Goal: Task Accomplishment & Management: Complete application form

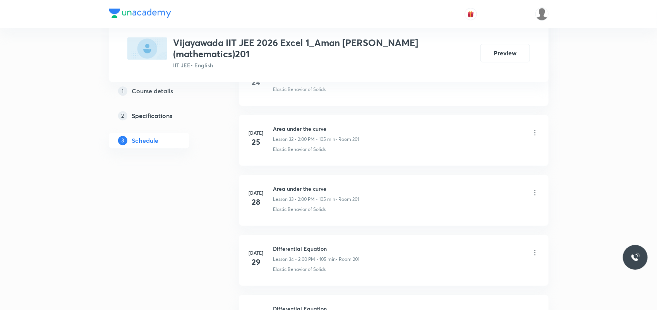
scroll to position [3198, 0]
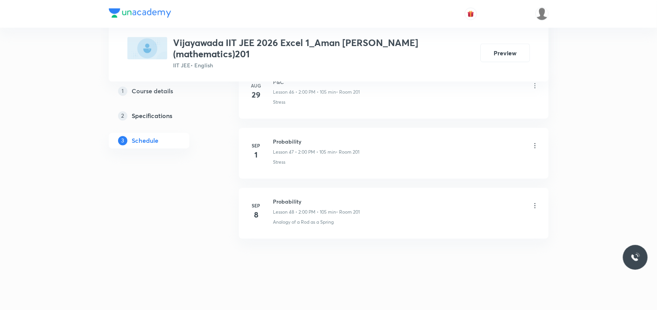
click at [288, 201] on h6 "Probability" at bounding box center [316, 202] width 87 height 8
copy h6 "Probability"
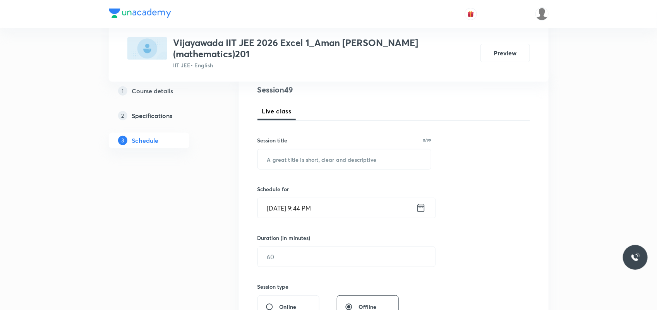
scroll to position [97, 0]
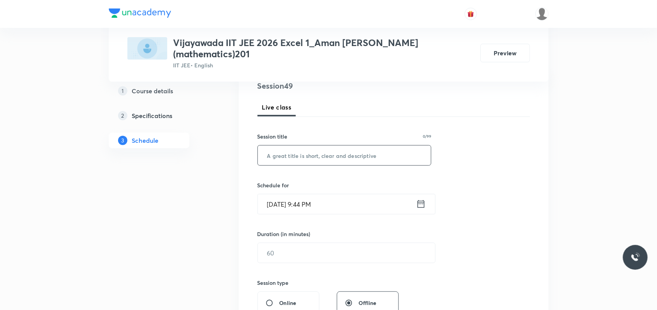
click at [346, 146] on input "text" at bounding box center [344, 156] width 173 height 20
paste input "Probability"
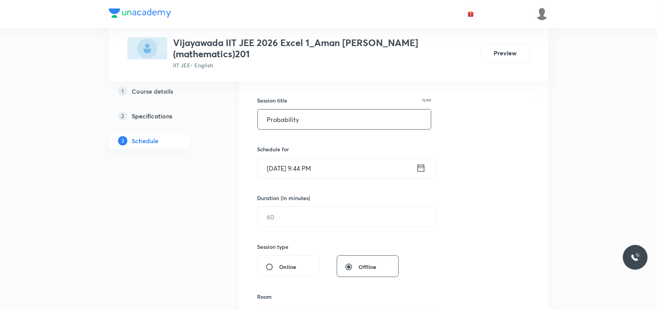
scroll to position [193, 0]
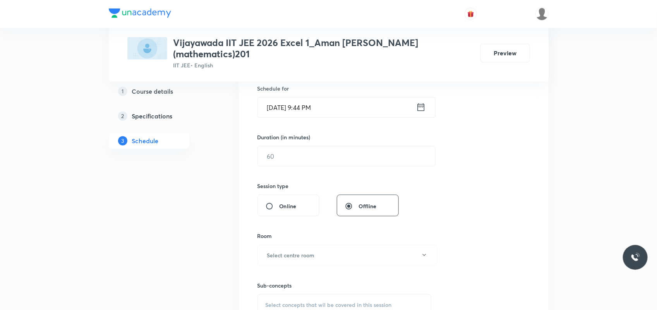
type input "Probability"
click at [282, 98] on input "Oct 7, 2025, 9:44 PM" at bounding box center [337, 108] width 158 height 20
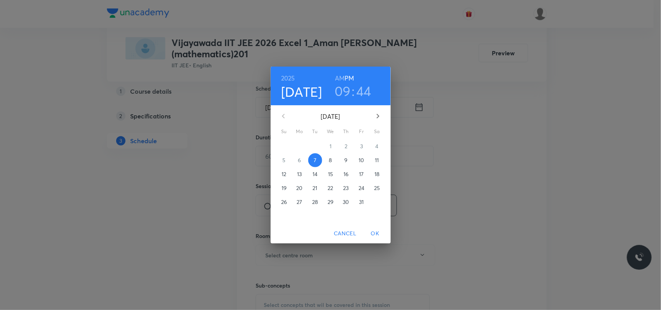
click at [332, 160] on span "8" at bounding box center [331, 160] width 14 height 8
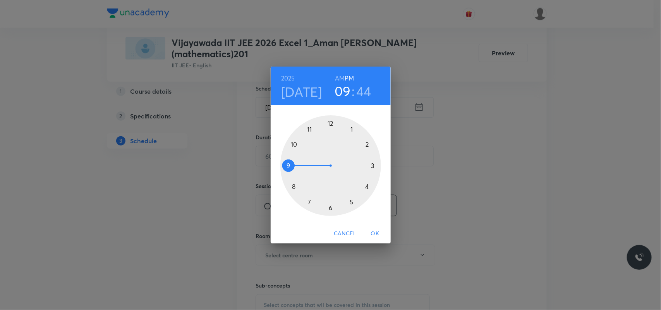
click at [366, 144] on div at bounding box center [330, 165] width 101 height 101
click at [332, 123] on div at bounding box center [330, 165] width 101 height 101
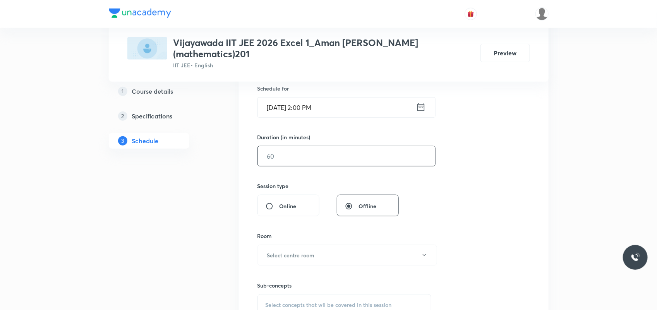
click at [308, 150] on input "text" at bounding box center [346, 156] width 177 height 20
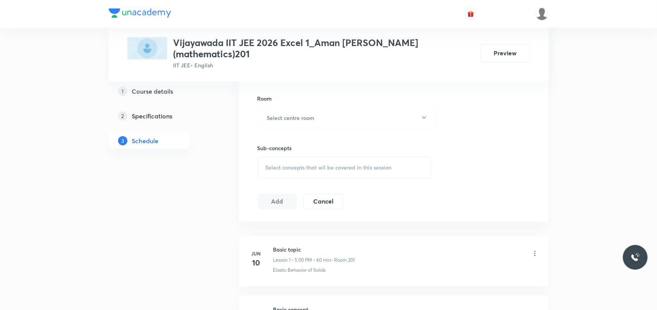
scroll to position [339, 0]
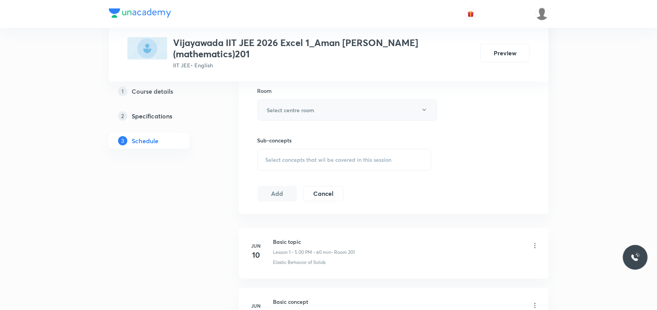
type input "75"
click at [308, 106] on h6 "Select centre room" at bounding box center [291, 110] width 48 height 8
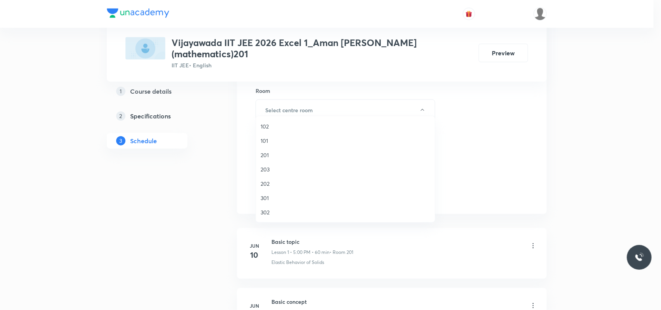
click at [266, 154] on span "201" at bounding box center [344, 155] width 169 height 8
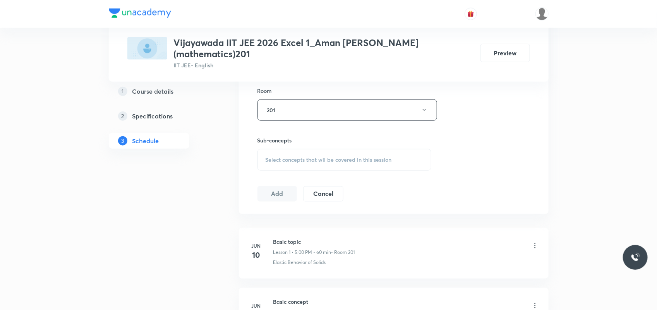
click at [296, 155] on div "Select concepts that wil be covered in this session" at bounding box center [344, 160] width 174 height 22
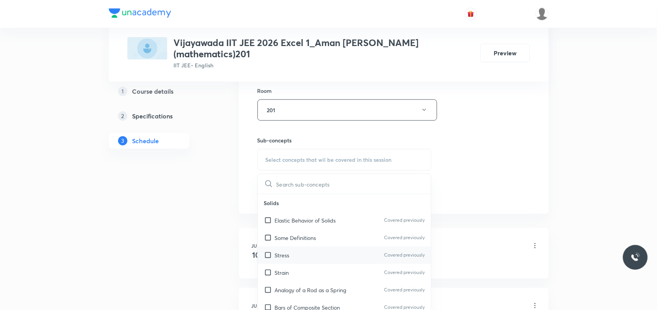
click at [291, 248] on div "Stress Covered previously" at bounding box center [344, 255] width 173 height 17
checkbox input "true"
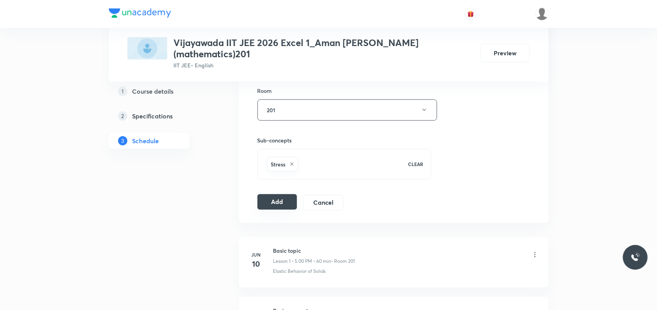
click at [279, 197] on button "Add" at bounding box center [277, 201] width 40 height 15
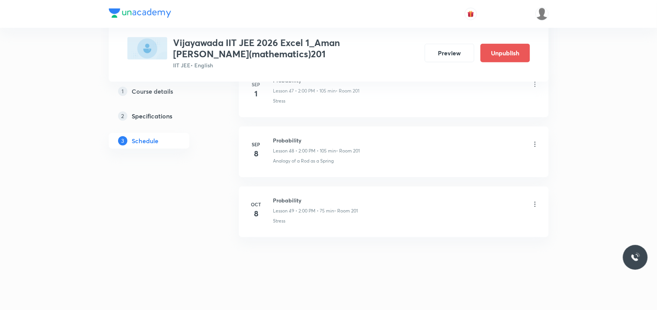
scroll to position [2911, 0]
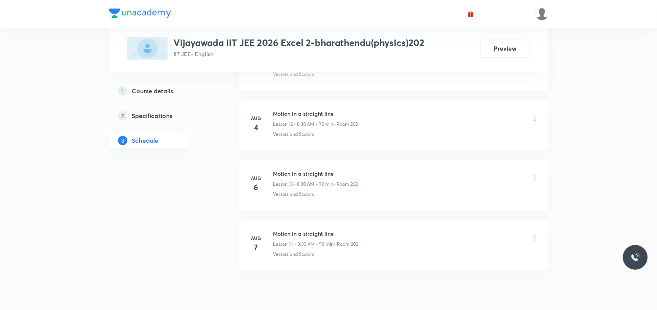
scroll to position [1153, 0]
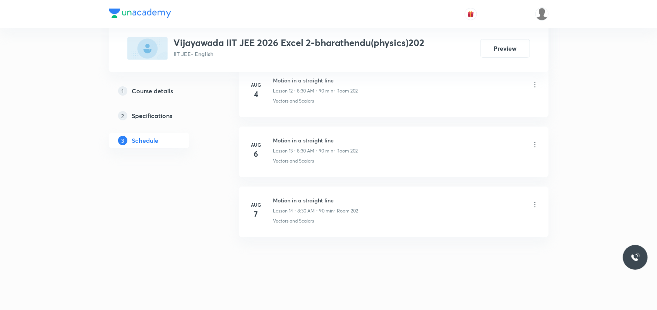
click at [310, 195] on li "Aug 7 Motion in a straight line Lesson 14 • 8:30 AM • 90 min • Room 202 Vectors…" at bounding box center [394, 212] width 310 height 51
copy h6 "Motion in a straight line"
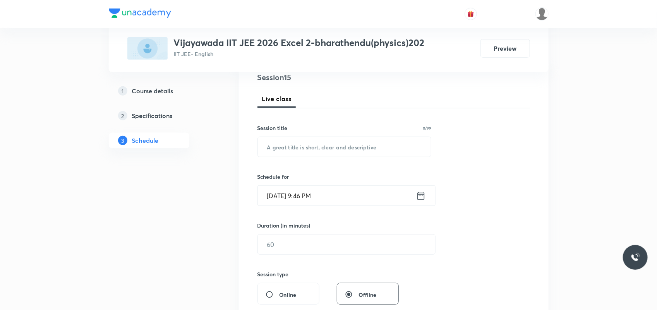
scroll to position [97, 0]
click at [280, 144] on input "text" at bounding box center [344, 146] width 173 height 20
paste input "Motion in a straight line"
type input "Motion in a straight line"
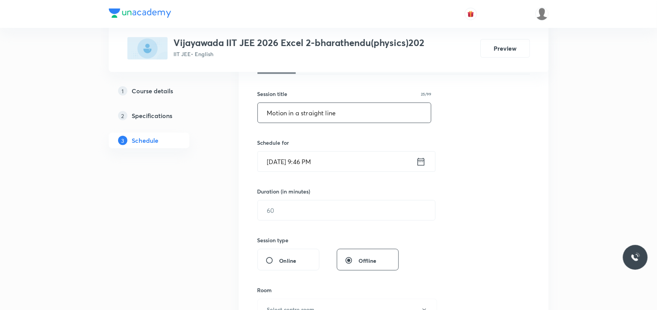
scroll to position [145, 0]
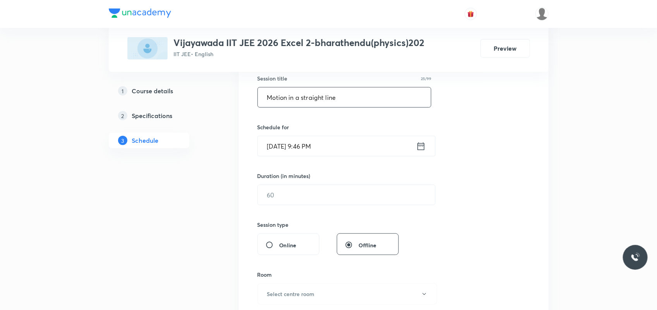
click at [281, 147] on input "Oct 7, 2025, 9:46 PM" at bounding box center [337, 146] width 158 height 20
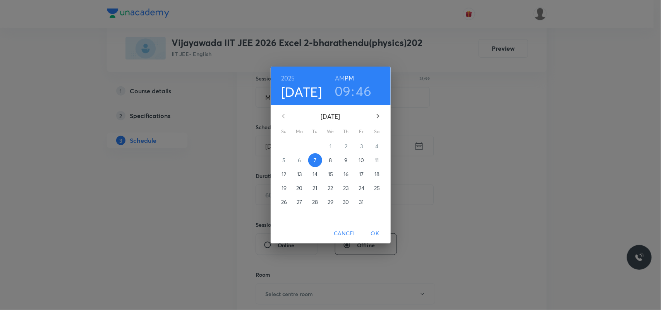
click at [332, 154] on button "8" at bounding box center [331, 160] width 14 height 14
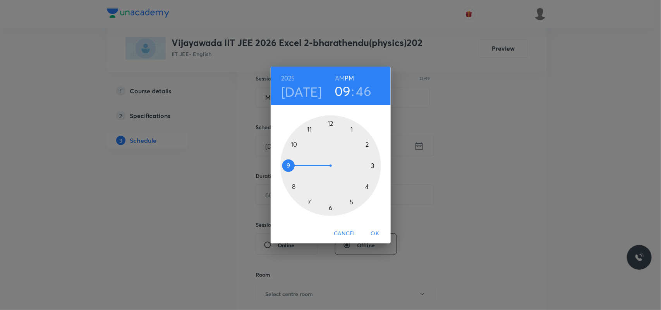
click at [337, 78] on h6 "AM" at bounding box center [340, 78] width 10 height 11
click at [294, 187] on div at bounding box center [330, 165] width 101 height 101
click at [331, 207] on div at bounding box center [330, 165] width 101 height 101
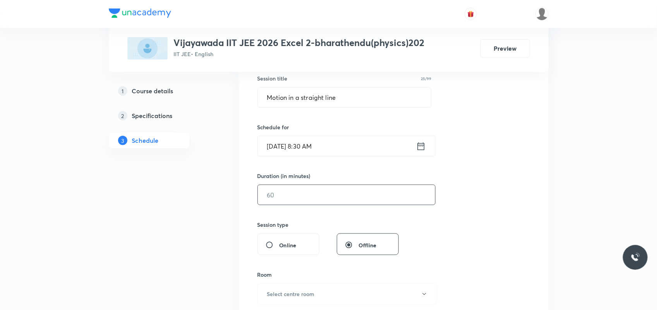
click at [328, 199] on input "text" at bounding box center [346, 195] width 177 height 20
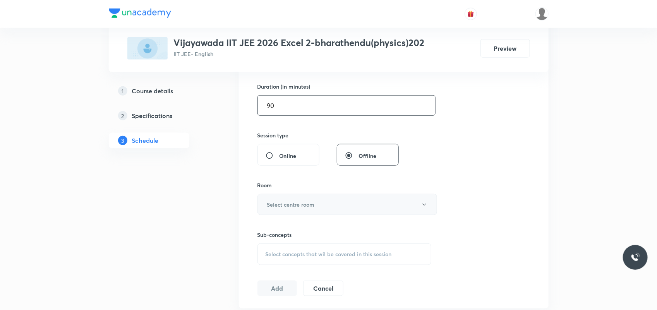
scroll to position [242, 0]
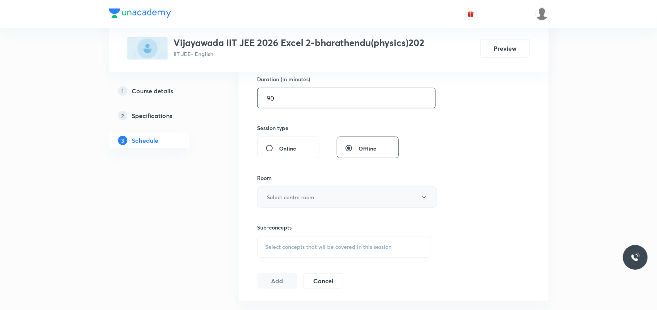
type input "90"
click at [320, 190] on button "Select centre room" at bounding box center [347, 197] width 180 height 21
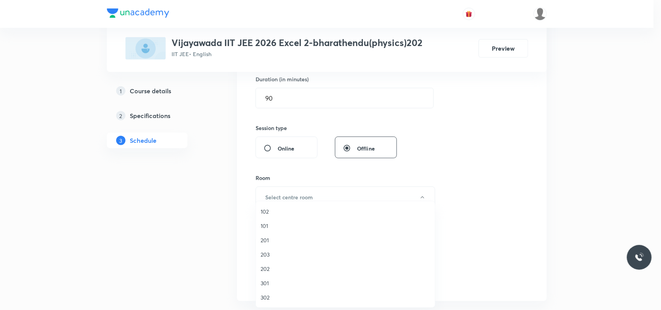
click at [262, 237] on span "201" at bounding box center [344, 240] width 169 height 8
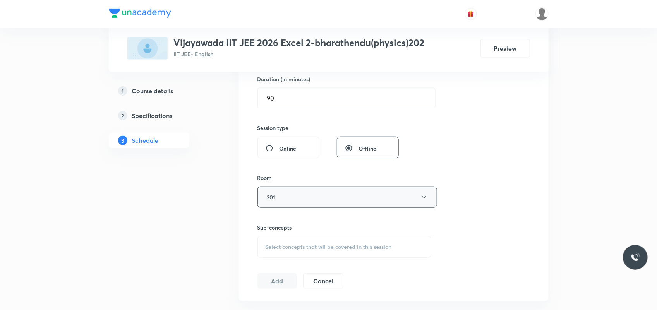
click at [284, 192] on button "201" at bounding box center [347, 197] width 180 height 21
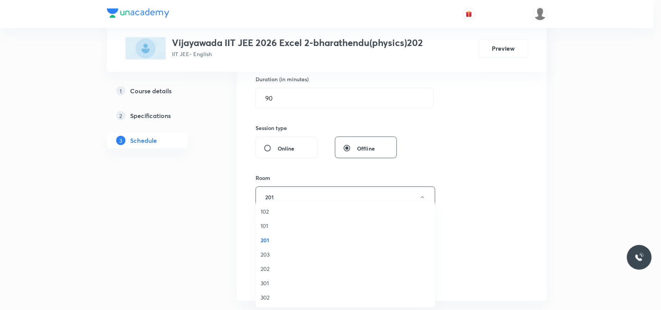
click at [266, 270] on span "202" at bounding box center [344, 269] width 169 height 8
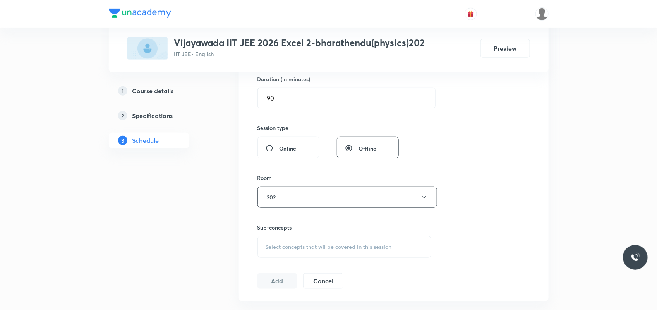
scroll to position [339, 0]
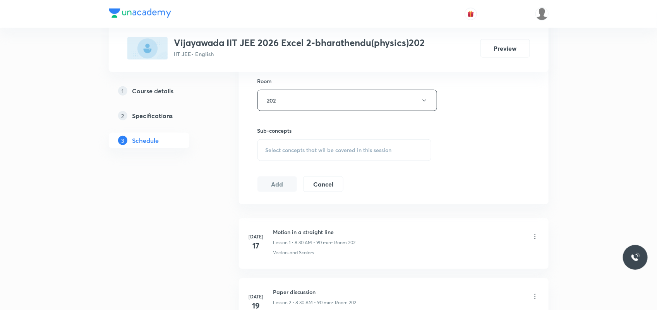
click at [309, 149] on span "Select concepts that wil be covered in this session" at bounding box center [328, 150] width 126 height 6
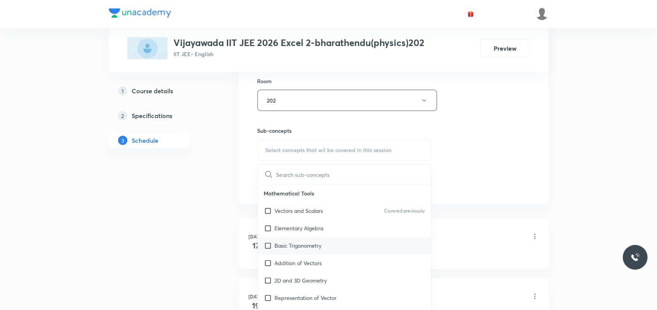
click at [301, 240] on div "Basic Trigonometry" at bounding box center [344, 245] width 173 height 17
checkbox input "true"
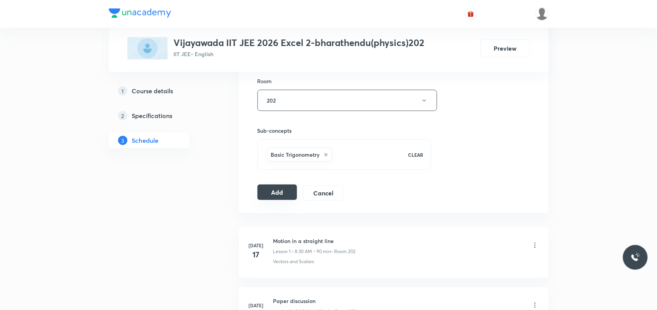
click at [273, 196] on button "Add" at bounding box center [277, 192] width 40 height 15
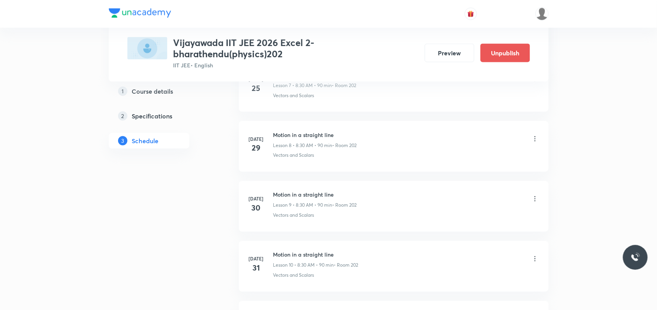
scroll to position [866, 0]
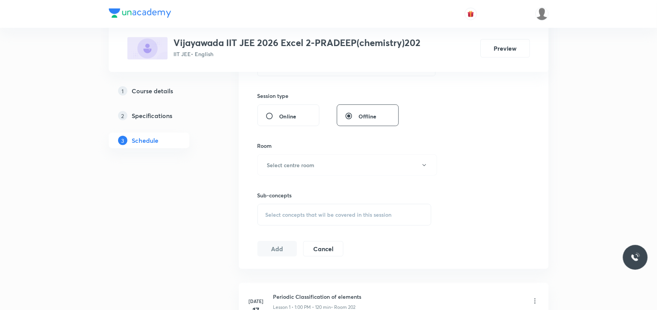
scroll to position [1273, 0]
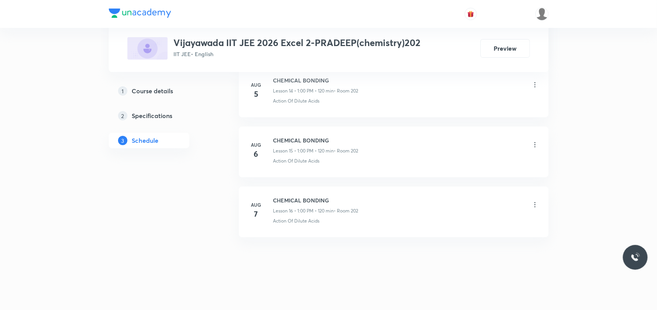
click at [306, 200] on h6 "CHEMICAL BONDING" at bounding box center [315, 200] width 85 height 8
copy h6 "CHEMICAL BONDING"
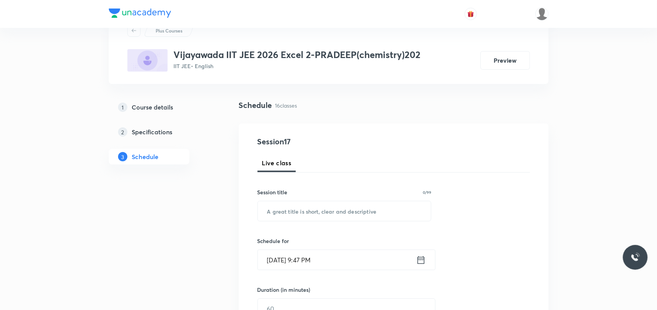
scroll to position [48, 0]
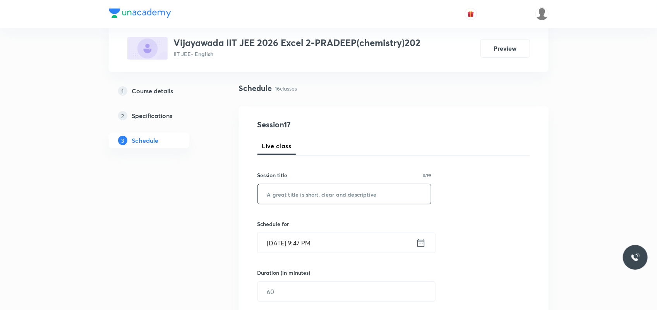
click at [279, 191] on input "text" at bounding box center [344, 194] width 173 height 20
paste input "CHEMICAL BONDING"
type input "CHEMICAL BONDING"
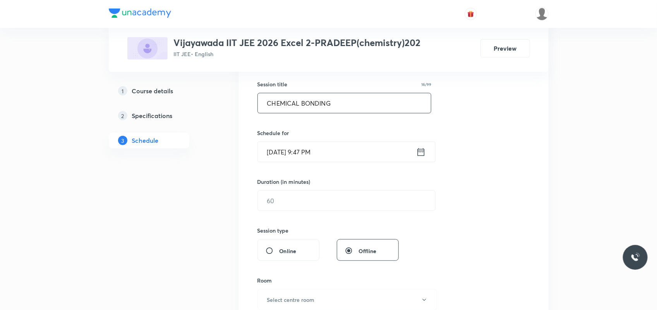
scroll to position [145, 0]
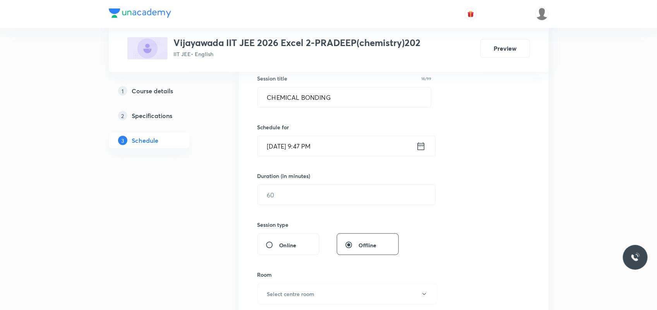
click at [278, 142] on input "Oct 7, 2025, 9:47 PM" at bounding box center [337, 146] width 158 height 20
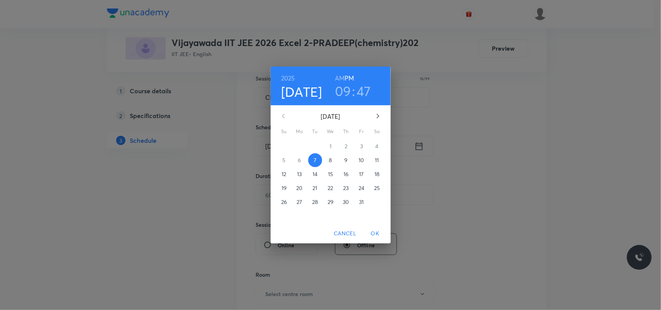
click at [332, 159] on span "8" at bounding box center [331, 160] width 14 height 8
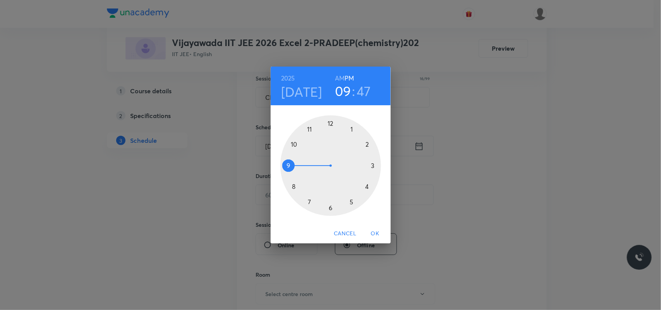
click at [353, 133] on div at bounding box center [330, 165] width 101 height 101
click at [374, 166] on div at bounding box center [330, 165] width 101 height 101
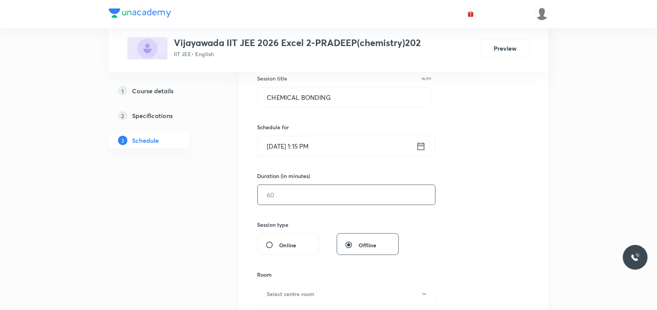
click at [300, 195] on input "text" at bounding box center [346, 195] width 177 height 20
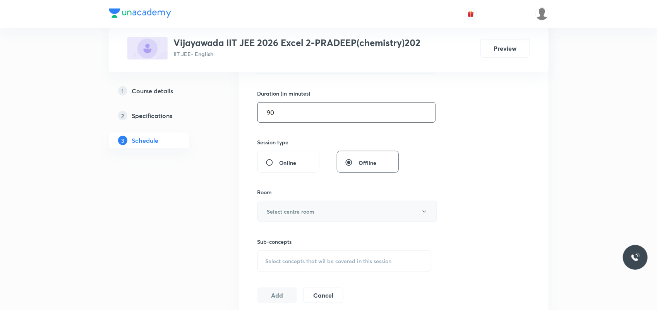
scroll to position [242, 0]
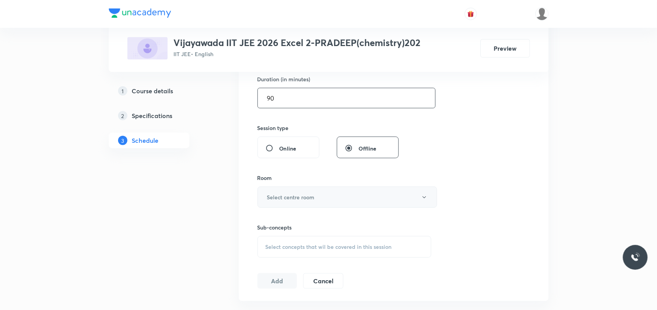
type input "90"
click at [289, 204] on button "Select centre room" at bounding box center [347, 197] width 180 height 21
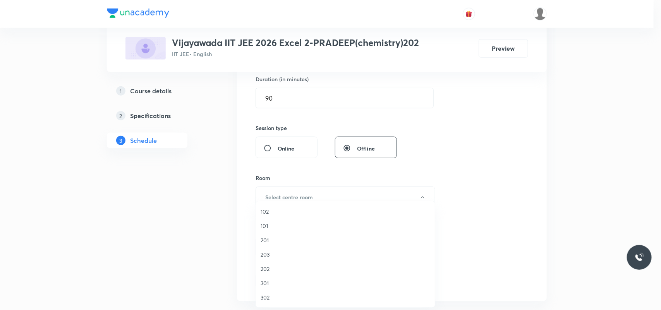
click at [265, 268] on span "202" at bounding box center [344, 269] width 169 height 8
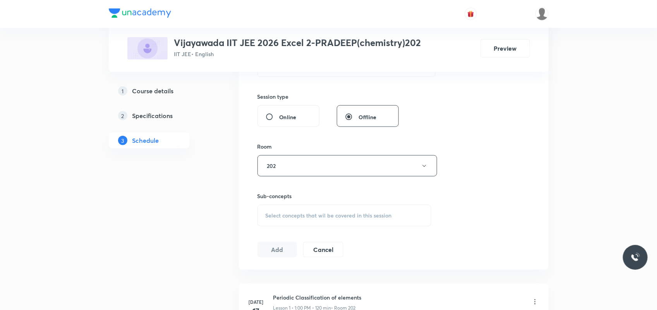
scroll to position [290, 0]
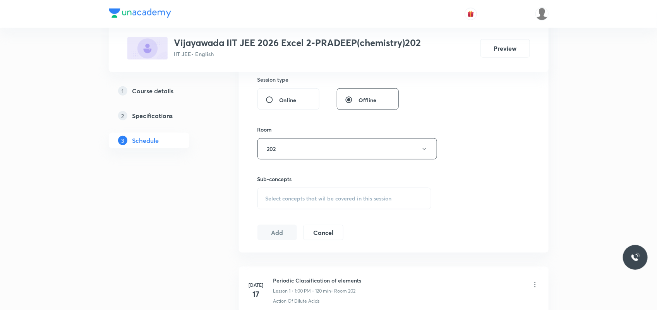
click at [289, 207] on div "Select concepts that wil be covered in this session" at bounding box center [344, 199] width 174 height 22
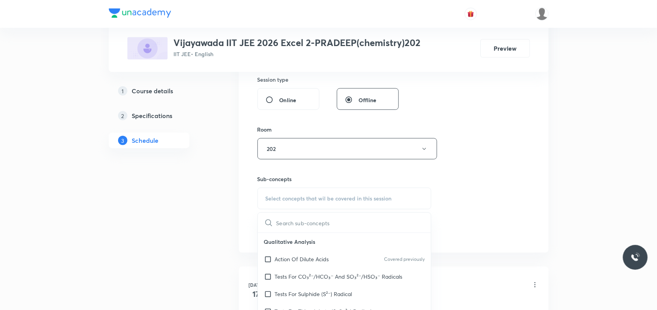
click at [282, 282] on div "Tests For CO₃²⁻/HCO₃⁻ And SO₃²⁻/HSO₃⁻ Radicals" at bounding box center [344, 276] width 173 height 17
checkbox input "true"
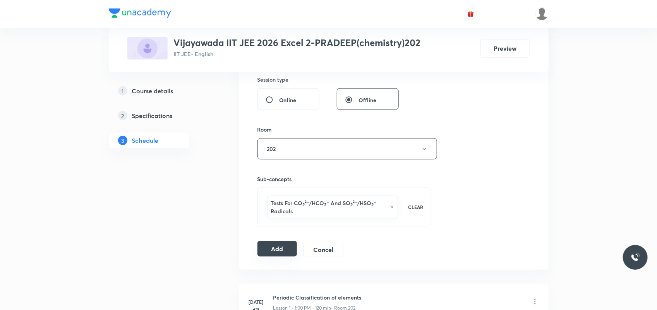
click at [281, 254] on button "Add" at bounding box center [277, 248] width 40 height 15
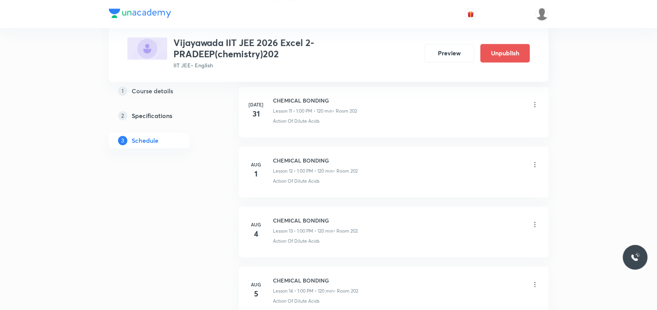
scroll to position [987, 0]
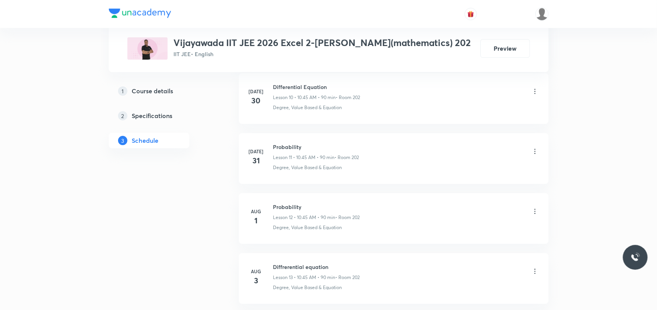
scroll to position [1273, 0]
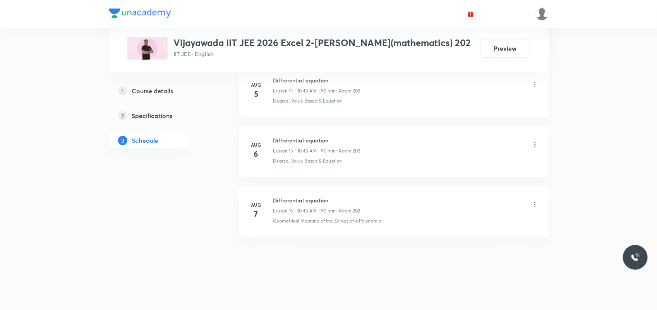
click at [291, 200] on h6 "Diffrerential equation" at bounding box center [316, 200] width 87 height 8
click at [292, 201] on h6 "Diffrerential equation" at bounding box center [316, 200] width 87 height 8
copy h6 "Diffrerential equation"
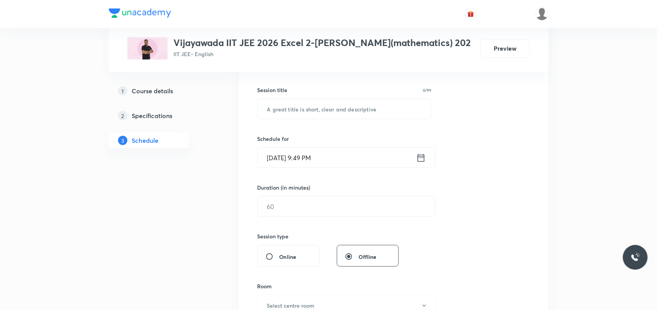
scroll to position [145, 0]
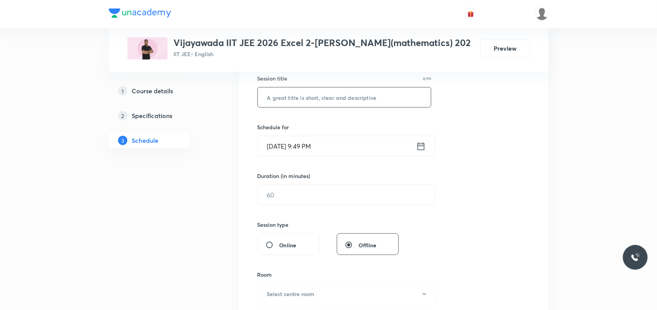
click at [329, 103] on input "text" at bounding box center [344, 97] width 173 height 20
paste input "Diffrerential equation"
type input "Diffrerential equation"
click at [284, 150] on input "Oct 7, 2025, 9:49 PM" at bounding box center [337, 146] width 158 height 20
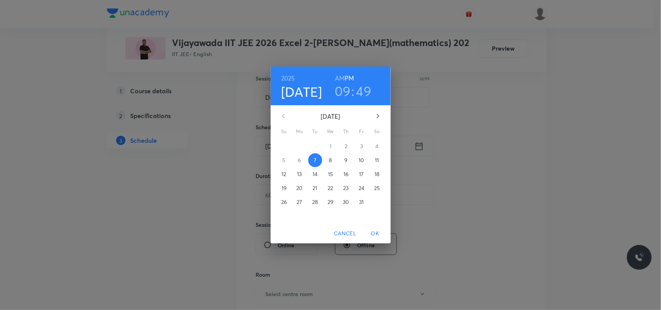
click at [328, 159] on span "8" at bounding box center [331, 160] width 14 height 8
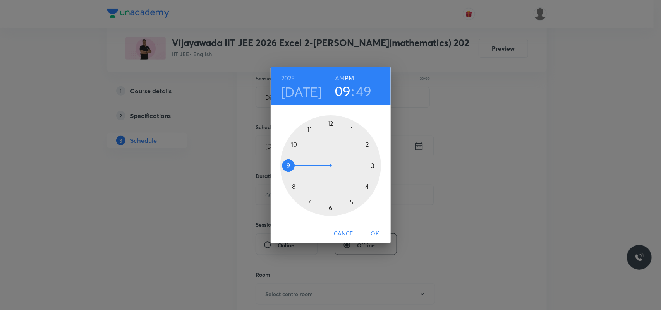
click at [366, 143] on div at bounding box center [330, 165] width 101 height 101
click at [310, 128] on div at bounding box center [330, 165] width 101 height 101
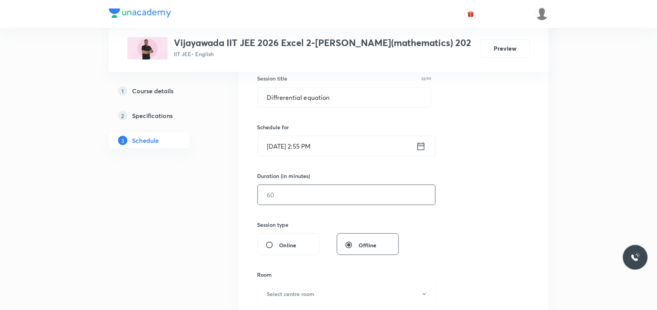
click at [320, 193] on input "text" at bounding box center [346, 195] width 177 height 20
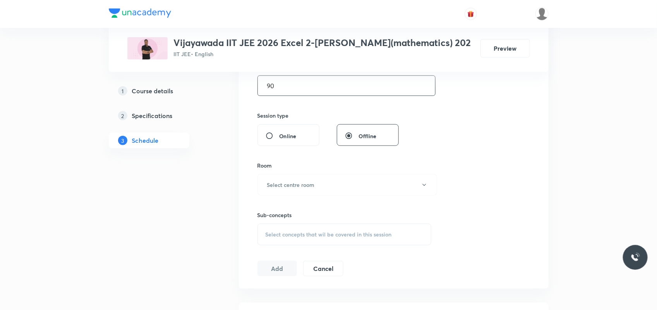
scroll to position [290, 0]
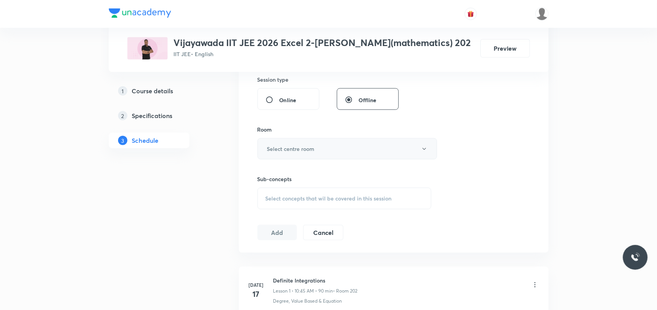
type input "90"
click at [308, 147] on h6 "Select centre room" at bounding box center [291, 149] width 48 height 8
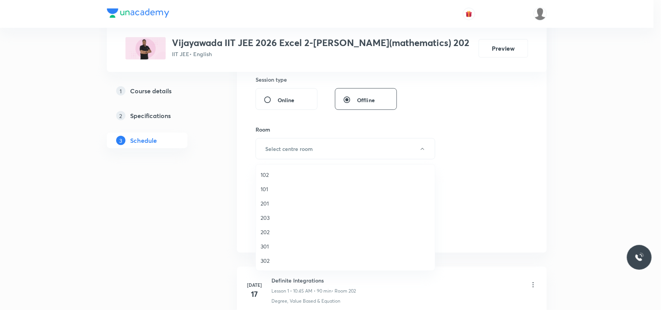
click at [270, 233] on span "202" at bounding box center [344, 232] width 169 height 8
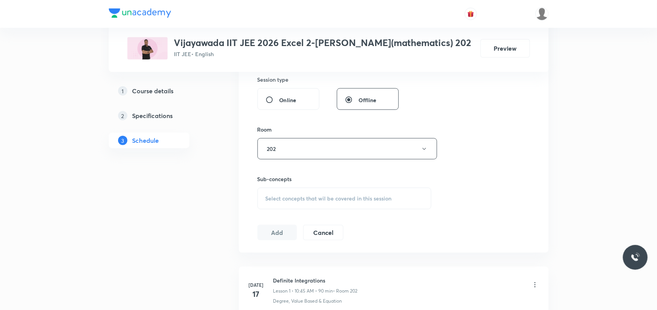
click at [288, 206] on div "Select concepts that wil be covered in this session" at bounding box center [344, 199] width 174 height 22
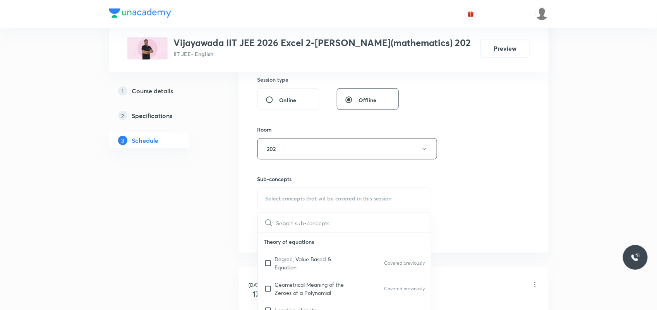
click at [301, 271] on p "Degree, Value Based & Equation" at bounding box center [314, 263] width 78 height 16
checkbox input "true"
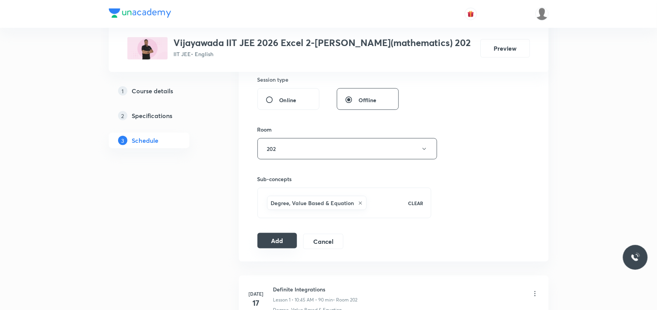
click at [279, 248] on button "Add" at bounding box center [277, 240] width 40 height 15
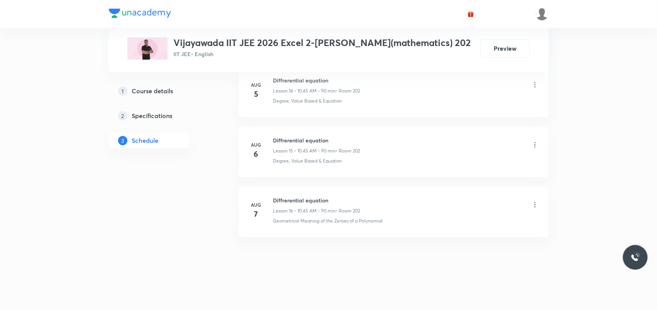
scroll to position [927, 0]
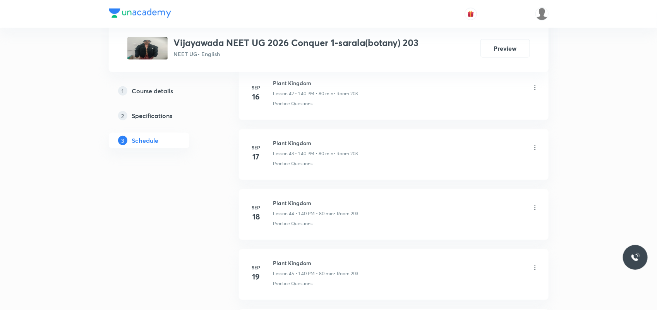
scroll to position [3378, 0]
click at [290, 200] on h6 "Plant Kingdom" at bounding box center [315, 200] width 84 height 8
copy h6 "Plant Kingdom"
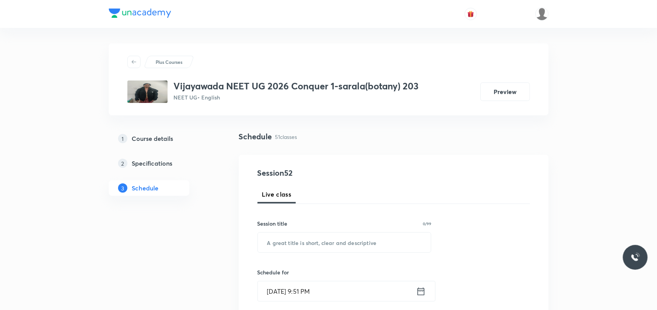
scroll to position [48, 0]
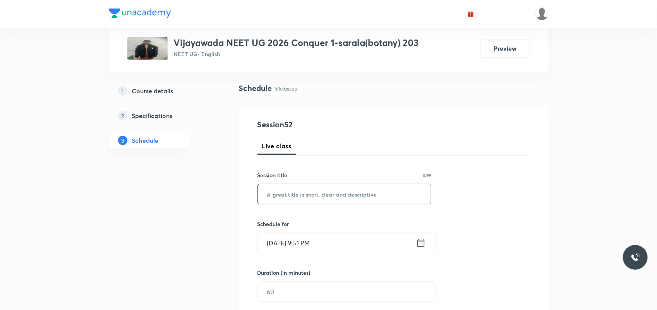
click at [284, 200] on input "text" at bounding box center [344, 194] width 173 height 20
paste input "Plant Kingdom"
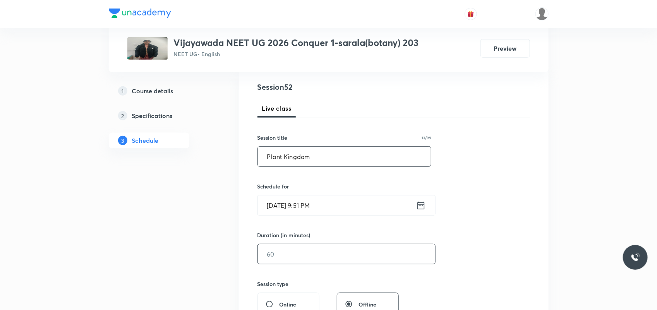
scroll to position [145, 0]
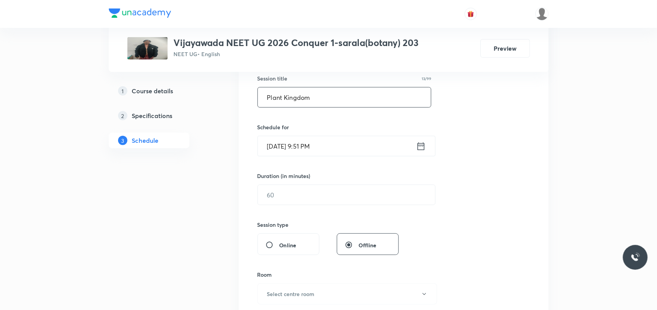
type input "Plant Kingdom"
click at [279, 151] on input "[DATE] 9:51 PM" at bounding box center [337, 146] width 158 height 20
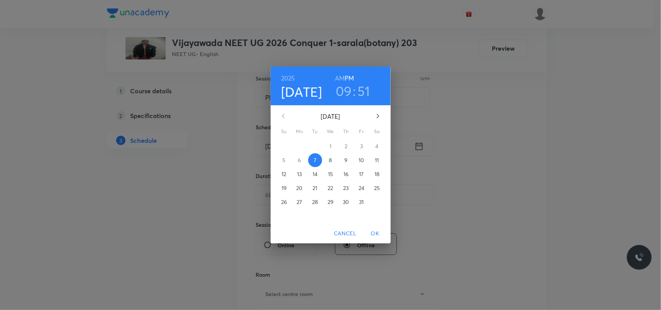
click at [327, 159] on span "8" at bounding box center [331, 160] width 14 height 8
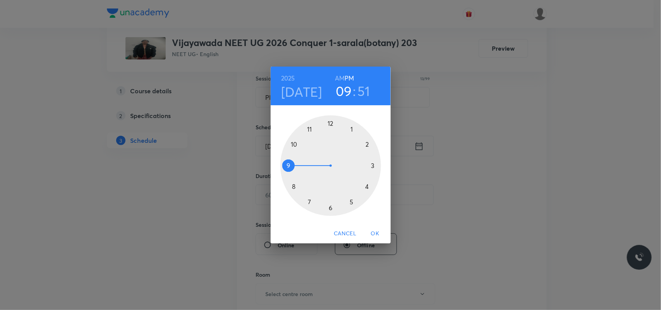
click at [342, 75] on h6 "AM" at bounding box center [340, 78] width 10 height 11
click at [293, 186] on div at bounding box center [330, 165] width 101 height 101
click at [331, 207] on div at bounding box center [330, 165] width 101 height 101
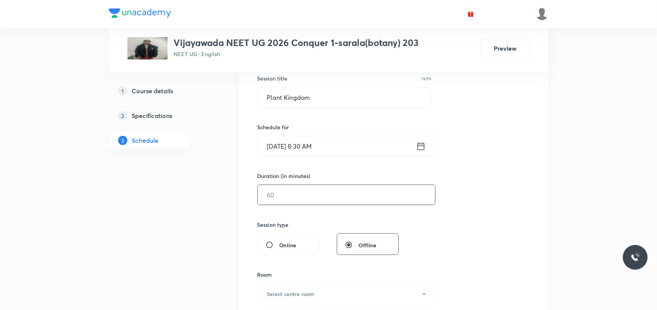
click at [328, 200] on input "text" at bounding box center [346, 195] width 177 height 20
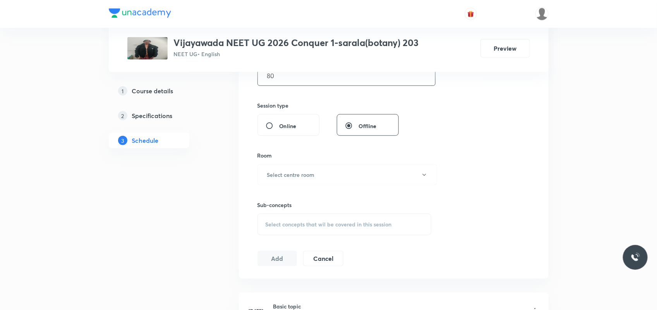
scroll to position [290, 0]
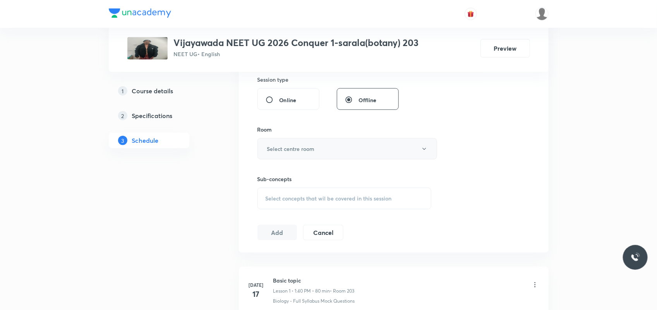
type input "80"
click at [329, 151] on button "Select centre room" at bounding box center [347, 148] width 180 height 21
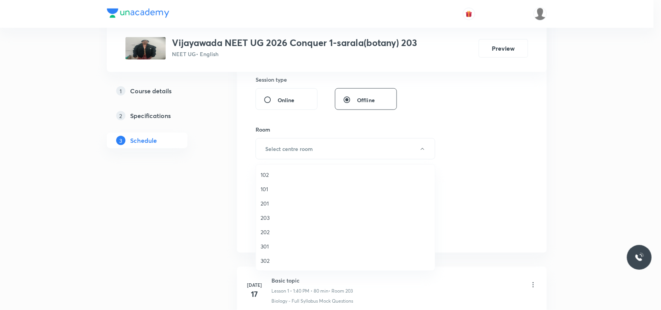
click at [261, 215] on span "203" at bounding box center [344, 218] width 169 height 8
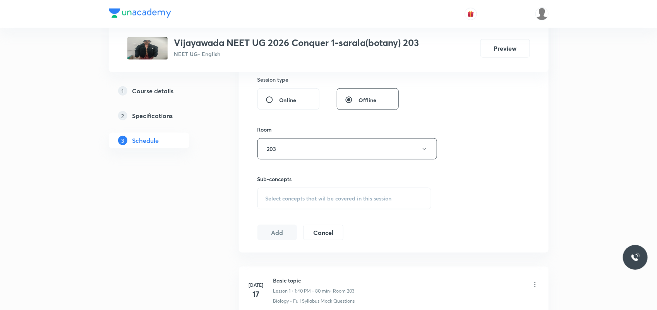
click at [287, 196] on span "Select concepts that wil be covered in this session" at bounding box center [328, 198] width 126 height 6
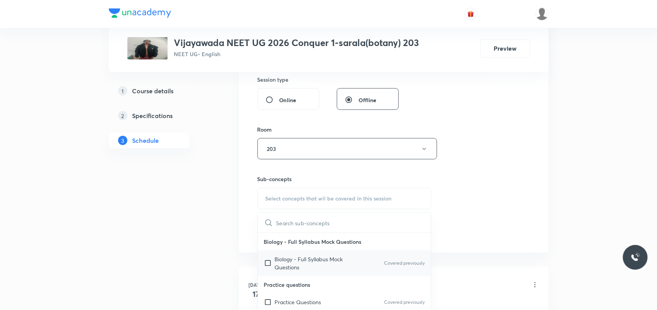
click at [293, 269] on p "Biology - Full Syllabus Mock Questions" at bounding box center [314, 263] width 78 height 16
checkbox input "true"
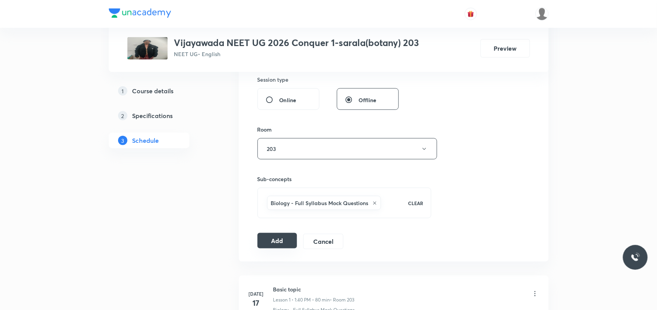
click at [276, 242] on button "Add" at bounding box center [277, 240] width 40 height 15
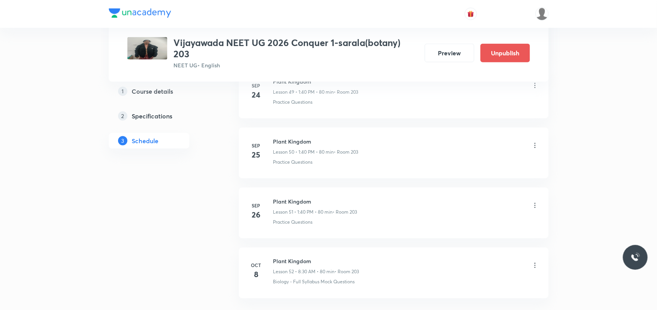
scroll to position [3032, 0]
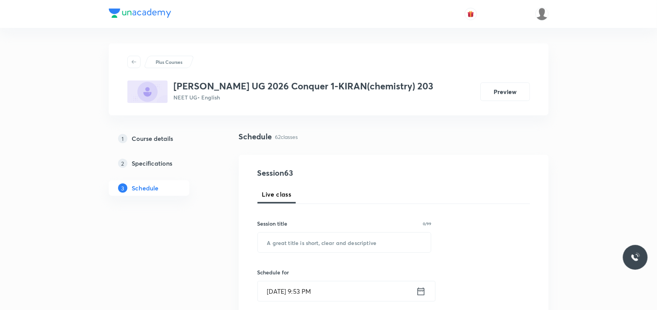
click at [656, 13] on header at bounding box center [328, 14] width 657 height 28
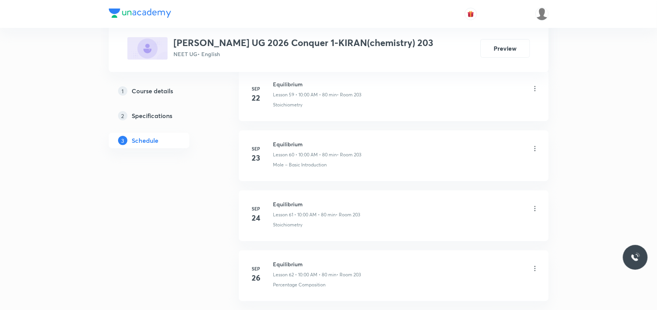
scroll to position [4040, 0]
click at [290, 204] on h6 "Equilibrium" at bounding box center [317, 200] width 88 height 8
copy h6 "Equilibrium"
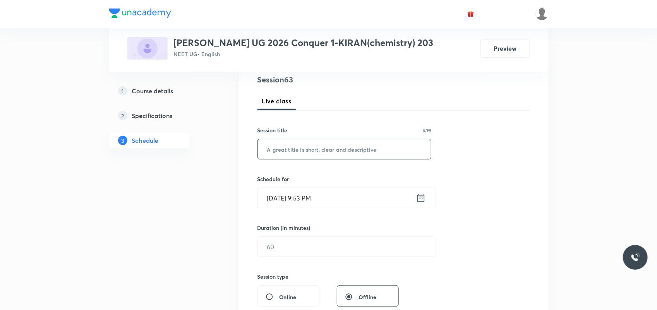
scroll to position [97, 0]
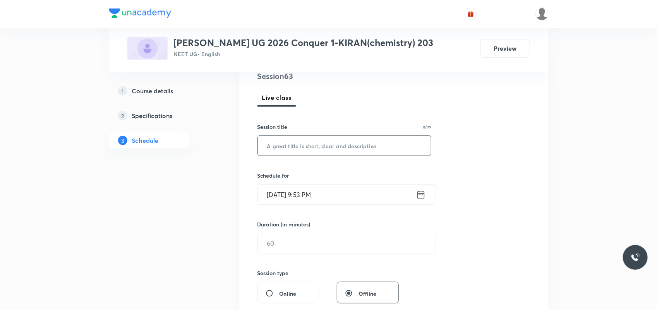
click at [345, 147] on input "text" at bounding box center [344, 146] width 173 height 20
paste input "Equilibrium"
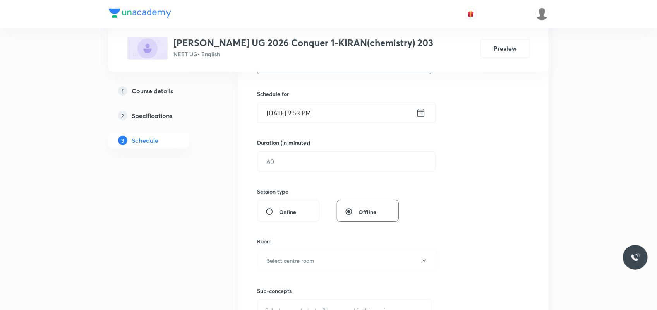
scroll to position [193, 0]
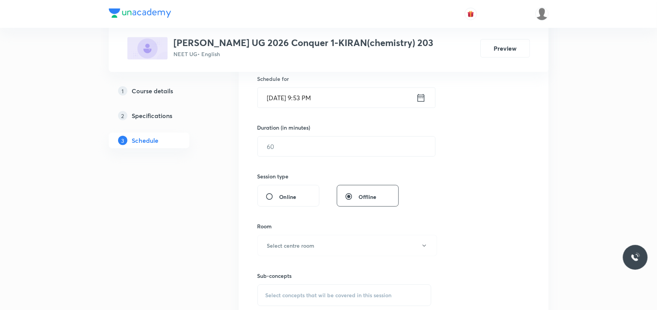
type input "Equilibrium"
click at [281, 93] on input "Oct 7, 2025, 9:53 PM" at bounding box center [337, 98] width 158 height 20
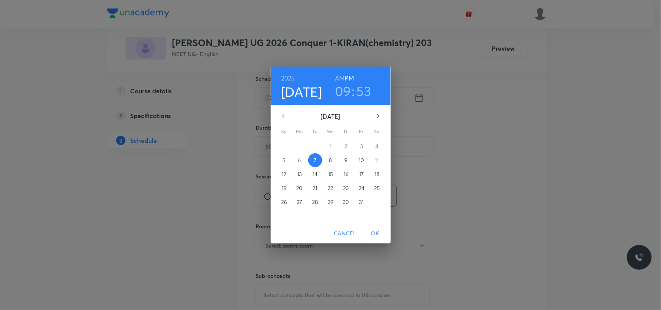
click at [333, 158] on span "8" at bounding box center [331, 160] width 14 height 8
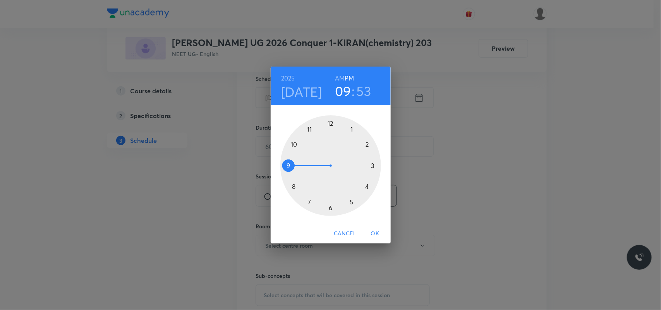
click at [339, 76] on h6 "AM" at bounding box center [340, 78] width 10 height 11
click at [294, 143] on div at bounding box center [330, 165] width 101 height 101
click at [329, 124] on div at bounding box center [330, 165] width 101 height 101
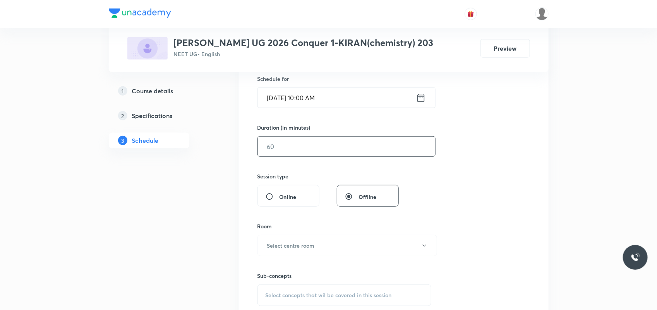
click at [321, 153] on input "text" at bounding box center [346, 147] width 177 height 20
type input "9"
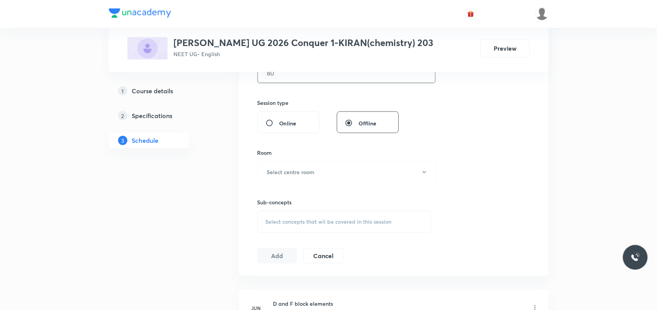
scroll to position [290, 0]
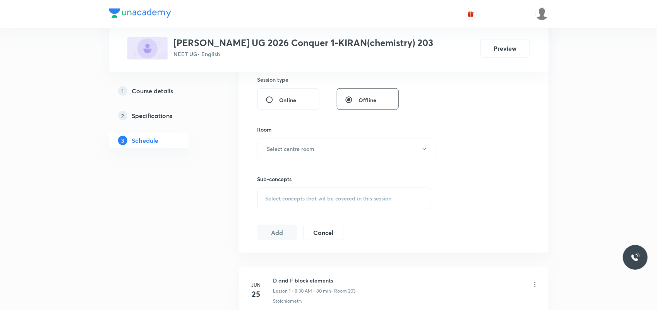
type input "80"
click at [320, 151] on button "Select centre room" at bounding box center [347, 148] width 180 height 21
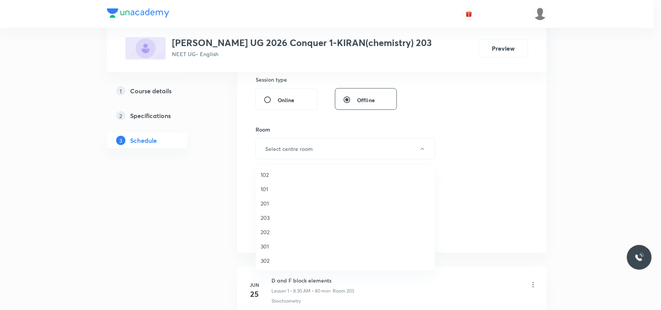
click at [268, 220] on span "203" at bounding box center [344, 218] width 169 height 8
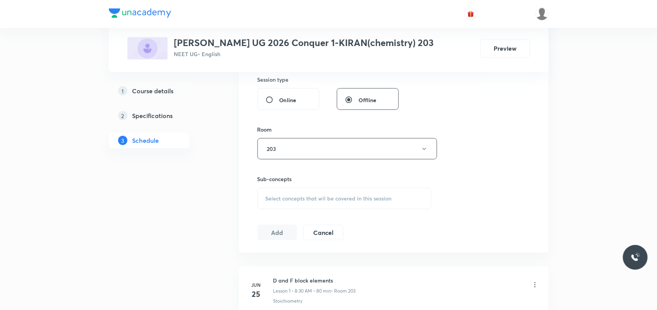
click at [284, 193] on div "Select concepts that wil be covered in this session" at bounding box center [344, 199] width 174 height 22
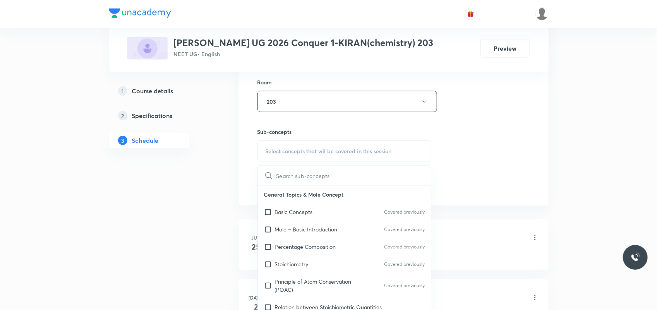
scroll to position [339, 0]
click at [303, 259] on p "Stoichiometry" at bounding box center [292, 263] width 34 height 8
checkbox input "true"
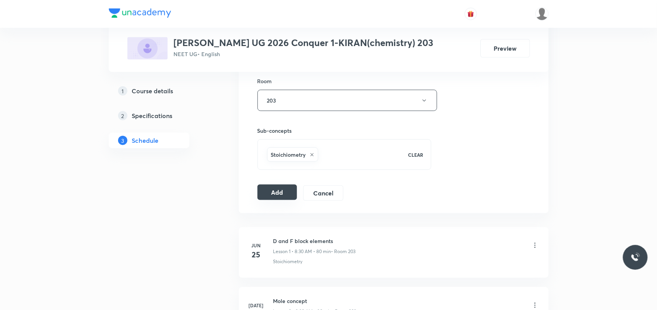
click at [276, 195] on button "Add" at bounding box center [277, 192] width 40 height 15
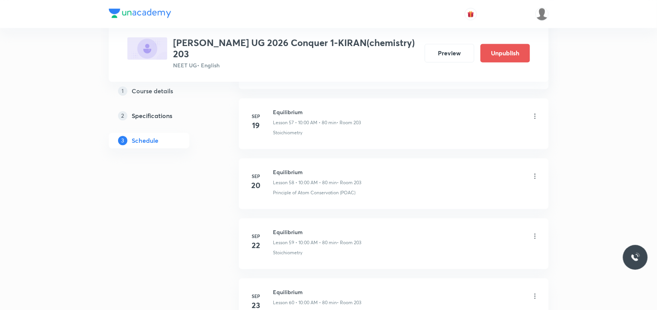
scroll to position [3753, 0]
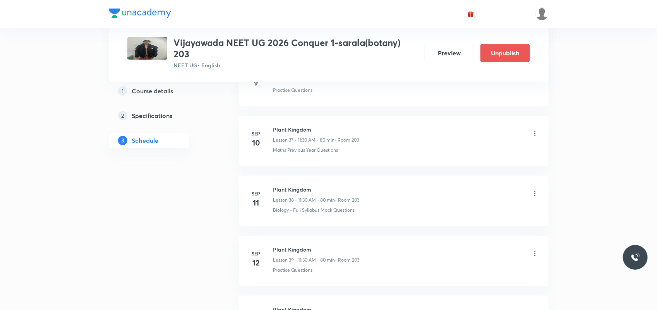
scroll to position [3448, 0]
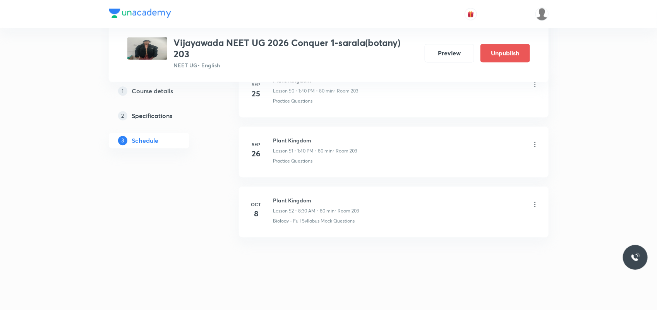
click at [308, 200] on h6 "Plant Kingdom" at bounding box center [316, 200] width 86 height 8
copy h6 "Plant Kingdom"
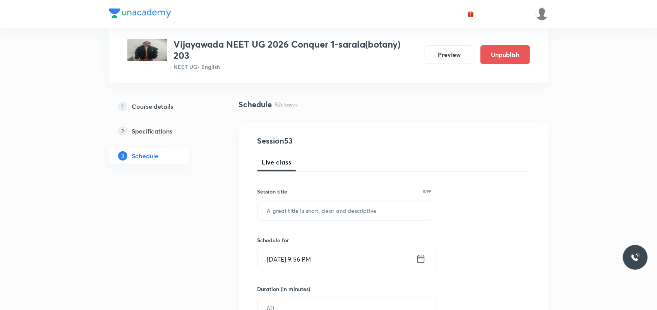
scroll to position [97, 0]
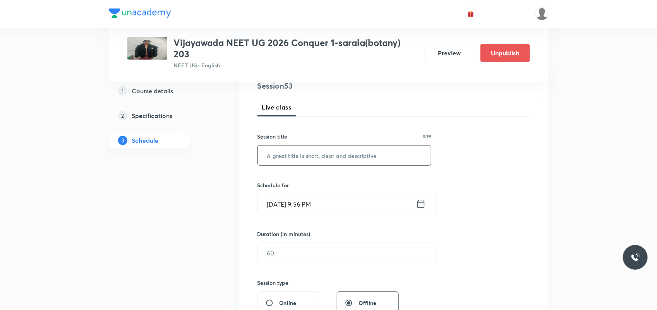
click at [278, 157] on input "text" at bounding box center [344, 156] width 173 height 20
paste input "Plant Kingdom"
type input "Plant Kingdom"
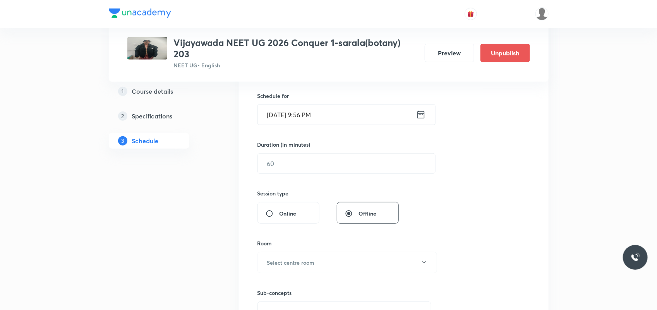
scroll to position [193, 0]
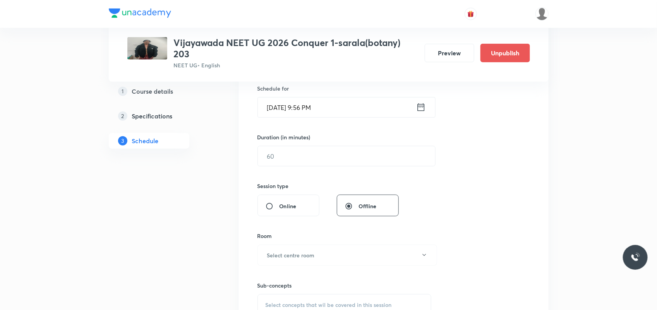
click at [282, 110] on input "[DATE] 9:56 PM" at bounding box center [337, 108] width 158 height 20
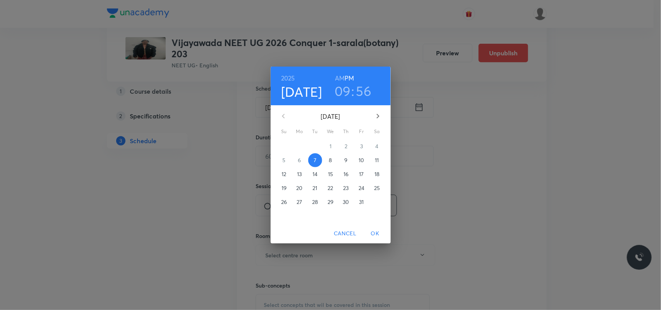
click at [329, 157] on p "8" at bounding box center [330, 160] width 3 height 8
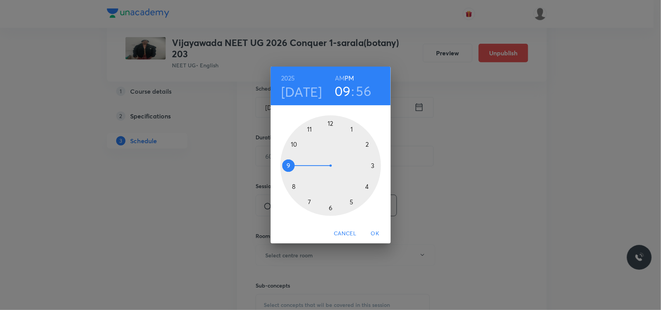
click at [344, 75] on h6 "AM" at bounding box center [340, 78] width 10 height 11
click at [308, 130] on div at bounding box center [330, 165] width 101 height 101
click at [330, 205] on div at bounding box center [330, 165] width 101 height 101
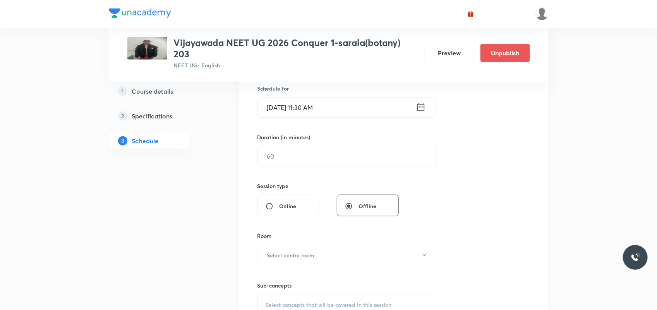
click at [318, 168] on div "Session 53 Live class Session title 13/99 Plant Kingdom ​ Schedule for Oct 8, 2…" at bounding box center [393, 164] width 272 height 363
click at [318, 161] on input "text" at bounding box center [346, 156] width 177 height 20
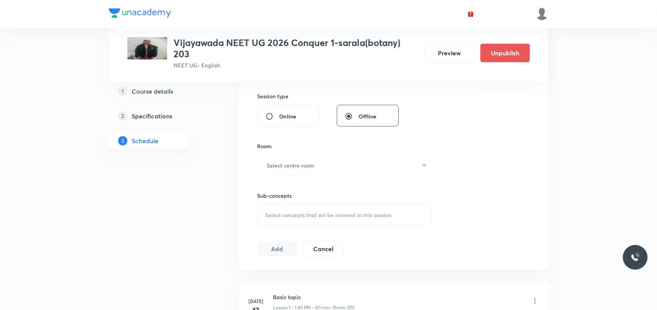
scroll to position [290, 0]
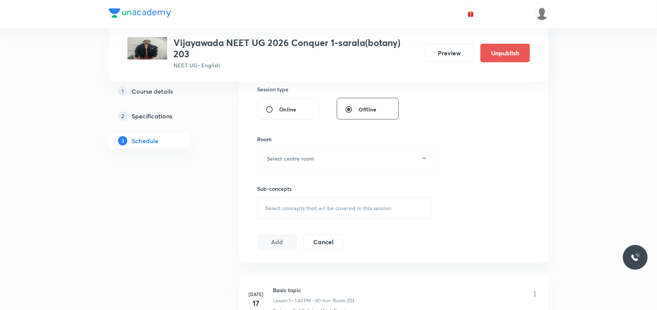
type input "80"
click at [318, 161] on button "Select centre room" at bounding box center [347, 158] width 180 height 21
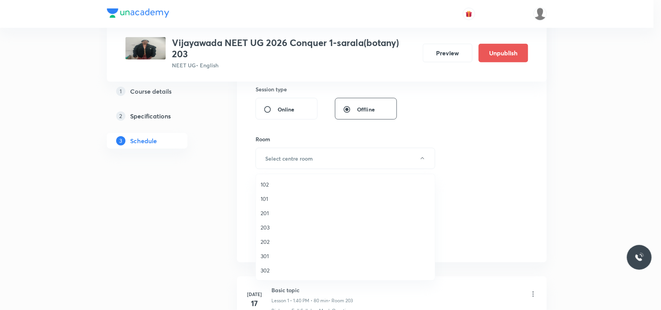
click at [264, 229] on span "203" at bounding box center [344, 227] width 169 height 8
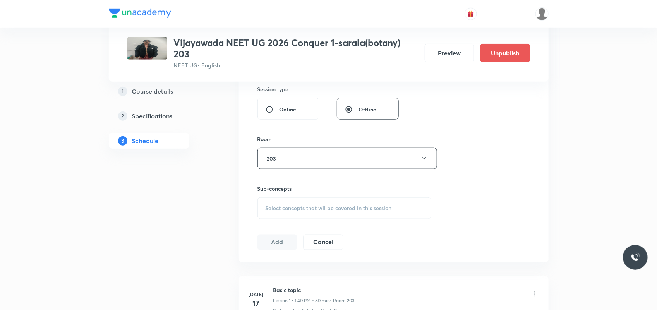
click at [302, 217] on div "Select concepts that wil be covered in this session" at bounding box center [344, 208] width 174 height 22
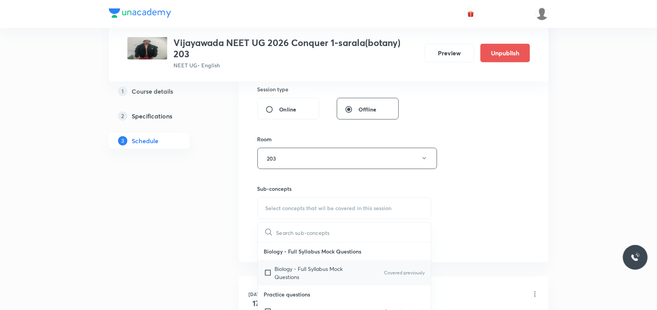
click at [306, 248] on p "Biology - Full Syllabus Mock Questions" at bounding box center [314, 273] width 78 height 16
checkbox input "true"
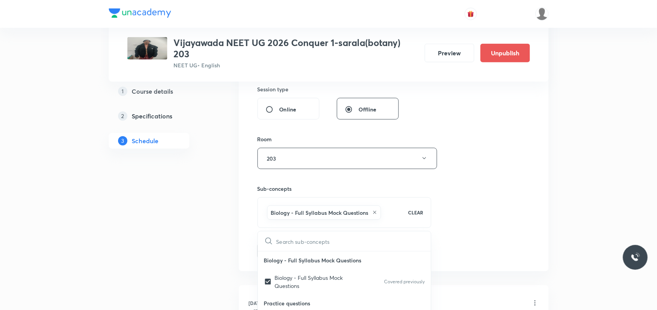
click at [248, 248] on div "Session 53 Live class Session title 13/99 Plant Kingdom ​ Schedule for Oct 8, 2…" at bounding box center [394, 72] width 310 height 397
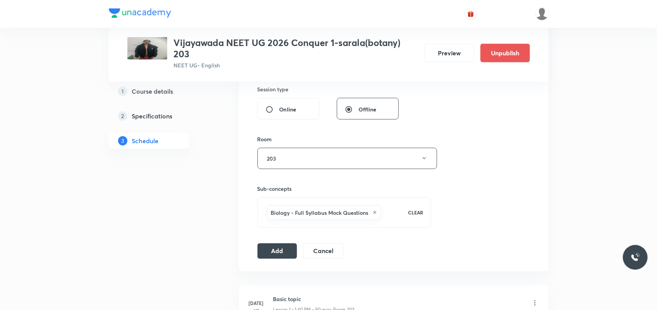
click at [254, 248] on div "Session 53 Live class Session title 13/99 Plant Kingdom ​ Schedule for Oct 8, 2…" at bounding box center [394, 72] width 310 height 397
click at [270, 248] on button "Add" at bounding box center [277, 250] width 40 height 15
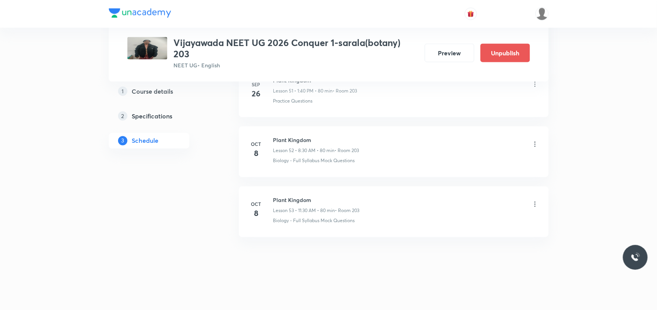
scroll to position [3152, 0]
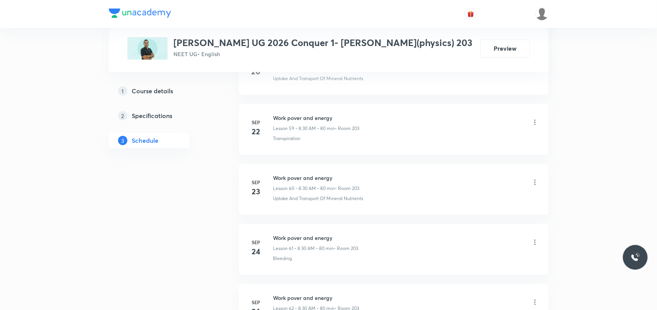
scroll to position [4040, 0]
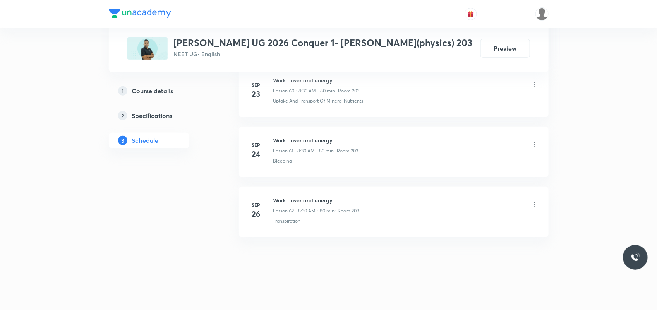
click at [313, 199] on h6 "Work pover and energy" at bounding box center [316, 200] width 86 height 8
copy h6 "Work pover and energy"
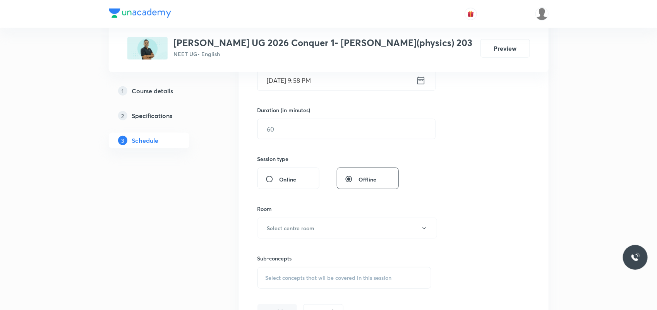
scroll to position [113, 0]
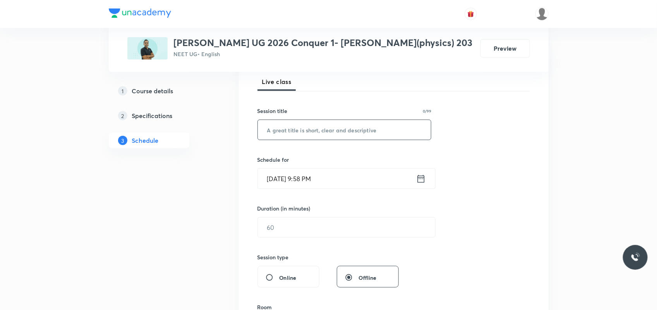
click at [301, 138] on input "text" at bounding box center [344, 130] width 173 height 20
paste input "Work pover and energy"
type input "Work pover and energy"
click at [281, 180] on input "[DATE] 9:58 PM" at bounding box center [337, 179] width 158 height 20
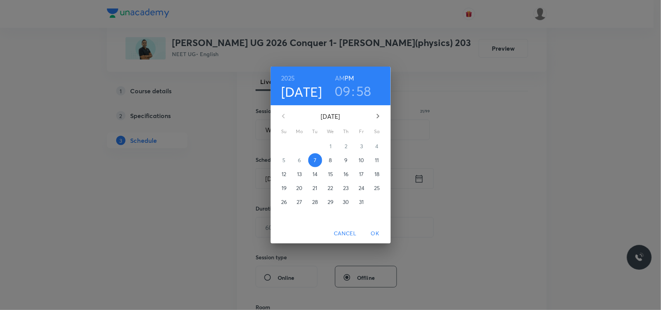
click at [332, 161] on span "8" at bounding box center [331, 160] width 14 height 8
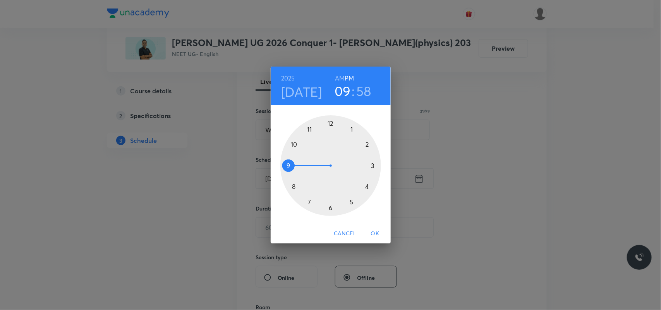
click at [372, 165] on div at bounding box center [330, 165] width 101 height 101
click at [367, 146] on div at bounding box center [330, 165] width 101 height 101
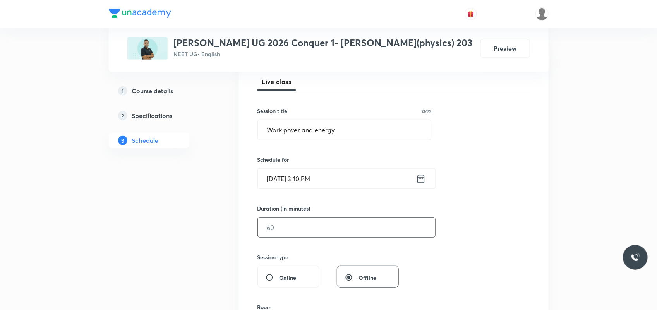
click at [281, 228] on input "text" at bounding box center [346, 227] width 177 height 20
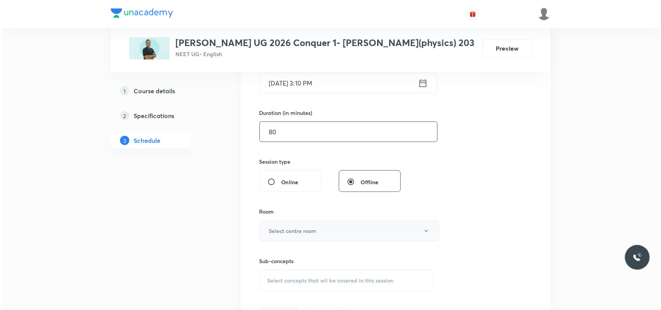
scroll to position [209, 0]
type input "80"
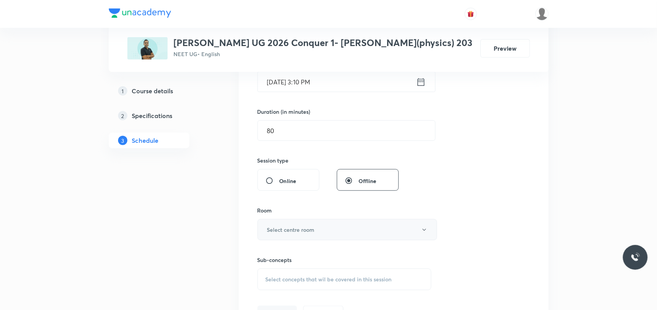
click at [287, 219] on button "Select centre room" at bounding box center [347, 229] width 180 height 21
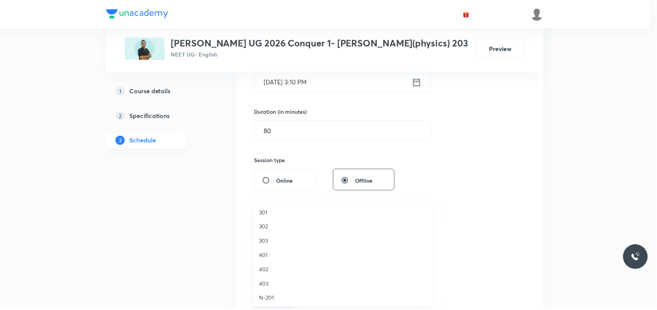
scroll to position [48, 0]
click at [262, 207] on span "203" at bounding box center [344, 206] width 169 height 8
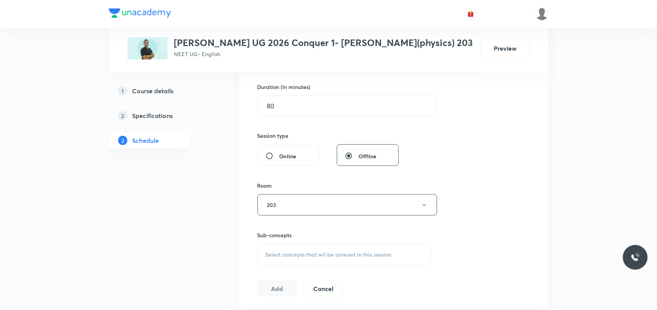
scroll to position [258, 0]
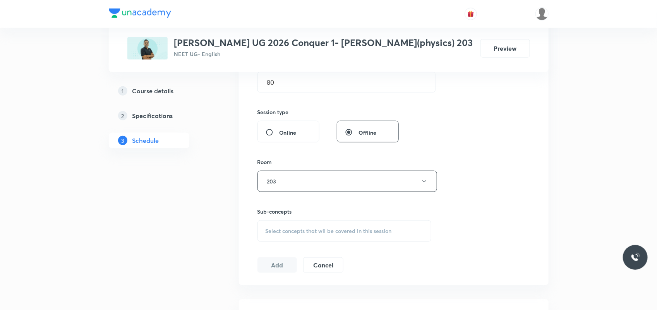
click at [277, 228] on span "Select concepts that wil be covered in this session" at bounding box center [328, 231] width 126 height 6
click at [298, 286] on div "Means Of Transport Covered previously" at bounding box center [344, 291] width 173 height 17
checkbox input "true"
click at [268, 275] on button "Add" at bounding box center [277, 272] width 40 height 15
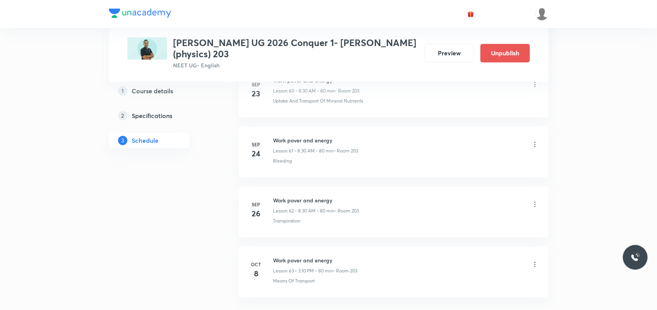
scroll to position [3693, 0]
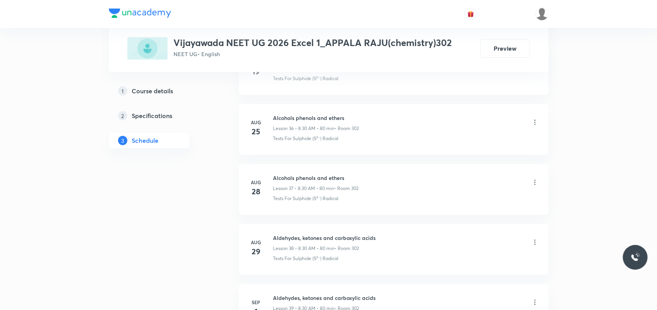
scroll to position [2897, 0]
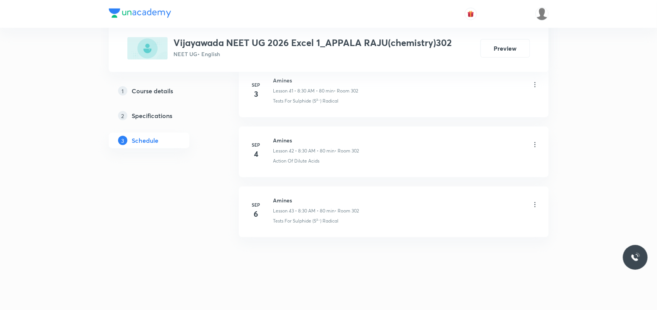
click at [272, 196] on div "[DATE] Amines Lesson 43 • 8:30 AM • 80 min • Room 302 Tests For Sulphide (S²⁻) …" at bounding box center [393, 210] width 290 height 28
copy h6 "Amines"
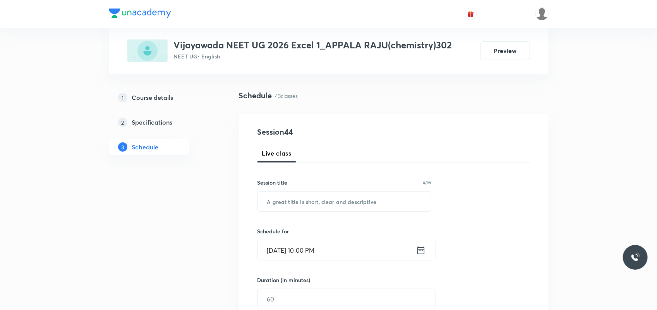
scroll to position [145, 0]
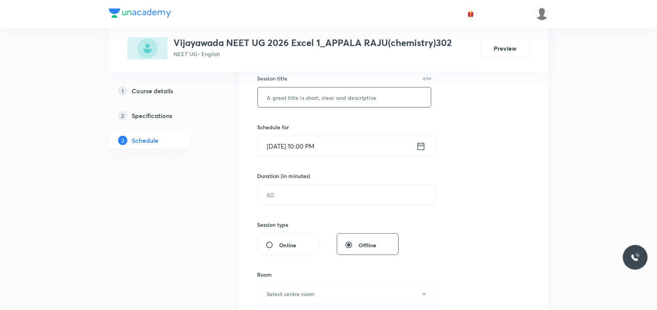
click at [299, 99] on input "text" at bounding box center [344, 97] width 173 height 20
paste input "Amines"
type input "Amines"
click at [279, 143] on input "[DATE] 10:00 PM" at bounding box center [337, 146] width 158 height 20
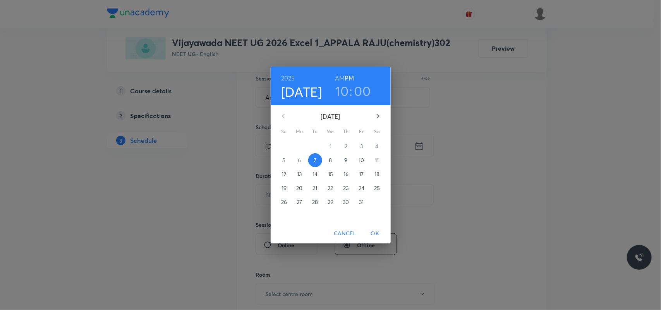
click at [329, 161] on p "8" at bounding box center [330, 160] width 3 height 8
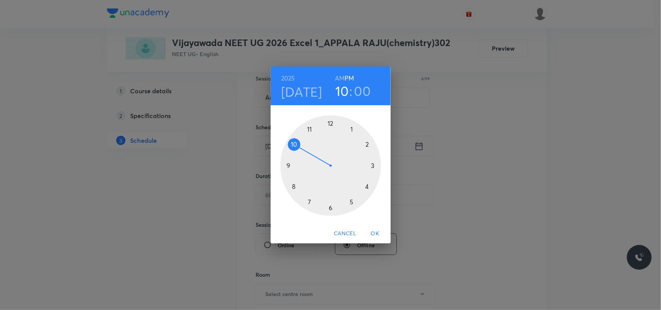
click at [339, 78] on h6 "AM" at bounding box center [340, 78] width 10 height 11
click at [294, 187] on div at bounding box center [330, 165] width 101 height 101
click at [329, 206] on div at bounding box center [330, 165] width 101 height 101
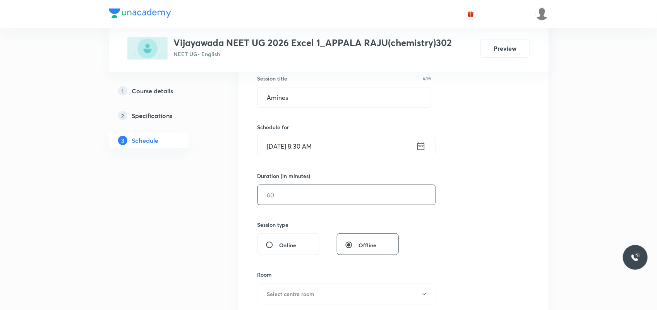
click at [330, 202] on input "text" at bounding box center [346, 195] width 177 height 20
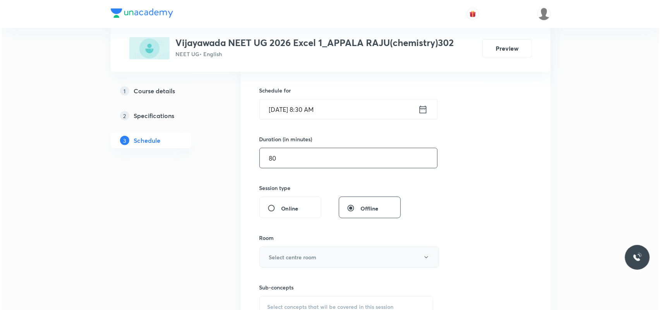
scroll to position [242, 0]
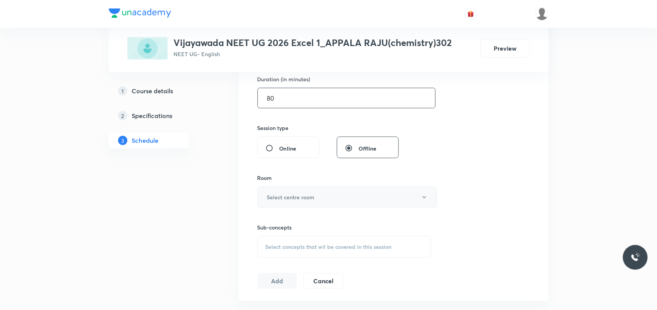
type input "80"
click at [327, 197] on button "Select centre room" at bounding box center [347, 197] width 180 height 21
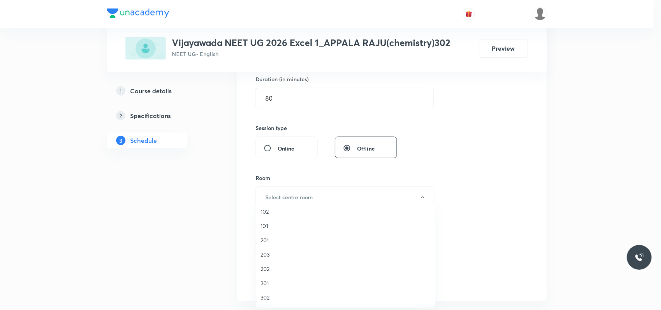
click at [268, 255] on span "203" at bounding box center [344, 254] width 169 height 8
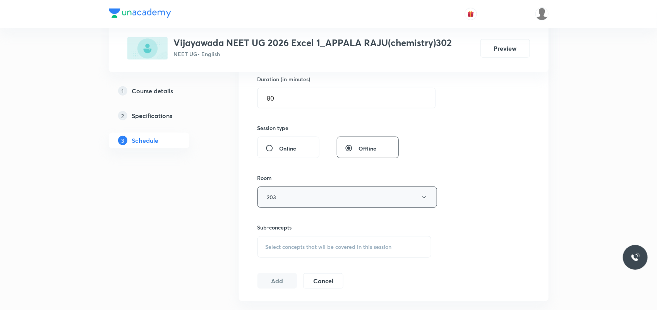
click at [291, 193] on button "203" at bounding box center [347, 197] width 180 height 21
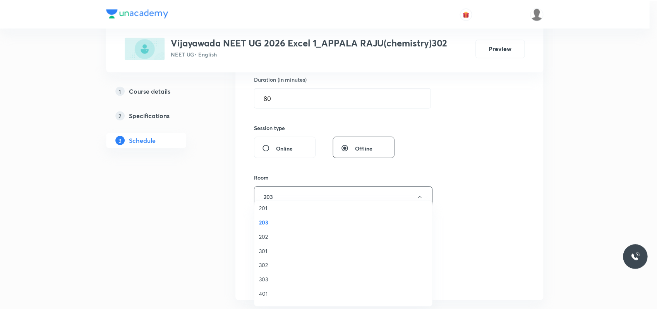
scroll to position [48, 0]
click at [267, 248] on span "302" at bounding box center [344, 249] width 169 height 8
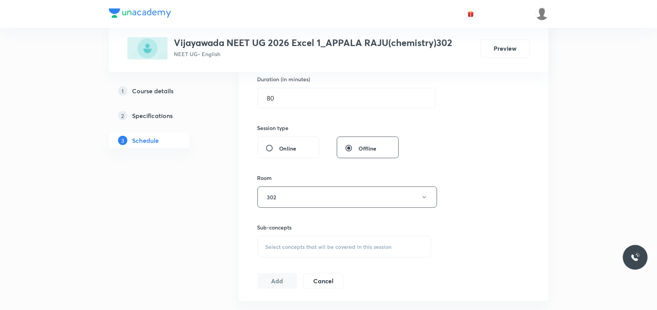
click at [268, 245] on span "Select concepts that wil be covered in this session" at bounding box center [328, 247] width 126 height 6
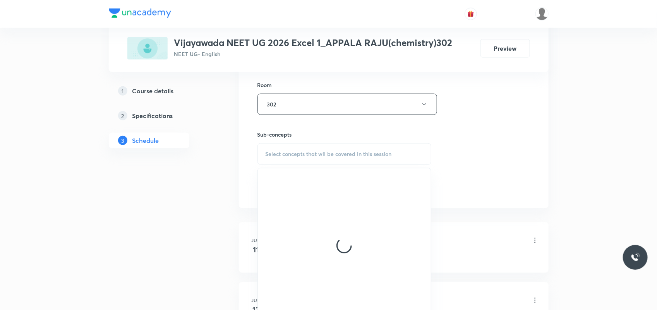
scroll to position [339, 0]
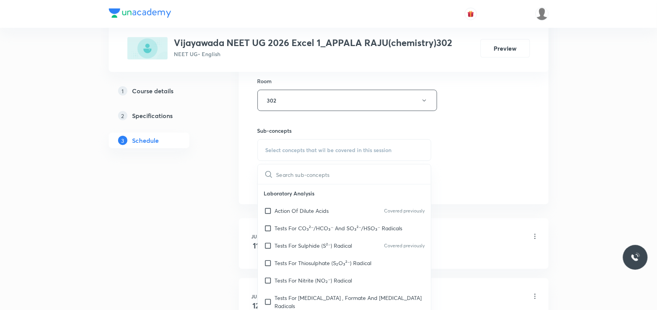
click at [269, 245] on input "checkbox" at bounding box center [269, 245] width 11 height 8
checkbox input "true"
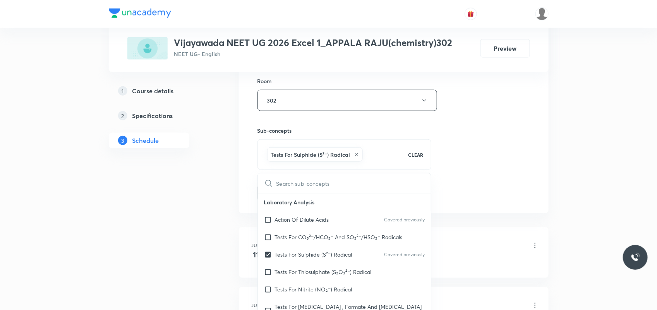
click at [245, 237] on li "Jun 11 Basic concept Lesson 1 • 8:30 AM • 80 min • Room 302 Diversity In The Li…" at bounding box center [394, 252] width 310 height 51
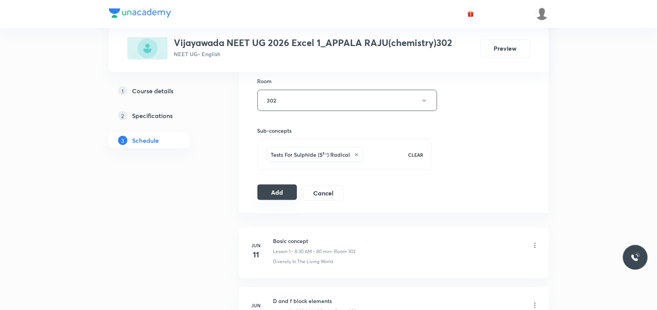
click at [274, 194] on button "Add" at bounding box center [277, 192] width 40 height 15
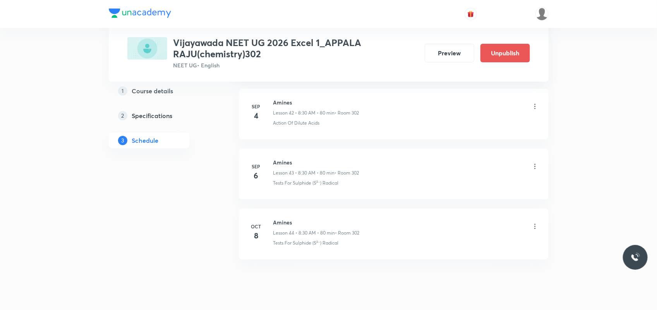
scroll to position [2599, 0]
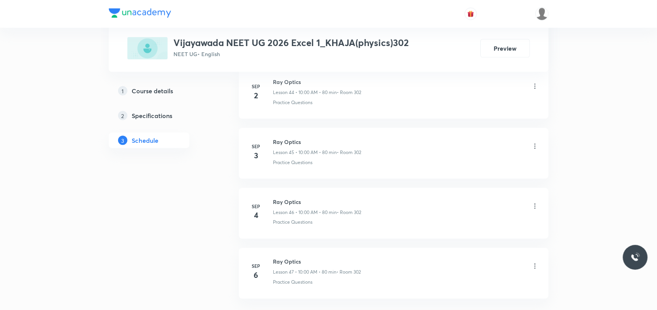
scroll to position [3138, 0]
click at [275, 199] on h6 "Ray Optics" at bounding box center [317, 200] width 88 height 8
copy h6 "Ray Optics"
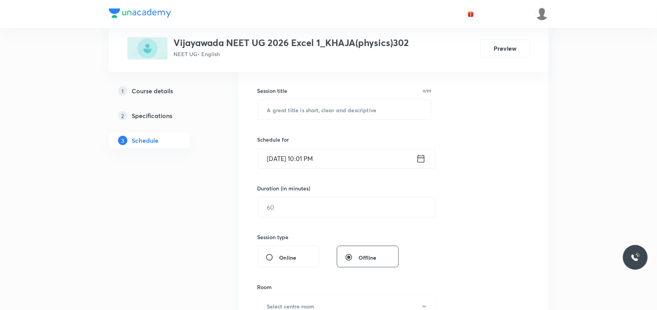
scroll to position [145, 0]
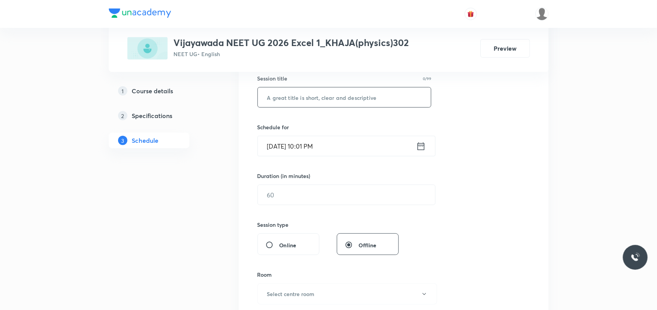
click at [308, 101] on input "text" at bounding box center [344, 97] width 173 height 20
paste input "Ray Optics"
type input "Ray Optics"
click at [281, 144] on input "[DATE] 10:01 PM" at bounding box center [337, 146] width 158 height 20
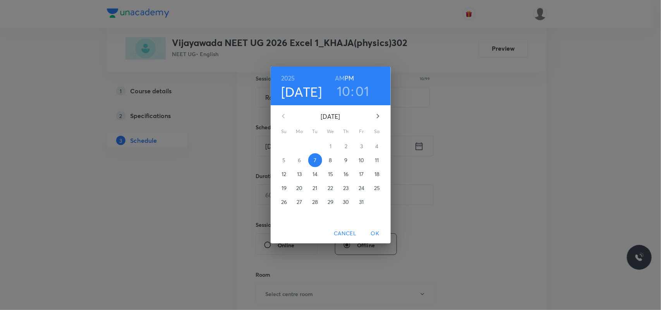
click at [331, 157] on p "8" at bounding box center [330, 160] width 3 height 8
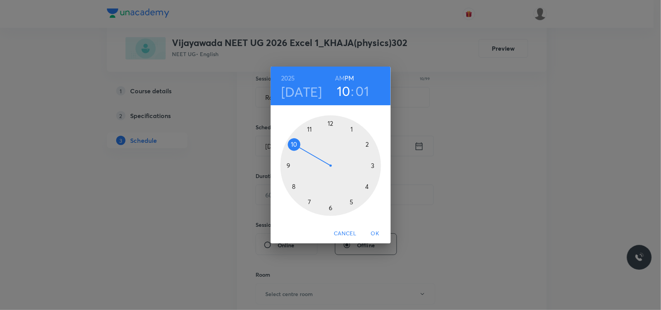
click at [341, 79] on h6 "AM" at bounding box center [340, 78] width 10 height 11
click at [293, 144] on div at bounding box center [330, 165] width 101 height 101
click at [328, 125] on div at bounding box center [330, 165] width 101 height 101
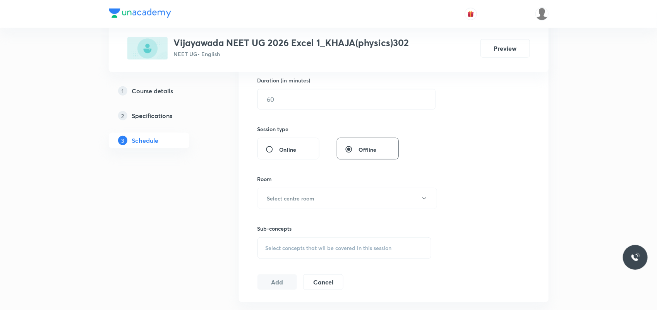
scroll to position [242, 0]
click at [289, 95] on input "text" at bounding box center [346, 98] width 177 height 20
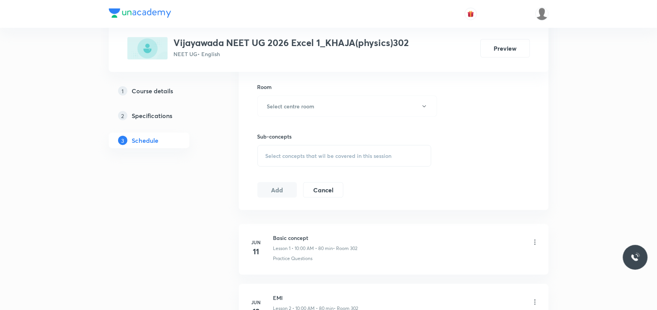
scroll to position [339, 0]
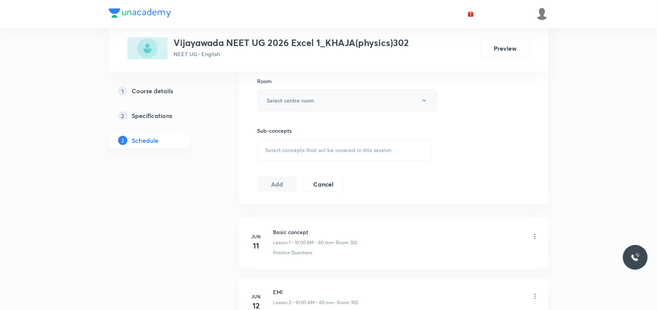
type input "80"
click at [292, 94] on button "Select centre room" at bounding box center [347, 100] width 180 height 21
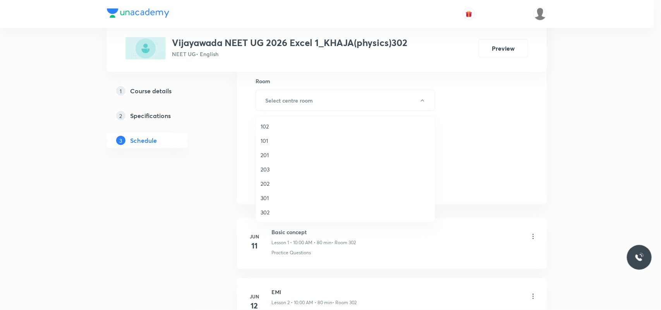
click at [264, 209] on span "302" at bounding box center [344, 212] width 169 height 8
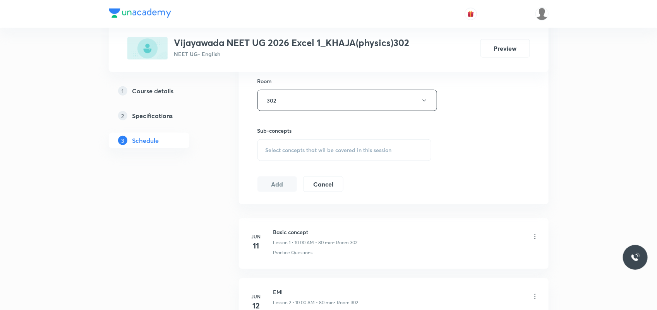
click at [282, 158] on div "Select concepts that wil be covered in this session" at bounding box center [344, 150] width 174 height 22
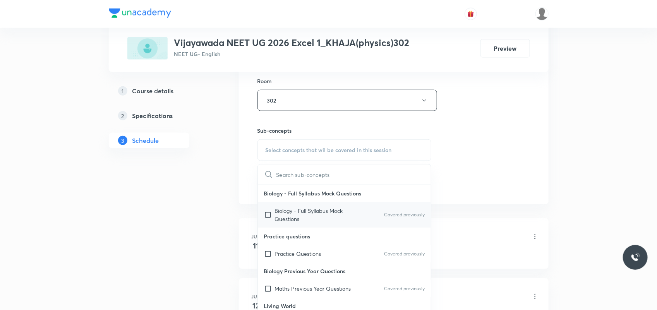
click at [288, 227] on div "Biology - Full Syllabus Mock Questions Covered previously" at bounding box center [344, 215] width 173 height 26
checkbox input "true"
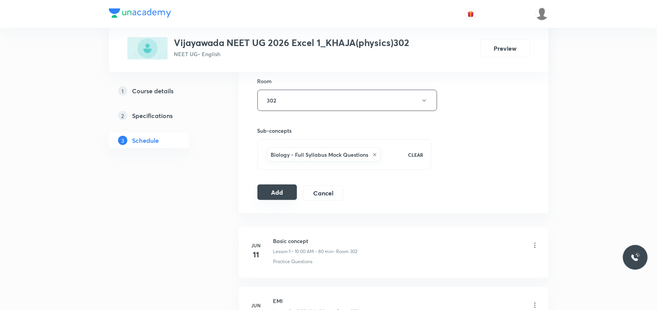
click at [276, 199] on button "Add" at bounding box center [277, 192] width 40 height 15
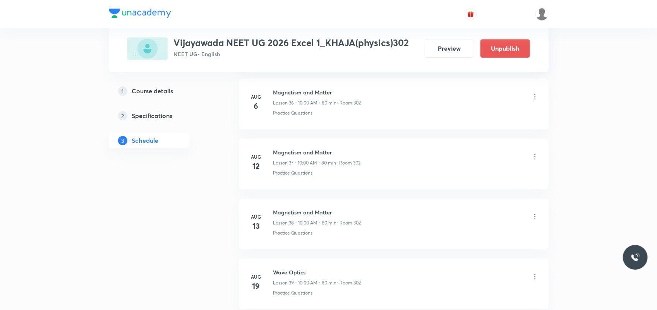
scroll to position [2842, 0]
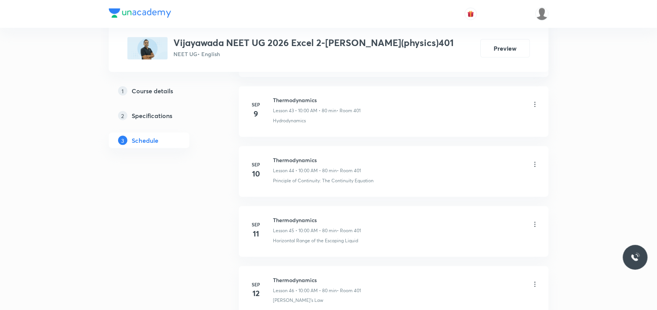
scroll to position [3198, 0]
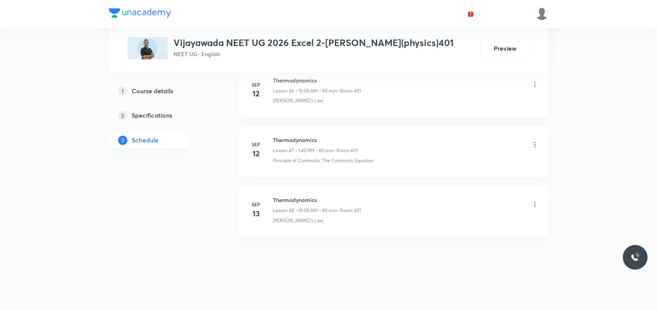
click at [291, 199] on h6 "Thermodynamics" at bounding box center [317, 200] width 88 height 8
copy h6 "Thermodynamics"
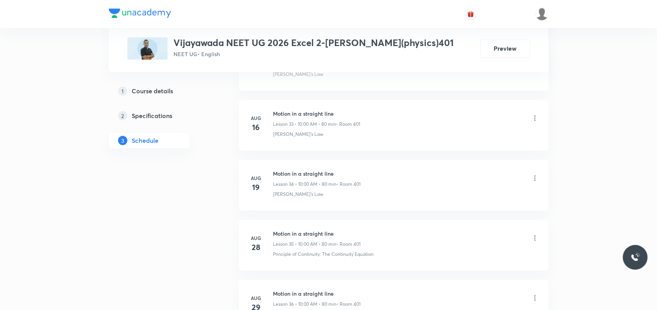
scroll to position [0, 0]
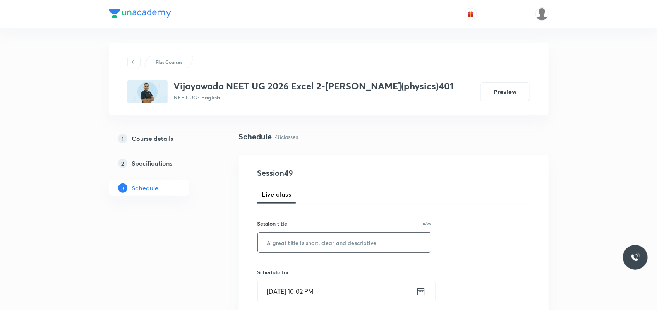
click at [316, 239] on input "text" at bounding box center [344, 243] width 173 height 20
paste input "Thermodynamics"
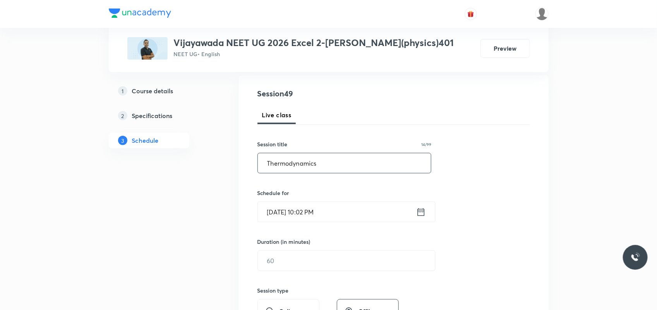
scroll to position [97, 0]
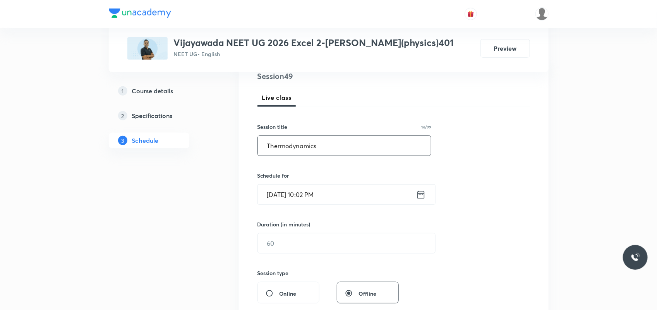
type input "Thermodynamics"
click at [284, 196] on input "[DATE] 10:02 PM" at bounding box center [337, 195] width 158 height 20
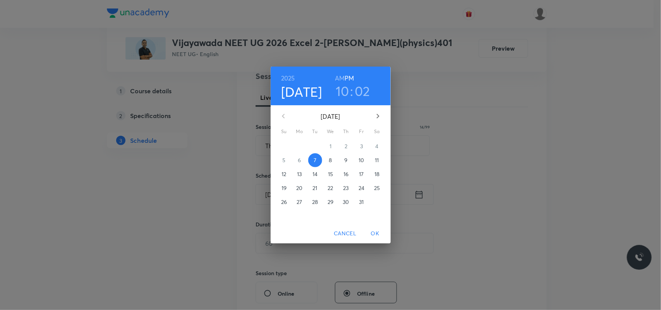
click at [331, 162] on p "8" at bounding box center [330, 160] width 3 height 8
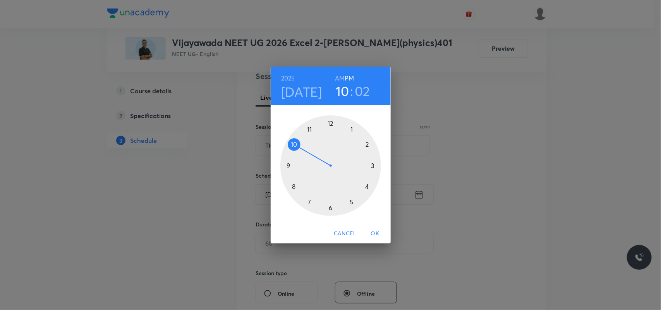
click at [339, 75] on h6 "AM" at bounding box center [340, 78] width 10 height 11
click at [295, 185] on div at bounding box center [330, 165] width 101 height 101
click at [328, 207] on div at bounding box center [330, 165] width 101 height 101
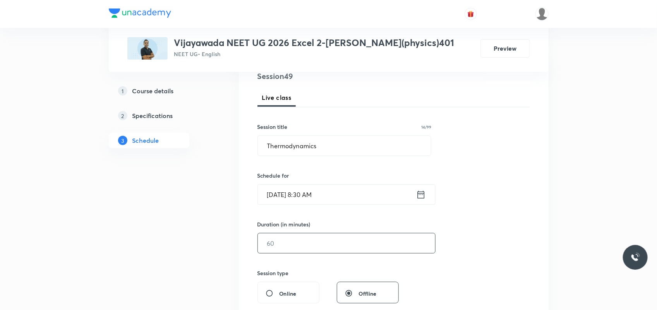
click at [301, 247] on input "text" at bounding box center [346, 243] width 177 height 20
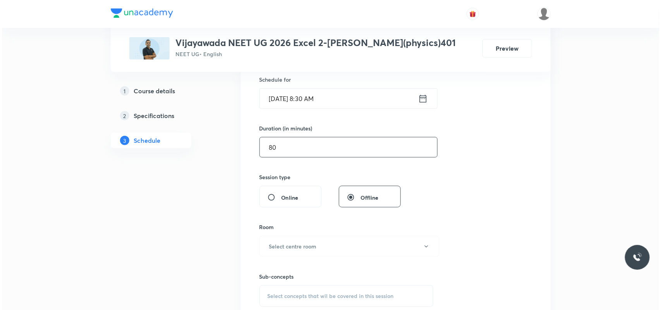
scroll to position [193, 0]
type input "80"
click at [295, 244] on h6 "Select centre room" at bounding box center [291, 245] width 48 height 8
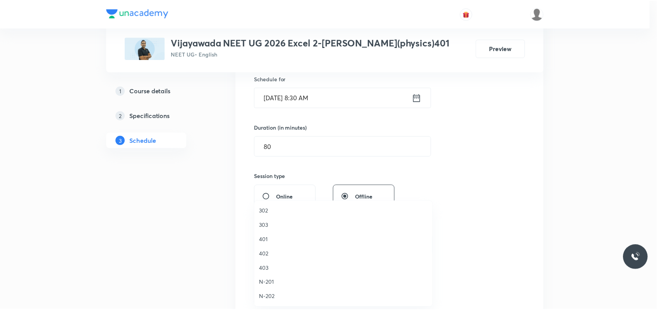
scroll to position [97, 0]
click at [267, 226] on span "401" at bounding box center [344, 229] width 169 height 8
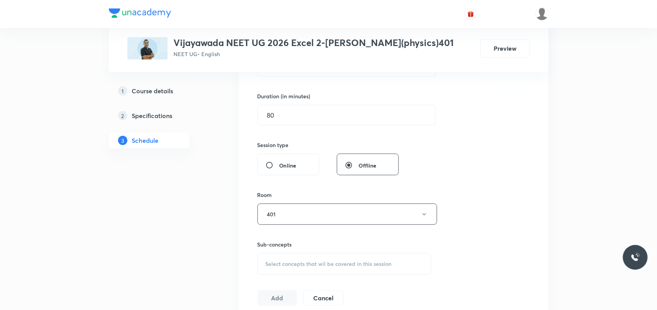
scroll to position [242, 0]
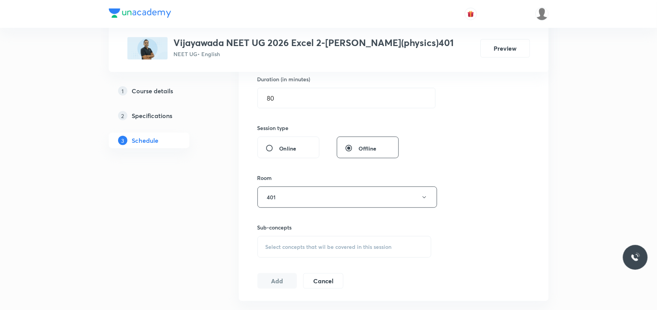
click at [303, 248] on span "Select concepts that wil be covered in this session" at bounding box center [328, 247] width 126 height 6
click at [275, 248] on p "Principle of Continuity: The Continuity Equation" at bounding box center [314, 284] width 78 height 16
checkbox input "true"
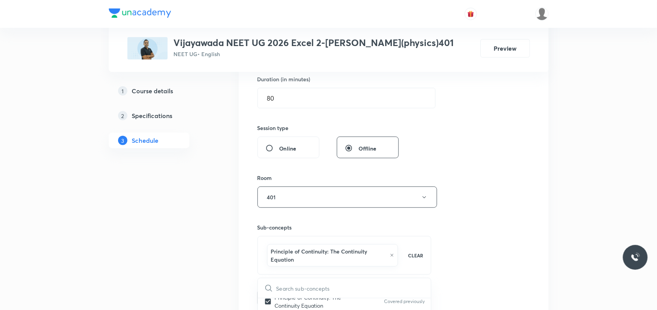
click at [274, 248] on button "Add" at bounding box center [277, 296] width 40 height 15
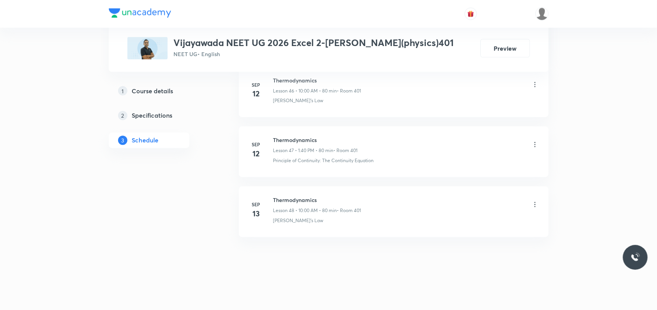
scroll to position [2842, 0]
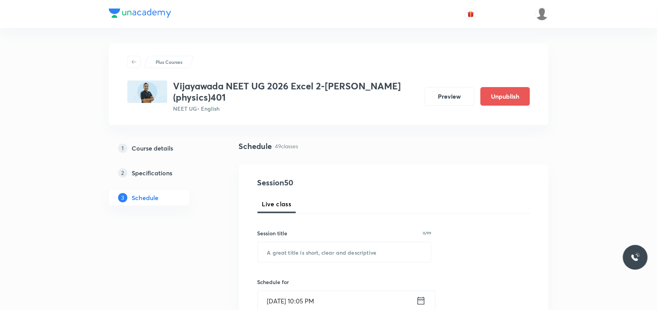
drag, startPoint x: 656, startPoint y: 12, endPoint x: 660, endPoint y: 19, distance: 7.8
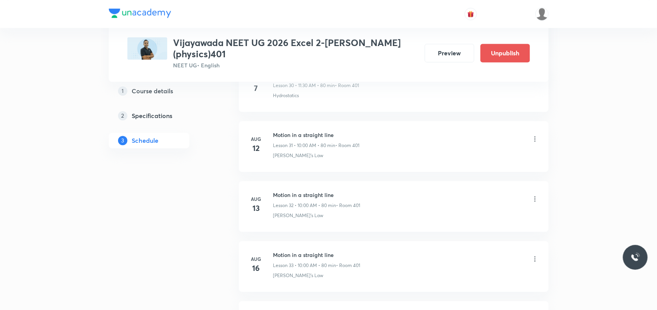
scroll to position [3258, 0]
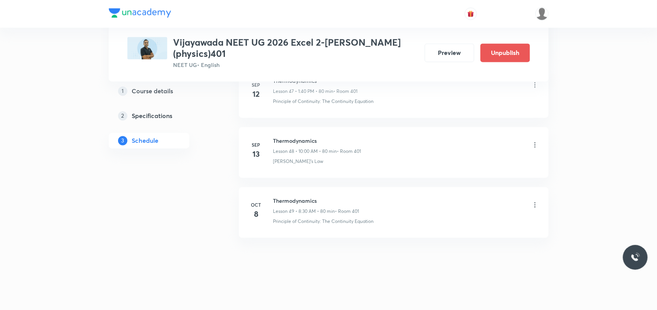
click at [288, 199] on h6 "Thermodynamics" at bounding box center [316, 201] width 86 height 8
copy h6 "Thermodynamics"
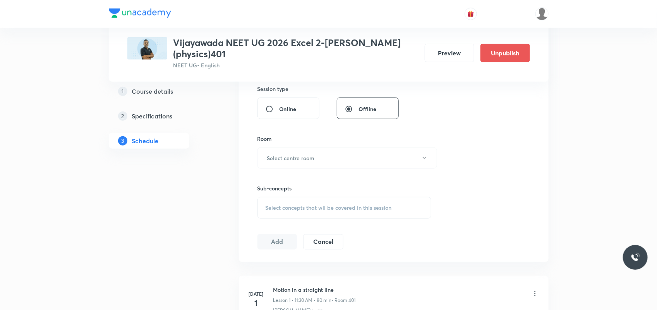
scroll to position [146, 0]
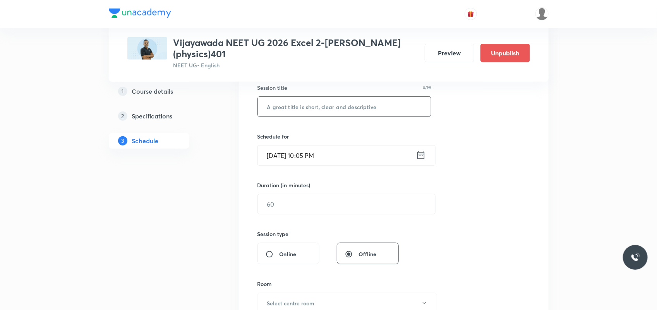
click at [314, 104] on input "text" at bounding box center [344, 107] width 173 height 20
paste input "Thermodynamics"
type input "Thermodynamics"
click at [276, 146] on input "Oct 7, 2025, 10:05 PM" at bounding box center [337, 156] width 158 height 20
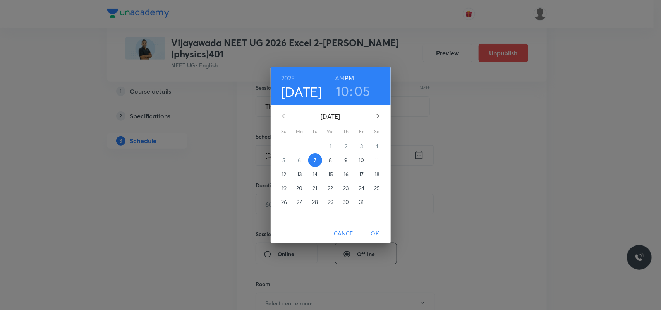
click at [333, 160] on span "8" at bounding box center [331, 160] width 14 height 8
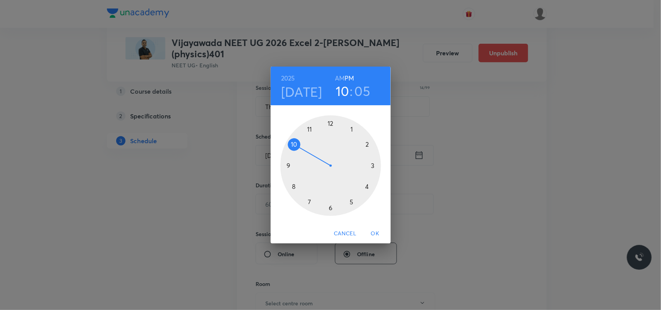
click at [338, 80] on h6 "AM" at bounding box center [340, 78] width 10 height 11
click at [293, 144] on div at bounding box center [330, 165] width 101 height 101
click at [329, 119] on div at bounding box center [330, 165] width 101 height 101
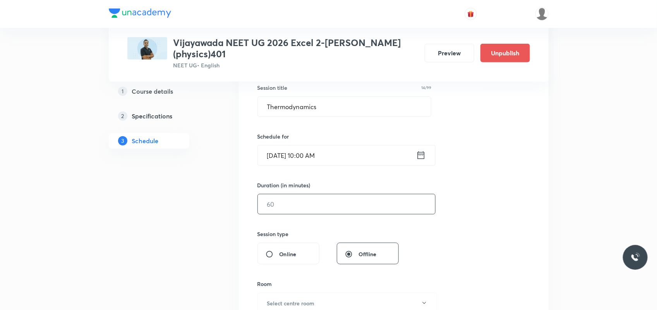
click at [302, 198] on input "text" at bounding box center [346, 204] width 177 height 20
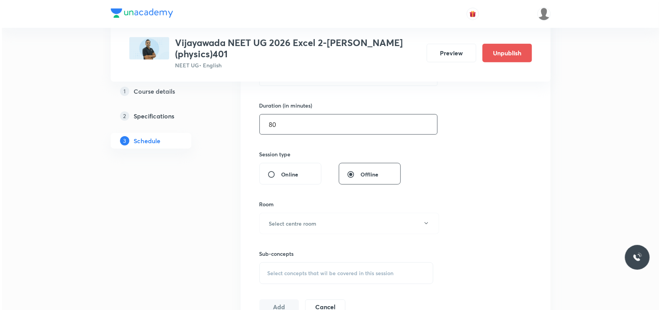
scroll to position [242, 0]
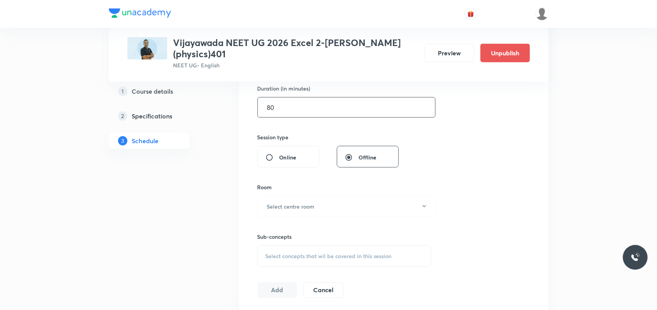
type input "80"
click at [303, 202] on h6 "Select centre room" at bounding box center [291, 206] width 48 height 8
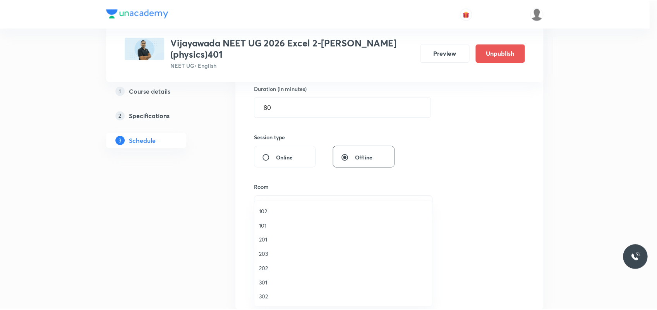
scroll to position [48, 0]
click at [263, 248] on span "401" at bounding box center [344, 278] width 169 height 8
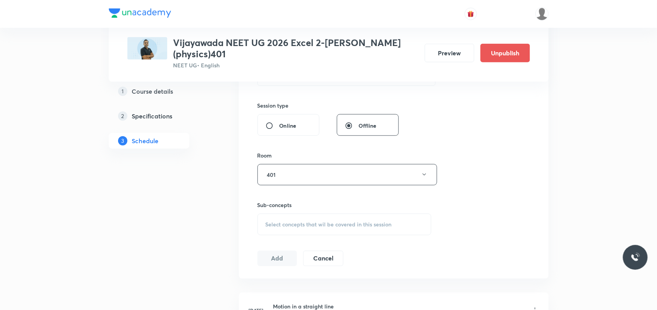
scroll to position [291, 0]
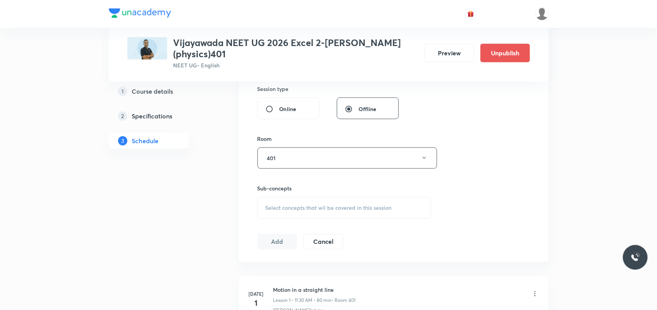
click at [308, 209] on div "Select concepts that wil be covered in this session" at bounding box center [344, 208] width 174 height 22
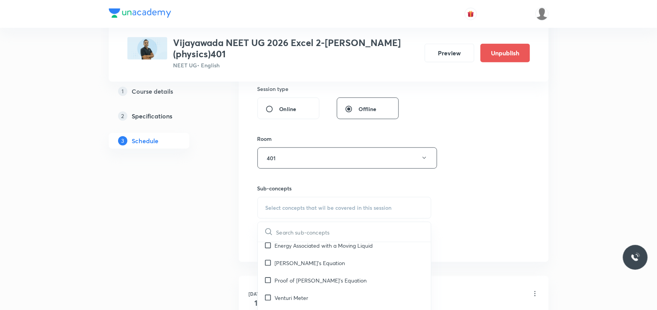
scroll to position [145, 0]
click at [298, 248] on p "Proof of Bernoulli's Equation" at bounding box center [321, 279] width 92 height 8
checkbox input "true"
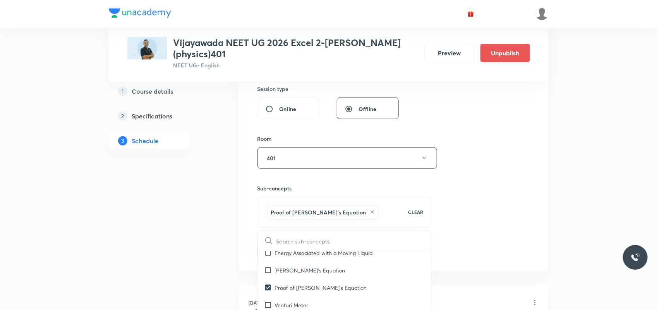
click at [239, 248] on div "Session 50 Live class Session title 14/99 Thermodynamics ​ Schedule for Oct 8, …" at bounding box center [394, 72] width 310 height 397
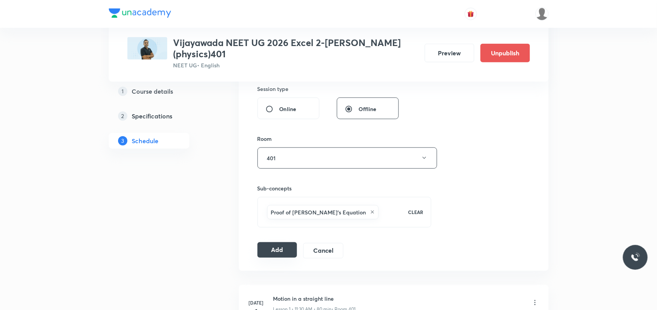
click at [274, 242] on button "Add" at bounding box center [277, 249] width 40 height 15
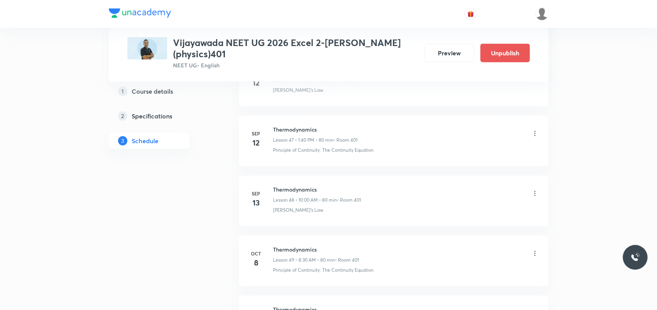
scroll to position [2962, 0]
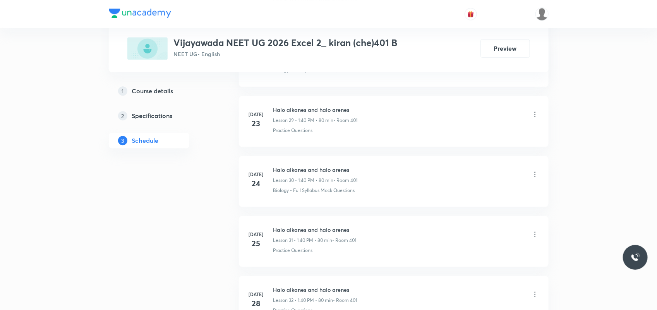
scroll to position [3439, 0]
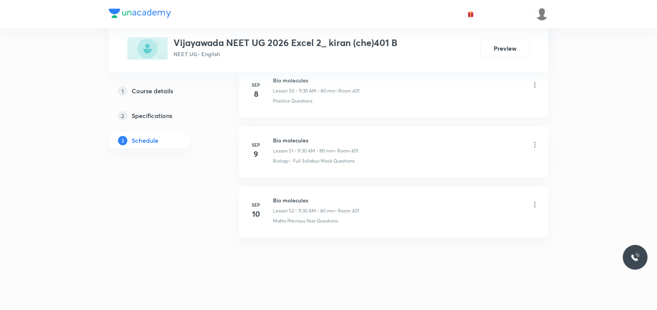
click at [295, 197] on h6 "Bio molecules" at bounding box center [316, 200] width 86 height 8
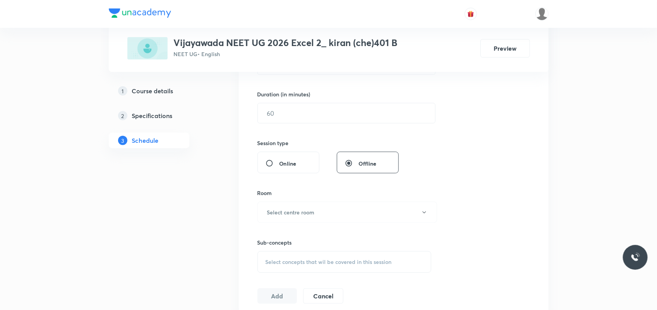
scroll to position [116, 0]
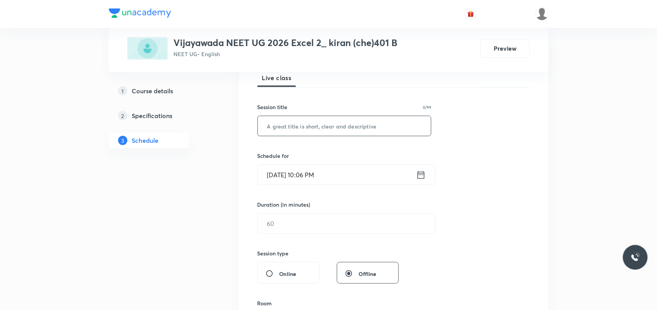
click at [302, 121] on input "text" at bounding box center [344, 126] width 173 height 20
paste input "Bio molecules"
type input "Bio molecules"
click at [282, 177] on input "[DATE] 10:06 PM" at bounding box center [337, 175] width 158 height 20
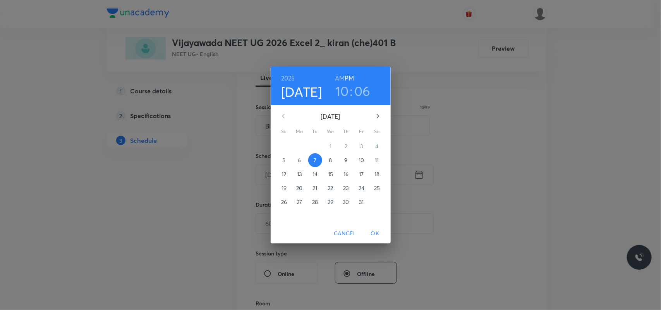
click at [332, 158] on span "8" at bounding box center [331, 160] width 14 height 8
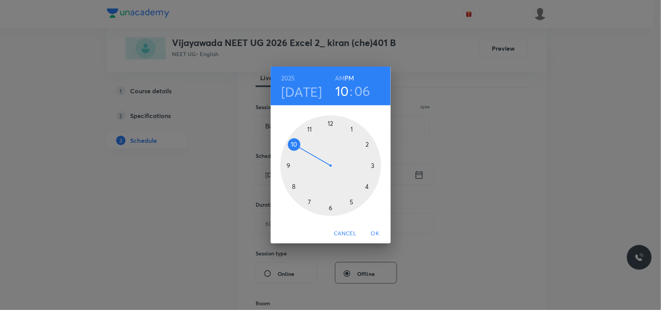
click at [345, 71] on div "[DATE] 10 : 06 AM PM" at bounding box center [330, 86] width 120 height 39
click at [343, 76] on h6 "AM" at bounding box center [340, 78] width 10 height 11
click at [308, 129] on div at bounding box center [330, 165] width 101 height 101
click at [328, 210] on div at bounding box center [330, 165] width 101 height 101
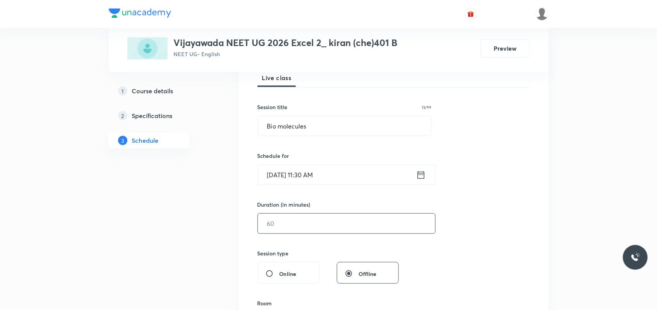
click at [296, 229] on input "text" at bounding box center [346, 224] width 177 height 20
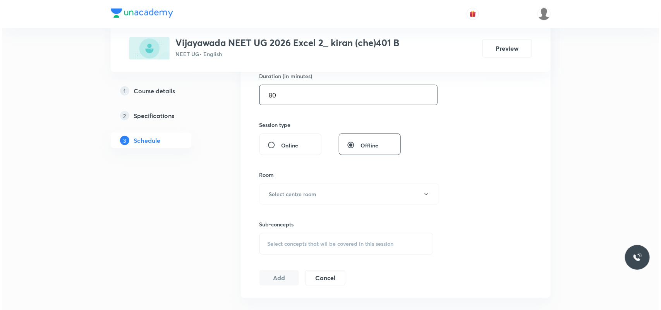
scroll to position [262, 0]
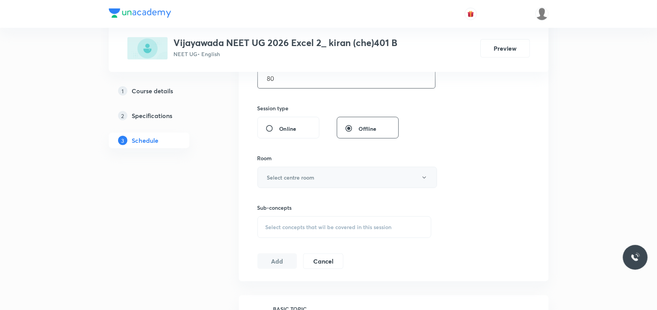
type input "80"
click at [287, 175] on h6 "Select centre room" at bounding box center [291, 177] width 48 height 8
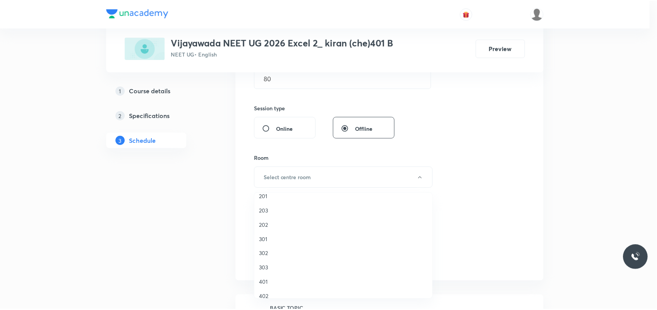
scroll to position [97, 0]
click at [268, 223] on span "401" at bounding box center [344, 221] width 169 height 8
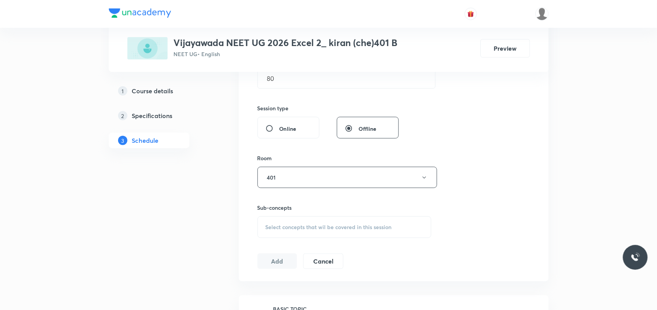
click at [268, 221] on div "Select concepts that wil be covered in this session" at bounding box center [344, 227] width 174 height 22
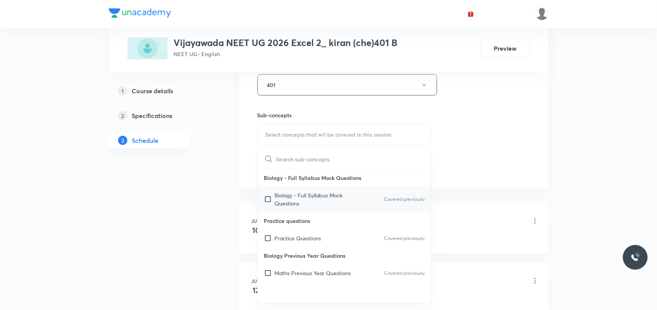
scroll to position [358, 0]
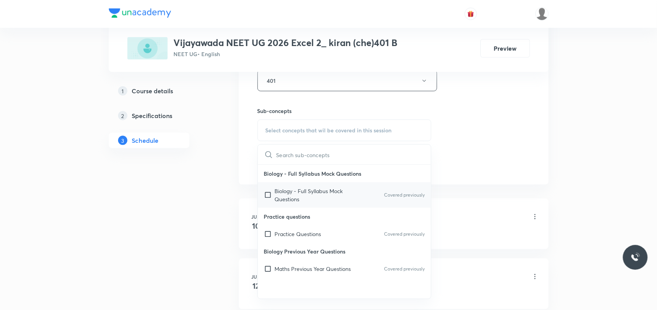
click at [320, 270] on p "Maths Previous Year Questions" at bounding box center [313, 269] width 76 height 8
checkbox input "true"
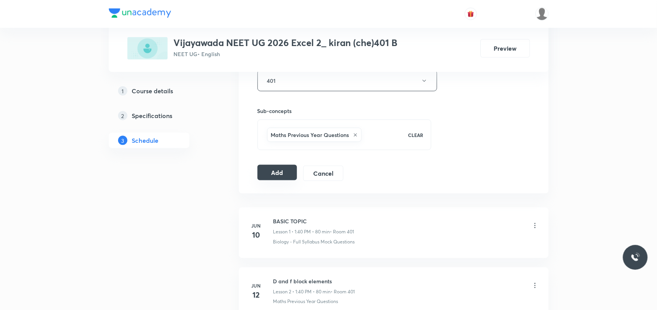
click at [283, 176] on button "Add" at bounding box center [277, 172] width 40 height 15
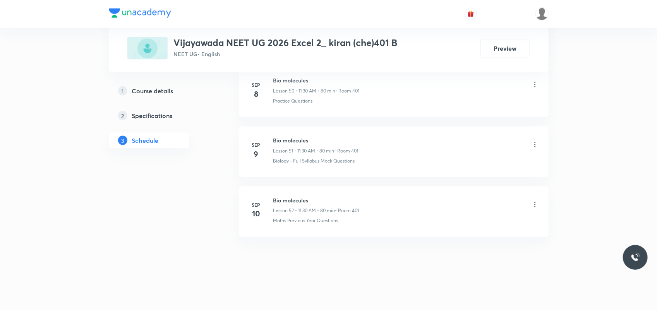
scroll to position [3082, 0]
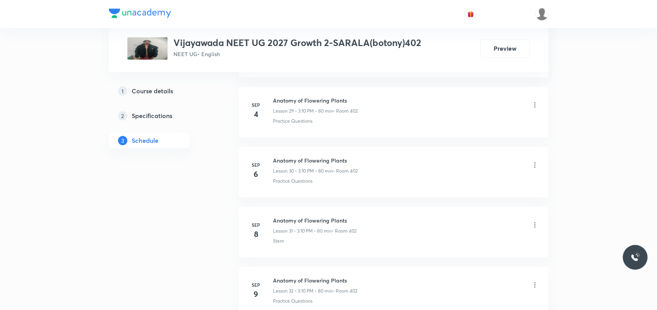
scroll to position [2296, 0]
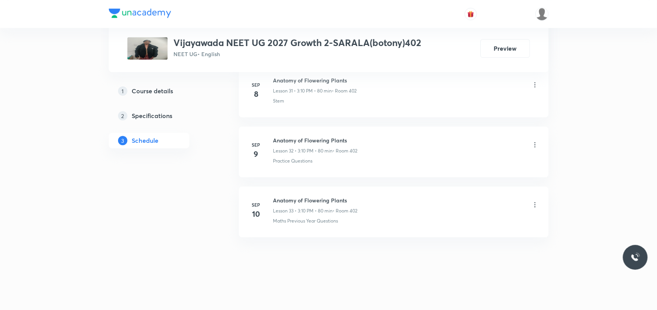
click at [300, 199] on h6 "Anatomy of Flowering Plants" at bounding box center [315, 200] width 84 height 8
copy h6 "Anatomy of Flowering Plants"
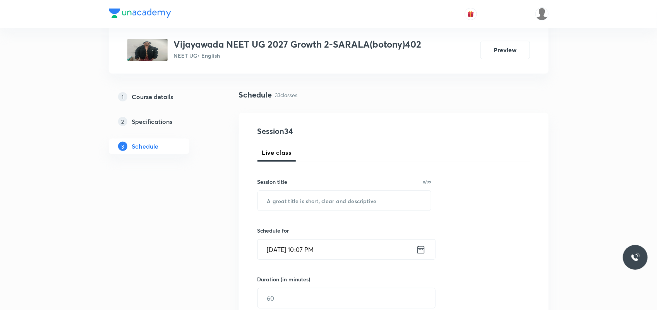
scroll to position [97, 0]
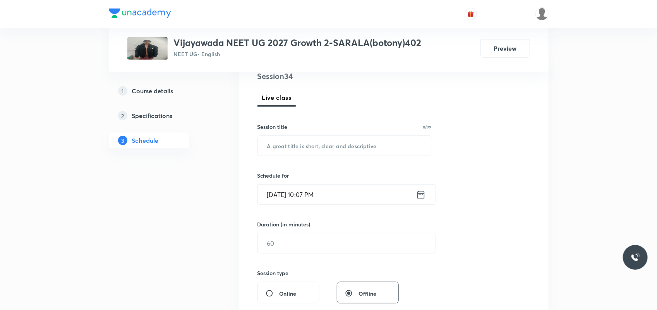
click at [300, 134] on div "Session title 0/99 ​" at bounding box center [344, 139] width 174 height 33
click at [295, 145] on input "text" at bounding box center [344, 146] width 173 height 20
paste input "Anatomy of Flowering Plants"
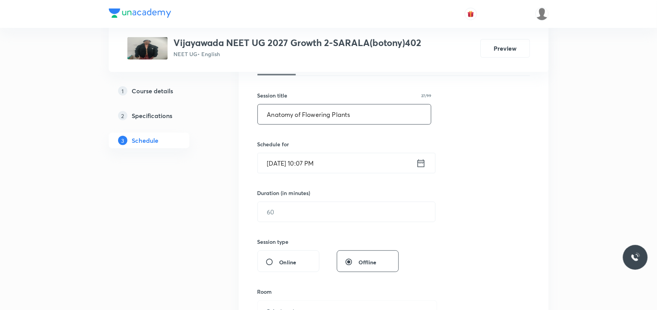
scroll to position [145, 0]
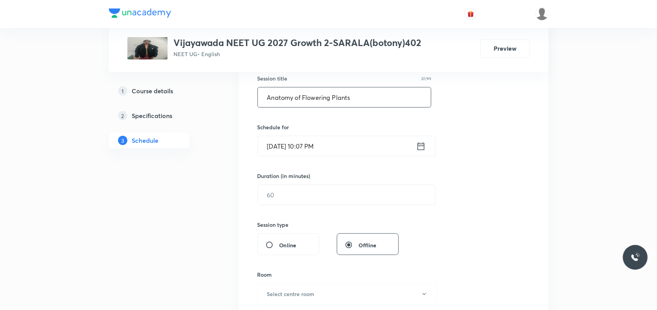
type input "Anatomy of Flowering Plants"
click at [283, 149] on input "Oct 7, 2025, 10:07 PM" at bounding box center [337, 146] width 158 height 20
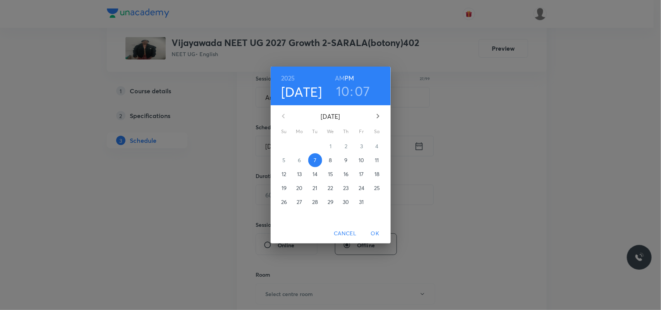
click at [329, 161] on p "8" at bounding box center [330, 160] width 3 height 8
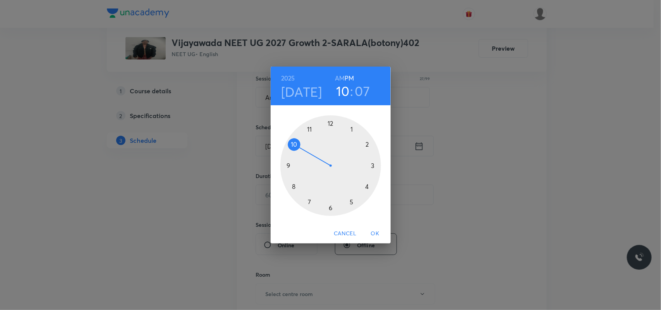
click at [342, 77] on h6 "AM" at bounding box center [340, 78] width 10 height 11
click at [293, 144] on div at bounding box center [330, 165] width 101 height 101
click at [328, 123] on div at bounding box center [330, 165] width 101 height 101
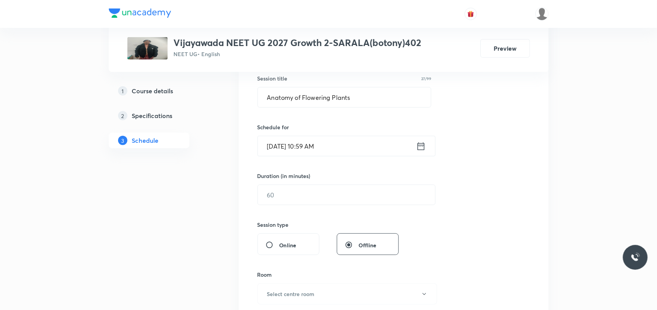
click at [312, 144] on input "Oct 8, 2025, 10:59 AM" at bounding box center [337, 146] width 158 height 20
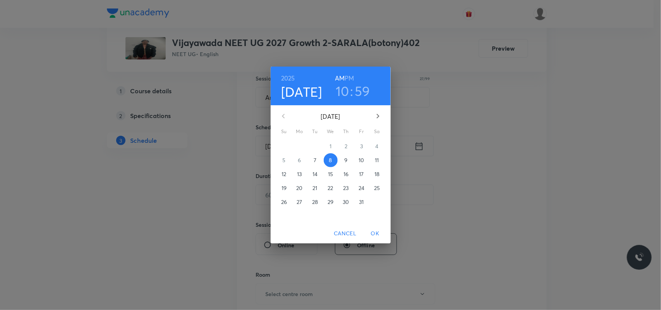
click at [363, 86] on h3 "59" at bounding box center [361, 91] width 15 height 16
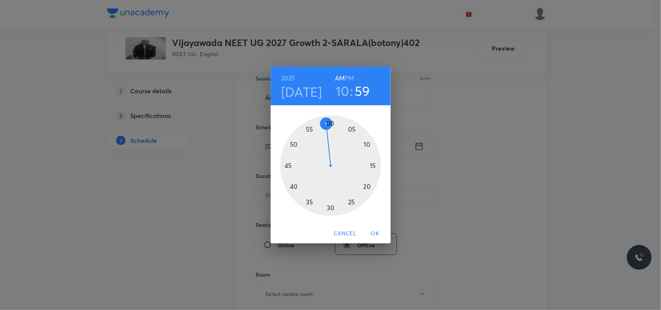
click at [331, 126] on div at bounding box center [330, 165] width 101 height 101
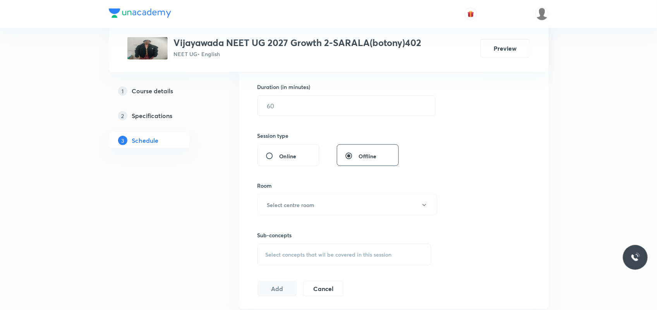
scroll to position [242, 0]
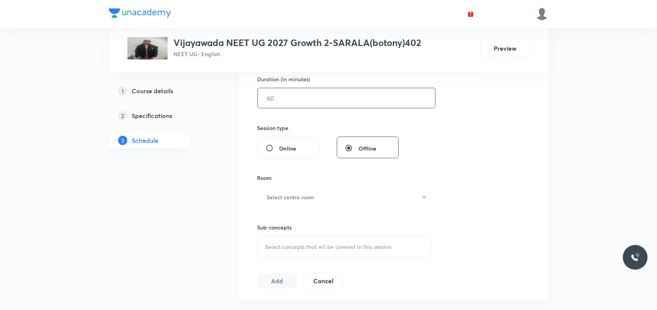
click at [270, 105] on input "text" at bounding box center [346, 98] width 177 height 20
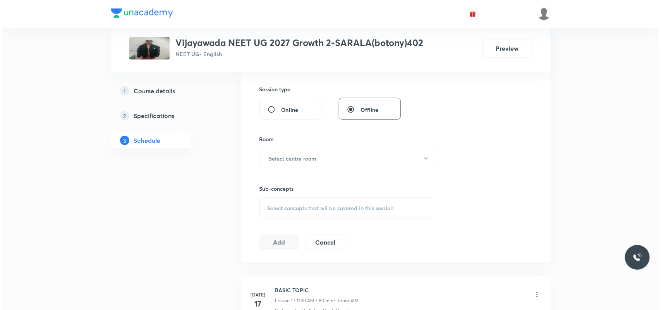
scroll to position [339, 0]
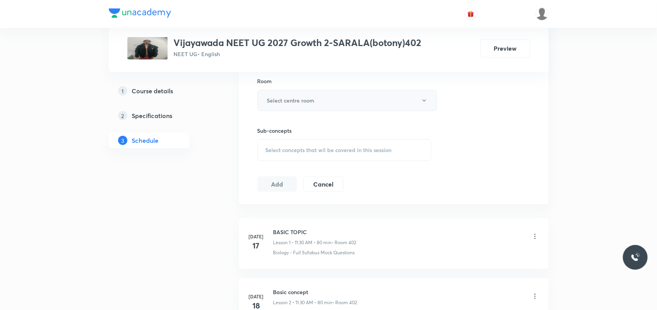
type input "80"
click at [269, 104] on h6 "Select centre room" at bounding box center [291, 100] width 48 height 8
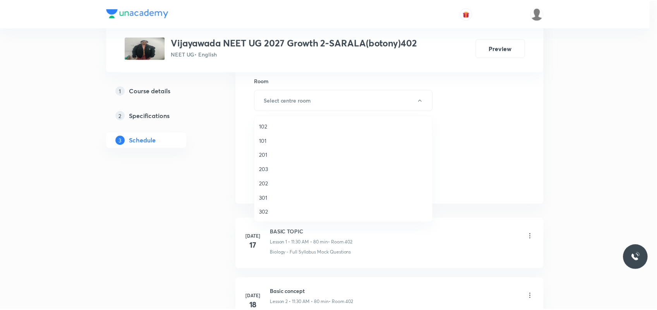
scroll to position [48, 0]
click at [264, 207] on span "402" at bounding box center [344, 207] width 169 height 8
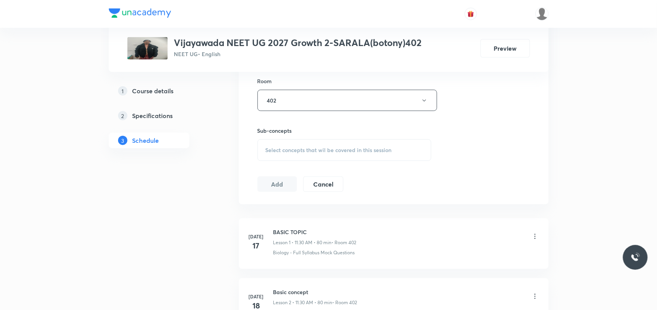
drag, startPoint x: 298, startPoint y: 154, endPoint x: 299, endPoint y: 150, distance: 3.9
click at [298, 151] on div "Select concepts that wil be covered in this session" at bounding box center [344, 150] width 174 height 22
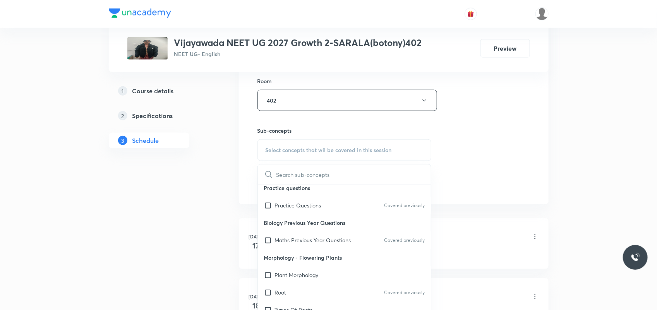
scroll to position [97, 0]
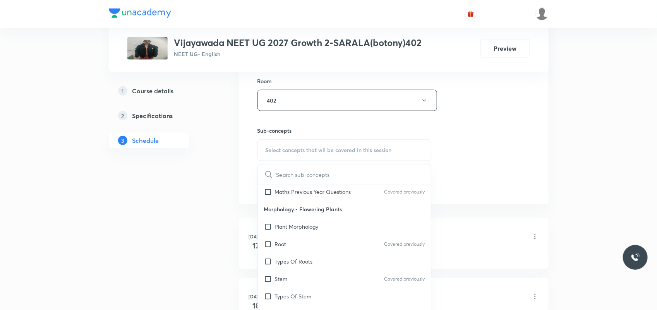
click at [301, 239] on div "Root Covered previously" at bounding box center [344, 243] width 173 height 17
checkbox input "true"
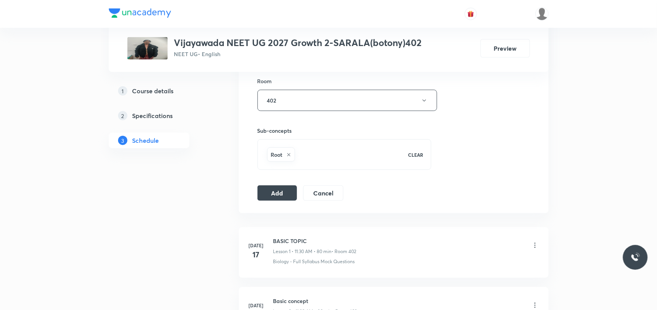
click at [283, 202] on div "Session 34 Live class Session title 27/99 Anatomy of Flowering Plants ​ Schedul…" at bounding box center [394, 14] width 310 height 397
click at [284, 200] on button "Add" at bounding box center [277, 192] width 40 height 15
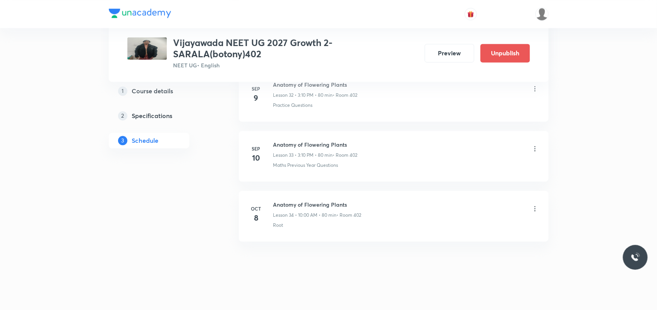
scroll to position [2009, 0]
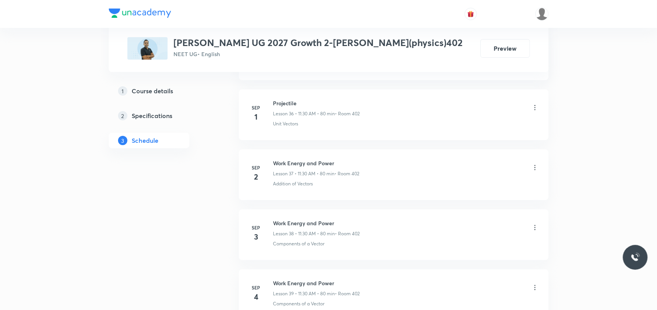
scroll to position [2897, 0]
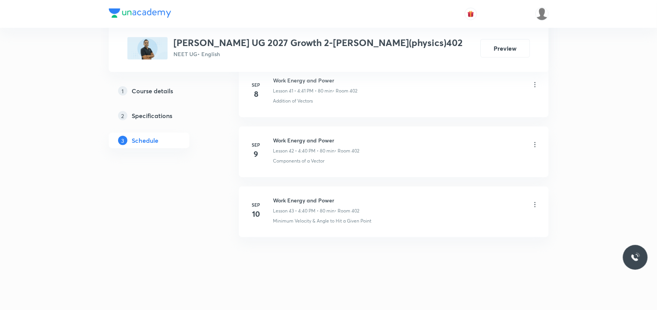
click at [297, 200] on h6 "Work Energy and Power" at bounding box center [316, 200] width 86 height 8
copy h6 "Work Energy and Power"
drag, startPoint x: 656, startPoint y: 290, endPoint x: 660, endPoint y: 288, distance: 4.7
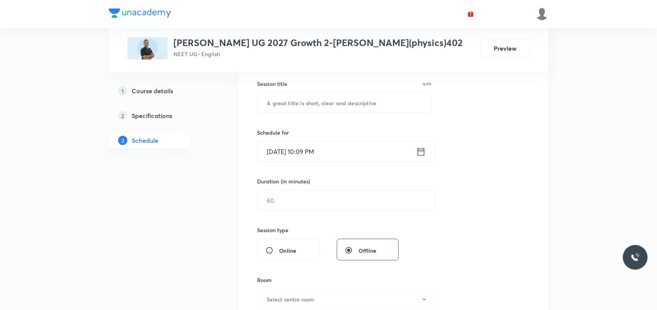
scroll to position [145, 0]
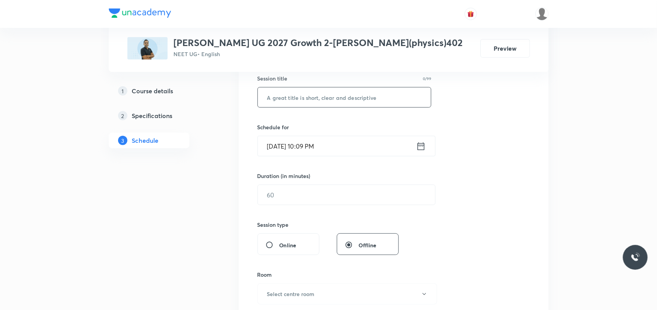
click at [296, 103] on input "text" at bounding box center [344, 97] width 173 height 20
paste input "Work Energy and Power"
type input "Work Energy and Power"
click at [281, 149] on input "[DATE] 10:09 PM" at bounding box center [337, 146] width 158 height 20
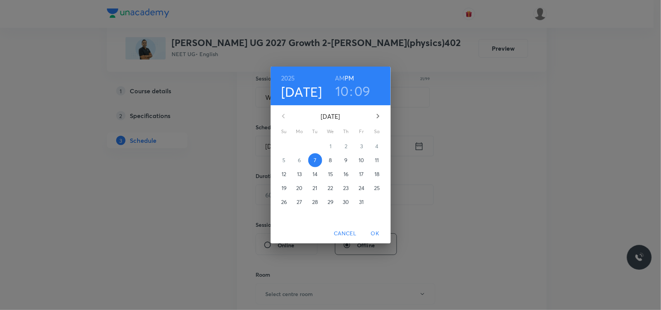
click at [329, 159] on p "8" at bounding box center [330, 160] width 3 height 8
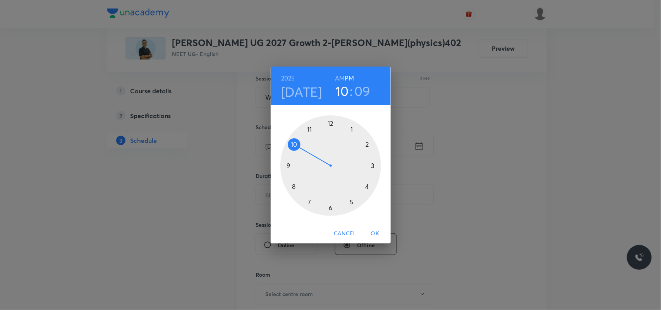
click at [339, 74] on h6 "AM" at bounding box center [340, 78] width 10 height 11
click at [309, 129] on div at bounding box center [330, 165] width 101 height 101
click at [331, 210] on div at bounding box center [330, 165] width 101 height 101
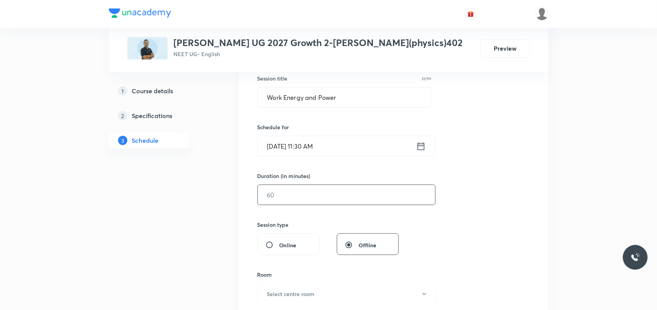
click at [314, 200] on input "text" at bounding box center [346, 195] width 177 height 20
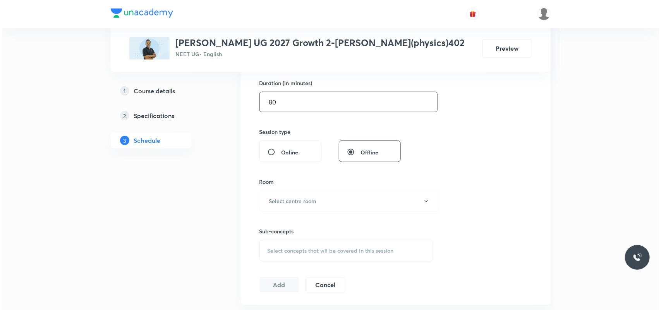
scroll to position [242, 0]
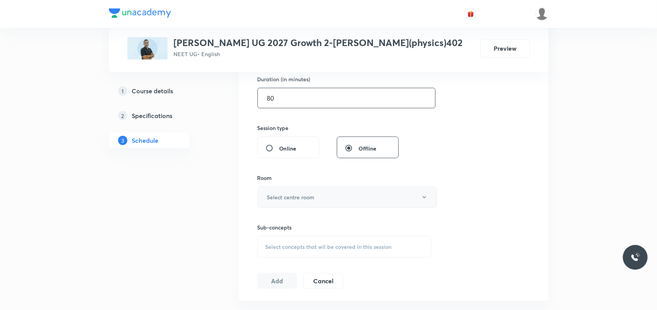
type input "80"
click at [313, 190] on button "Select centre room" at bounding box center [347, 197] width 180 height 21
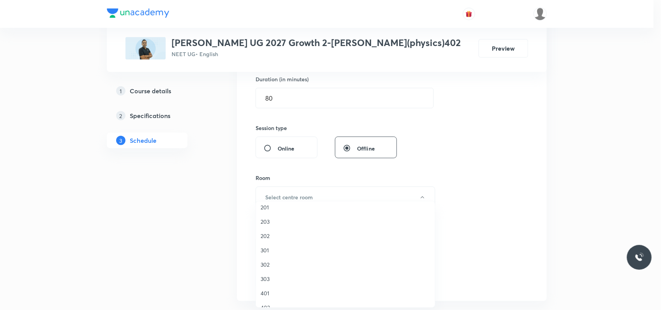
scroll to position [48, 0]
click at [265, 277] on span "401" at bounding box center [344, 278] width 169 height 8
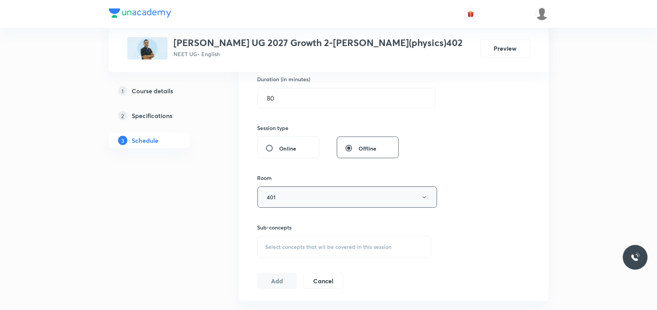
click at [289, 203] on button "401" at bounding box center [347, 197] width 180 height 21
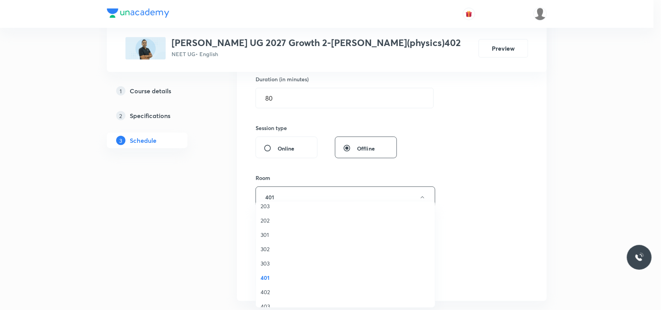
click at [267, 288] on span "402" at bounding box center [344, 292] width 169 height 8
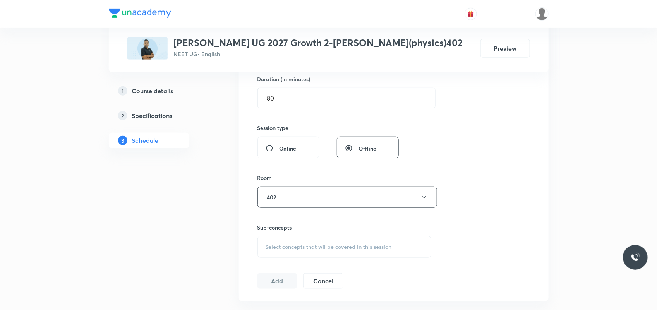
click at [282, 250] on span "Select concepts that wil be covered in this session" at bounding box center [328, 247] width 126 height 6
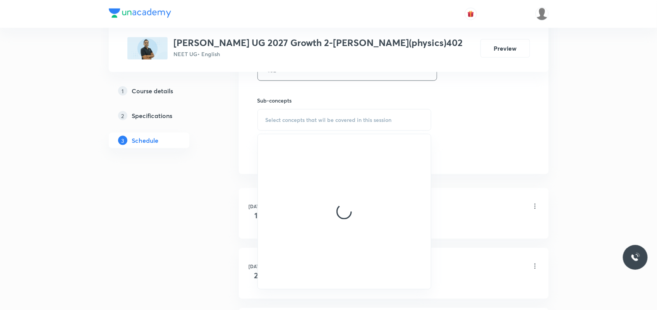
scroll to position [387, 0]
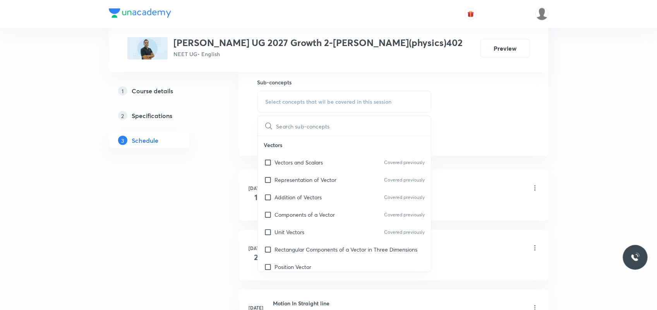
click at [299, 206] on div "Components of a Vector Covered previously" at bounding box center [344, 214] width 173 height 17
checkbox input "true"
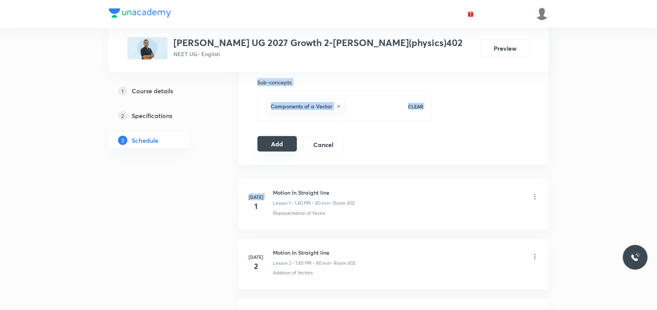
click at [273, 151] on button "Add" at bounding box center [277, 143] width 40 height 15
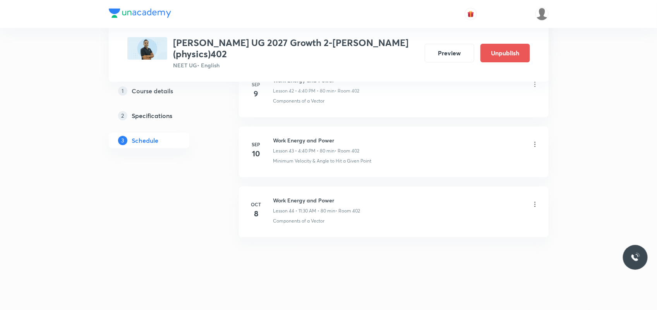
scroll to position [2611, 0]
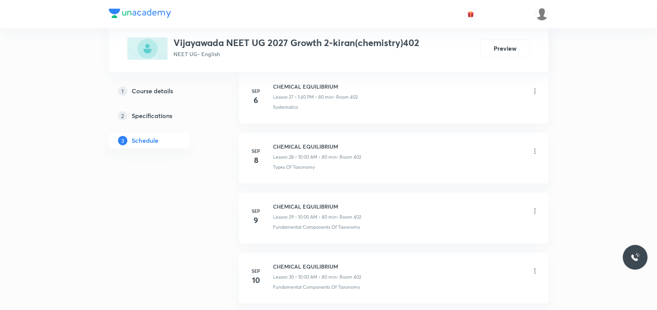
scroll to position [2115, 0]
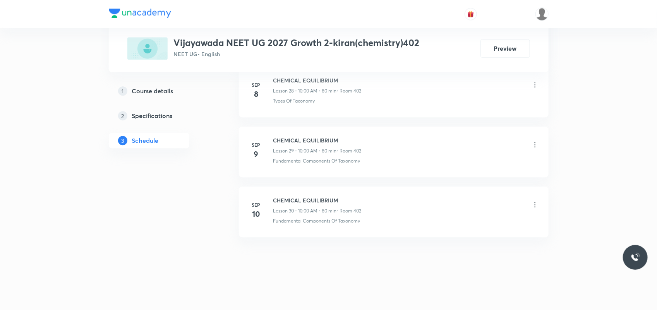
click at [307, 198] on h6 "CHEMICAL EQUILIBRIUM" at bounding box center [317, 200] width 88 height 8
copy h6 "CHEMICAL EQUILIBRIUM"
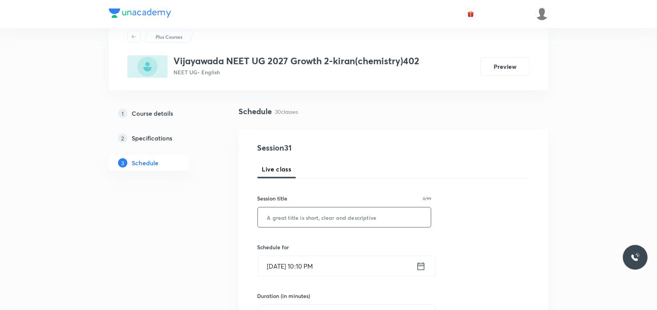
scroll to position [97, 0]
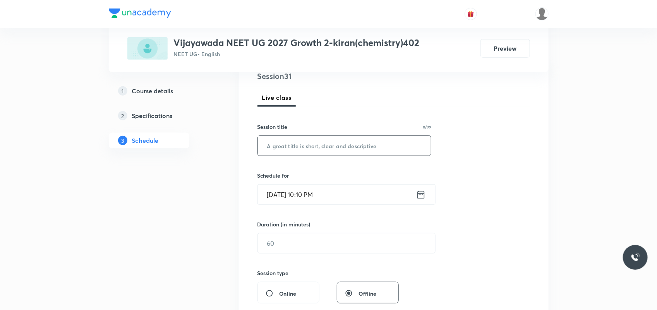
click at [293, 149] on input "text" at bounding box center [344, 146] width 173 height 20
paste input "CHEMICAL EQUILIBRIUM"
type input "CHEMICAL EQUILIBRIUM"
click at [281, 194] on input "[DATE] 10:10 PM" at bounding box center [337, 195] width 158 height 20
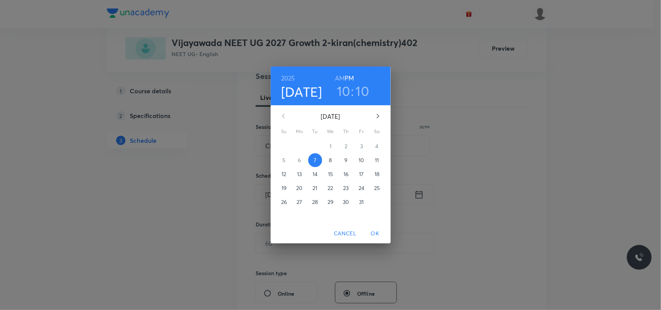
click at [334, 161] on span "8" at bounding box center [331, 160] width 14 height 8
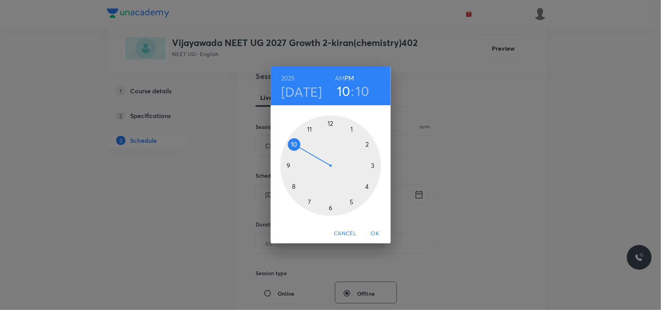
click at [350, 128] on div at bounding box center [330, 165] width 101 height 101
click at [295, 184] on div at bounding box center [330, 165] width 101 height 101
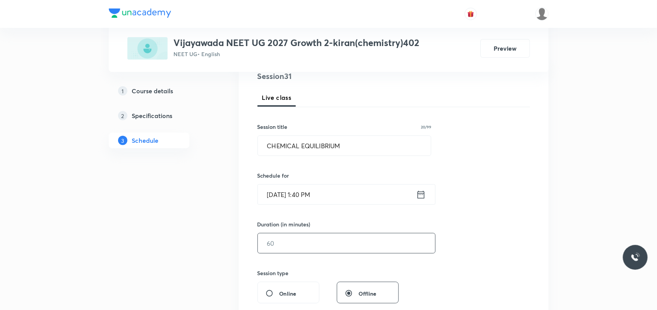
click at [281, 246] on input "text" at bounding box center [346, 243] width 177 height 20
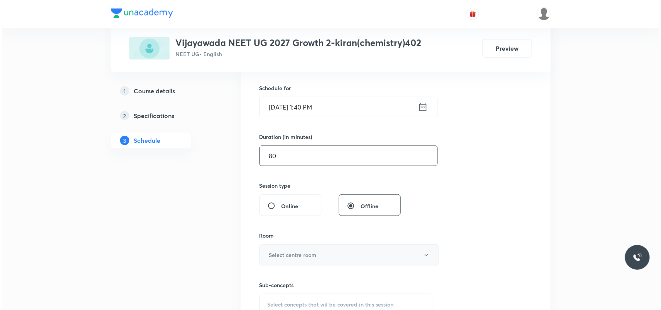
scroll to position [193, 0]
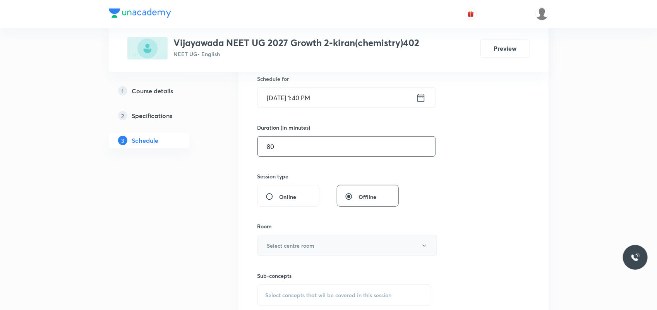
type input "80"
click at [286, 235] on button "Select centre room" at bounding box center [347, 245] width 180 height 21
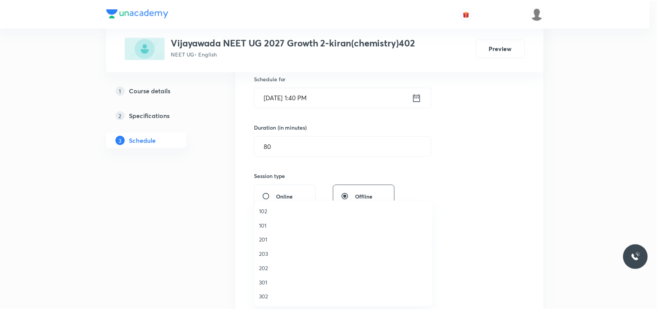
scroll to position [48, 0]
click at [260, 292] on li "402" at bounding box center [345, 292] width 179 height 14
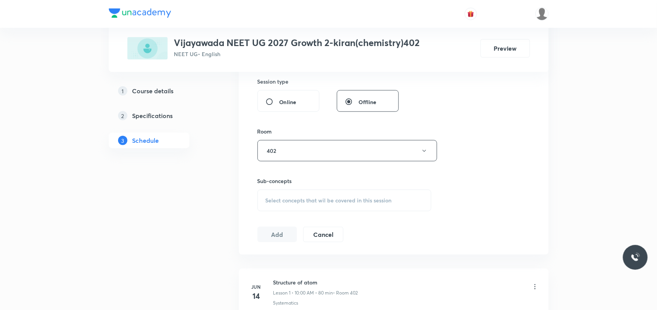
scroll to position [290, 0]
click at [318, 200] on span "Select concepts that wil be covered in this session" at bounding box center [328, 198] width 126 height 6
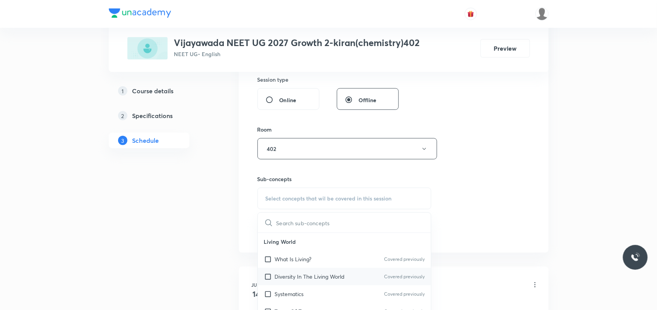
click at [306, 278] on p "Diversity In The Living World" at bounding box center [310, 276] width 70 height 8
checkbox input "true"
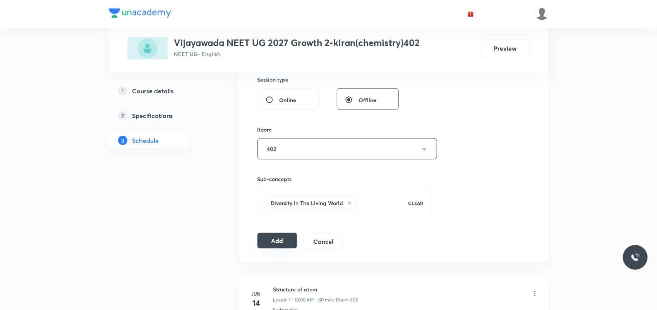
click at [277, 241] on button "Add" at bounding box center [277, 240] width 40 height 15
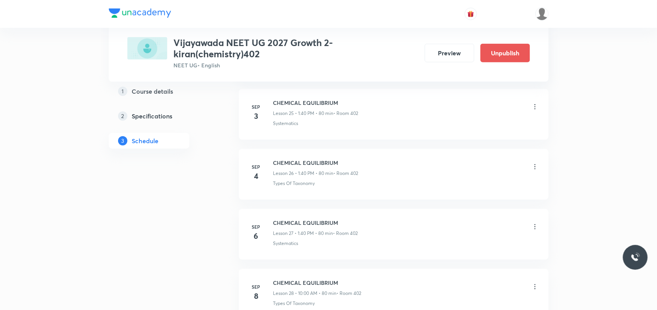
scroll to position [1828, 0]
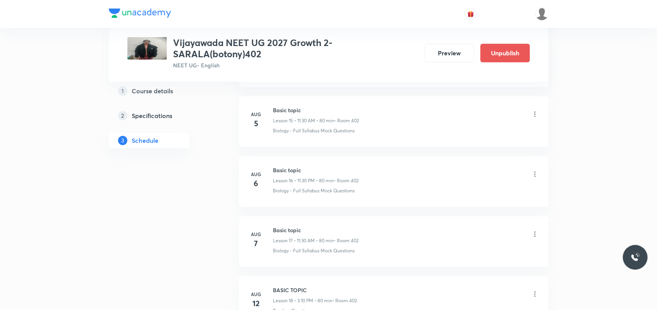
scroll to position [2365, 0]
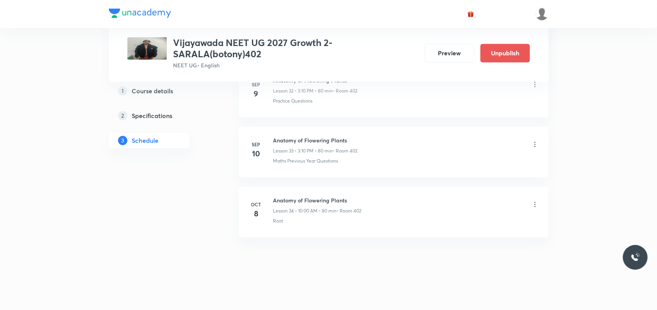
click at [295, 196] on h6 "Anatomy of Flowering Plants" at bounding box center [317, 200] width 88 height 8
copy h6 "Anatomy of Flowering Plants"
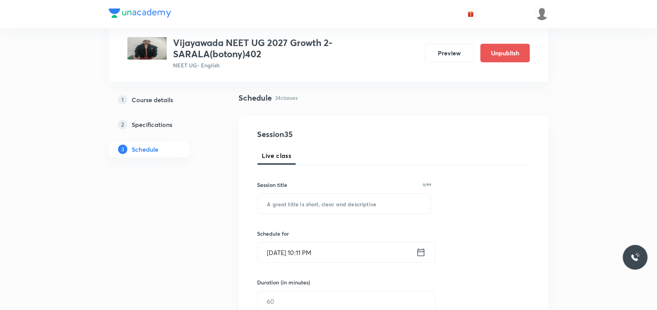
scroll to position [145, 0]
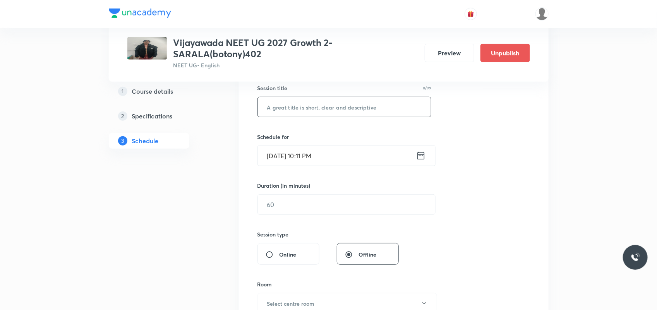
click at [302, 104] on input "text" at bounding box center [344, 107] width 173 height 20
paste input "Anatomy of Flowering Plants"
type input "Anatomy of Flowering Plants"
click at [282, 157] on input "Oct 7, 2025, 10:11 PM" at bounding box center [337, 156] width 158 height 20
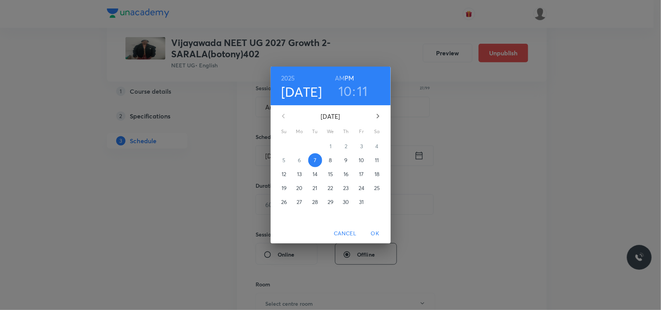
click at [326, 159] on span "8" at bounding box center [331, 160] width 14 height 8
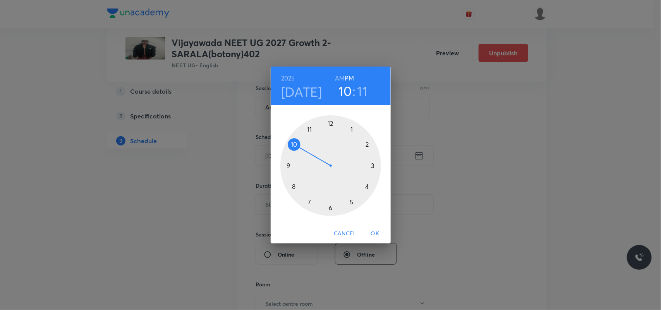
click at [374, 164] on div at bounding box center [330, 165] width 101 height 101
click at [366, 142] on div at bounding box center [330, 165] width 101 height 101
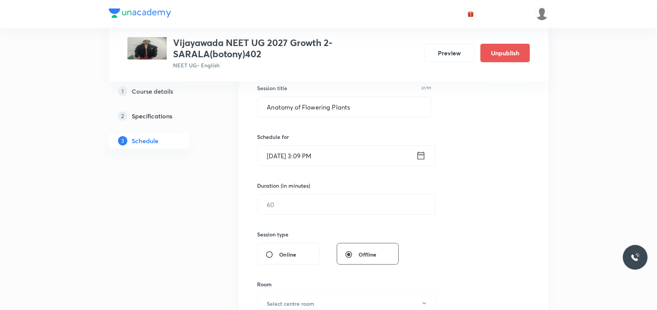
click at [315, 156] on input "Oct 8, 2025, 3:09 PM" at bounding box center [337, 156] width 158 height 20
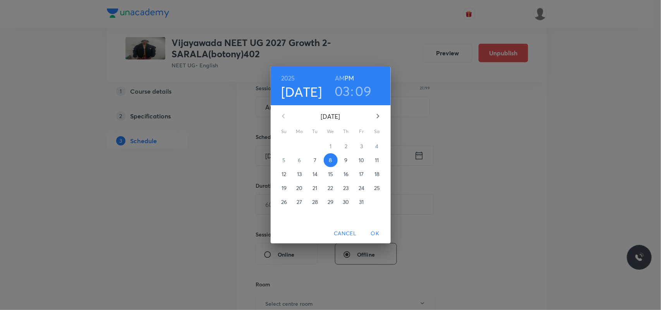
click at [362, 91] on h3 "09" at bounding box center [363, 91] width 16 height 16
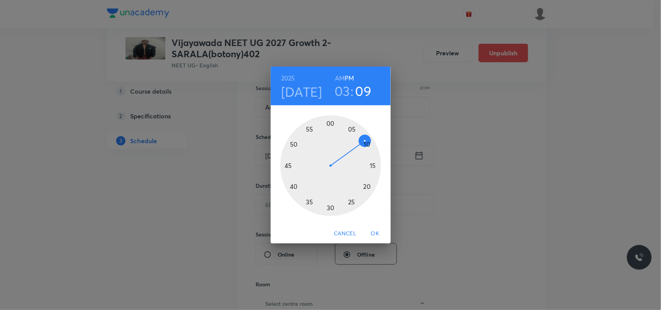
click at [366, 143] on div at bounding box center [330, 165] width 101 height 101
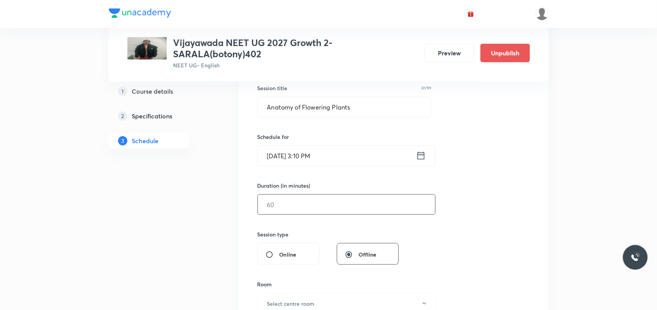
click at [283, 202] on input "text" at bounding box center [346, 205] width 177 height 20
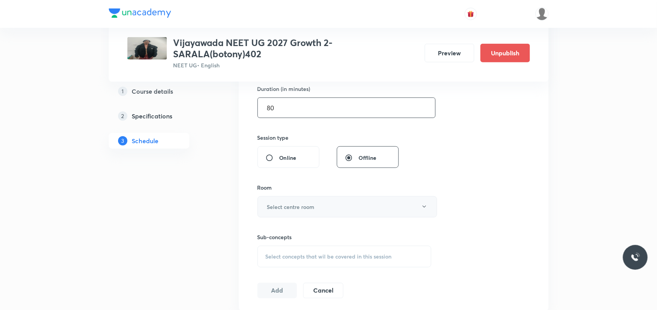
type input "80"
click at [281, 200] on button "Select centre room" at bounding box center [347, 206] width 180 height 21
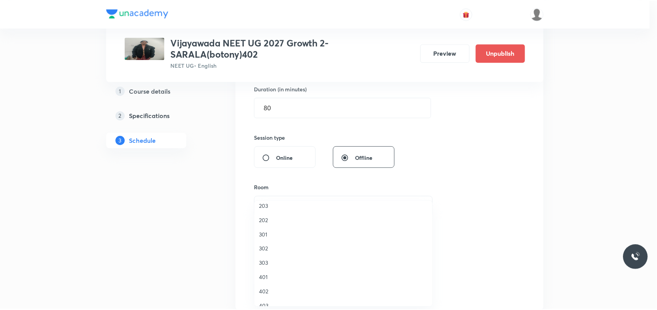
scroll to position [97, 0]
click at [267, 242] on span "402" at bounding box center [344, 244] width 169 height 8
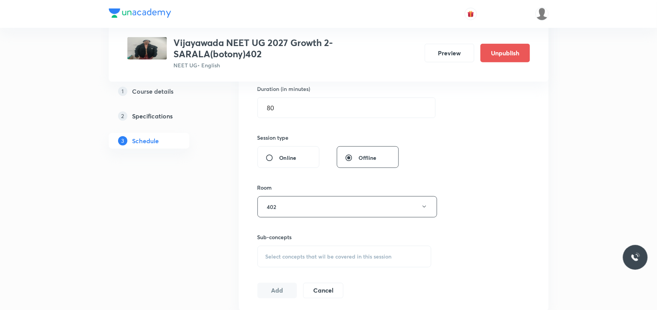
click at [276, 259] on span "Select concepts that wil be covered in this session" at bounding box center [328, 256] width 126 height 6
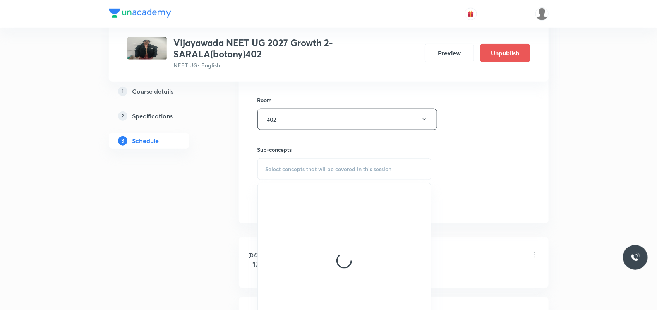
scroll to position [339, 0]
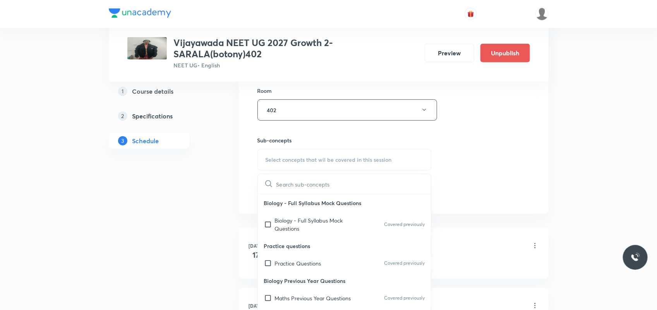
click at [278, 255] on div "Practice Questions Covered previously" at bounding box center [344, 263] width 173 height 17
checkbox input "true"
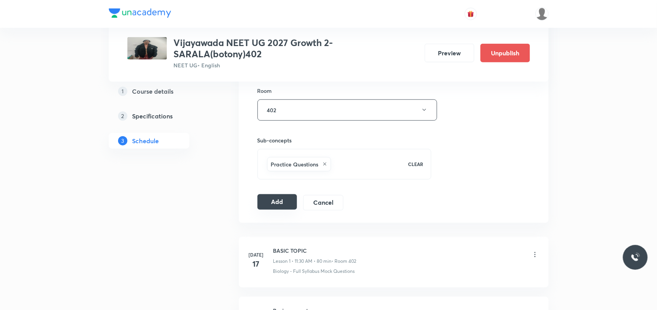
click at [276, 209] on button "Add" at bounding box center [277, 201] width 40 height 15
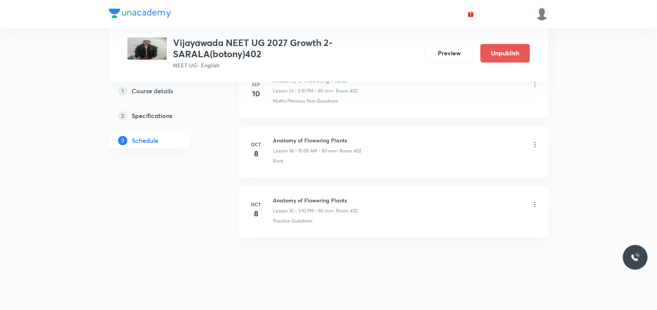
scroll to position [1989, 0]
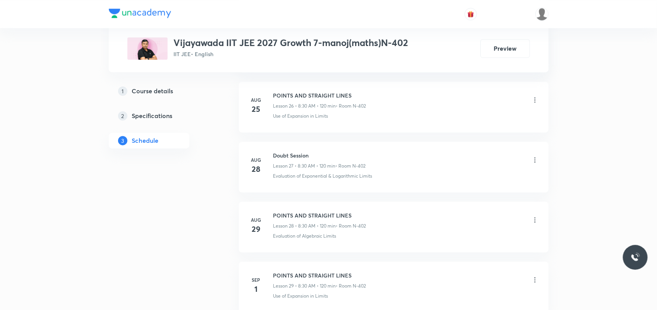
scroll to position [2296, 0]
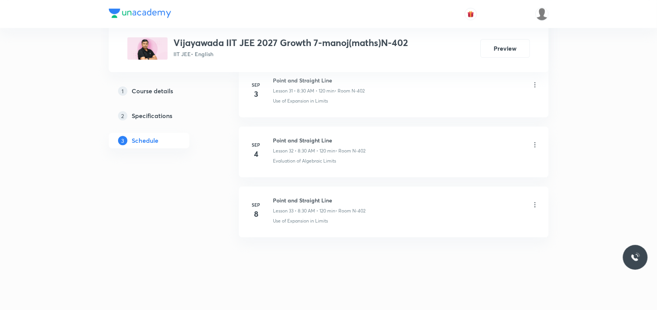
click at [284, 202] on h6 "Point and Straight Line" at bounding box center [319, 200] width 92 height 8
copy h6 "Point and Straight Line"
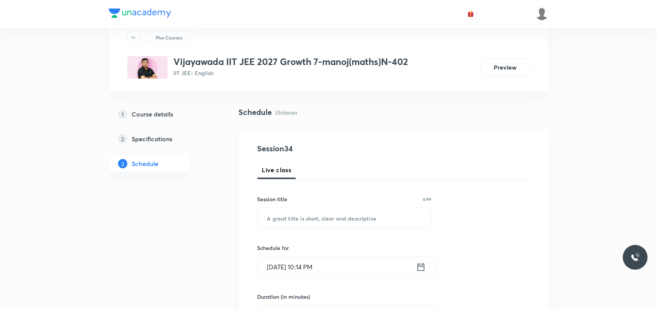
scroll to position [0, 0]
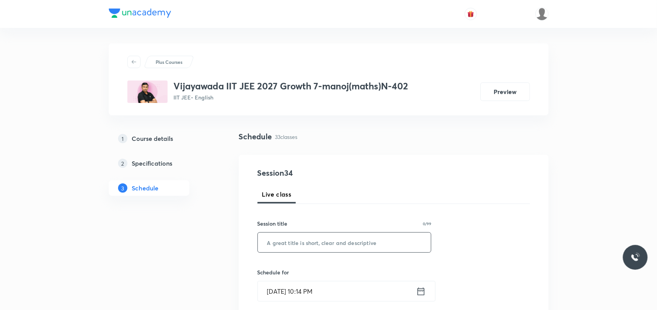
click at [310, 246] on input "text" at bounding box center [344, 243] width 173 height 20
paste input "Point and Straight Line"
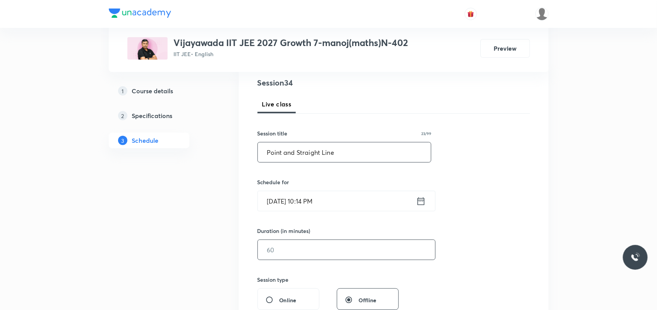
scroll to position [97, 0]
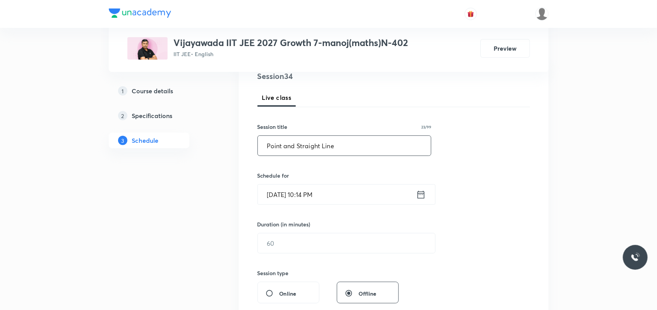
type input "Point and Straight Line"
click at [283, 195] on input "[DATE] 10:14 PM" at bounding box center [337, 195] width 158 height 20
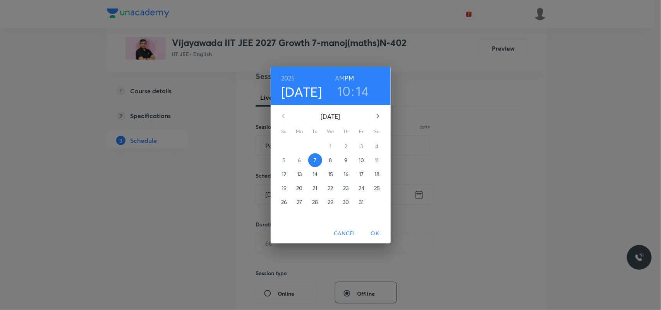
click at [329, 158] on p "8" at bounding box center [330, 160] width 3 height 8
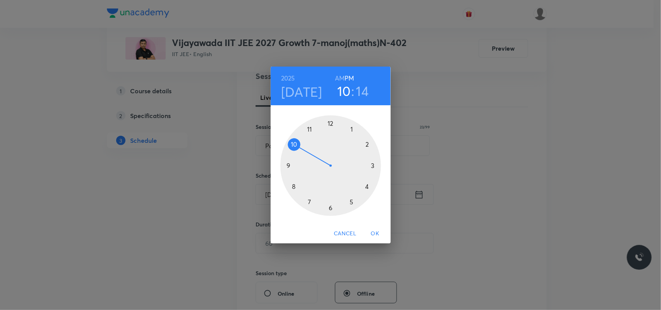
click at [342, 78] on h6 "AM" at bounding box center [340, 78] width 10 height 11
click at [292, 186] on div at bounding box center [330, 165] width 101 height 101
click at [329, 207] on div at bounding box center [330, 165] width 101 height 101
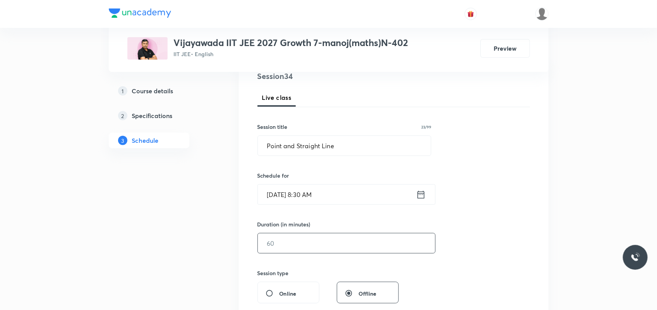
click at [291, 243] on input "text" at bounding box center [346, 243] width 177 height 20
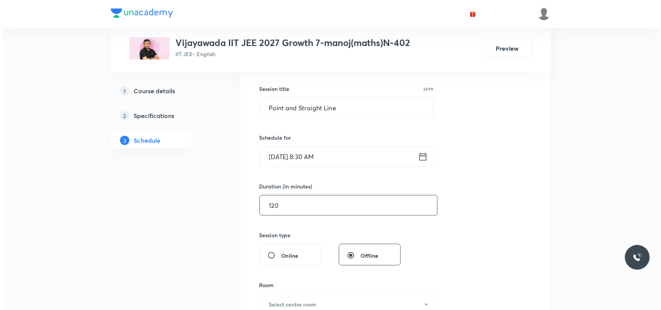
scroll to position [193, 0]
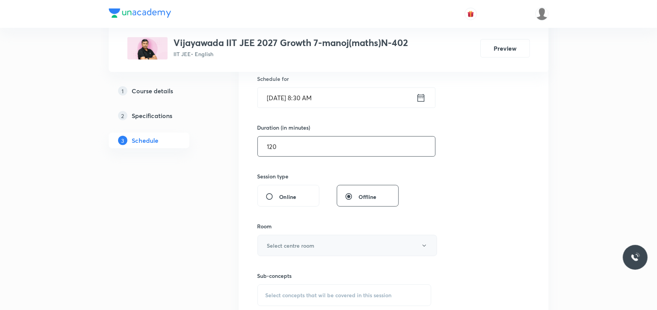
type input "120"
click at [285, 243] on h6 "Select centre room" at bounding box center [291, 245] width 48 height 8
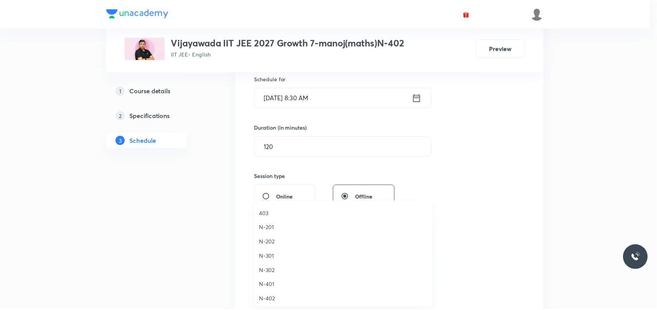
scroll to position [145, 0]
click at [271, 297] on span "N-402" at bounding box center [344, 295] width 169 height 8
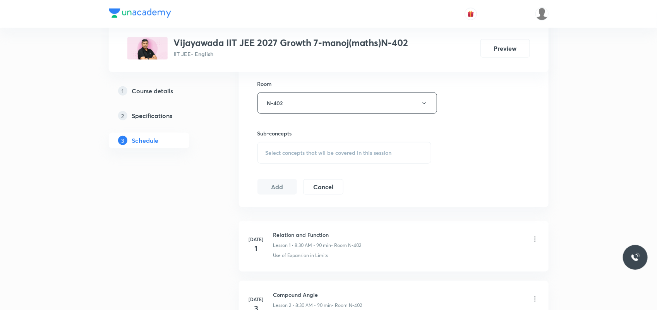
scroll to position [339, 0]
click at [304, 153] on span "Select concepts that wil be covered in this session" at bounding box center [328, 150] width 126 height 6
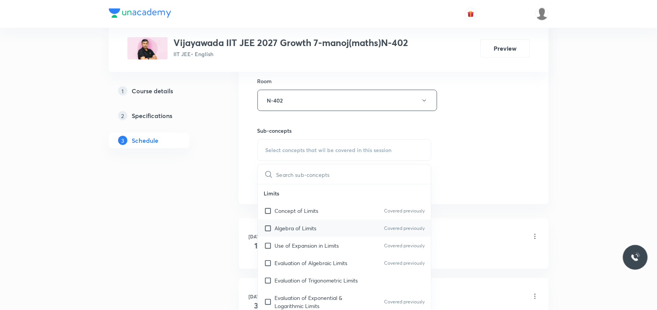
click at [302, 239] on div "Use of Expansion in Limits Covered previously" at bounding box center [344, 245] width 173 height 17
checkbox input "true"
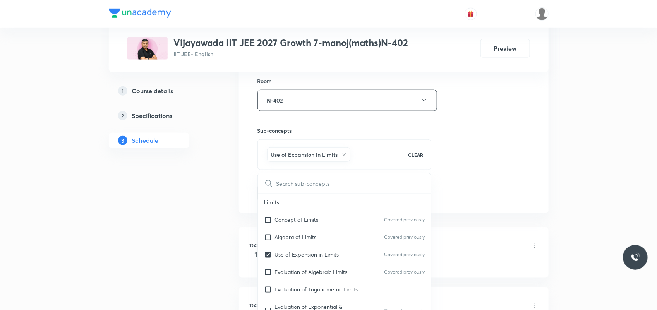
click at [243, 245] on li "Jul 1 Relation and Function Lesson 1 • 8:30 AM • 90 min • Room N-402 Use of Exp…" at bounding box center [394, 252] width 310 height 51
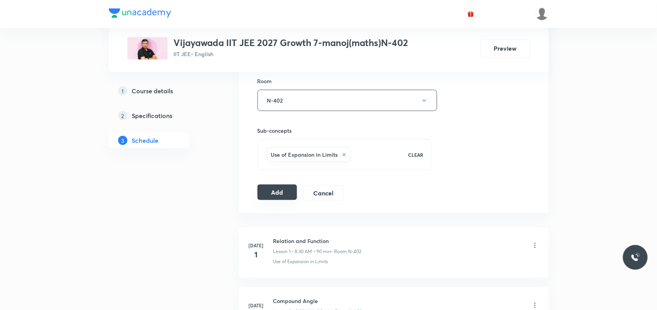
click at [279, 194] on button "Add" at bounding box center [277, 192] width 40 height 15
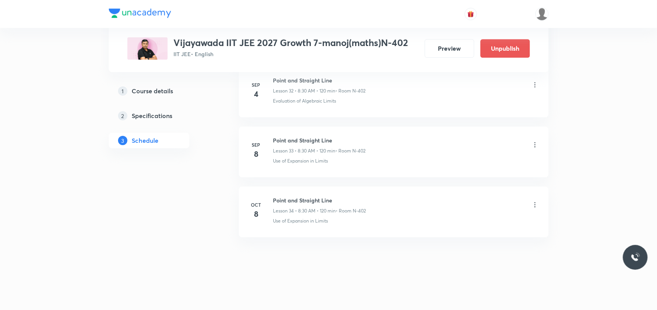
scroll to position [2356, 0]
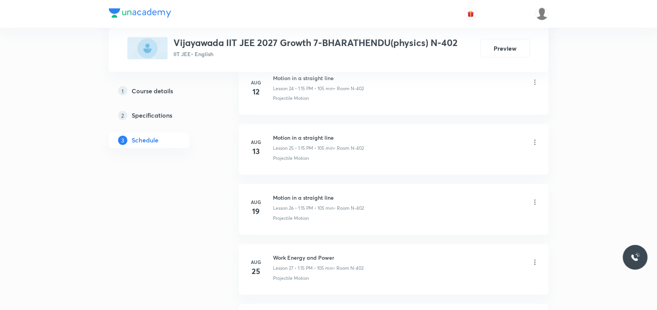
scroll to position [2476, 0]
click at [304, 200] on h6 "Work Energy and Power" at bounding box center [319, 200] width 92 height 8
copy h6 "Work Energy and Power"
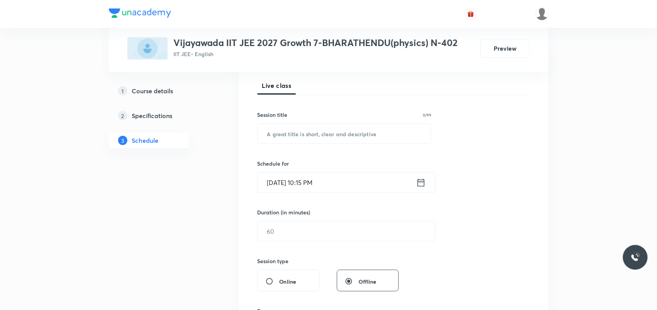
scroll to position [100, 0]
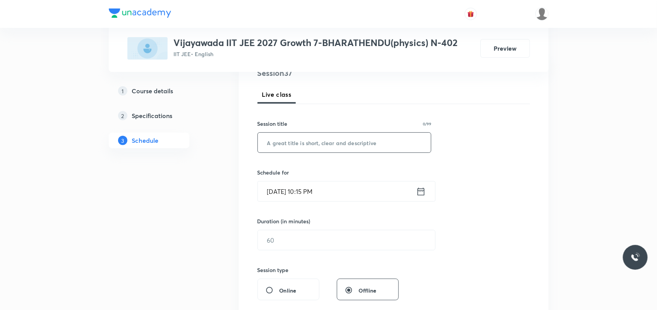
click at [336, 145] on input "text" at bounding box center [344, 143] width 173 height 20
paste input "Work Energy and Power"
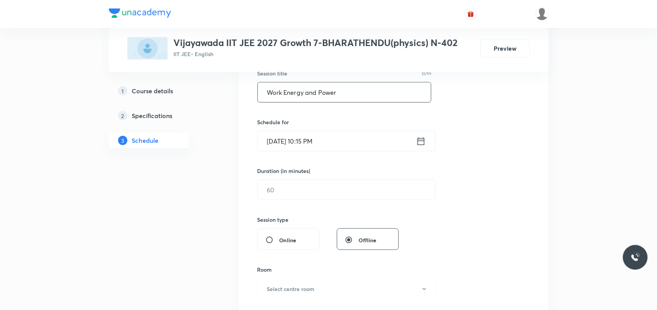
scroll to position [140, 0]
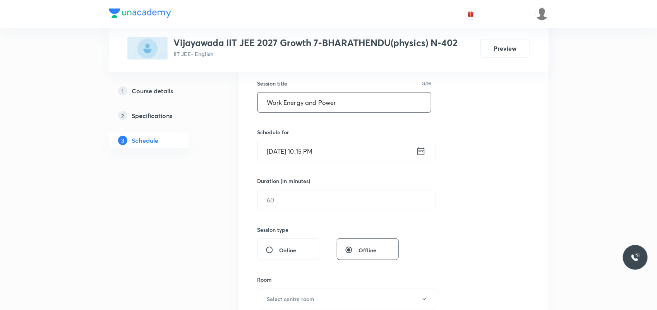
type input "Work Energy and Power"
click at [282, 149] on input "[DATE] 10:15 PM" at bounding box center [337, 151] width 158 height 20
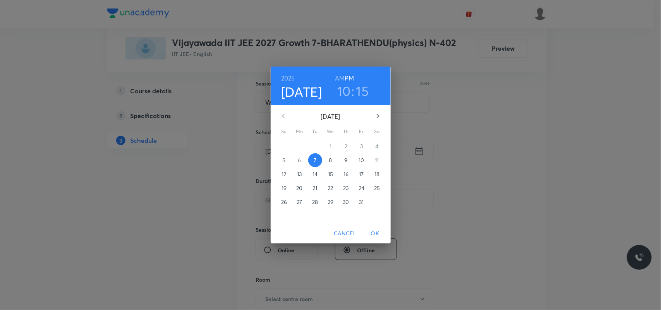
click at [335, 161] on span "8" at bounding box center [331, 160] width 14 height 8
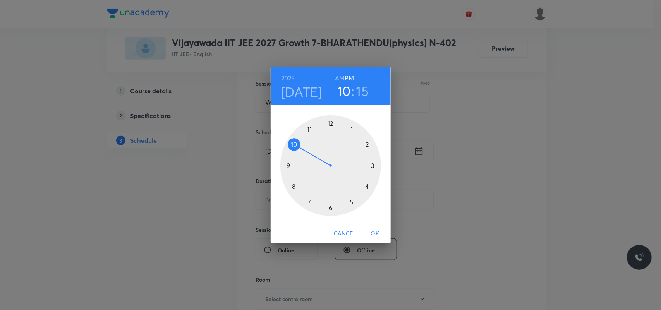
click at [353, 128] on div at bounding box center [330, 165] width 101 height 101
click at [374, 164] on div at bounding box center [330, 165] width 101 height 101
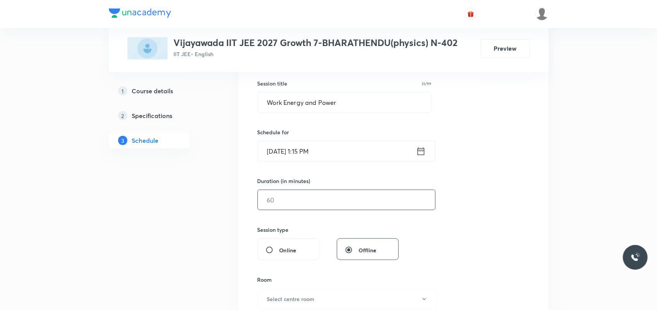
click at [290, 202] on input "text" at bounding box center [346, 200] width 177 height 20
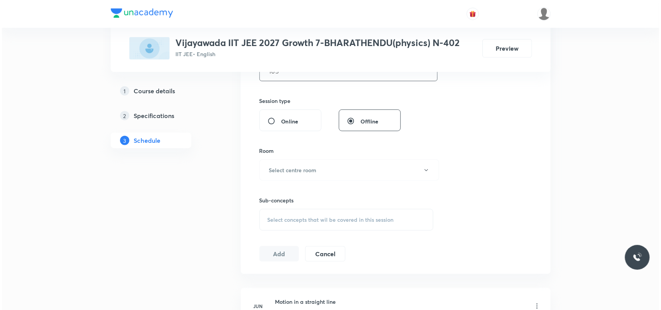
scroll to position [285, 0]
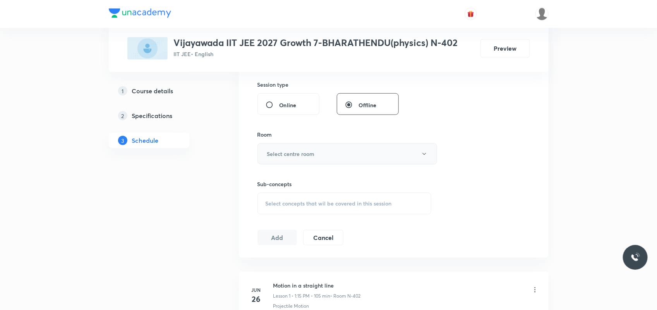
type input "105"
click at [294, 153] on h6 "Select centre room" at bounding box center [291, 154] width 48 height 8
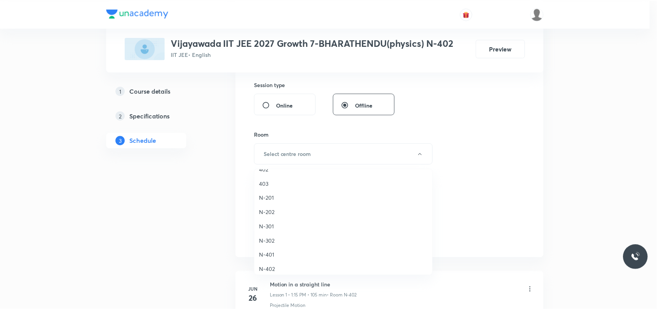
scroll to position [145, 0]
click at [263, 264] on span "N-402" at bounding box center [344, 264] width 169 height 8
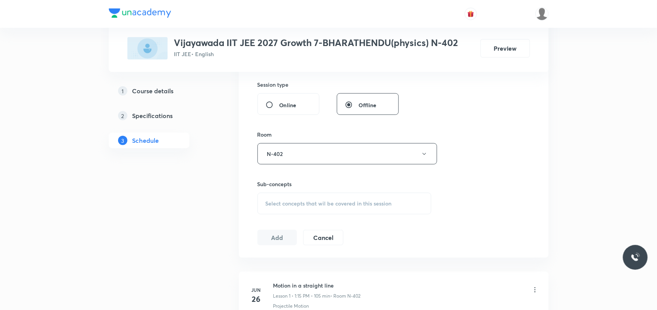
click at [298, 206] on span "Select concepts that wil be covered in this session" at bounding box center [328, 203] width 126 height 6
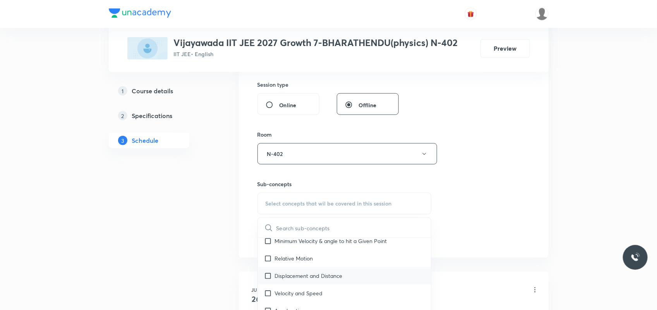
click at [314, 275] on p "Displacement and Distance" at bounding box center [309, 276] width 68 height 8
checkbox input "true"
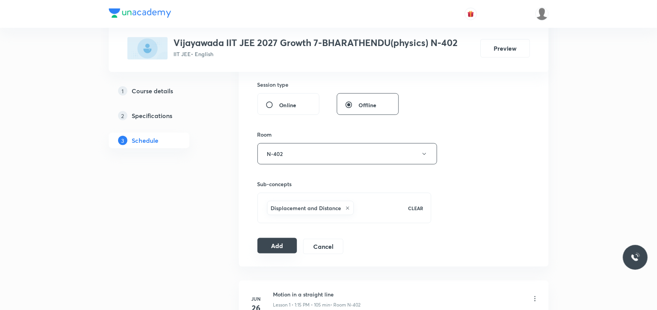
click at [276, 241] on button "Add" at bounding box center [277, 245] width 40 height 15
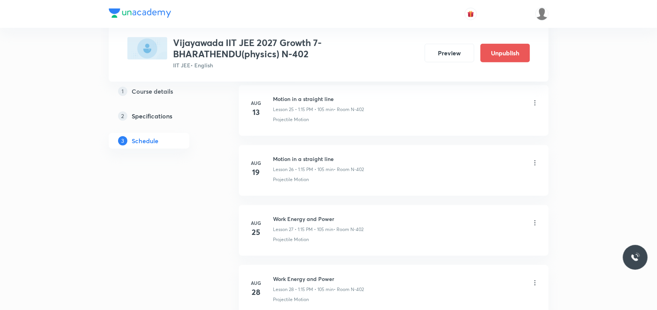
scroll to position [2190, 0]
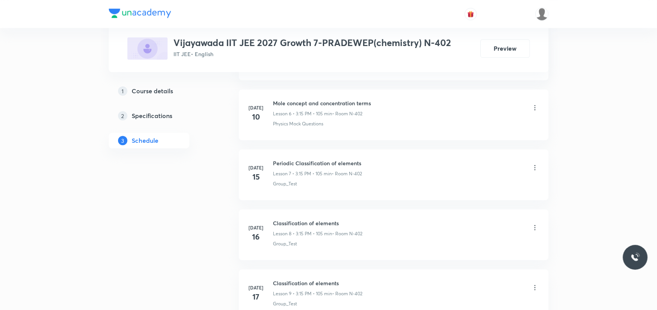
scroll to position [2296, 0]
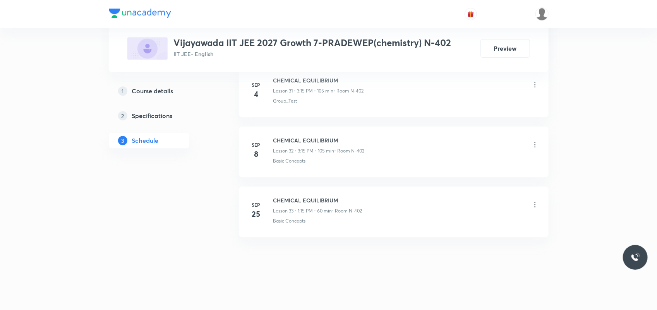
click at [310, 199] on h6 "CHEMICAL EQUILIBRIUM" at bounding box center [317, 200] width 89 height 8
copy h6 "CHEMICAL EQUILIBRIUM"
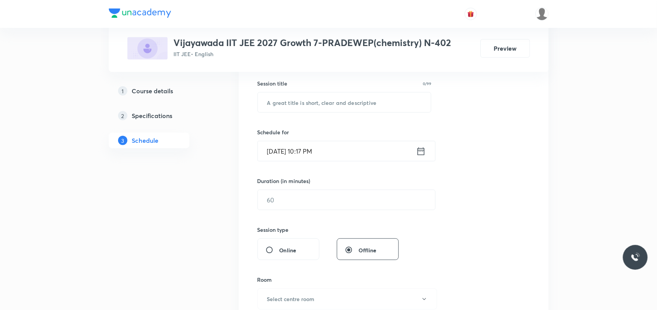
scroll to position [145, 0]
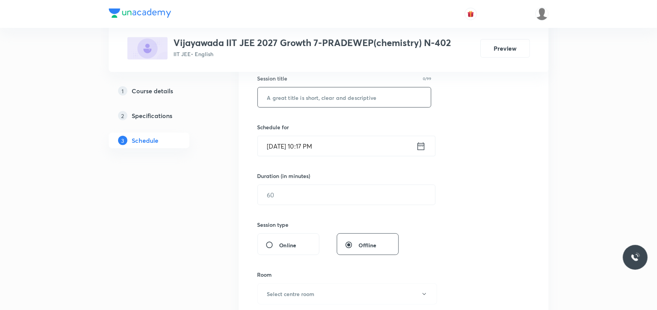
click at [340, 100] on input "text" at bounding box center [344, 97] width 173 height 20
paste input "CHEMICAL EQUILIBRIUM"
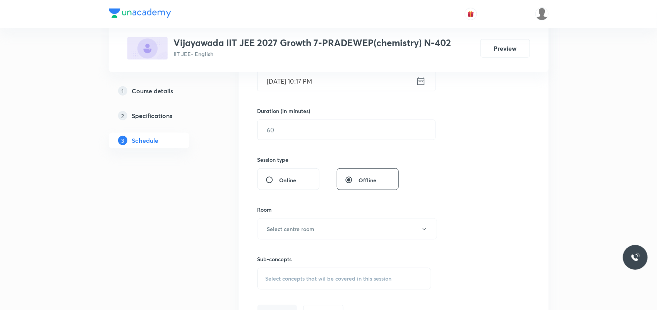
scroll to position [193, 0]
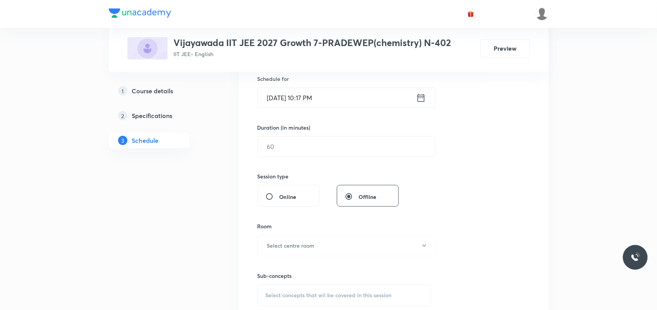
type input "CHEMICAL EQUILIBRIUM"
click at [281, 101] on input "Oct 7, 2025, 10:17 PM" at bounding box center [337, 98] width 158 height 20
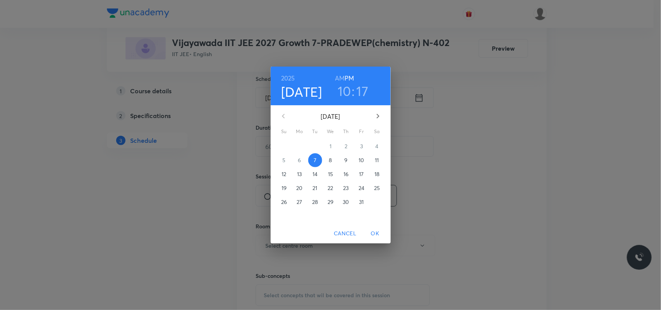
click at [326, 159] on span "8" at bounding box center [331, 160] width 14 height 8
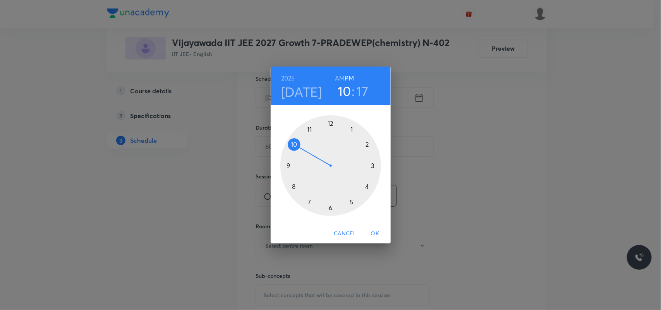
click at [374, 166] on div at bounding box center [330, 165] width 101 height 101
click at [372, 165] on div at bounding box center [330, 165] width 101 height 101
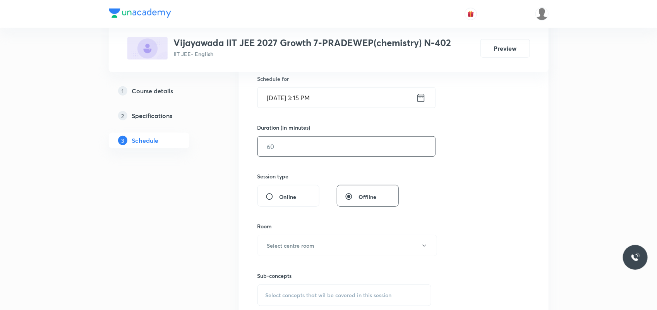
click at [318, 145] on input "text" at bounding box center [346, 147] width 177 height 20
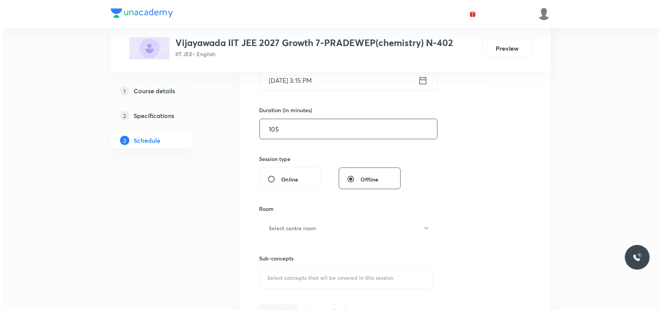
scroll to position [242, 0]
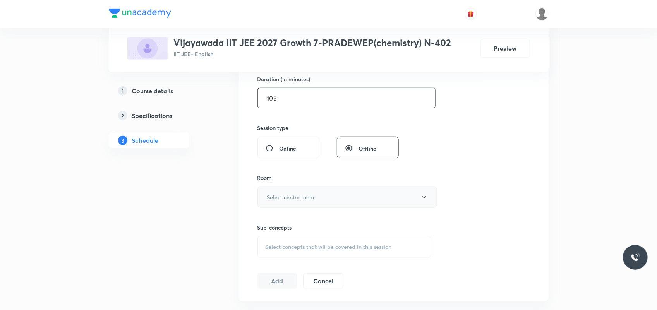
type input "105"
click at [289, 197] on h6 "Select centre room" at bounding box center [291, 197] width 48 height 8
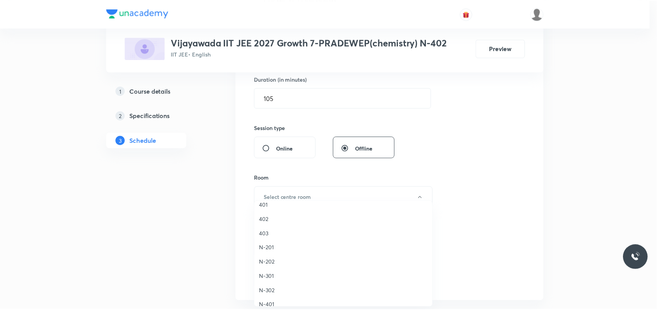
scroll to position [145, 0]
click at [276, 300] on li "N-402" at bounding box center [345, 295] width 179 height 14
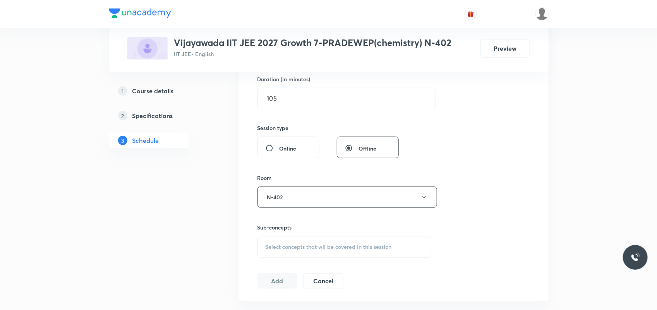
click at [293, 246] on span "Select concepts that wil be covered in this session" at bounding box center [328, 247] width 126 height 6
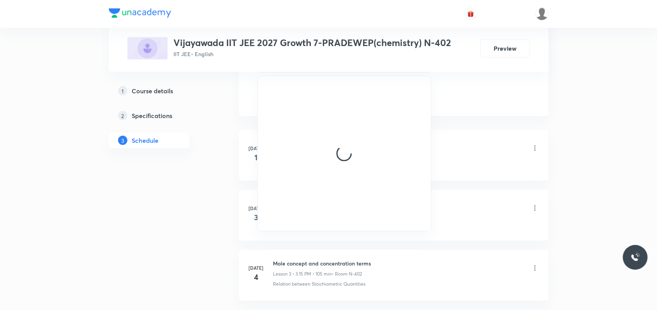
scroll to position [435, 0]
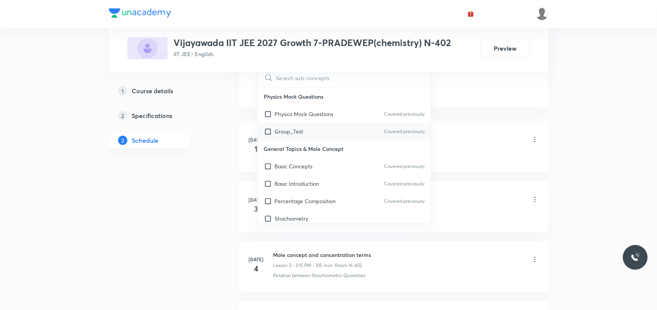
click at [318, 128] on div "Group_Test Covered previously" at bounding box center [344, 131] width 173 height 17
checkbox input "true"
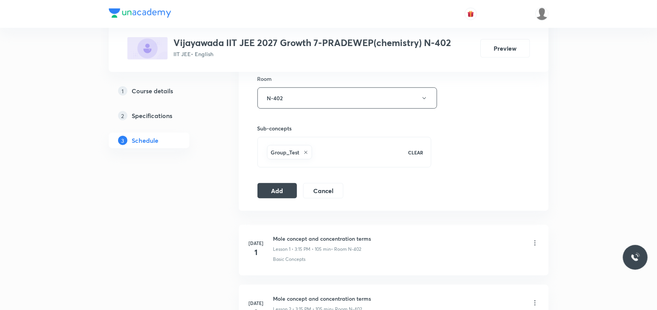
scroll to position [339, 0]
click at [280, 199] on button "Add" at bounding box center [277, 192] width 40 height 15
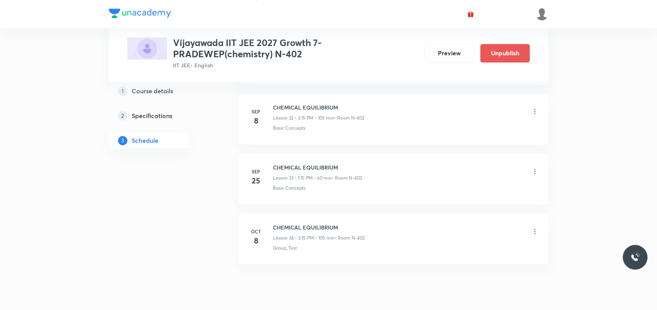
scroll to position [2009, 0]
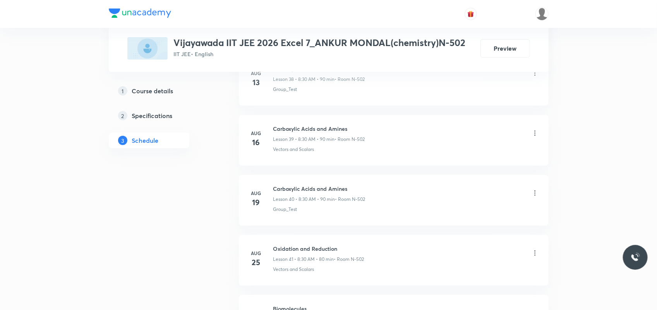
scroll to position [3198, 0]
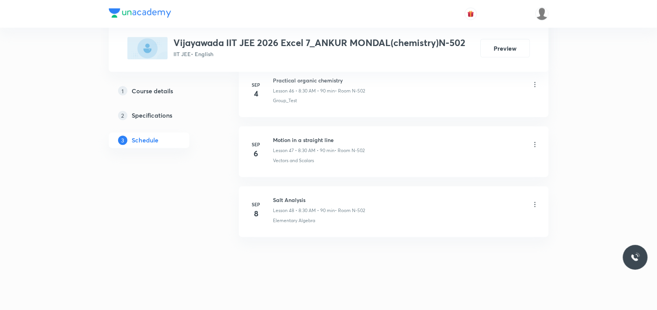
click at [283, 202] on h6 "Salt Analysis" at bounding box center [319, 200] width 92 height 8
copy h6 "Salt Analysis"
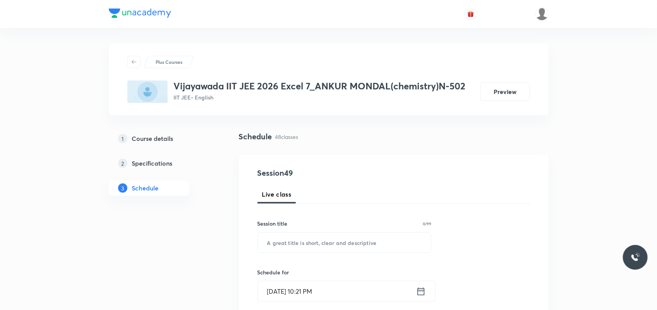
scroll to position [97, 0]
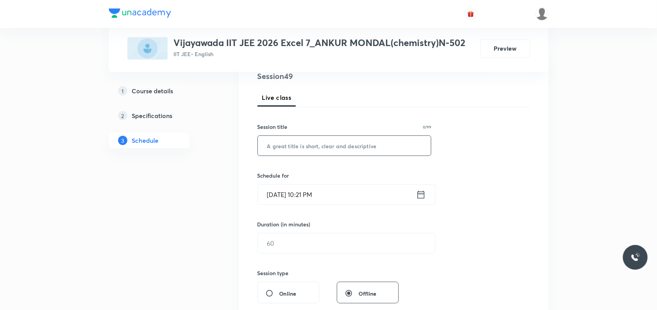
click at [295, 150] on input "text" at bounding box center [344, 146] width 173 height 20
paste input "Salt Analysis"
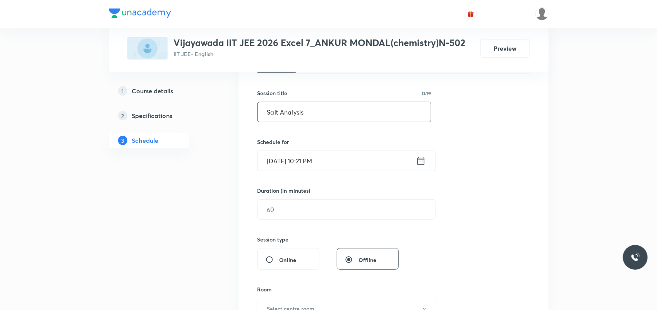
scroll to position [145, 0]
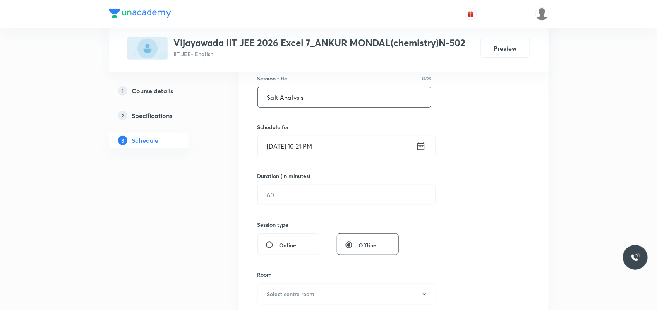
type input "Salt Analysis"
click at [281, 146] on input "[DATE] 10:21 PM" at bounding box center [337, 146] width 158 height 20
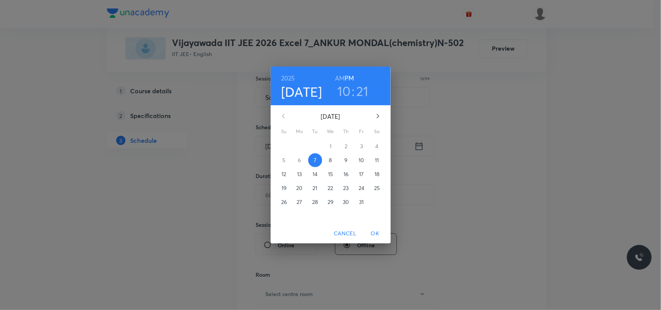
click at [331, 159] on p "8" at bounding box center [330, 160] width 3 height 8
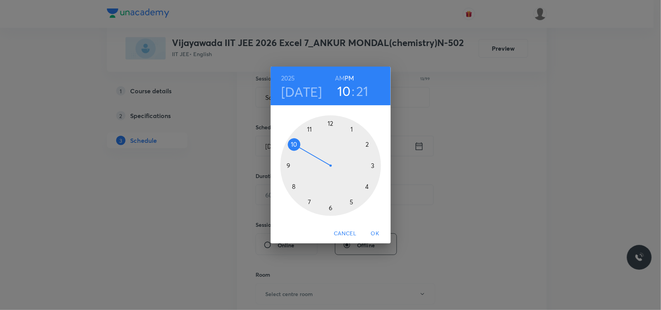
click at [339, 79] on h6 "AM" at bounding box center [340, 78] width 10 height 11
click at [293, 187] on div at bounding box center [330, 165] width 101 height 101
click at [328, 208] on div at bounding box center [330, 165] width 101 height 101
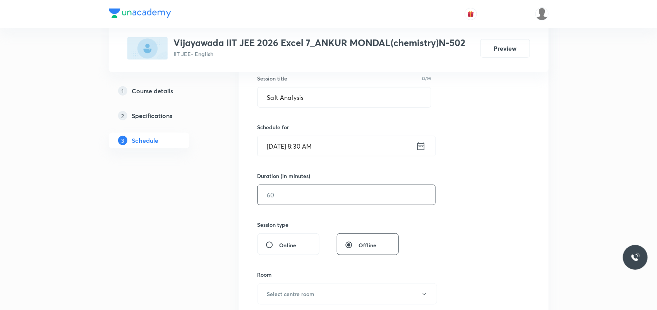
click at [304, 193] on input "text" at bounding box center [346, 195] width 177 height 20
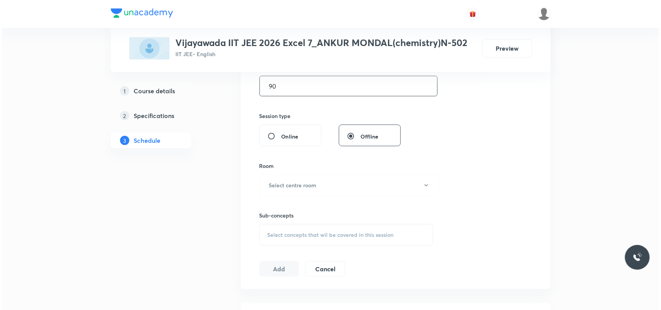
scroll to position [290, 0]
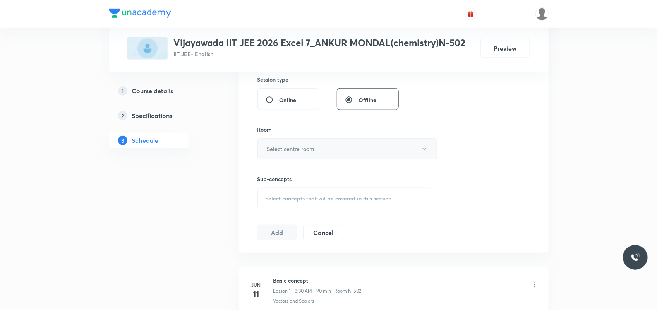
type input "90"
click at [299, 153] on h6 "Select centre room" at bounding box center [291, 149] width 48 height 8
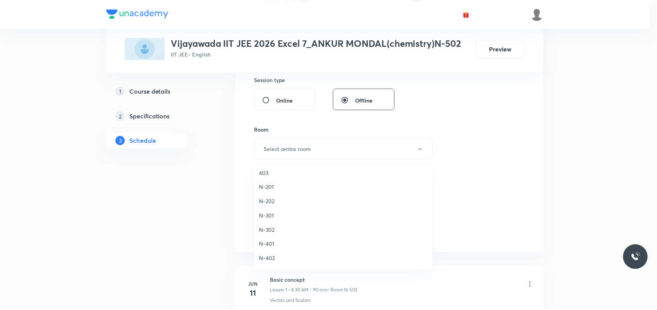
scroll to position [193, 0]
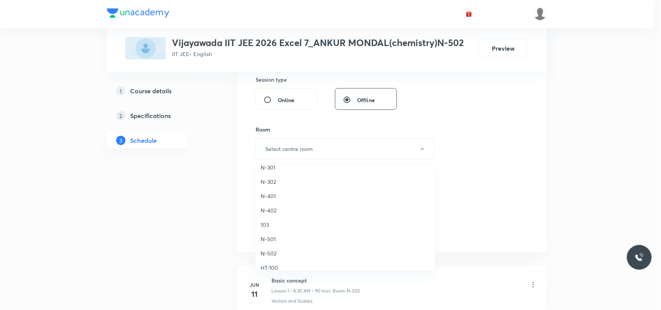
click at [277, 252] on span "N-502" at bounding box center [344, 253] width 169 height 8
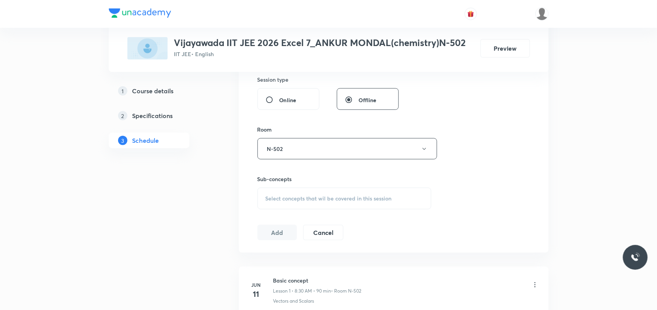
click at [294, 198] on span "Select concepts that wil be covered in this session" at bounding box center [328, 198] width 126 height 6
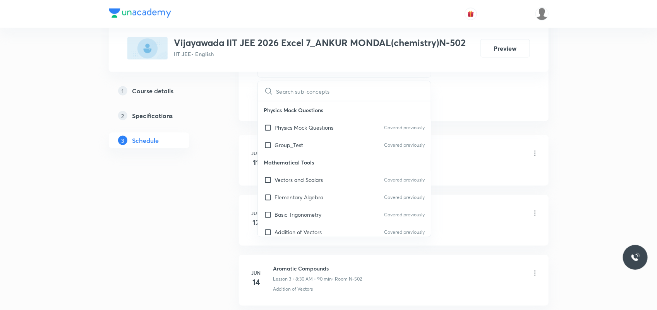
scroll to position [435, 0]
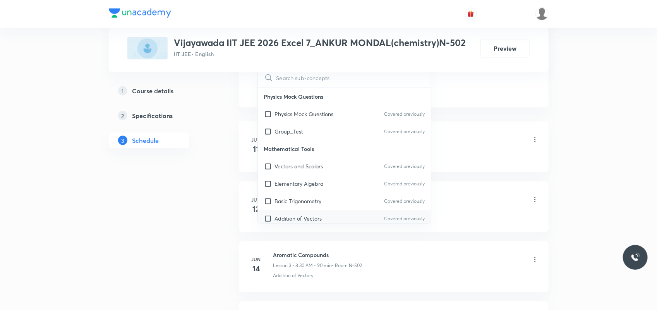
click at [300, 211] on div "Addition of Vectors Covered previously" at bounding box center [344, 218] width 173 height 17
checkbox input "true"
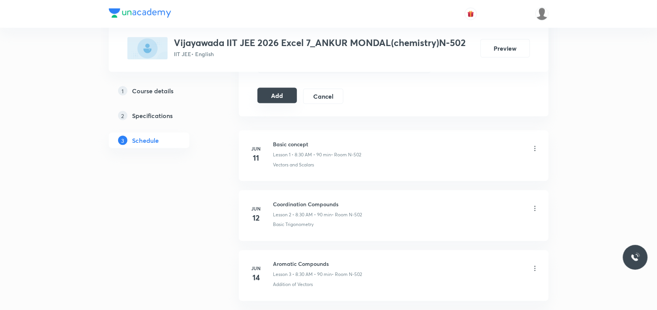
click at [277, 96] on button "Add" at bounding box center [277, 95] width 40 height 15
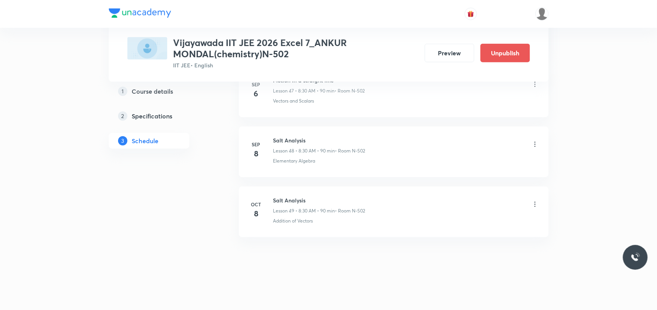
scroll to position [2911, 0]
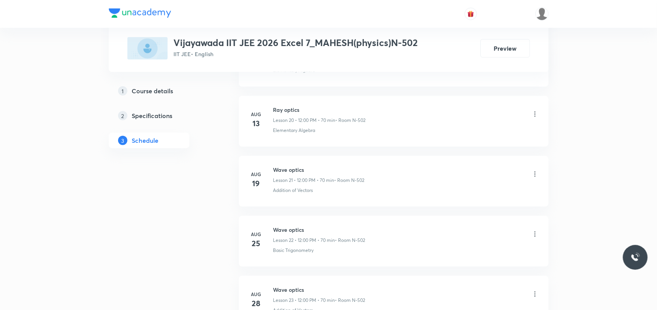
scroll to position [2115, 0]
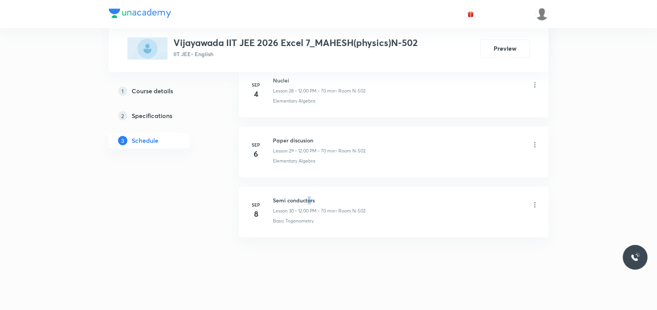
click at [310, 203] on h6 "Semi conductors" at bounding box center [319, 200] width 92 height 8
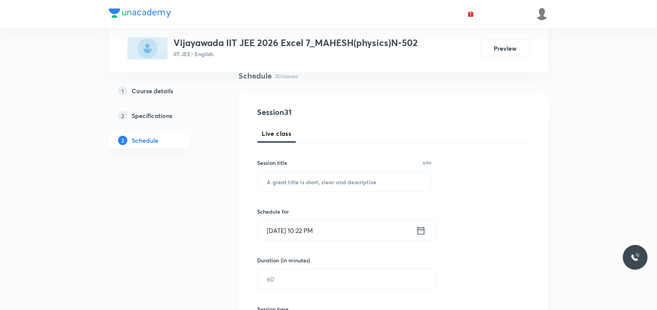
scroll to position [145, 0]
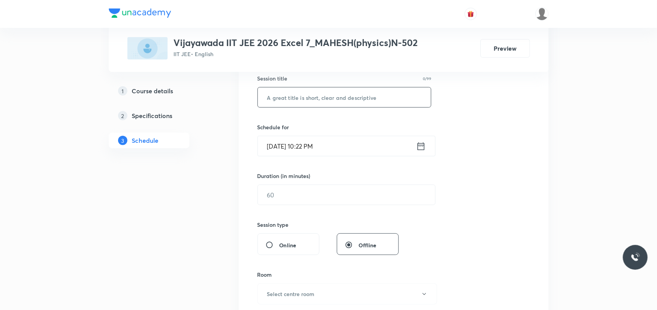
click at [313, 102] on input "text" at bounding box center [344, 97] width 173 height 20
paste input "Semi conductors"
type input "Semi conductors"
click at [275, 146] on input "[DATE] 10:22 PM" at bounding box center [337, 146] width 158 height 20
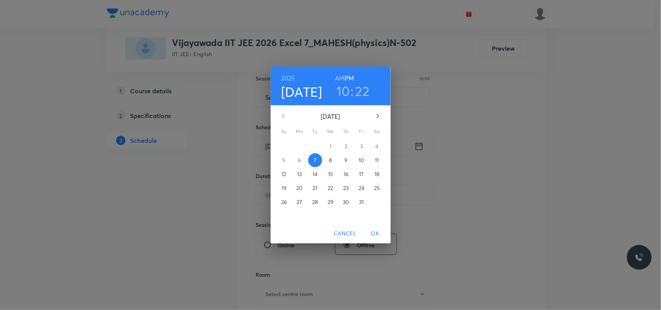
click at [330, 158] on p "8" at bounding box center [330, 160] width 3 height 8
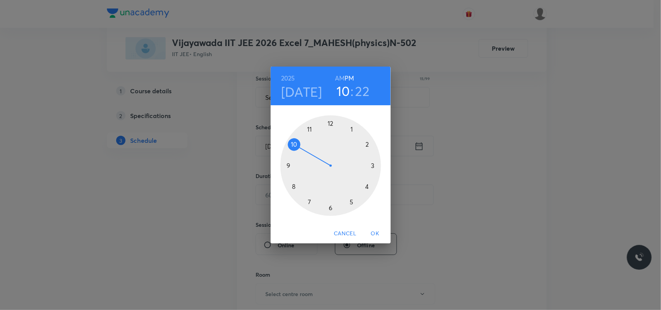
click at [293, 147] on div at bounding box center [330, 165] width 101 height 101
click at [339, 78] on h6 "AM" at bounding box center [340, 78] width 10 height 11
click at [293, 185] on div at bounding box center [330, 165] width 101 height 101
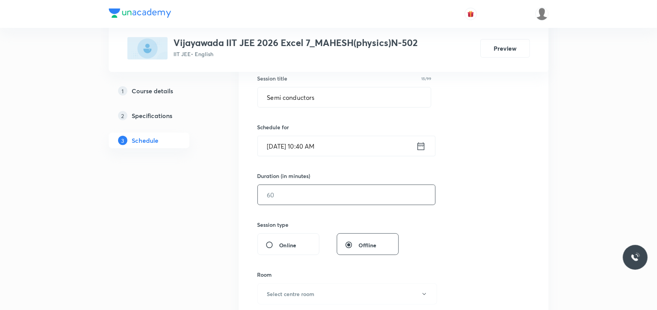
click at [277, 195] on input "text" at bounding box center [346, 195] width 177 height 20
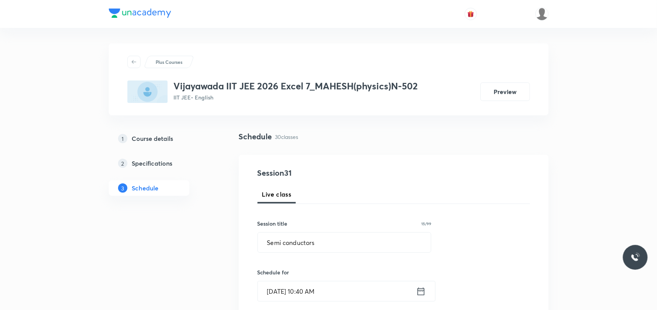
scroll to position [97, 0]
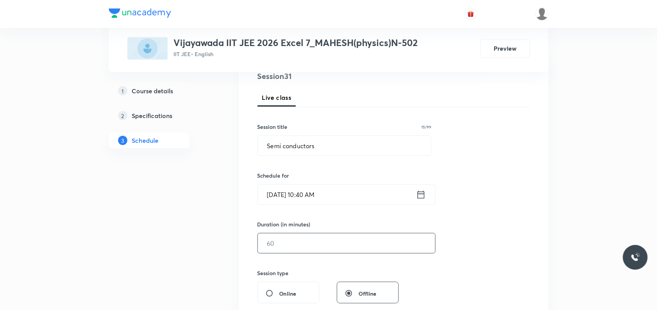
click at [310, 193] on input "Oct 8, 2025, 10:40 AM" at bounding box center [337, 195] width 158 height 20
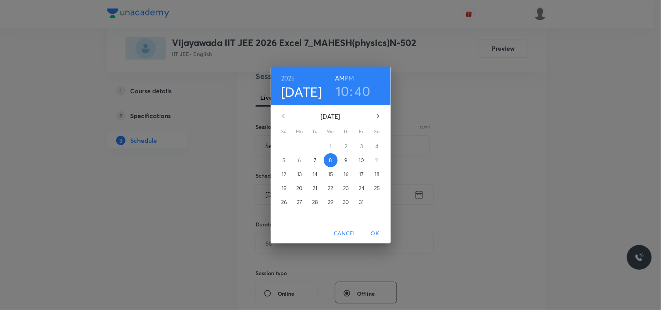
click at [344, 90] on h3 "10" at bounding box center [343, 91] width 14 height 16
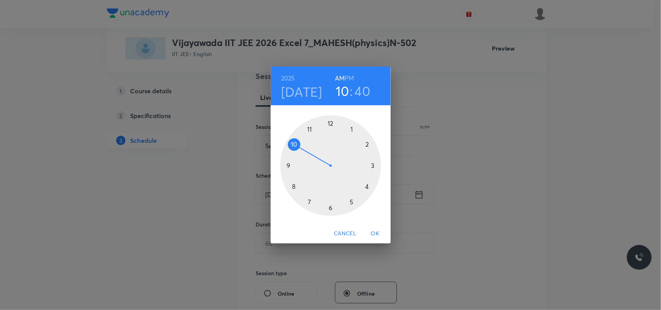
click at [291, 147] on div at bounding box center [330, 165] width 101 height 101
click at [372, 164] on div at bounding box center [330, 165] width 101 height 101
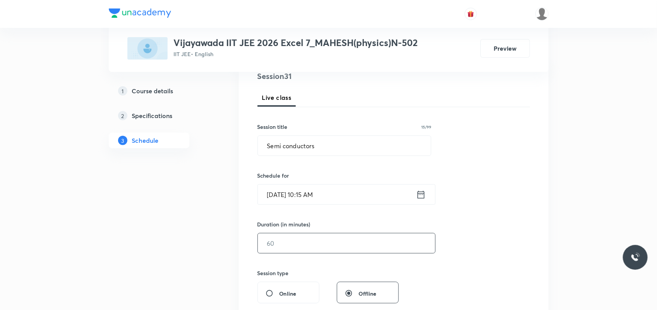
click at [295, 239] on input "text" at bounding box center [346, 243] width 177 height 20
click at [324, 246] on input "text" at bounding box center [346, 243] width 177 height 20
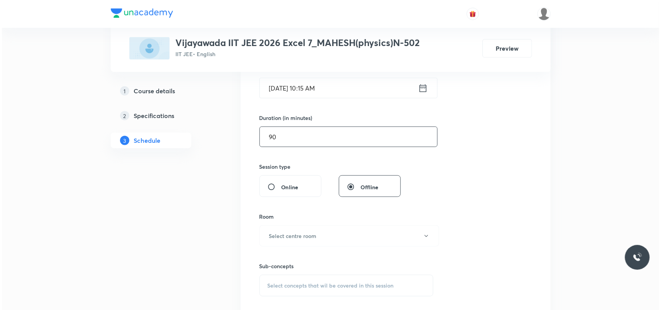
scroll to position [242, 0]
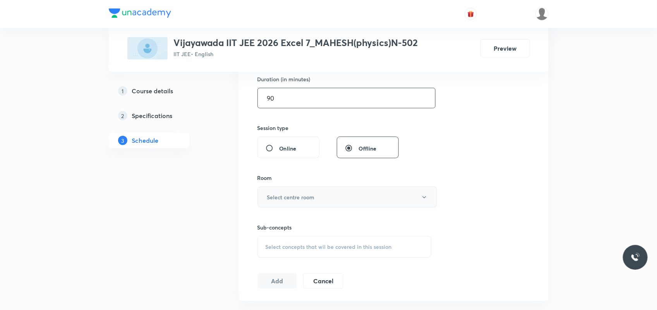
type input "90"
click at [308, 198] on h6 "Select centre room" at bounding box center [291, 197] width 48 height 8
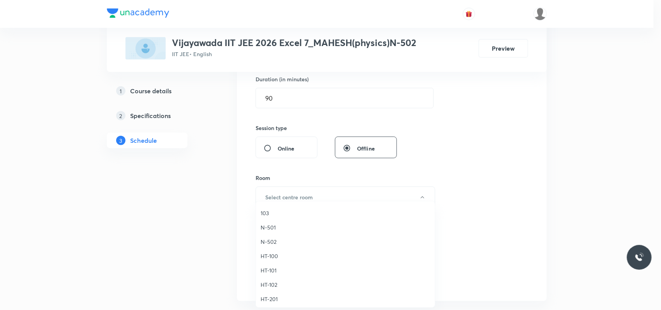
click at [275, 244] on span "N-502" at bounding box center [344, 242] width 169 height 8
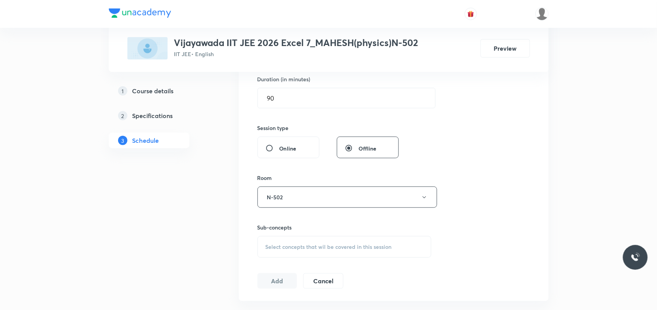
click at [277, 244] on span "Select concepts that wil be covered in this session" at bounding box center [328, 247] width 126 height 6
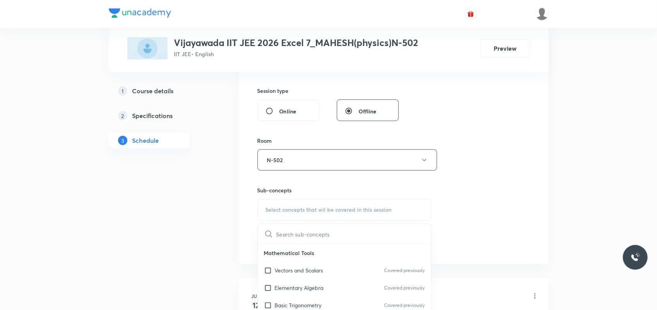
scroll to position [387, 0]
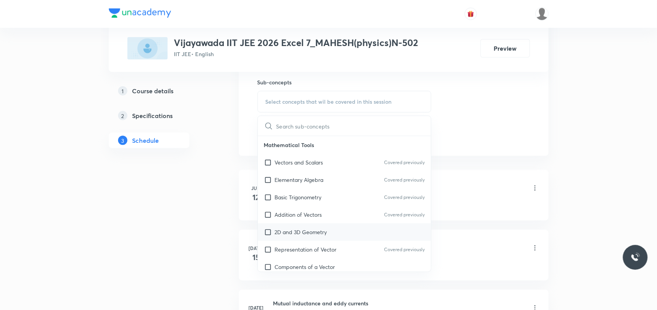
click at [279, 229] on p "2D and 3D Geometry" at bounding box center [301, 232] width 52 height 8
checkbox input "true"
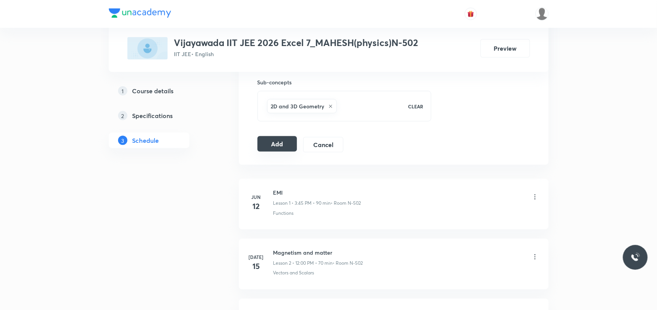
click at [281, 140] on button "Add" at bounding box center [277, 143] width 40 height 15
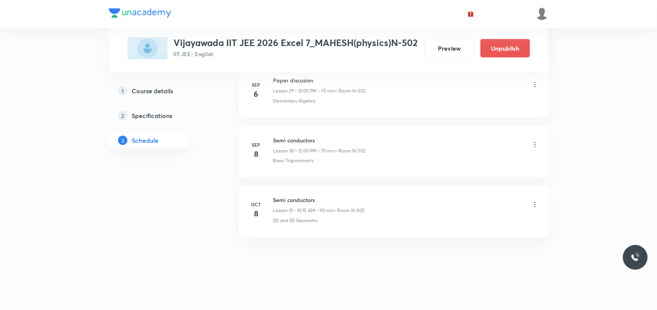
scroll to position [1828, 0]
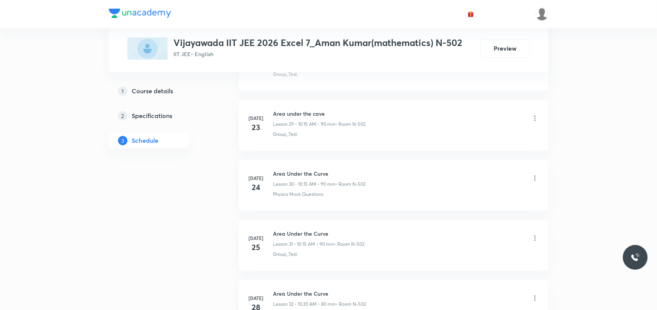
scroll to position [2957, 0]
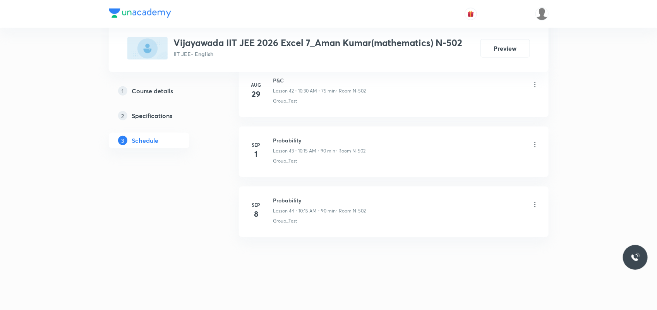
click at [302, 197] on h6 "Probability" at bounding box center [319, 200] width 93 height 8
click at [280, 198] on h6 "Probability" at bounding box center [319, 200] width 93 height 8
copy h6 "Probability"
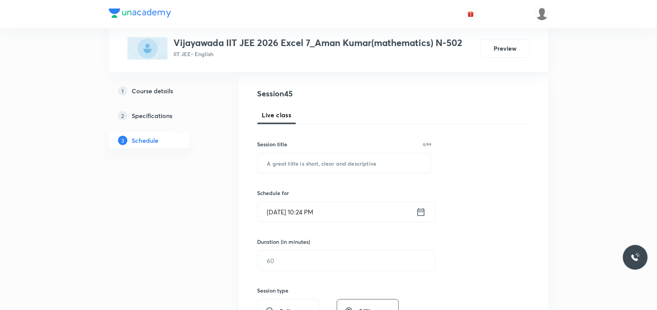
scroll to position [97, 0]
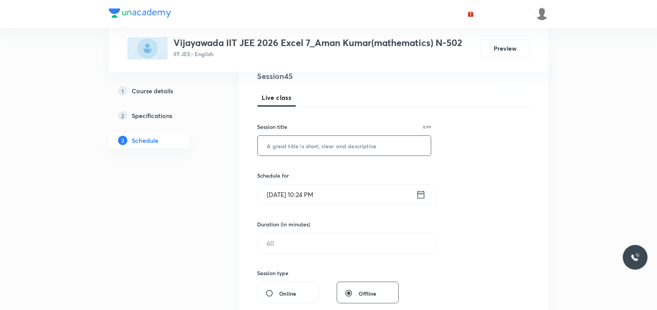
click at [277, 142] on input "text" at bounding box center [344, 146] width 173 height 20
paste input "Probability"
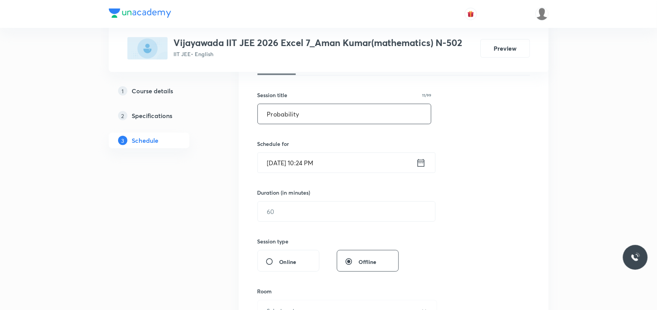
scroll to position [145, 0]
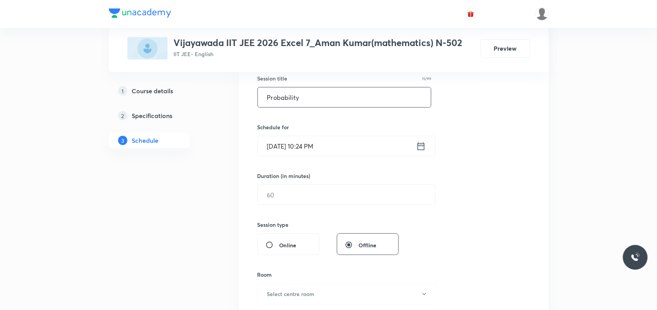
type input "Probability"
click at [281, 144] on input "[DATE] 10:24 PM" at bounding box center [337, 146] width 158 height 20
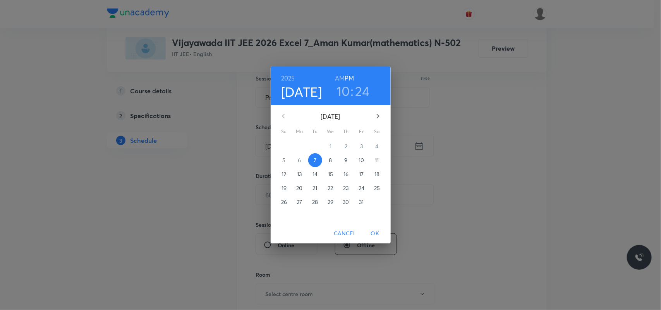
click at [325, 159] on span "8" at bounding box center [331, 160] width 14 height 8
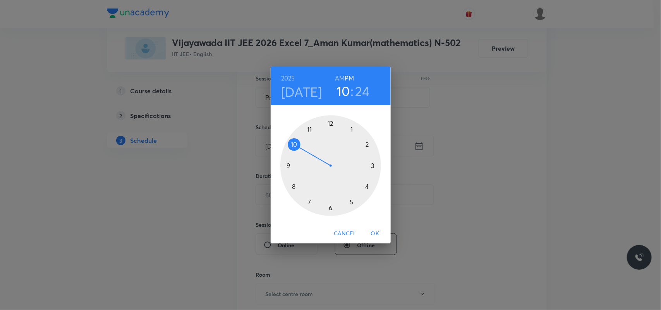
click at [331, 123] on div at bounding box center [330, 165] width 101 height 101
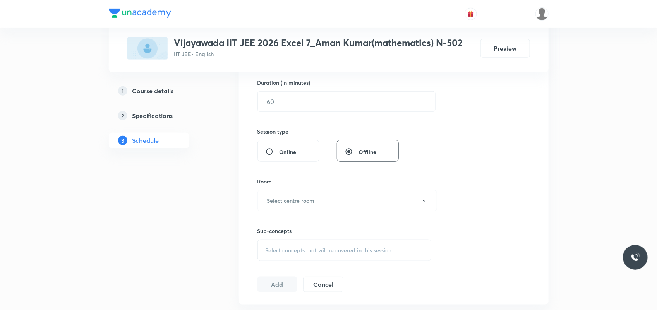
scroll to position [242, 0]
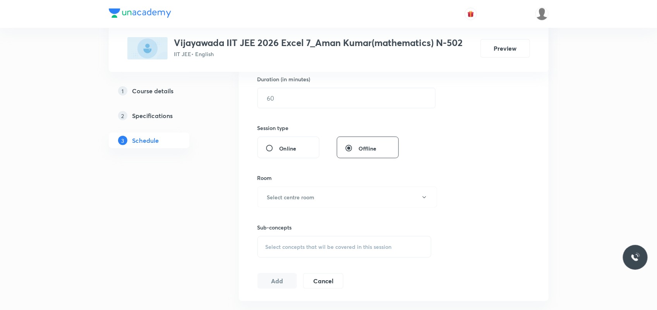
click at [329, 110] on div "Session 45 Live class Session title 11/99 Probability ​ Schedule for Oct 8, 202…" at bounding box center [393, 106] width 272 height 363
click at [329, 103] on input "text" at bounding box center [346, 98] width 177 height 20
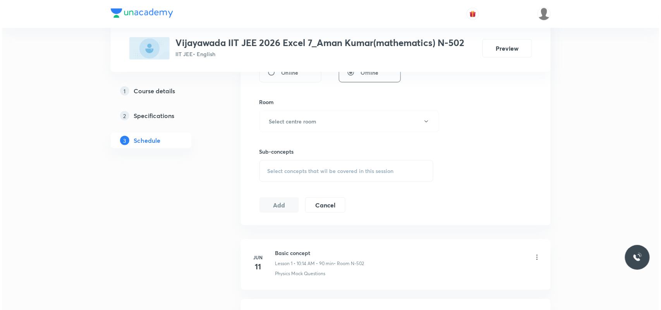
scroll to position [339, 0]
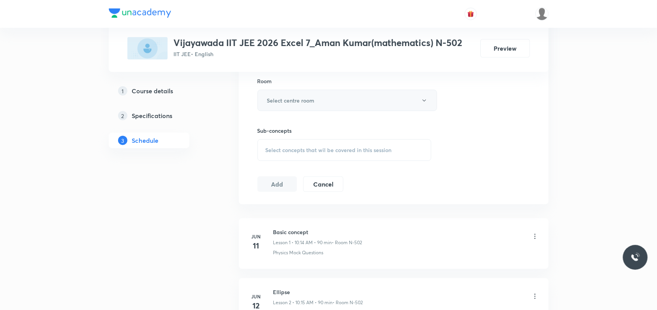
type input "70"
click at [330, 102] on button "Select centre room" at bounding box center [347, 100] width 180 height 21
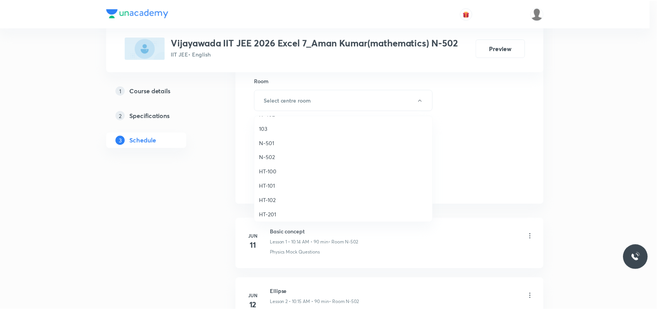
scroll to position [242, 0]
click at [271, 161] on li "N-502" at bounding box center [345, 156] width 179 height 14
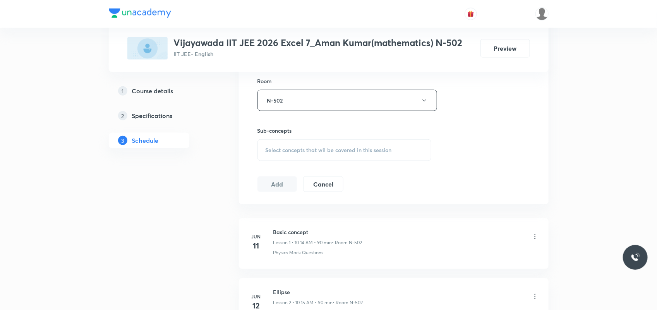
click at [294, 148] on span "Select concepts that wil be covered in this session" at bounding box center [328, 150] width 126 height 6
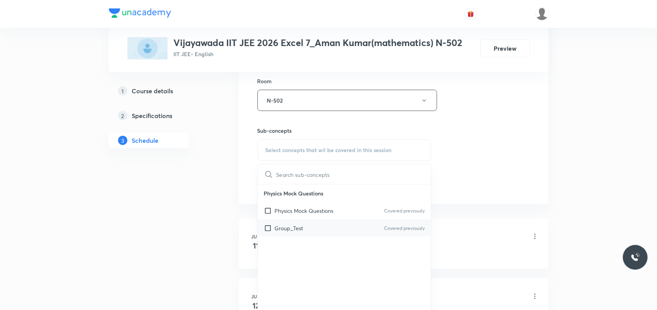
click at [300, 228] on p "Group_Test" at bounding box center [289, 228] width 29 height 8
checkbox input "true"
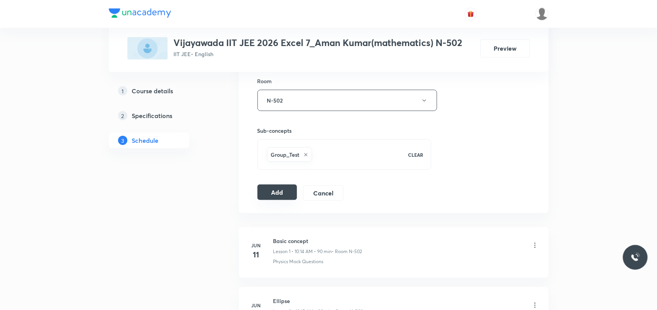
click at [275, 198] on button "Add" at bounding box center [277, 192] width 40 height 15
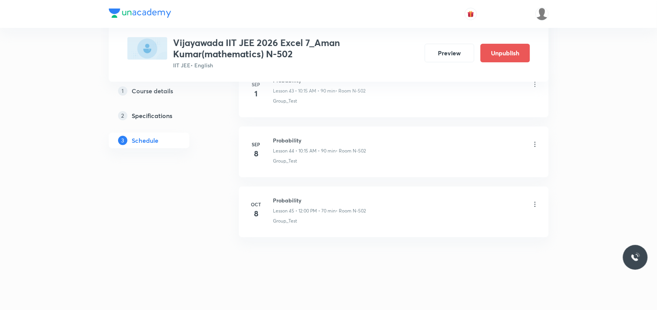
scroll to position [2671, 0]
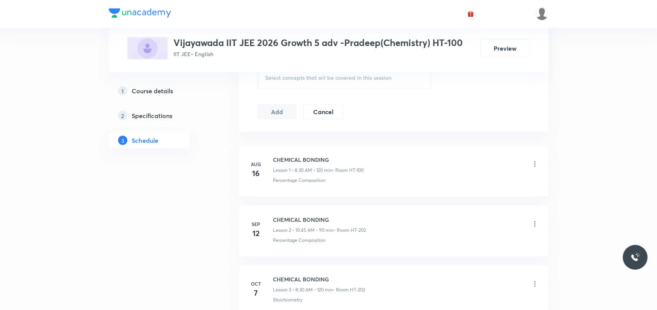
scroll to position [551, 0]
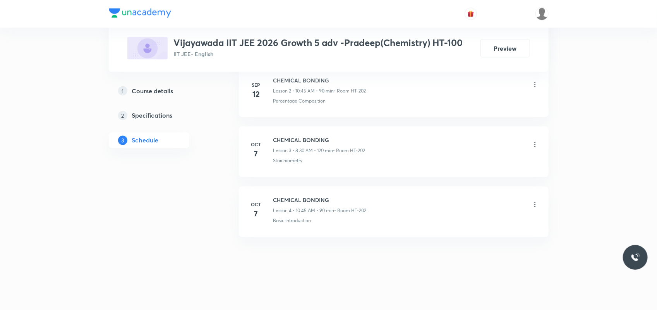
click at [276, 202] on h6 "CHEMICAL BONDING" at bounding box center [319, 200] width 93 height 8
copy h6 "CHEMICAL BONDING"
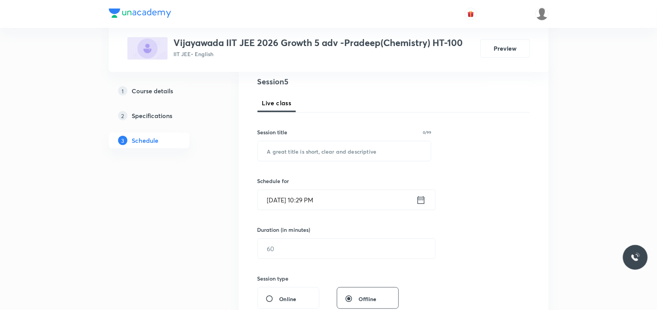
scroll to position [88, 0]
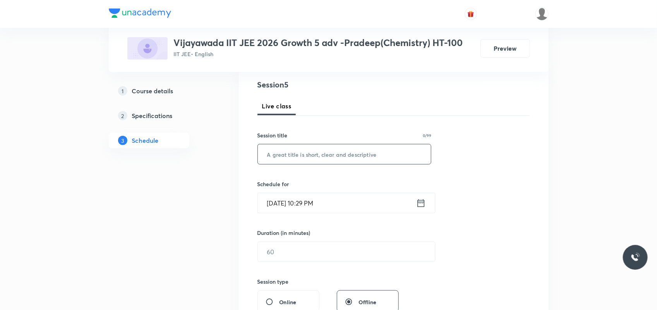
click at [282, 149] on input "text" at bounding box center [344, 154] width 173 height 20
paste input "CHEMICAL BONDING"
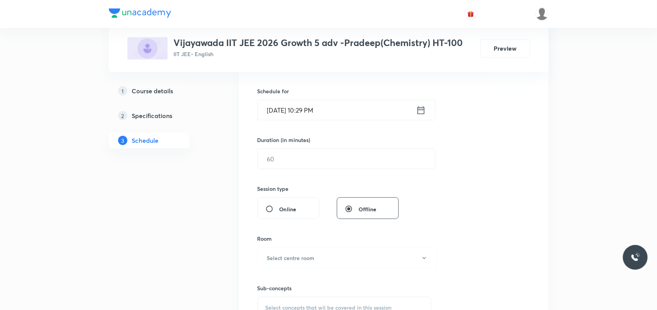
scroll to position [185, 0]
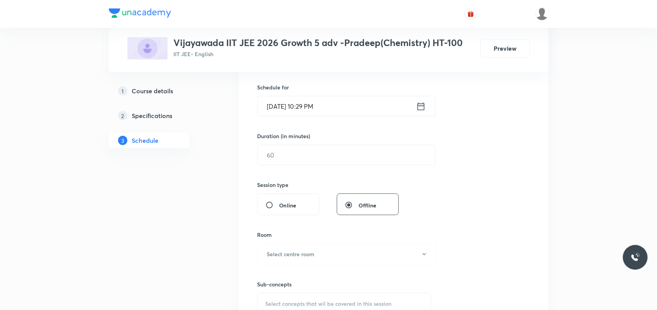
type input "CHEMICAL BONDING"
click at [284, 102] on input "[DATE] 10:29 PM" at bounding box center [337, 106] width 158 height 20
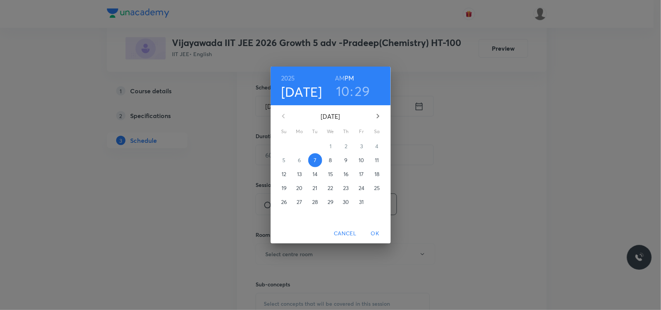
click at [333, 161] on span "8" at bounding box center [331, 160] width 14 height 8
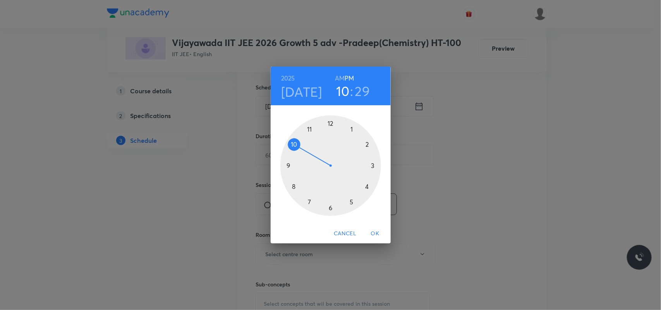
click at [343, 80] on h6 "AM" at bounding box center [340, 78] width 10 height 11
click at [293, 187] on div at bounding box center [330, 165] width 101 height 101
click at [329, 208] on div at bounding box center [330, 165] width 101 height 101
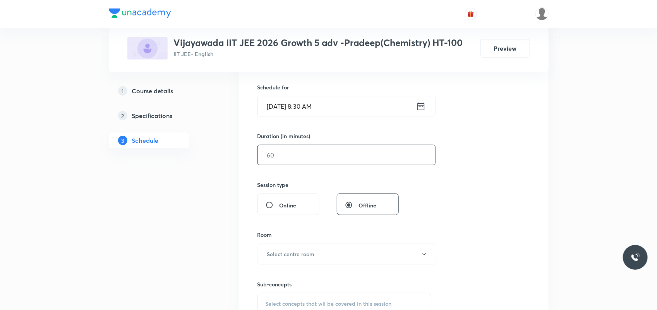
click at [282, 156] on input "text" at bounding box center [346, 155] width 177 height 20
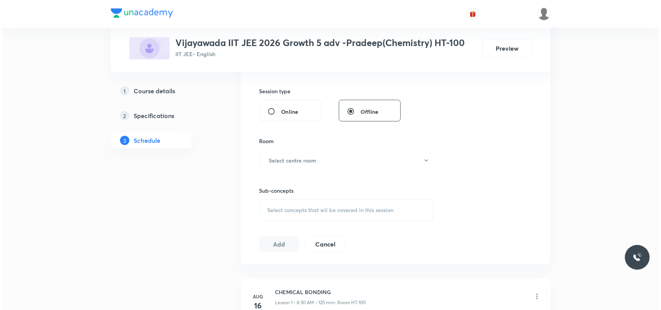
scroll to position [282, 0]
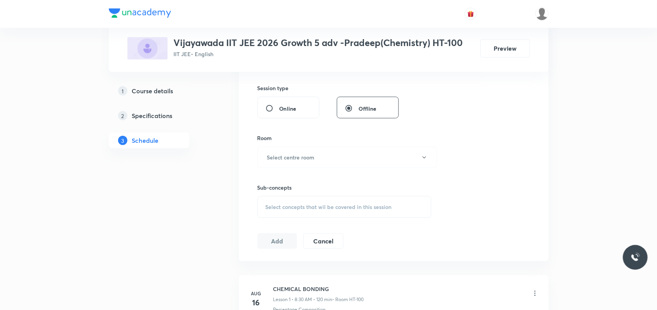
type input "120"
click at [285, 158] on h6 "Select centre room" at bounding box center [291, 157] width 48 height 8
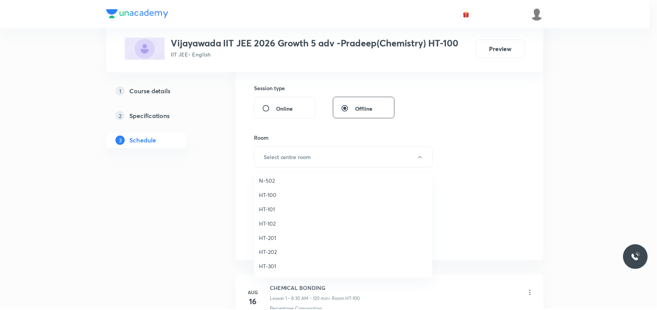
scroll to position [290, 0]
click at [275, 237] on span "HT-202" at bounding box center [344, 236] width 169 height 8
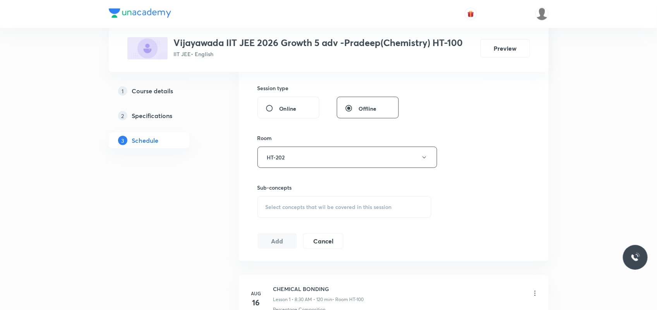
click at [287, 205] on span "Select concepts that wil be covered in this session" at bounding box center [328, 207] width 126 height 6
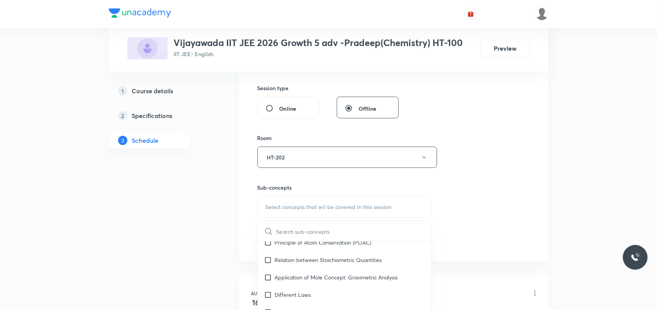
scroll to position [97, 0]
click at [303, 260] on p "Relation between Stoichiometric Quantities" at bounding box center [328, 258] width 107 height 8
checkbox input "true"
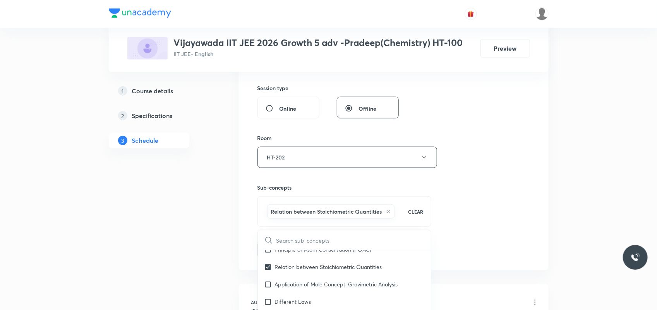
click at [220, 260] on div "Plus Courses Vijayawada IIT JEE 2026 Growth 5 adv -Pradeep(Chemistry) HT-100 II…" at bounding box center [329, 168] width 440 height 812
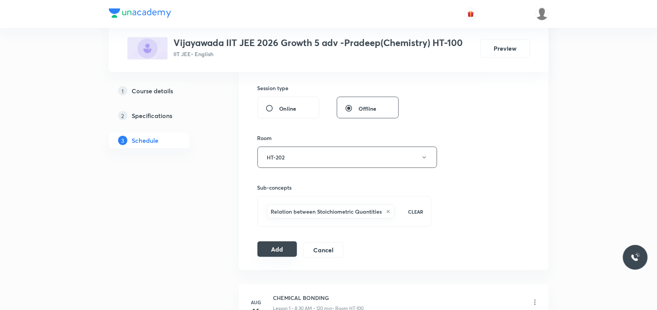
click at [280, 251] on button "Add" at bounding box center [277, 248] width 40 height 15
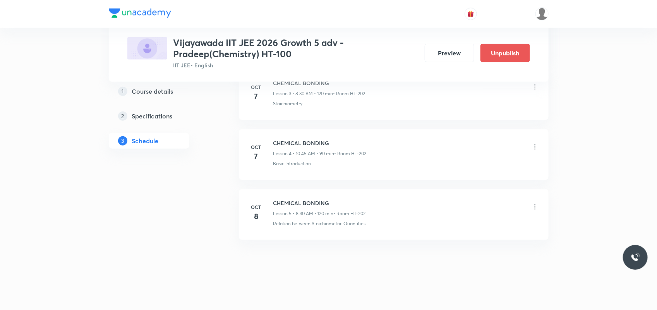
scroll to position [265, 0]
click at [313, 197] on h6 "CHEMICAL BONDING" at bounding box center [319, 200] width 92 height 8
copy h6 "CHEMICAL BONDING"
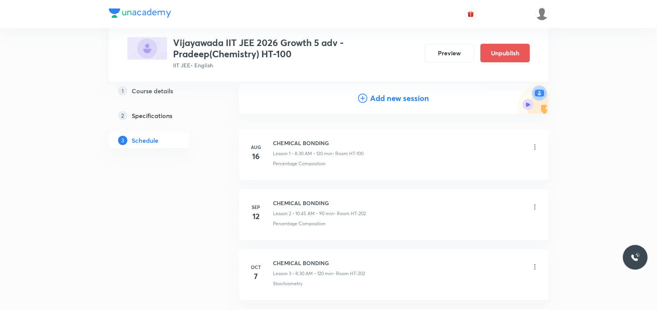
scroll to position [97, 0]
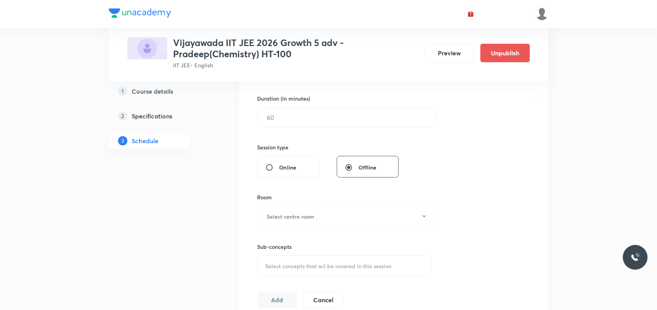
scroll to position [621, 0]
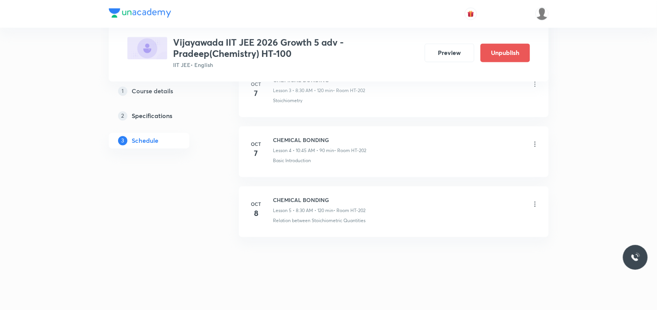
click at [292, 197] on h6 "CHEMICAL BONDING" at bounding box center [319, 200] width 92 height 8
click at [293, 197] on h6 "CHEMICAL BONDING" at bounding box center [319, 200] width 92 height 8
copy h6 "CHEMICAL BONDING"
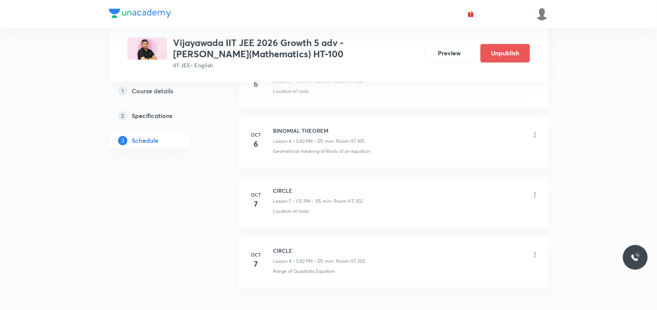
scroll to position [801, 0]
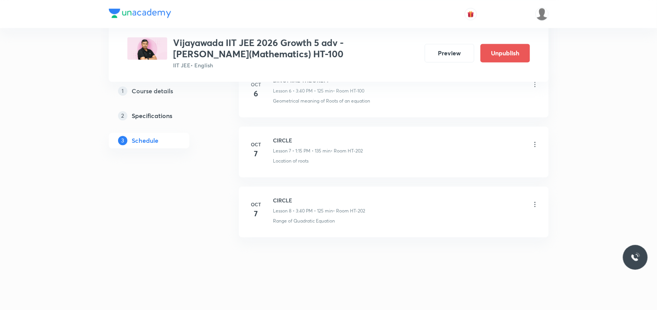
click at [281, 204] on h6 "CIRCLE" at bounding box center [319, 200] width 92 height 8
click at [281, 202] on h6 "CIRCLE" at bounding box center [319, 200] width 92 height 8
copy h6 "CIRCLE"
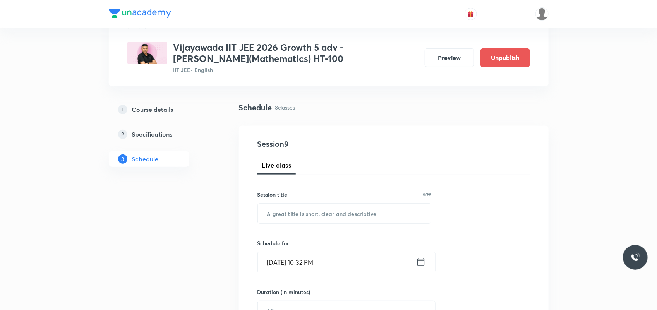
scroll to position [97, 0]
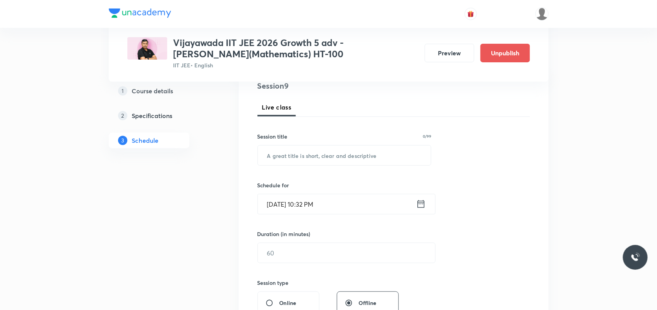
click at [318, 158] on input "text" at bounding box center [344, 156] width 173 height 20
paste input "CIRCLE"
type input "CIRCLE"
click at [279, 202] on input "[DATE] 10:32 PM" at bounding box center [337, 204] width 158 height 20
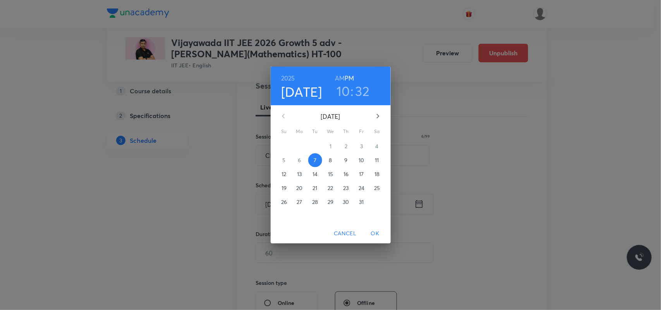
click at [329, 159] on p "8" at bounding box center [330, 160] width 3 height 8
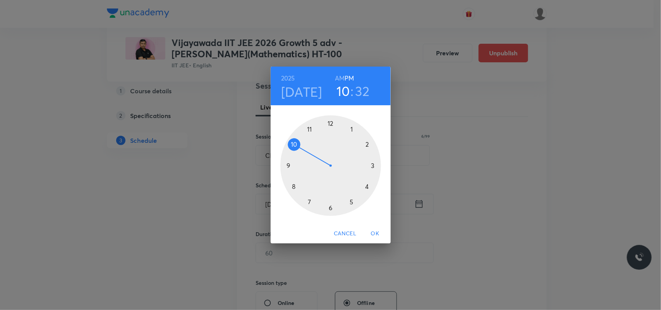
click at [292, 146] on div at bounding box center [330, 165] width 101 height 101
click at [289, 166] on div at bounding box center [330, 165] width 101 height 101
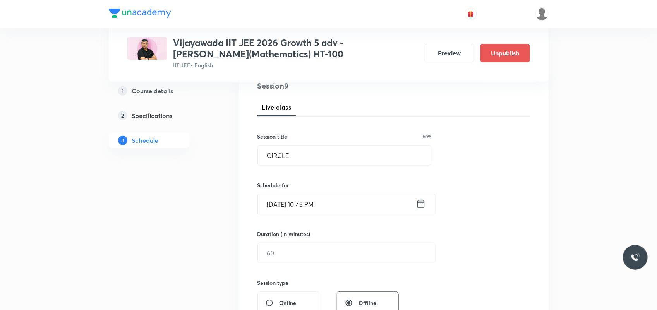
click at [326, 206] on input "Oct 8, 2025, 10:45 PM" at bounding box center [337, 204] width 158 height 20
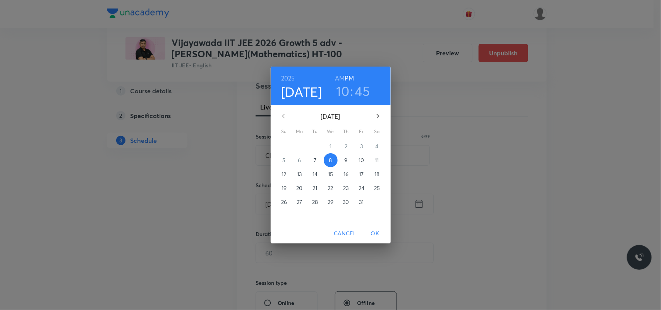
click at [343, 73] on h6 "AM" at bounding box center [340, 78] width 10 height 11
click at [374, 231] on span "OK" at bounding box center [375, 234] width 19 height 10
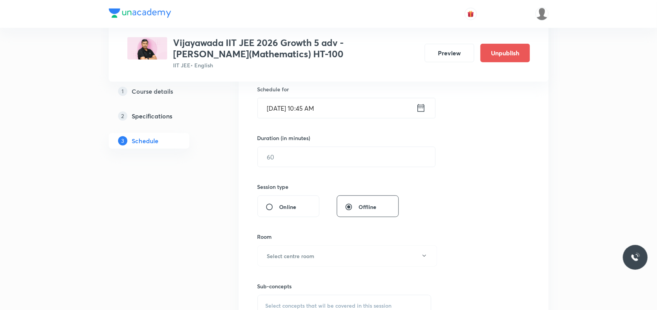
scroll to position [193, 0]
click at [300, 165] on input "text" at bounding box center [346, 156] width 177 height 20
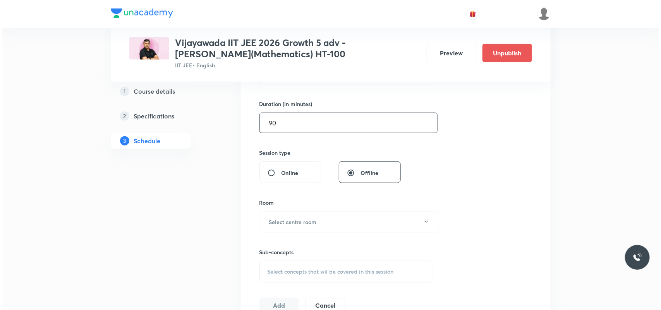
scroll to position [242, 0]
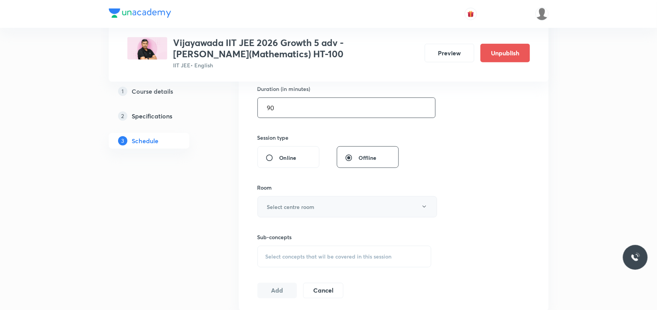
type input "90"
click at [288, 207] on h6 "Select centre room" at bounding box center [291, 207] width 48 height 8
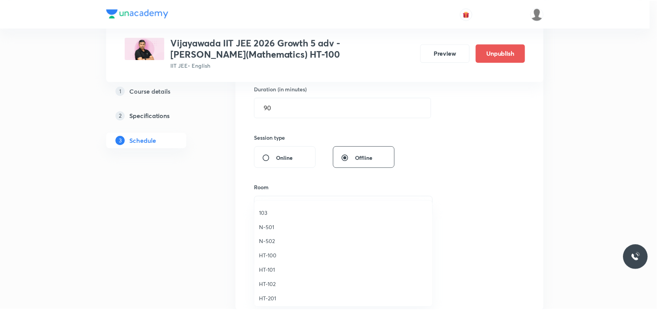
scroll to position [290, 0]
click at [274, 262] on span "HT-202" at bounding box center [344, 265] width 169 height 8
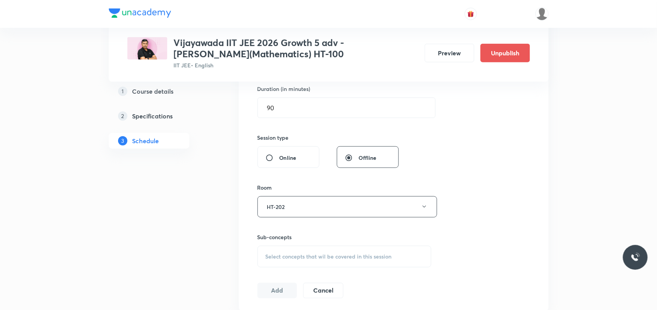
click at [274, 262] on div "Select concepts that wil be covered in this session" at bounding box center [344, 257] width 174 height 22
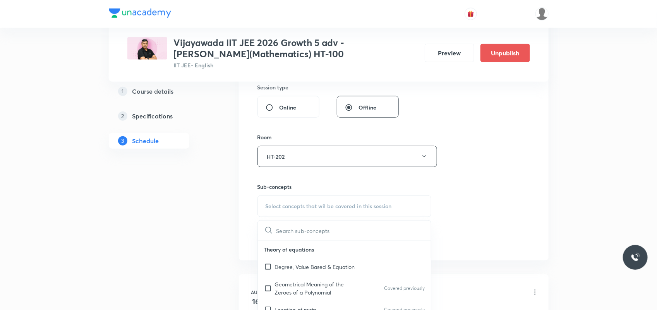
scroll to position [387, 0]
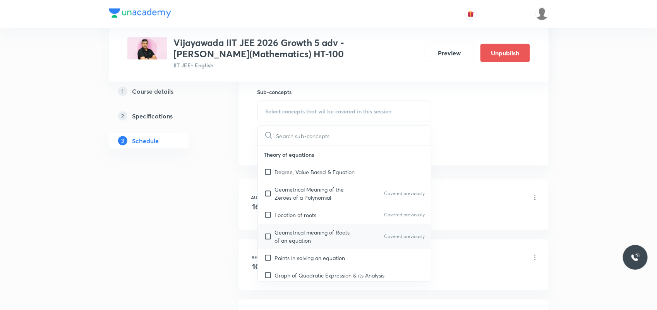
click at [289, 227] on div "Geometrical meaning of Roots of an equation Covered previously" at bounding box center [344, 237] width 173 height 26
checkbox input "true"
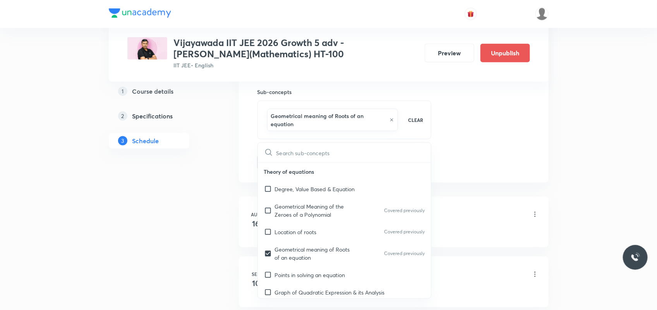
click at [218, 248] on div "Plus Courses Vijayawada IIT JEE 2026 Growth 5 adv -Manoj(Mathematics) HT-100 II…" at bounding box center [329, 191] width 440 height 1070
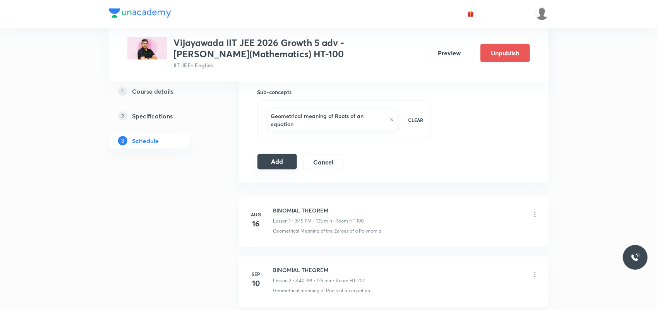
click at [267, 165] on button "Add" at bounding box center [277, 161] width 40 height 15
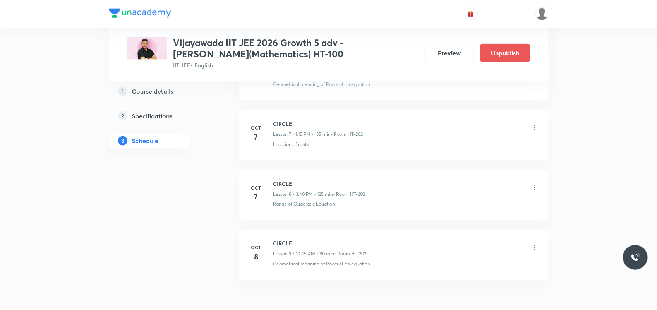
scroll to position [505, 0]
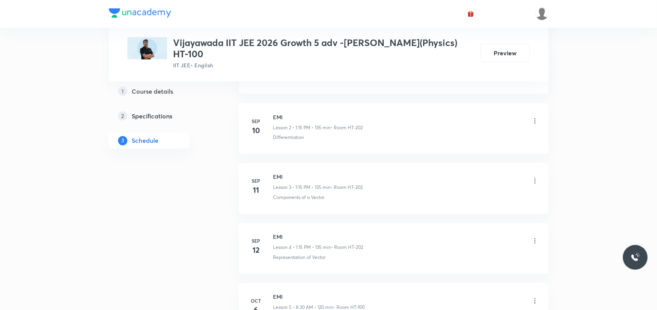
scroll to position [672, 0]
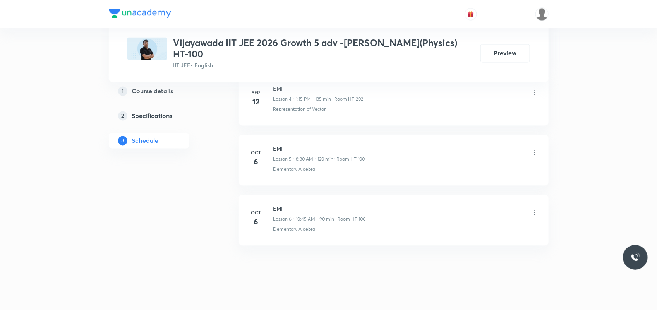
click at [273, 195] on li "[DATE] EMI Lesson 6 • 10:45 AM • 90 min • Room HT-100 Elementary [GEOGRAPHIC_DA…" at bounding box center [394, 220] width 310 height 51
copy h6 "EMI"
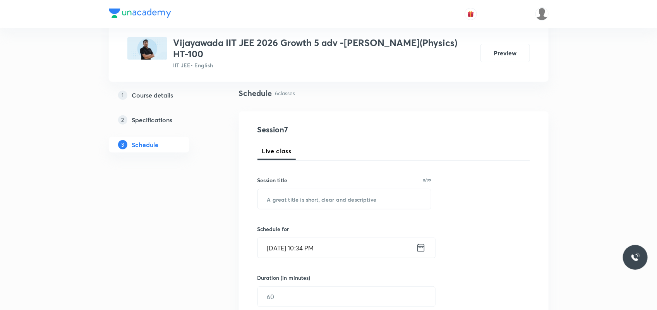
scroll to position [145, 0]
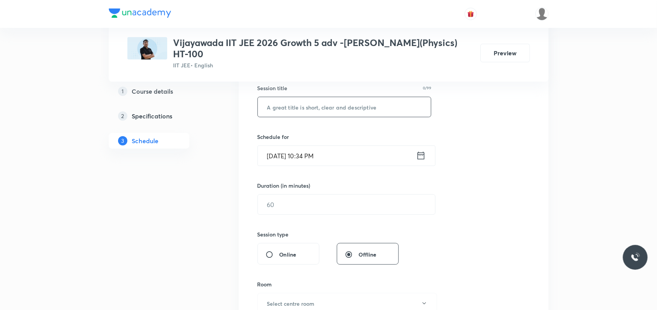
click at [302, 101] on input "text" at bounding box center [344, 107] width 173 height 20
paste input "EMI"
type input "EMI"
click at [281, 146] on input "[DATE] 10:34 PM" at bounding box center [337, 156] width 158 height 20
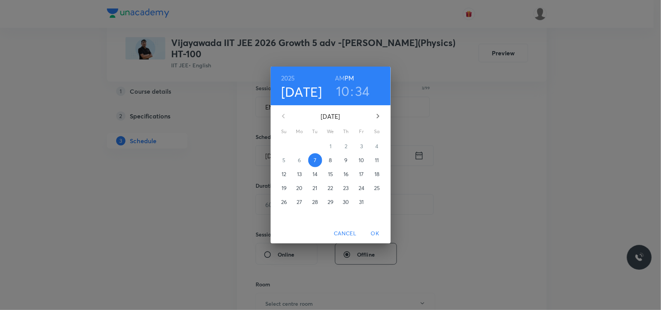
click at [332, 163] on span "8" at bounding box center [331, 160] width 14 height 8
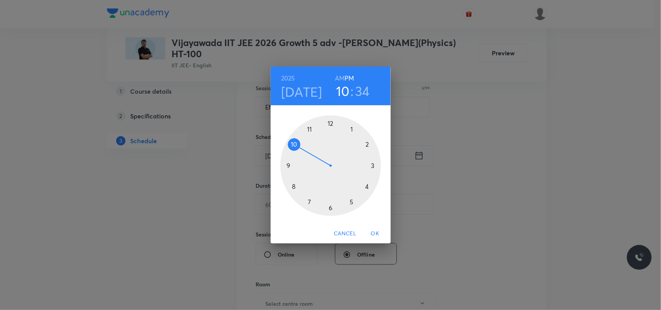
click at [351, 127] on div at bounding box center [330, 165] width 101 height 101
click at [372, 165] on div at bounding box center [330, 165] width 101 height 101
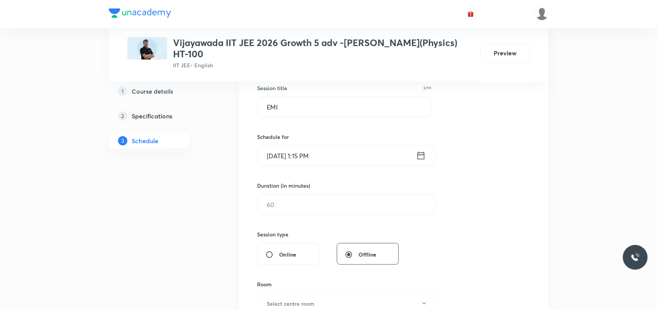
scroll to position [193, 0]
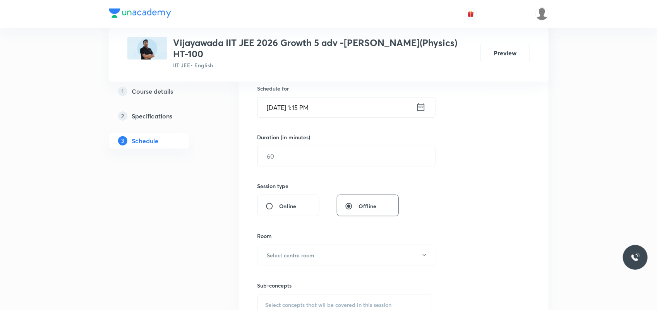
click at [313, 152] on input "text" at bounding box center [346, 156] width 177 height 20
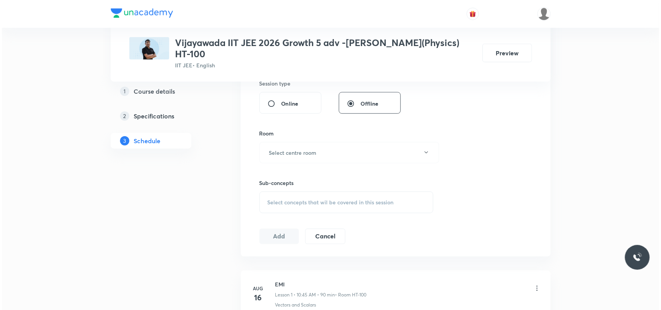
scroll to position [339, 0]
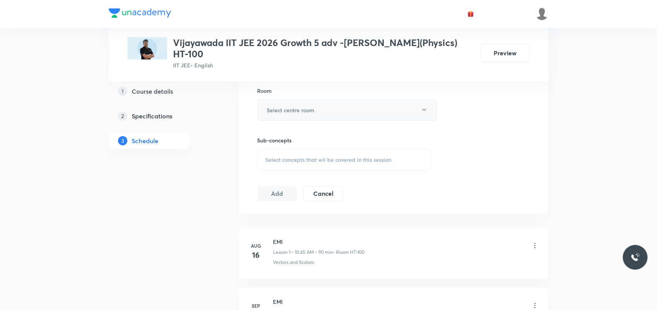
type input "135"
click at [306, 106] on h6 "Select centre room" at bounding box center [291, 110] width 48 height 8
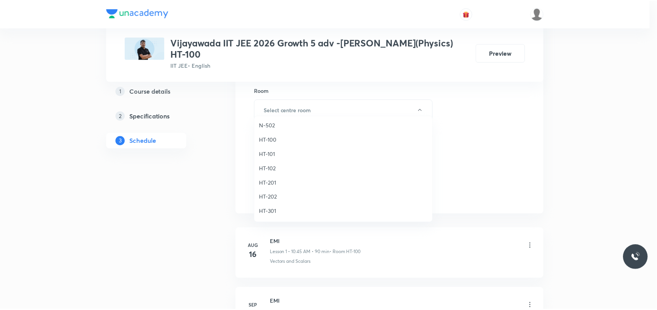
scroll to position [290, 0]
click at [270, 176] on span "HT-202" at bounding box center [344, 180] width 169 height 8
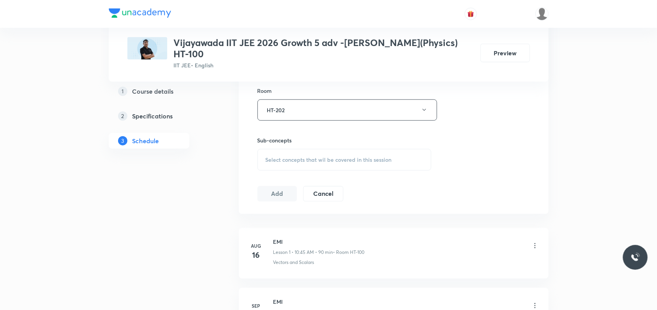
click at [243, 183] on div "Session 7 Live class Session title 3/99 EMI ​ Schedule for Oct 8, 2025, 1:15 PM…" at bounding box center [394, 20] width 310 height 388
click at [299, 149] on div "Select concepts that wil be covered in this session" at bounding box center [344, 160] width 174 height 22
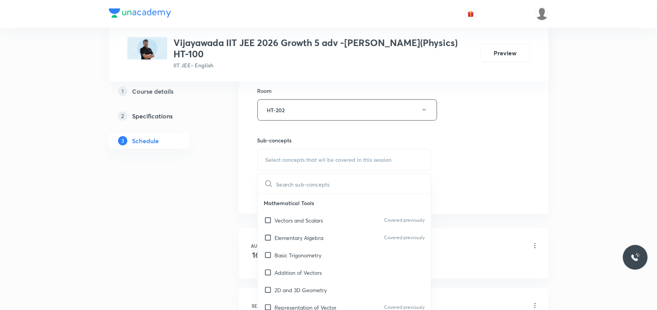
click at [306, 248] on p "Basic Trigonometry" at bounding box center [298, 255] width 47 height 8
checkbox input "true"
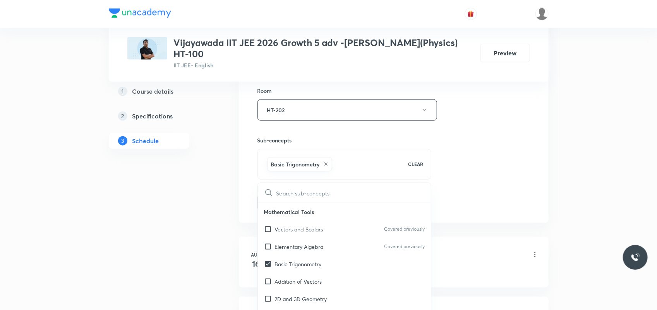
click at [231, 243] on div "Plus Courses Vijayawada IIT JEE 2026 Growth 5 adv -Praful kumar(Physics) HT-100…" at bounding box center [329, 176] width 440 height 942
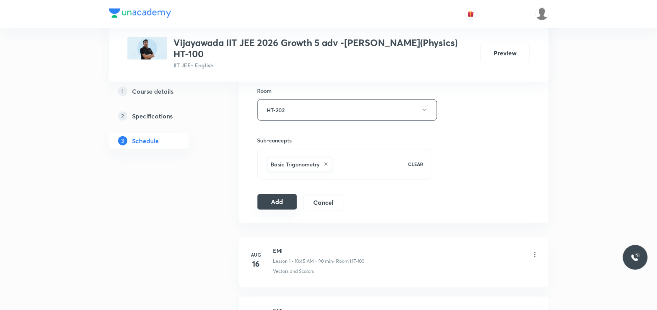
click at [266, 196] on button "Add" at bounding box center [277, 201] width 40 height 15
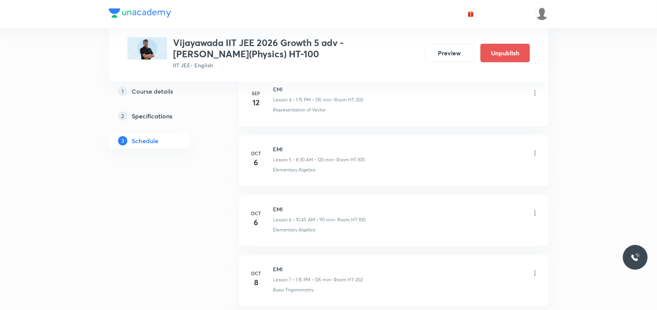
scroll to position [325, 0]
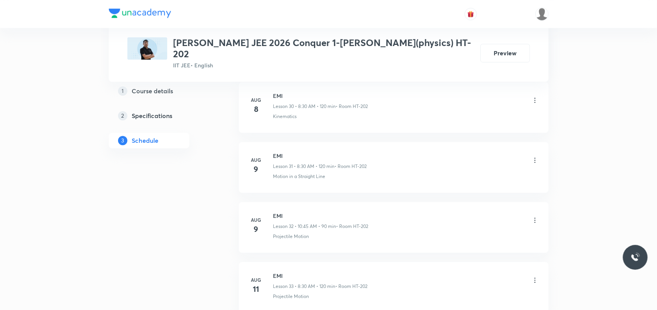
scroll to position [4642, 0]
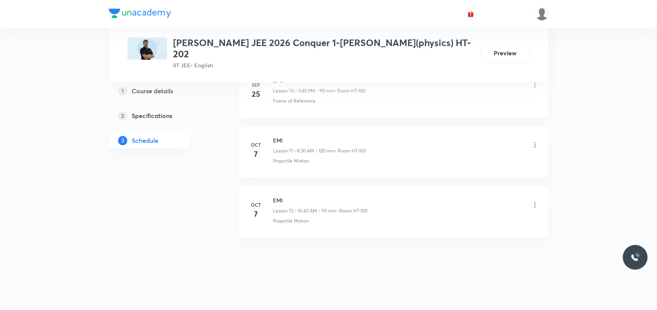
click at [277, 202] on h6 "EMI" at bounding box center [320, 200] width 94 height 8
copy h6 "EMI"
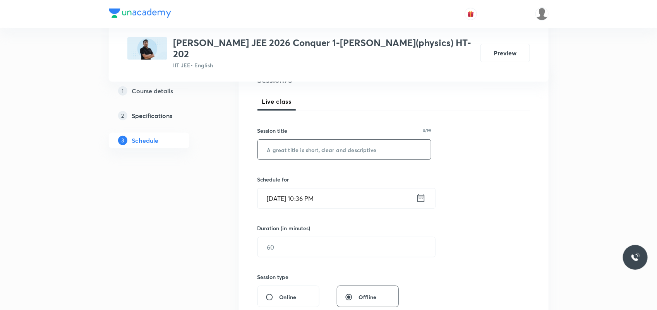
scroll to position [96, 0]
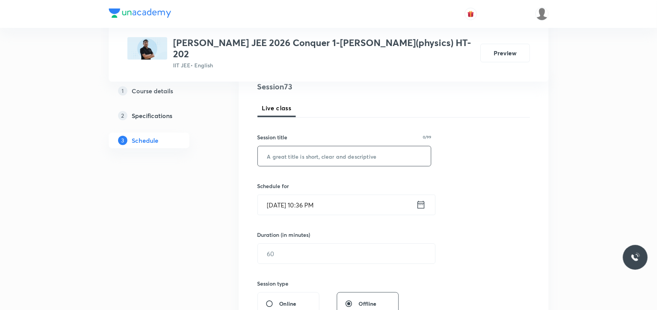
click at [300, 151] on input "text" at bounding box center [344, 156] width 173 height 20
paste input "EMI"
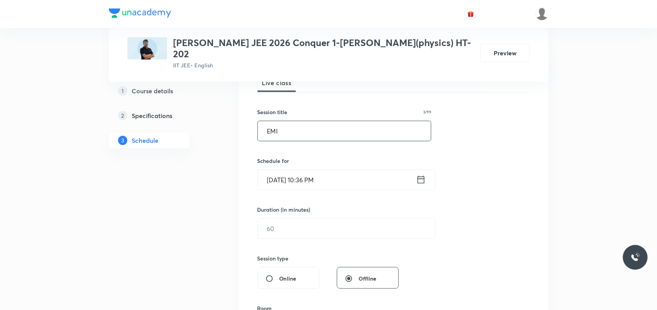
scroll to position [144, 0]
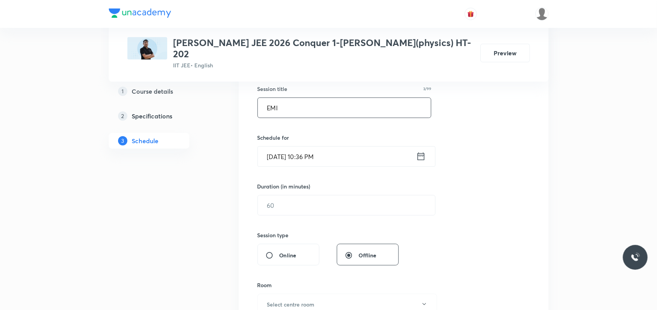
type input "EMI"
click at [279, 152] on input "Oct 7, 2025, 10:36 PM" at bounding box center [337, 157] width 158 height 20
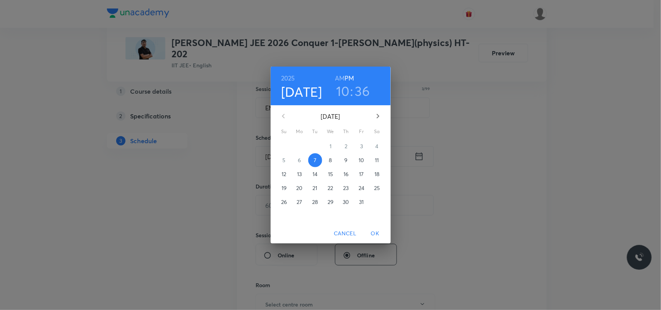
click at [332, 159] on span "8" at bounding box center [331, 160] width 14 height 8
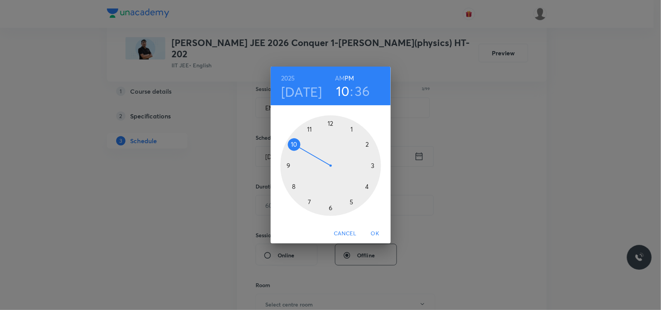
click at [293, 186] on div at bounding box center [330, 165] width 101 height 101
click at [339, 74] on h6 "AM" at bounding box center [340, 78] width 10 height 11
click at [331, 206] on div at bounding box center [330, 165] width 101 height 101
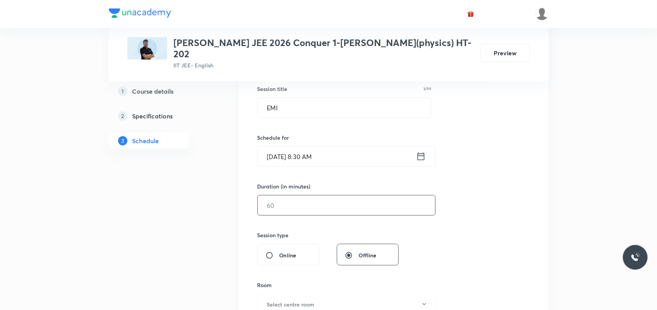
click at [300, 197] on input "text" at bounding box center [346, 205] width 177 height 20
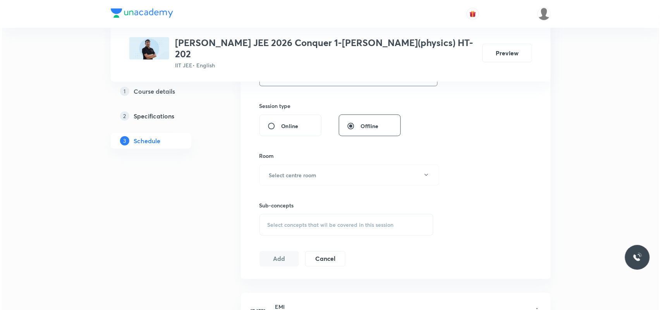
scroll to position [289, 0]
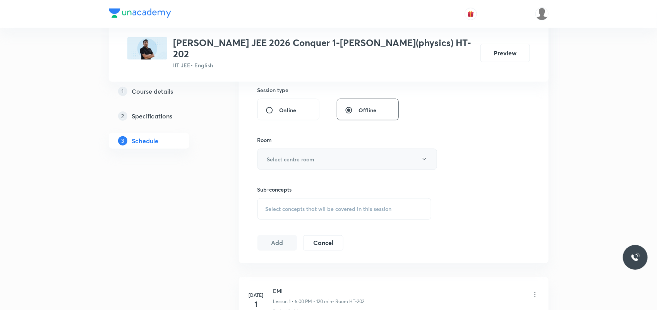
type input "120"
click at [294, 155] on h6 "Select centre room" at bounding box center [291, 159] width 48 height 8
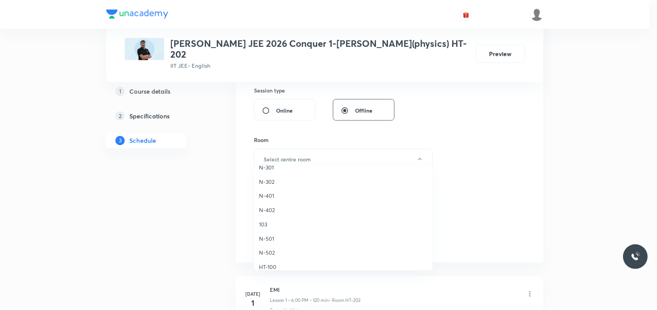
scroll to position [242, 0]
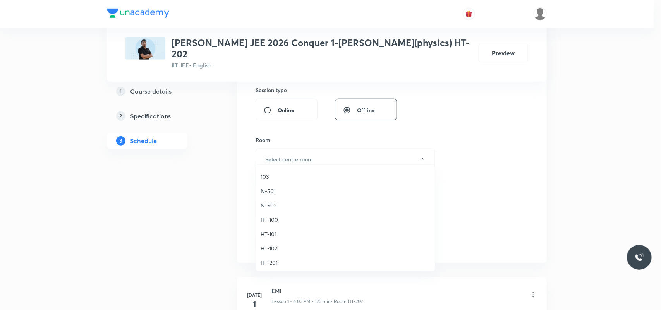
click at [274, 217] on span "HT-100" at bounding box center [344, 220] width 169 height 8
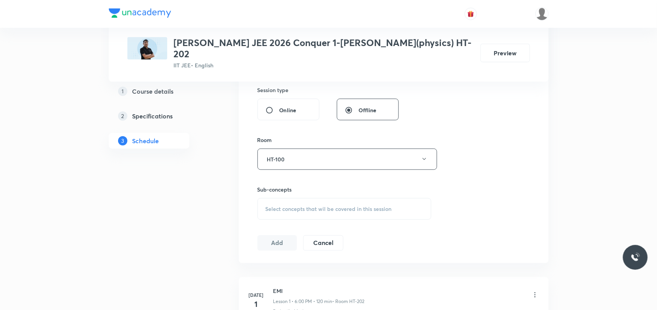
click at [280, 206] on span "Select concepts that wil be covered in this session" at bounding box center [328, 209] width 126 height 6
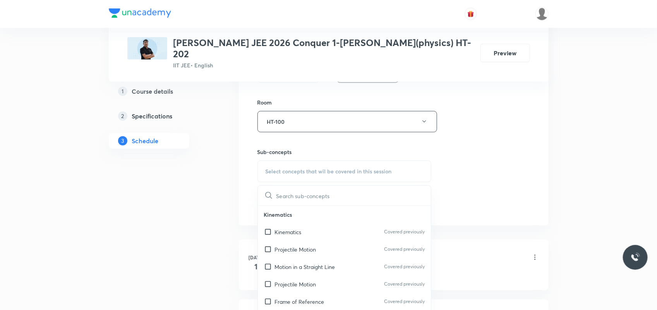
scroll to position [386, 0]
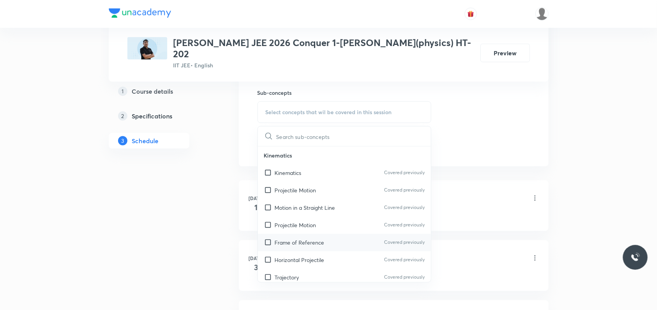
click at [299, 240] on div "Frame of Reference Covered previously" at bounding box center [344, 242] width 173 height 17
checkbox input "true"
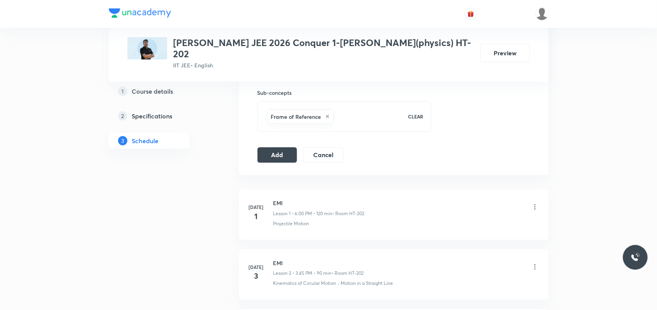
click at [279, 148] on button "Add" at bounding box center [277, 154] width 40 height 15
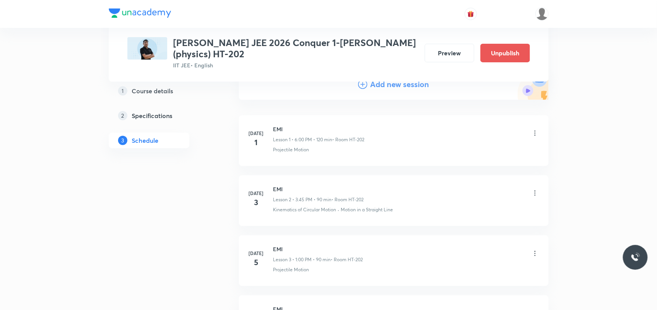
scroll to position [97, 0]
click at [397, 87] on h4 "Add new session" at bounding box center [399, 83] width 59 height 12
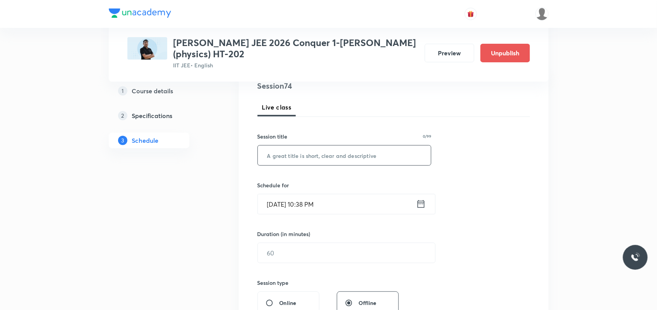
click at [296, 158] on input "text" at bounding box center [344, 156] width 173 height 20
paste input "EMI"
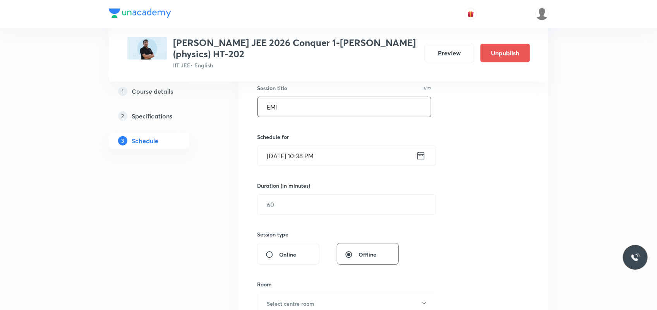
type input "EMI"
click at [281, 155] on input "Oct 7, 2025, 10:38 PM" at bounding box center [337, 156] width 158 height 20
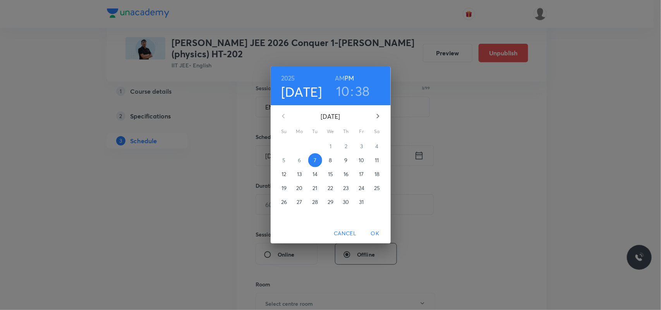
click at [330, 159] on p "8" at bounding box center [330, 160] width 3 height 8
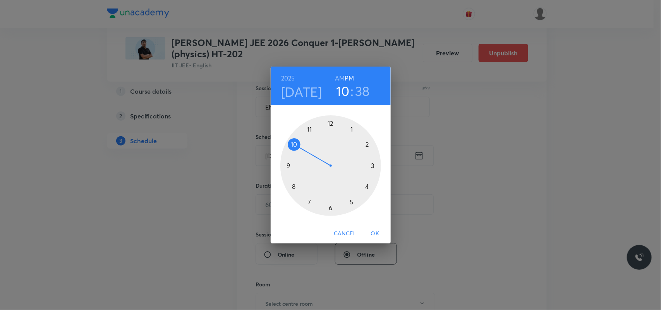
click at [367, 188] on div at bounding box center [330, 165] width 101 height 101
click at [329, 208] on div at bounding box center [330, 165] width 101 height 101
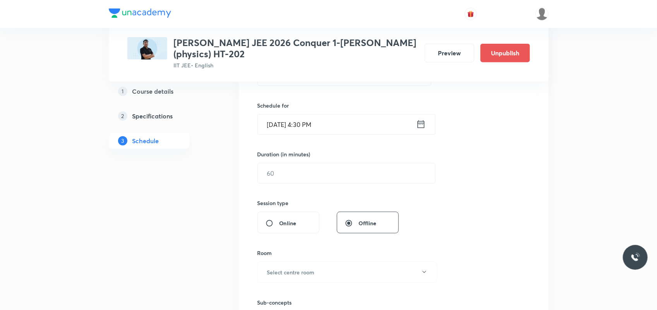
scroll to position [193, 0]
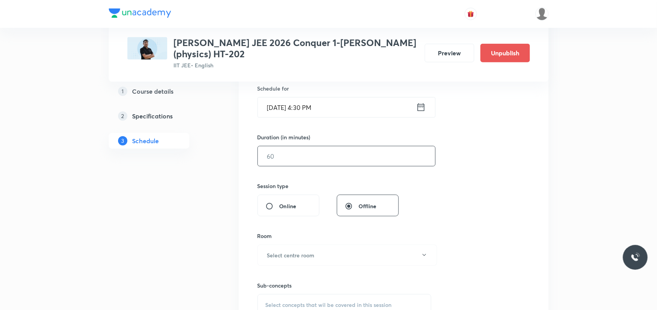
click at [306, 155] on input "text" at bounding box center [346, 156] width 177 height 20
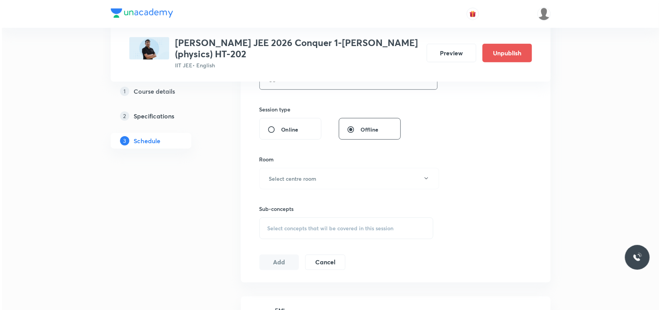
scroll to position [290, 0]
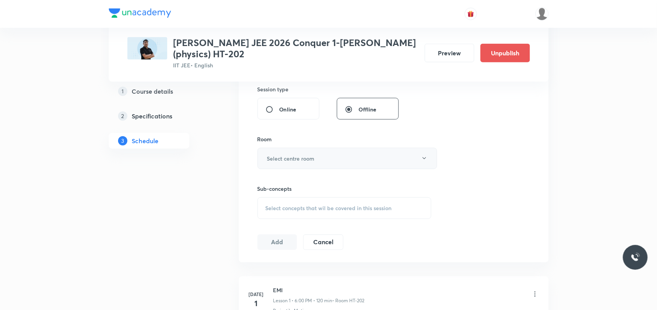
type input "60"
click at [281, 158] on h6 "Select centre room" at bounding box center [291, 158] width 48 height 8
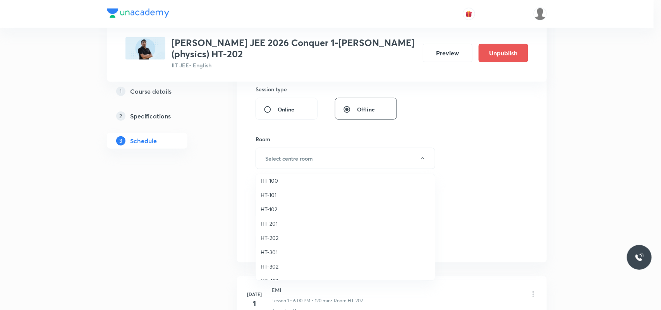
click at [272, 181] on span "HT-100" at bounding box center [344, 180] width 169 height 8
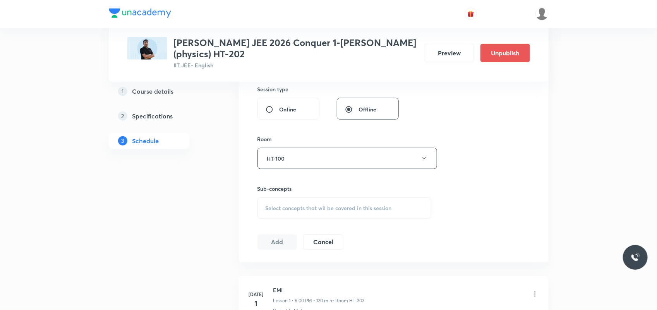
click at [294, 214] on div "Select concepts that wil be covered in this session" at bounding box center [344, 208] width 174 height 22
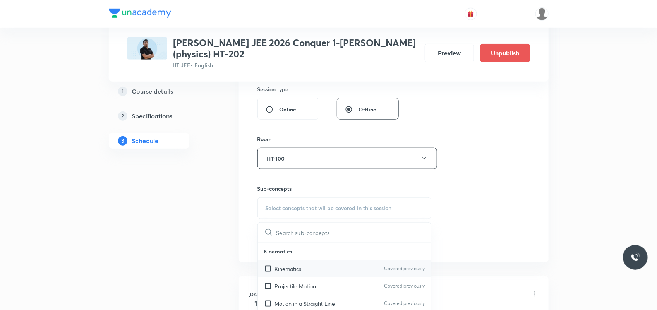
click at [284, 277] on div "Kinematics Covered previously" at bounding box center [344, 268] width 173 height 17
checkbox input "true"
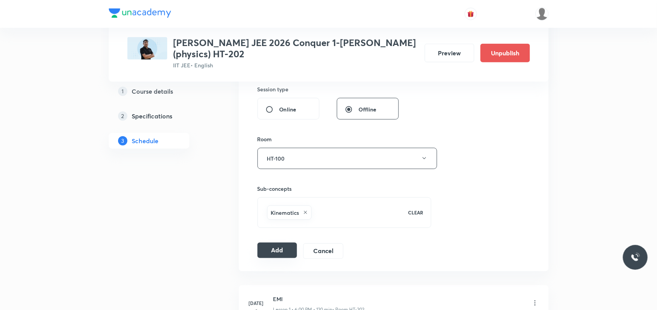
click at [264, 246] on button "Add" at bounding box center [277, 250] width 40 height 15
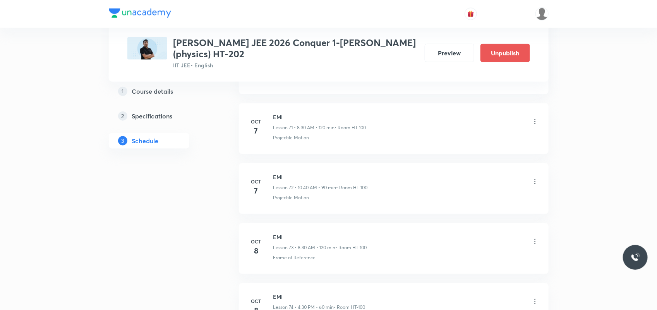
scroll to position [4403, 0]
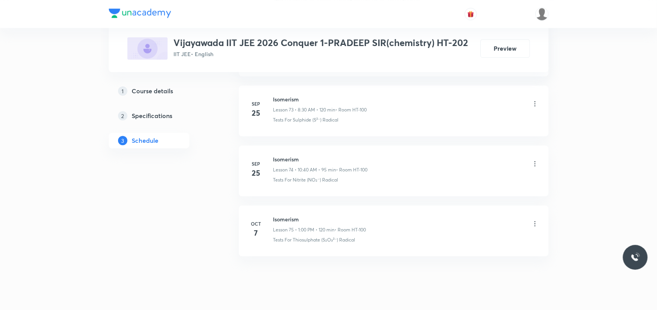
scroll to position [4822, 0]
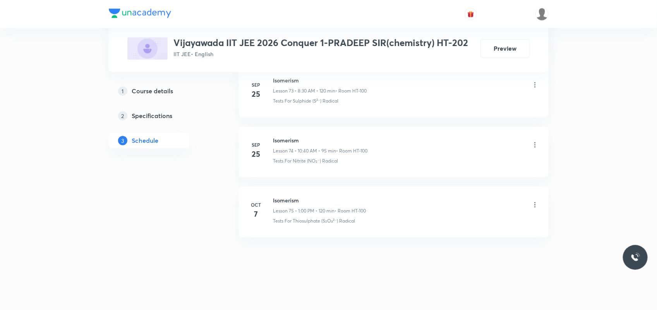
click at [288, 197] on h6 "Isomerism" at bounding box center [319, 200] width 93 height 8
copy h6 "Isomerism"
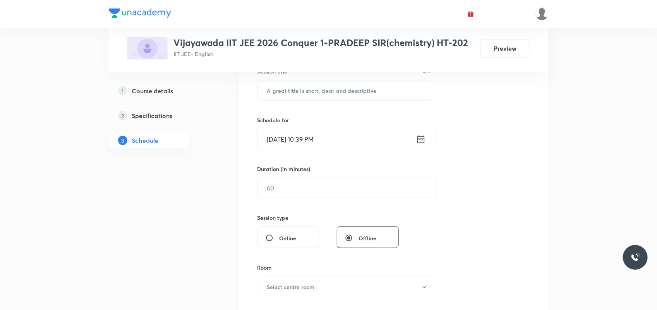
scroll to position [104, 0]
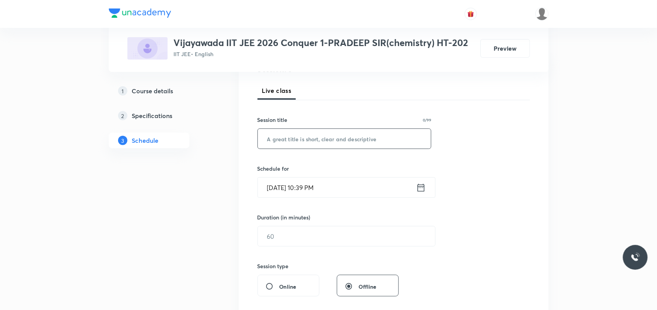
click at [353, 129] on input "text" at bounding box center [344, 139] width 173 height 20
paste input "Isomerism"
type input "Isomerism"
click at [281, 186] on input "[DATE] 10:39 PM" at bounding box center [337, 188] width 158 height 20
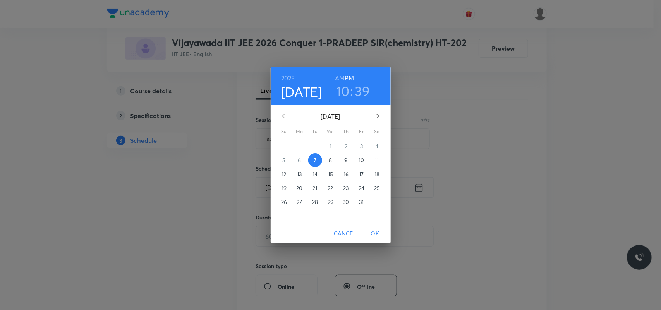
click at [330, 159] on p "8" at bounding box center [330, 160] width 3 height 8
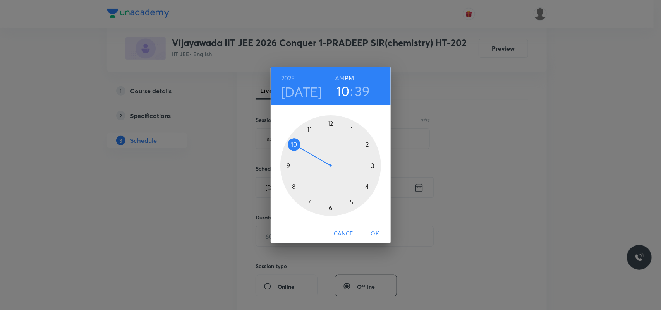
click at [335, 74] on h6 "AM" at bounding box center [340, 78] width 10 height 11
click at [345, 92] on h3 "10" at bounding box center [343, 91] width 14 height 16
click at [293, 146] on div at bounding box center [330, 165] width 101 height 101
click at [291, 186] on div at bounding box center [330, 165] width 101 height 101
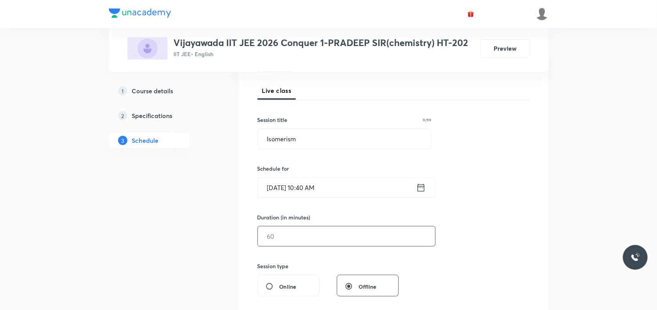
click at [281, 238] on input "text" at bounding box center [346, 236] width 177 height 20
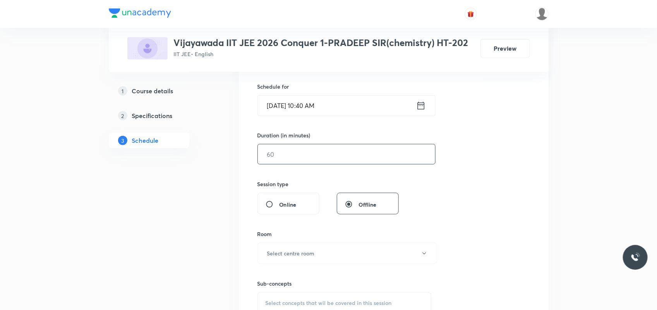
scroll to position [242, 0]
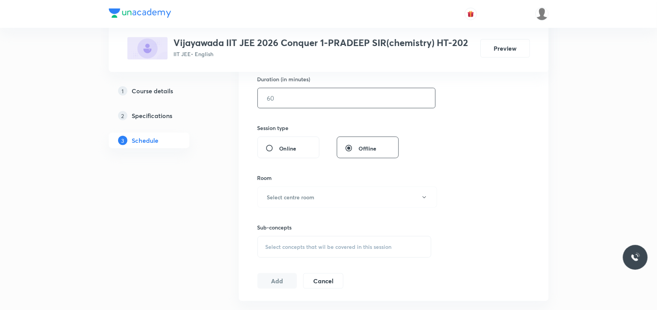
click at [320, 81] on div "Duration (in minutes)" at bounding box center [327, 79] width 141 height 8
click at [332, 92] on input "text" at bounding box center [346, 98] width 177 height 20
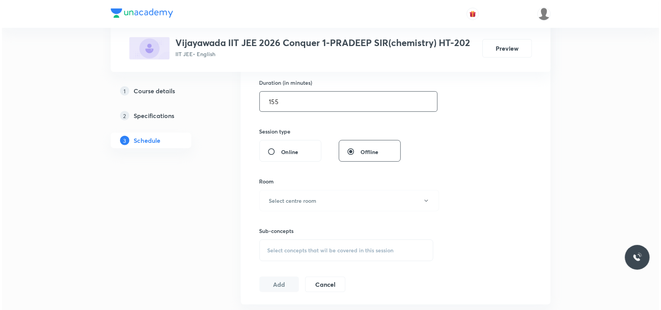
scroll to position [290, 0]
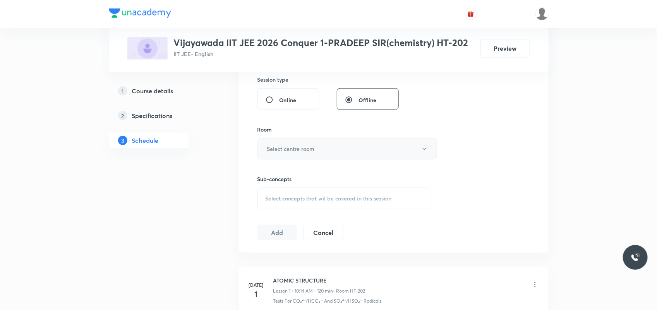
type input "155"
click at [306, 154] on button "Select centre room" at bounding box center [347, 148] width 180 height 21
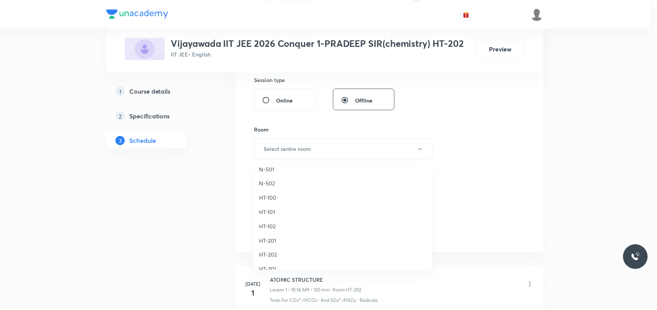
scroll to position [247, 0]
click at [270, 211] on span "HT-100" at bounding box center [344, 214] width 169 height 8
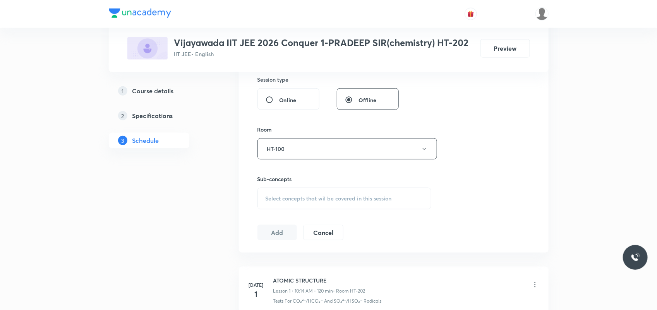
click at [282, 201] on span "Select concepts that wil be covered in this session" at bounding box center [328, 198] width 126 height 6
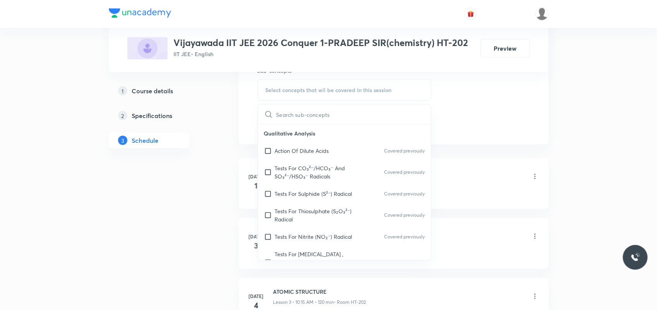
scroll to position [435, 0]
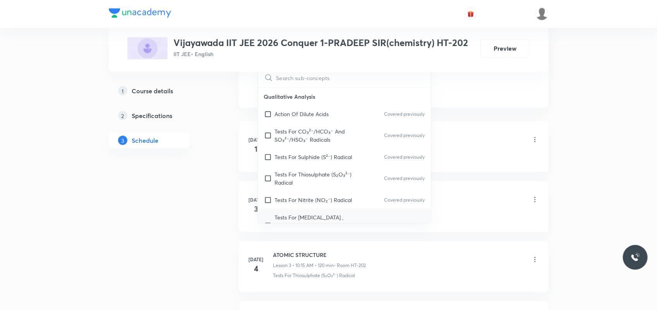
click at [334, 216] on p "Tests For [MEDICAL_DATA] , Formate And [MEDICAL_DATA] Radicals" at bounding box center [314, 225] width 78 height 24
checkbox input "true"
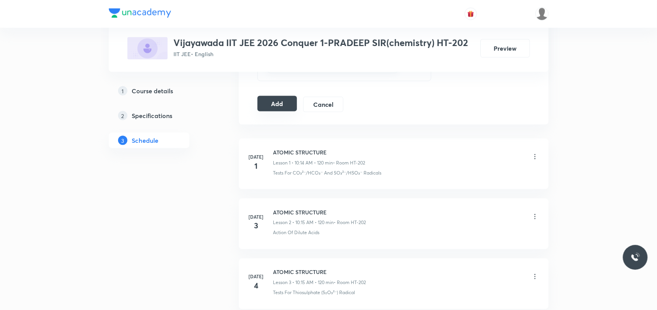
click at [273, 103] on button "Add" at bounding box center [277, 103] width 40 height 15
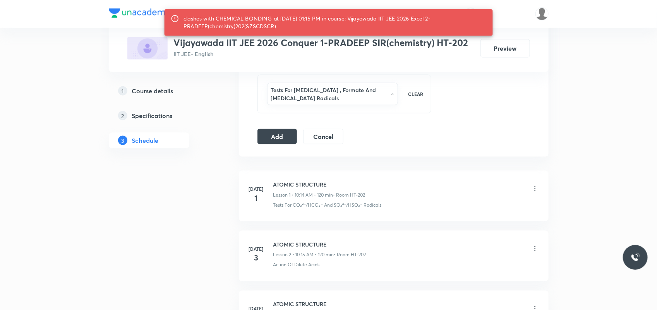
scroll to position [339, 0]
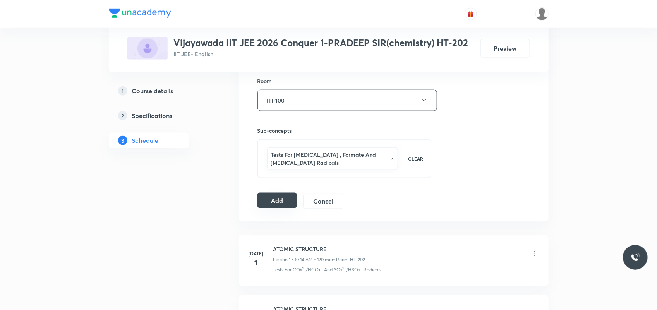
click at [270, 208] on button "Add" at bounding box center [277, 200] width 40 height 15
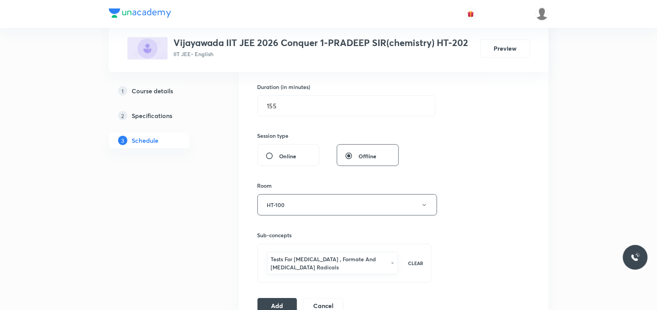
scroll to position [290, 0]
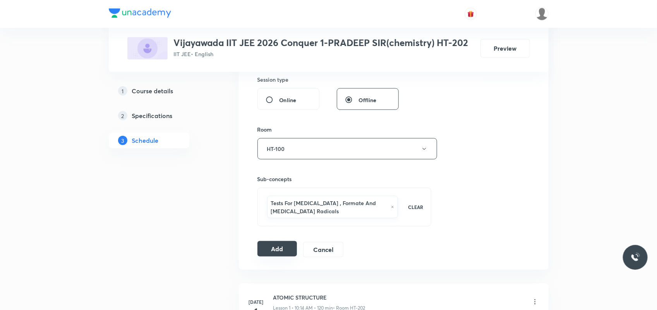
click at [275, 252] on button "Add" at bounding box center [277, 248] width 40 height 15
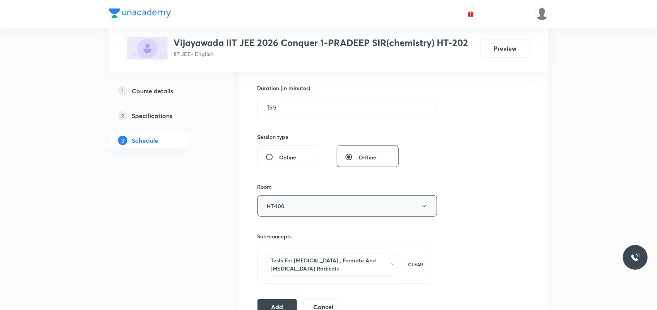
scroll to position [242, 0]
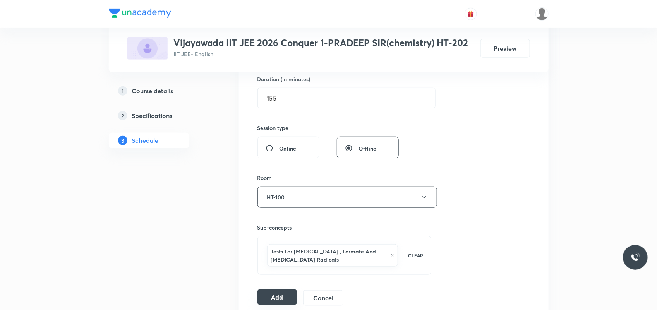
click at [271, 292] on button "Add" at bounding box center [277, 296] width 40 height 15
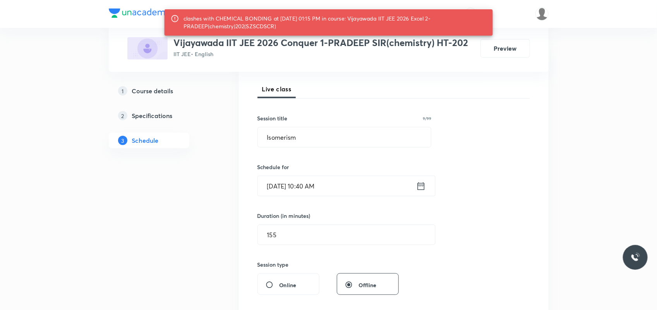
scroll to position [97, 0]
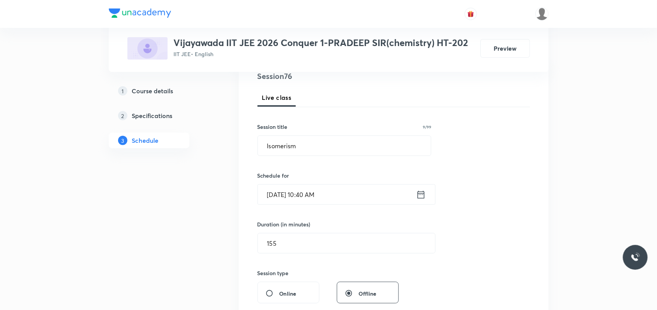
click at [316, 197] on input "Oct 8, 2025, 10:40 AM" at bounding box center [337, 195] width 158 height 20
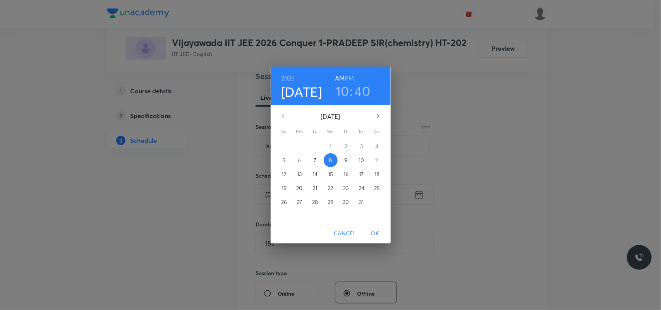
click at [361, 89] on h3 "40" at bounding box center [362, 91] width 16 height 16
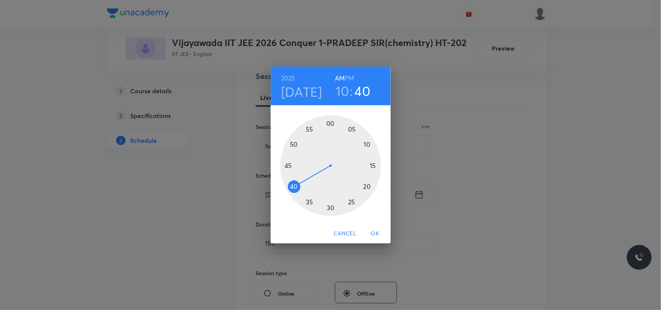
click at [291, 164] on div at bounding box center [330, 165] width 101 height 101
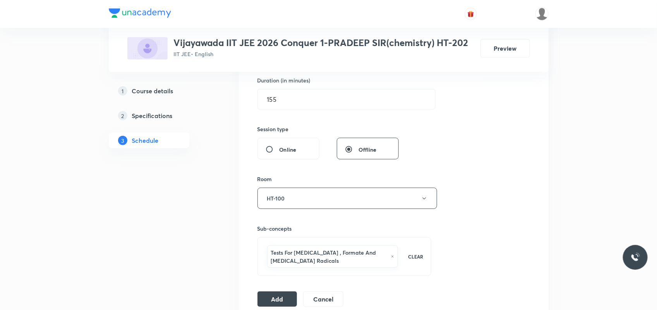
scroll to position [242, 0]
click at [274, 298] on button "Add" at bounding box center [277, 296] width 40 height 15
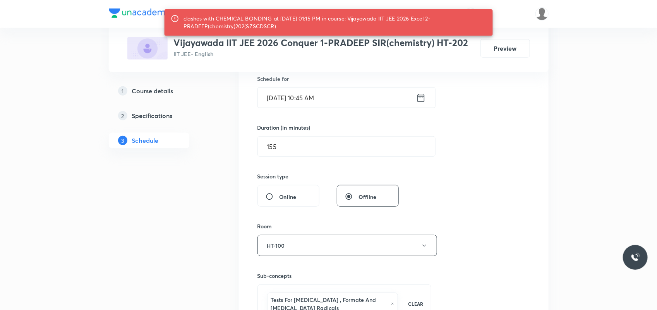
scroll to position [145, 0]
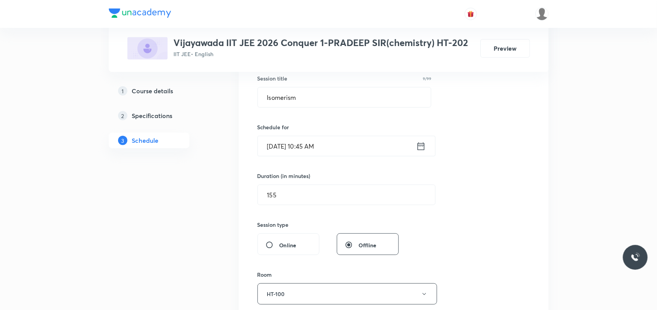
click at [314, 147] on input "Oct 8, 2025, 10:45 AM" at bounding box center [337, 146] width 158 height 20
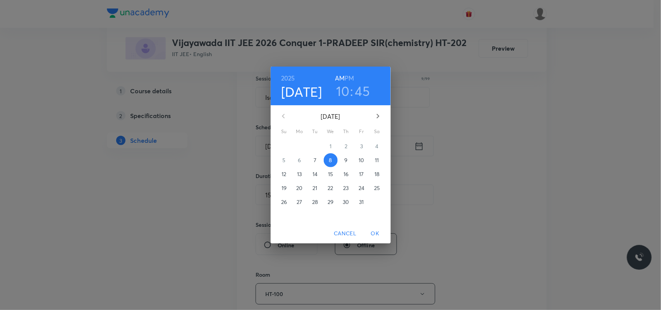
click at [342, 87] on h3 "10" at bounding box center [343, 91] width 14 height 16
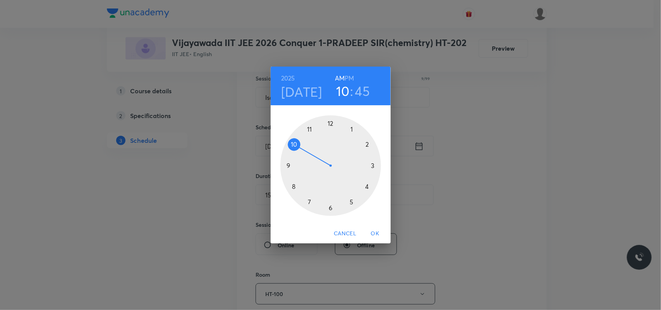
click at [294, 141] on div at bounding box center [330, 165] width 101 height 101
click at [292, 185] on div at bounding box center [330, 165] width 101 height 101
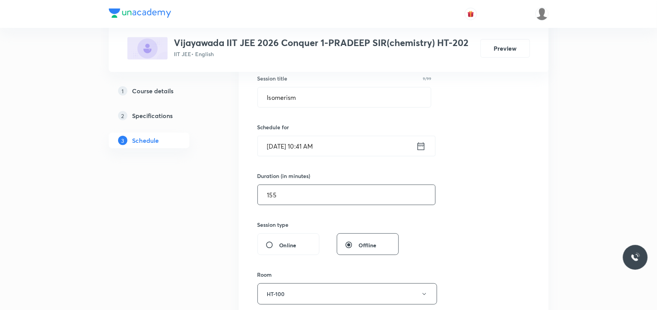
click at [298, 195] on input "155" at bounding box center [346, 195] width 177 height 20
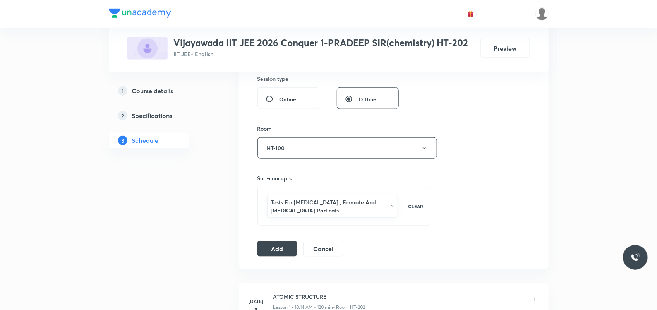
scroll to position [290, 0]
type input "120"
click at [262, 252] on button "Add" at bounding box center [277, 248] width 40 height 15
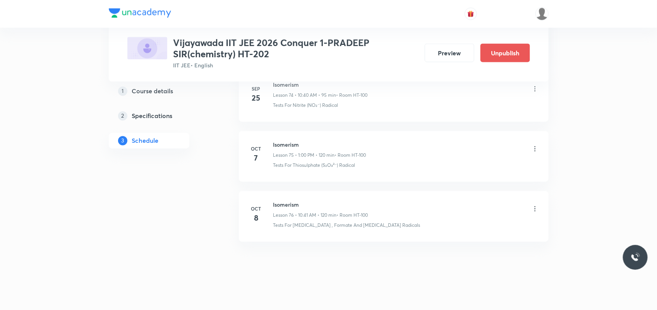
scroll to position [4535, 0]
click at [533, 204] on icon at bounding box center [535, 204] width 8 height 8
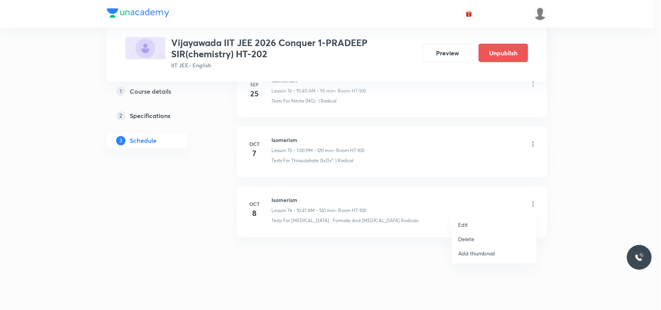
click at [462, 225] on p "Edit" at bounding box center [463, 225] width 10 height 8
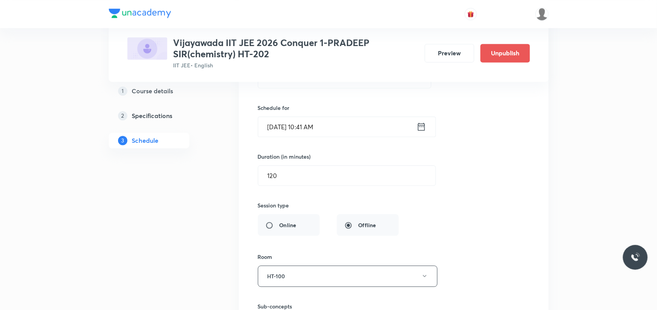
scroll to position [4681, 0]
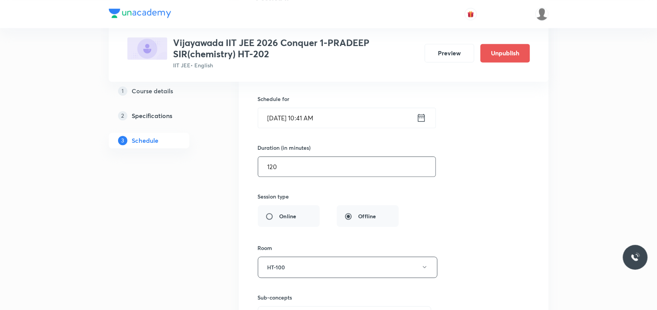
click at [291, 176] on input "120" at bounding box center [346, 167] width 177 height 20
type input "1"
type input "0"
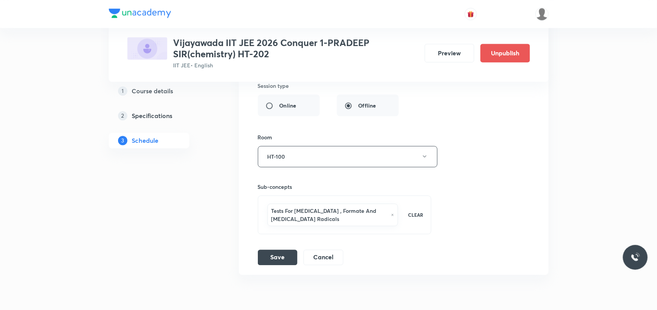
scroll to position [4826, 0]
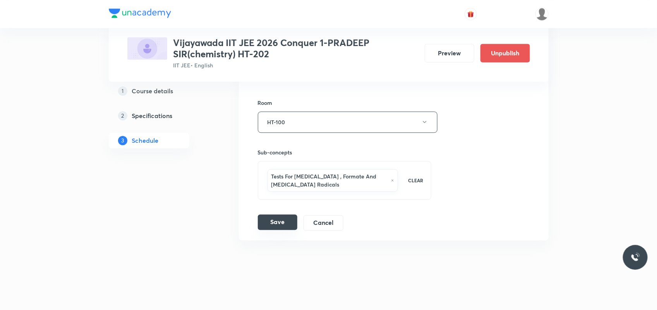
type input "95"
click at [276, 230] on button "Save" at bounding box center [277, 221] width 39 height 15
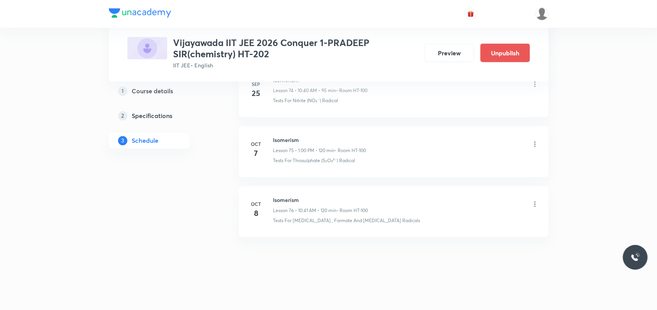
scroll to position [4535, 0]
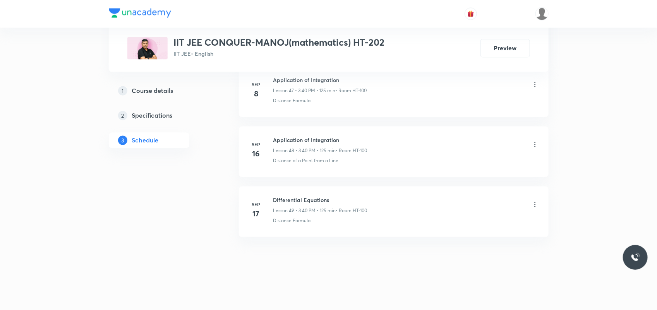
scroll to position [3257, 0]
click at [284, 202] on h6 "Differential Equations" at bounding box center [320, 200] width 94 height 8
copy h6 "Differential Equations"
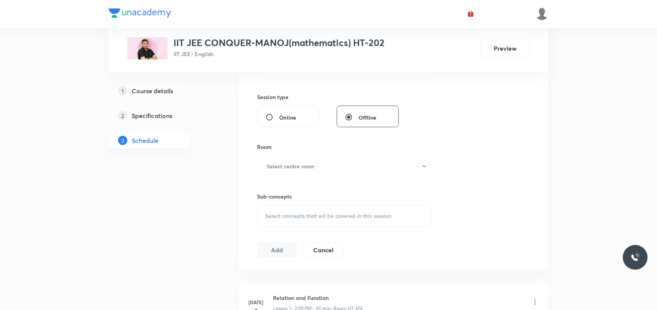
scroll to position [79, 0]
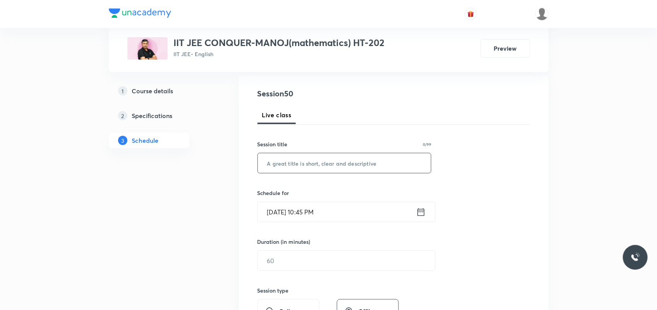
click at [290, 158] on input "text" at bounding box center [344, 163] width 173 height 20
paste input "Differential Equations"
type input "Differential Equations"
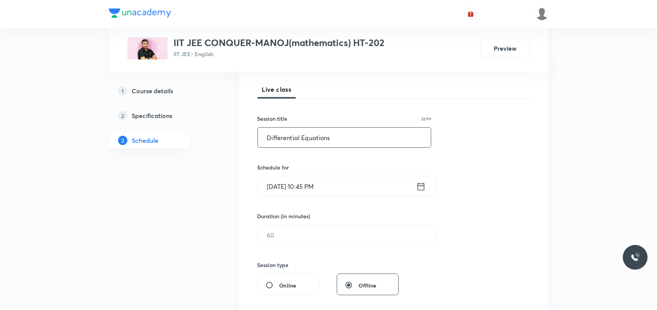
scroll to position [128, 0]
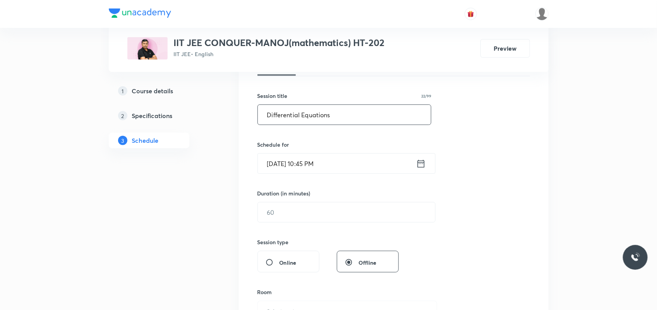
click at [282, 165] on input "[DATE] 10:45 PM" at bounding box center [337, 164] width 158 height 20
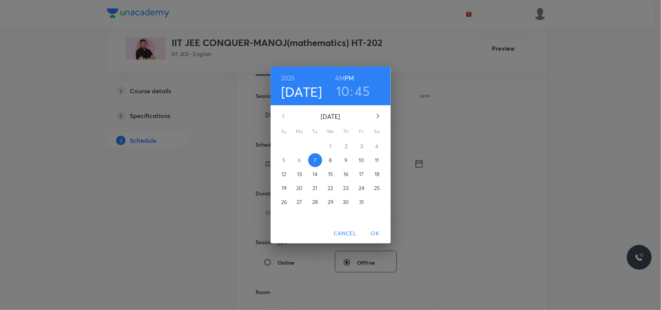
click at [330, 161] on p "8" at bounding box center [330, 160] width 3 height 8
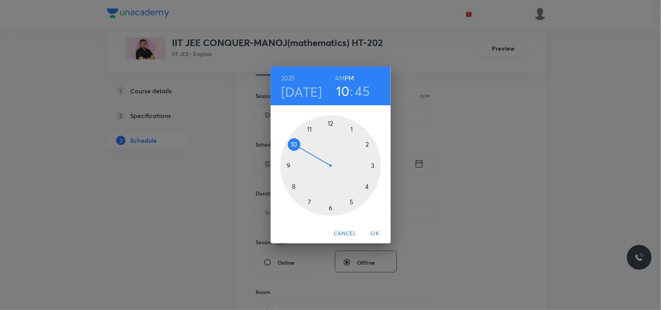
click at [353, 130] on div at bounding box center [330, 165] width 101 height 101
click at [331, 122] on div at bounding box center [330, 165] width 101 height 101
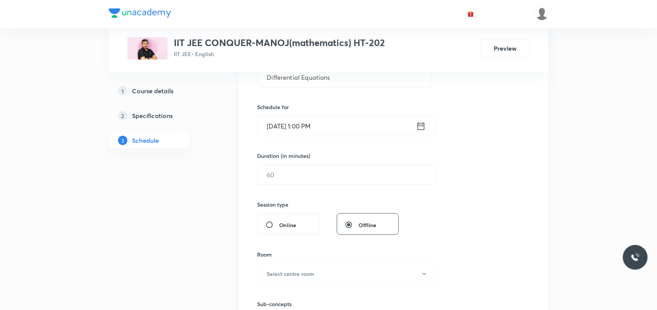
scroll to position [176, 0]
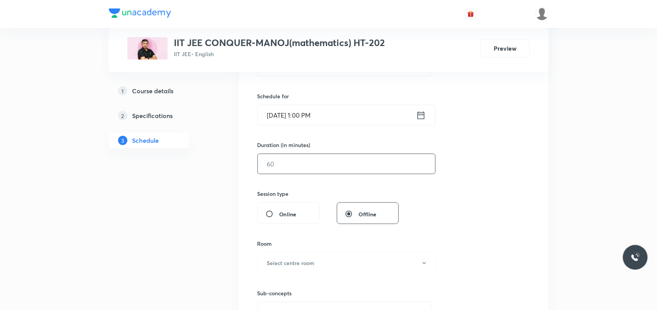
click at [284, 169] on input "text" at bounding box center [346, 164] width 177 height 20
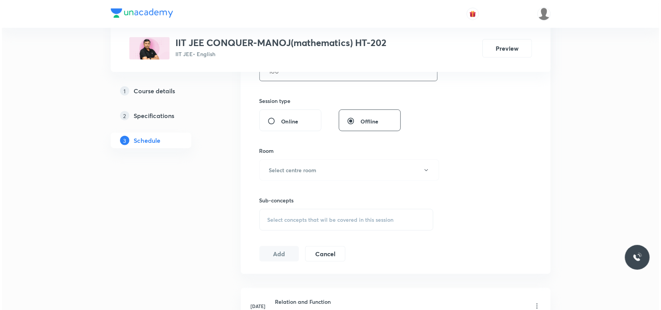
scroll to position [273, 0]
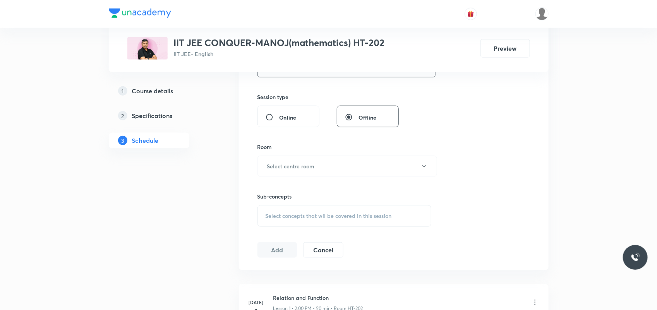
type input "180"
click at [284, 169] on h6 "Select centre room" at bounding box center [291, 166] width 48 height 8
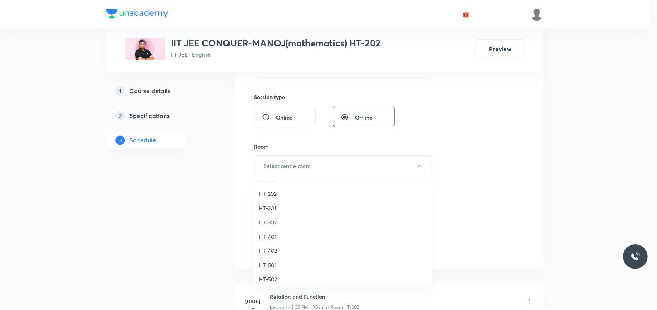
scroll to position [344, 0]
click at [277, 195] on span "HT-202" at bounding box center [344, 192] width 169 height 8
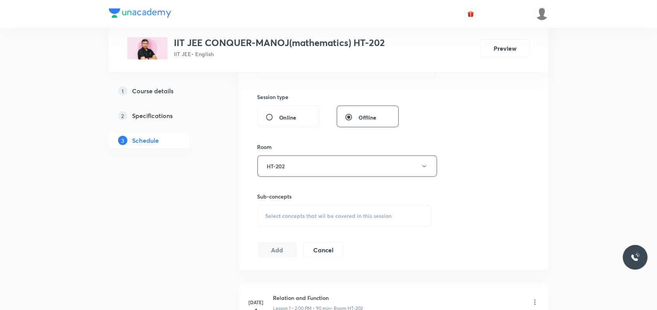
click at [293, 212] on div "Select concepts that wil be covered in this session" at bounding box center [344, 216] width 174 height 22
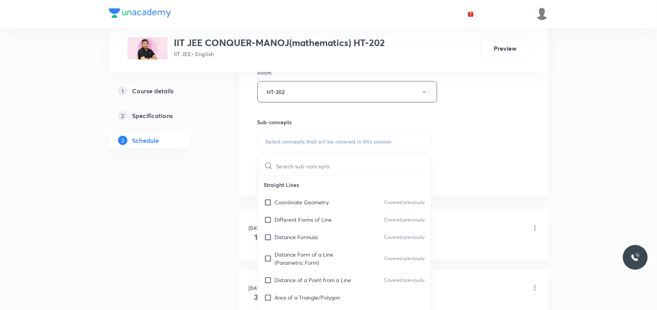
scroll to position [418, 0]
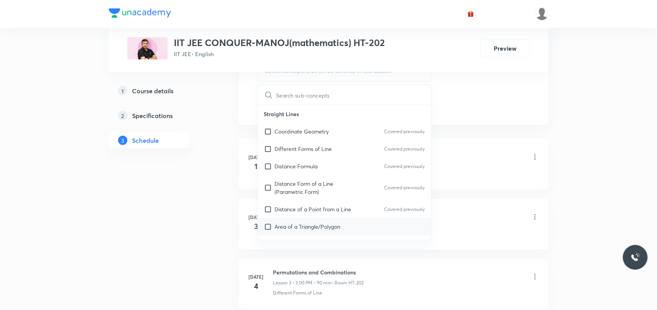
click at [297, 229] on p "Area of a Triangle/Polygon" at bounding box center [308, 227] width 66 height 8
checkbox input "true"
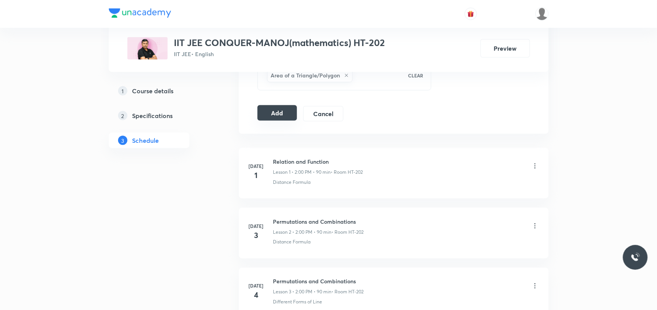
click at [263, 115] on button "Add" at bounding box center [277, 112] width 40 height 15
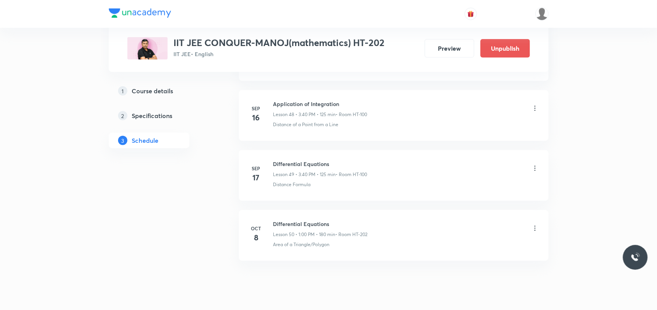
scroll to position [2962, 0]
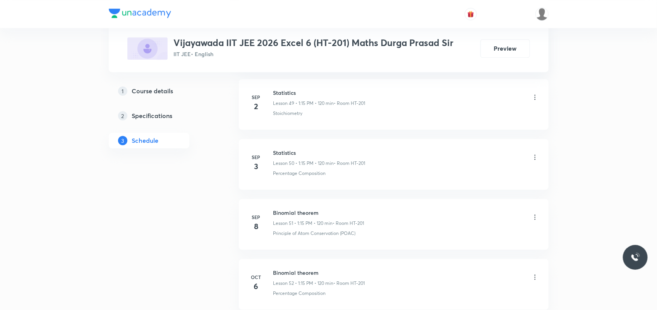
scroll to position [3439, 0]
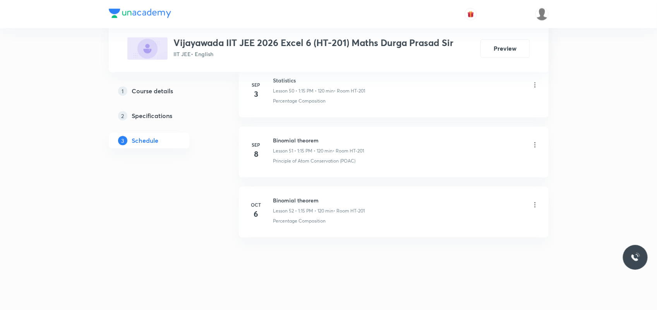
click at [294, 200] on h6 "Binomial theorem" at bounding box center [319, 200] width 92 height 8
copy h6 "Binomial theorem"
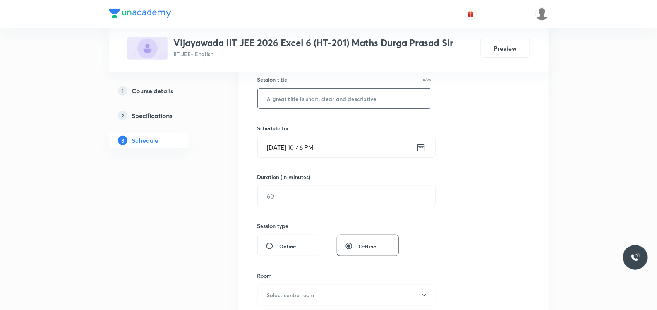
scroll to position [145, 0]
click at [342, 99] on input "text" at bounding box center [344, 97] width 173 height 20
paste input "Binomial theorem"
type input "Binomial theorem"
click at [277, 147] on input "Oct 7, 2025, 10:46 PM" at bounding box center [337, 146] width 158 height 20
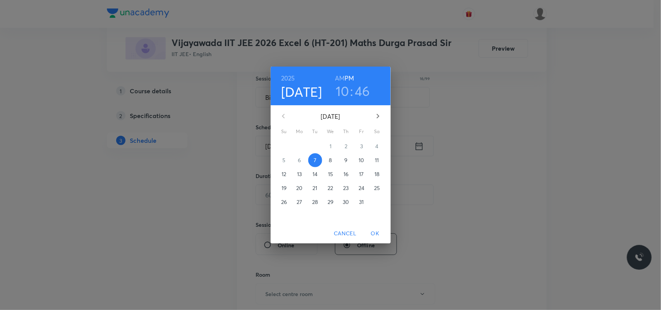
click at [331, 160] on p "8" at bounding box center [330, 160] width 3 height 8
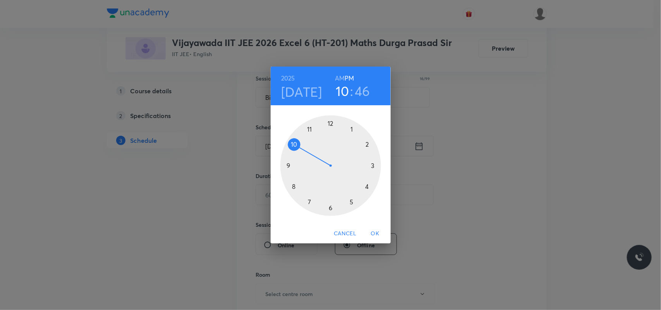
click at [351, 130] on div at bounding box center [330, 165] width 101 height 101
click at [371, 166] on div at bounding box center [330, 165] width 101 height 101
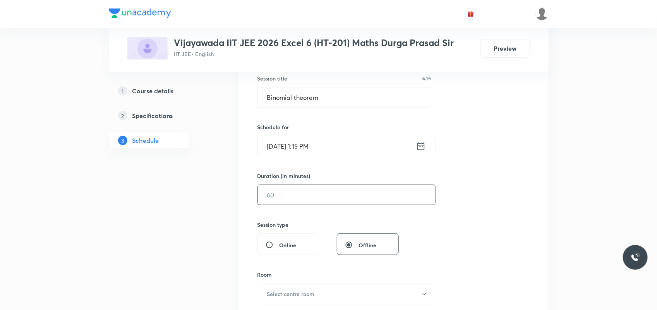
click at [297, 196] on input "text" at bounding box center [346, 195] width 177 height 20
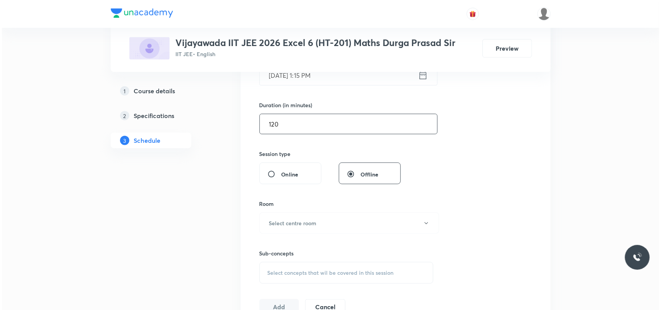
scroll to position [242, 0]
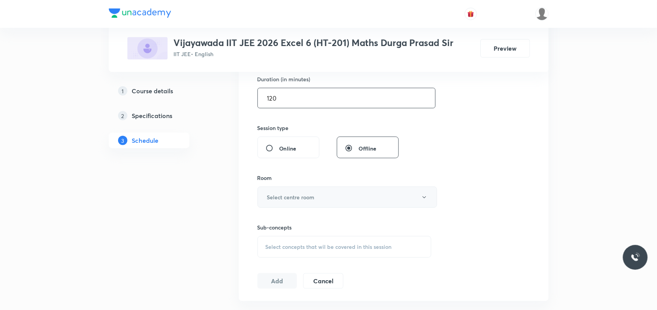
type input "120"
click at [297, 196] on h6 "Select centre room" at bounding box center [291, 197] width 48 height 8
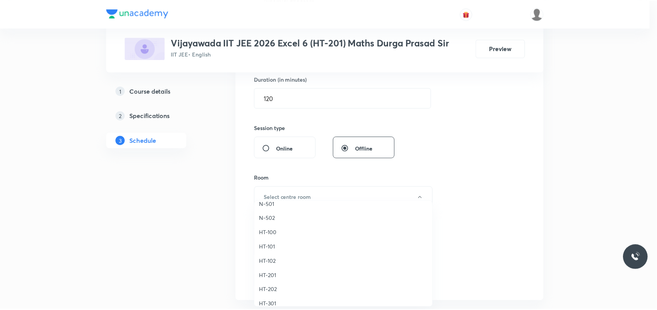
scroll to position [290, 0]
click at [277, 249] on span "HT-201" at bounding box center [344, 251] width 169 height 8
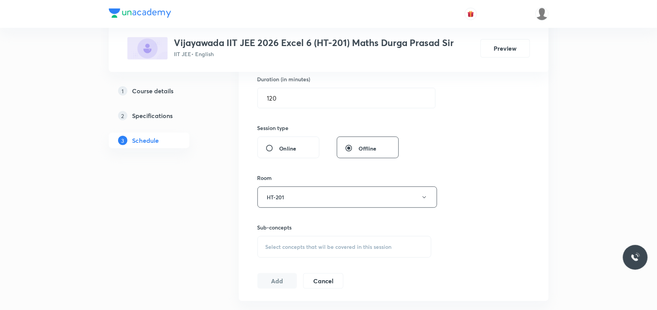
click at [267, 244] on span "Select concepts that wil be covered in this session" at bounding box center [328, 247] width 126 height 6
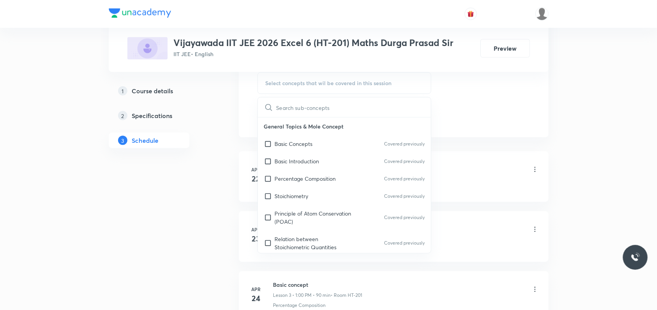
scroll to position [435, 0]
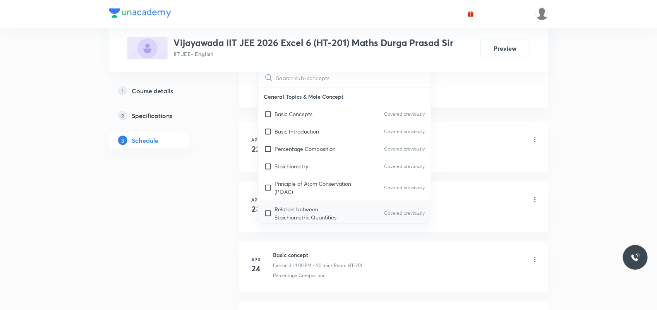
click at [308, 217] on p "Relation between Stoichiometric Quantities" at bounding box center [314, 213] width 78 height 16
checkbox input "true"
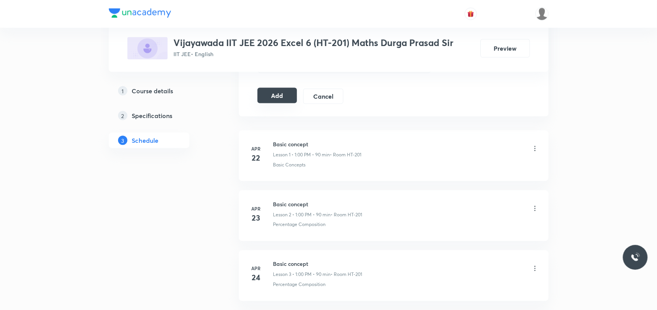
click at [279, 99] on button "Add" at bounding box center [277, 95] width 40 height 15
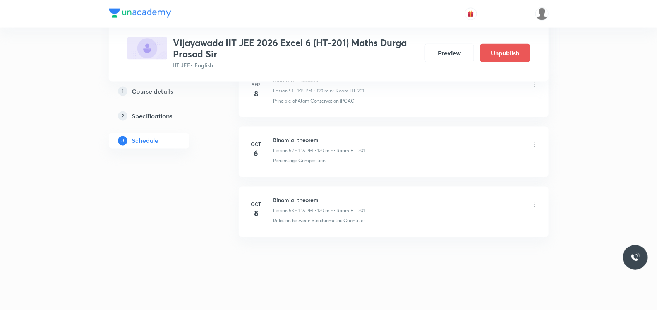
scroll to position [3152, 0]
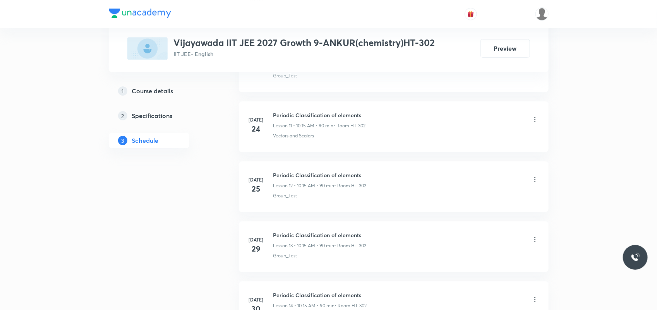
scroll to position [2115, 0]
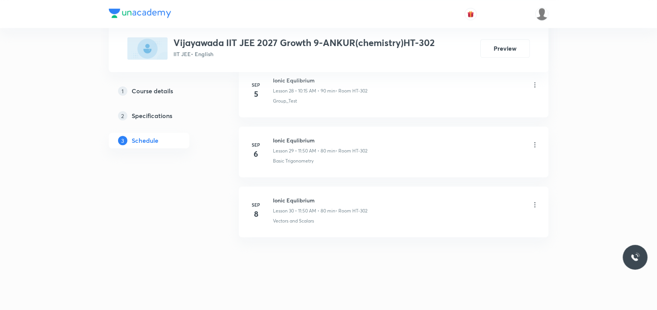
click at [282, 198] on h6 "Ionic Equlibrium" at bounding box center [320, 200] width 94 height 8
copy h6 "Ionic Equlibrium"
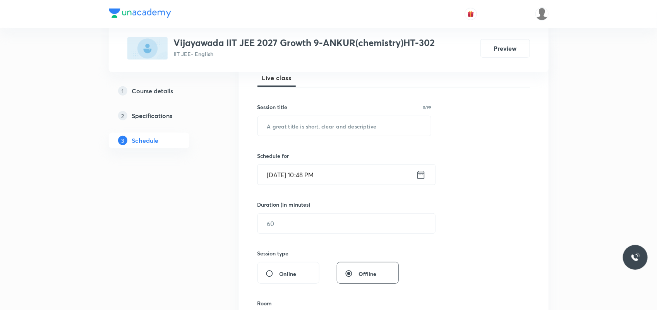
scroll to position [97, 0]
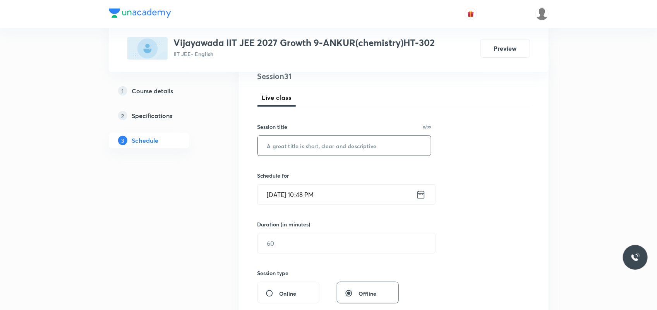
click at [335, 147] on input "text" at bounding box center [344, 146] width 173 height 20
paste input "Ionic Equlibrium"
type input "Ionic Equlibrium"
click at [279, 194] on input "[DATE] 10:48 PM" at bounding box center [337, 195] width 158 height 20
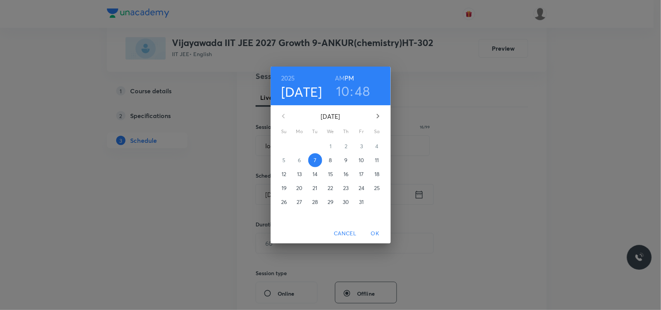
click at [327, 159] on span "8" at bounding box center [331, 160] width 14 height 8
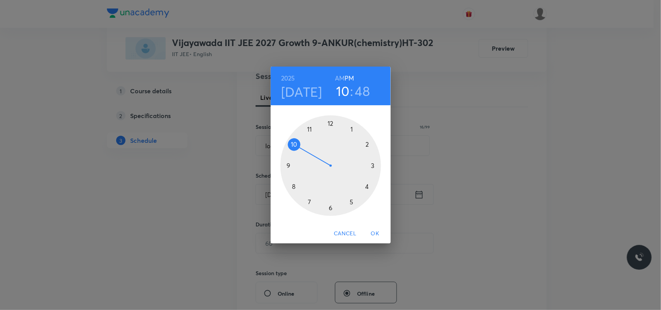
click at [340, 76] on h6 "AM" at bounding box center [340, 78] width 10 height 11
click at [307, 131] on div at bounding box center [330, 165] width 101 height 101
click at [294, 143] on div at bounding box center [330, 165] width 101 height 101
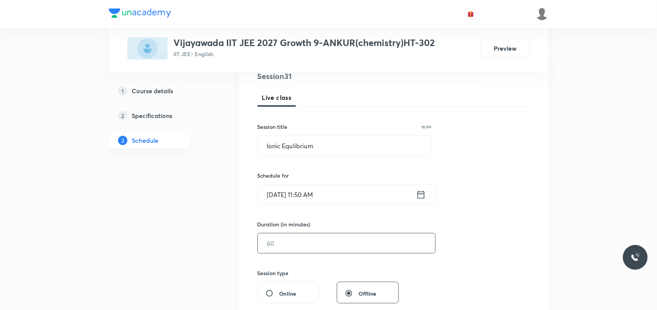
click at [298, 241] on input "text" at bounding box center [346, 243] width 177 height 20
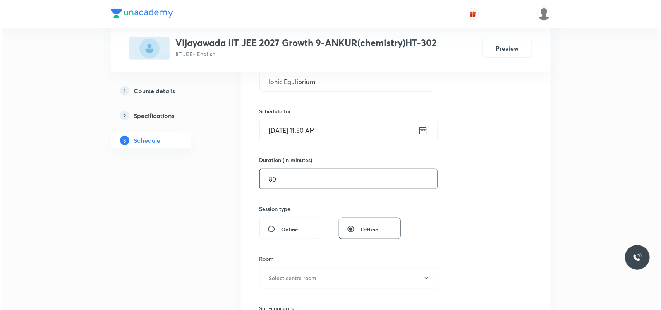
scroll to position [193, 0]
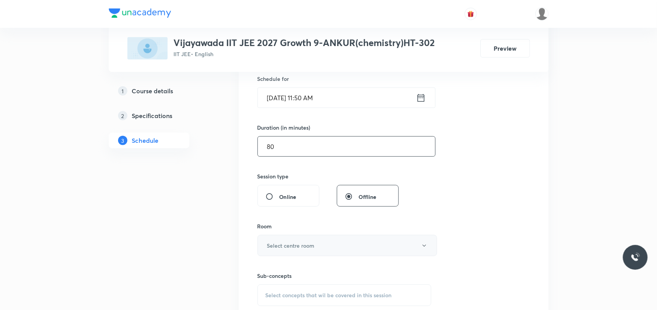
type input "80"
click at [300, 237] on button "Select centre room" at bounding box center [347, 245] width 180 height 21
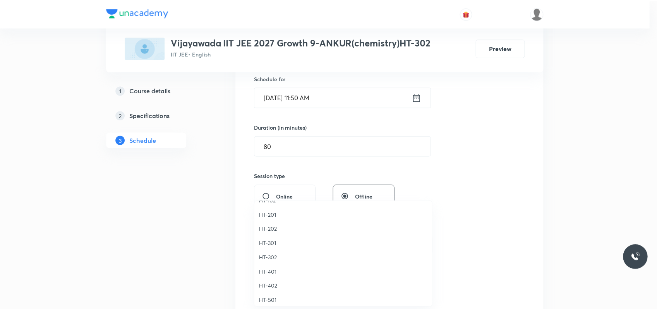
scroll to position [339, 0]
click at [279, 240] on li "HT-302" at bounding box center [345, 245] width 179 height 14
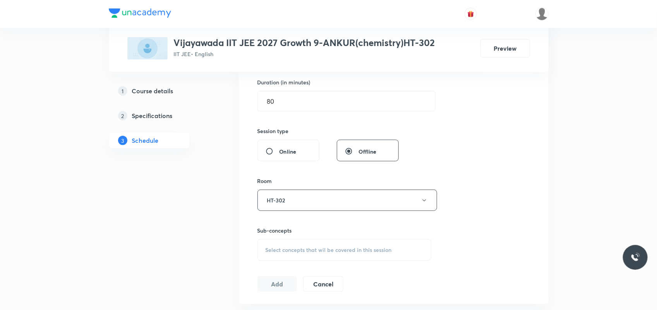
scroll to position [290, 0]
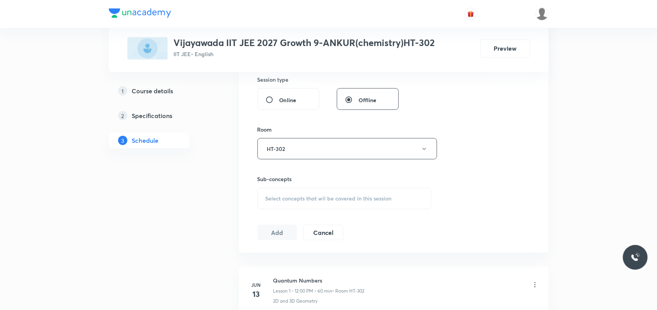
click at [316, 192] on div "Select concepts that wil be covered in this session" at bounding box center [344, 199] width 174 height 22
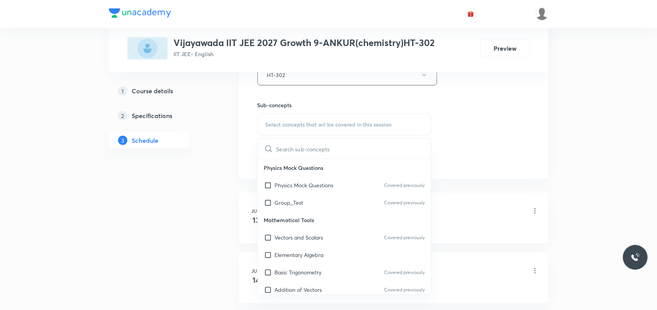
scroll to position [435, 0]
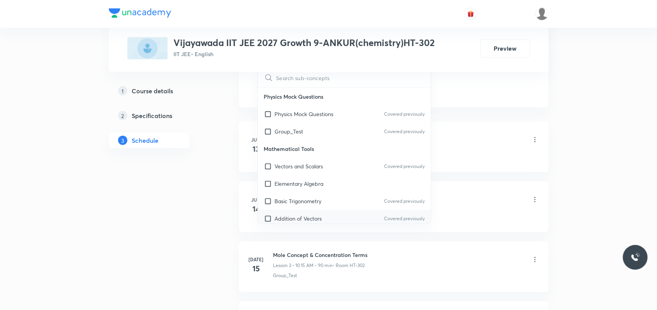
click at [289, 211] on div "Addition of Vectors Covered previously" at bounding box center [344, 218] width 173 height 17
checkbox input "true"
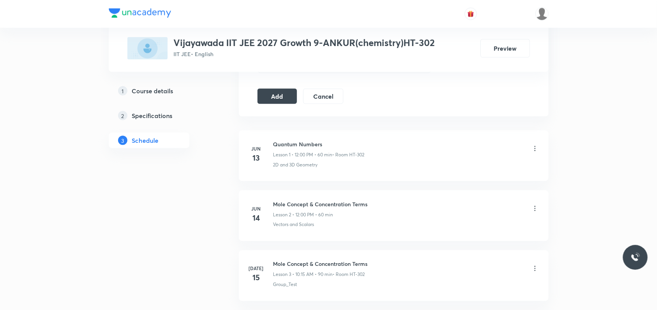
click at [264, 95] on button "Add" at bounding box center [277, 95] width 40 height 15
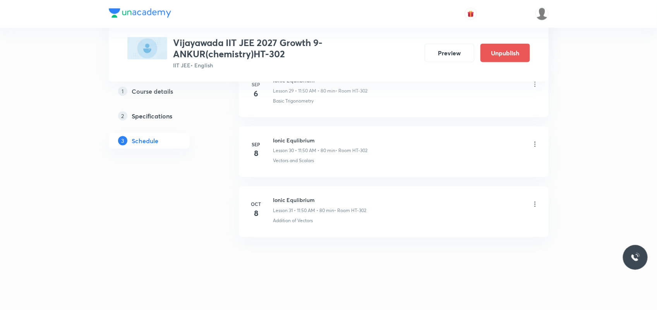
scroll to position [1828, 0]
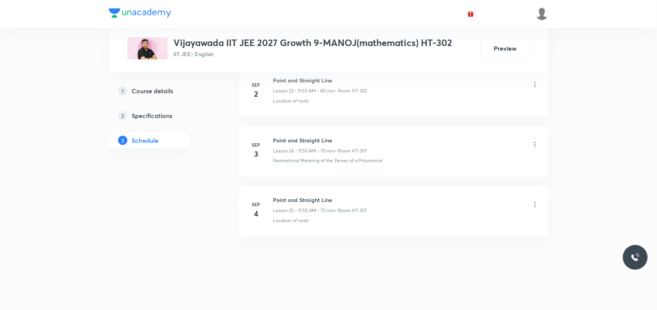
scroll to position [1815, 0]
click at [289, 202] on h6 "Point and Straight Line" at bounding box center [319, 200] width 93 height 8
copy h6 "Point and Straight Line"
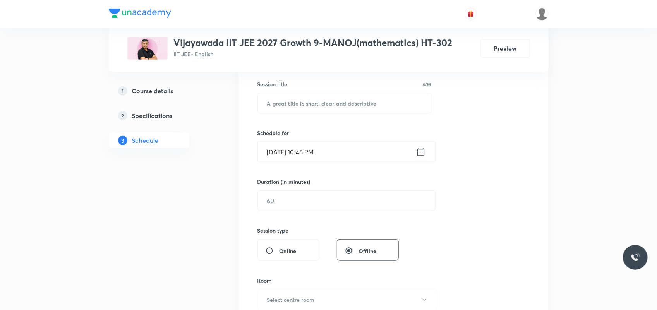
scroll to position [145, 0]
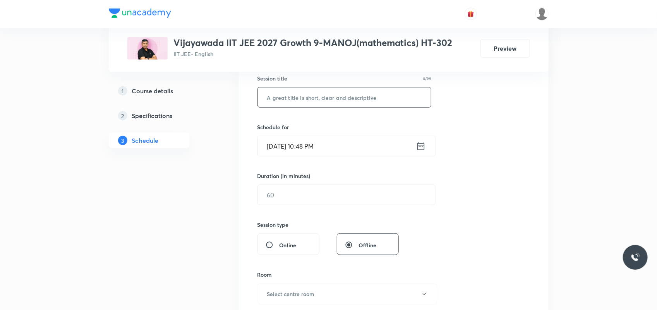
click at [302, 105] on input "text" at bounding box center [344, 97] width 173 height 20
paste input "Point and Straight Line"
type input "Point and Straight Line"
click at [281, 147] on input "Oct 7, 2025, 10:48 PM" at bounding box center [337, 146] width 158 height 20
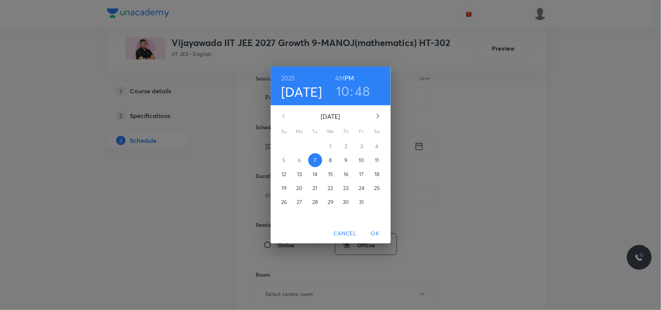
click at [330, 158] on p "8" at bounding box center [330, 160] width 3 height 8
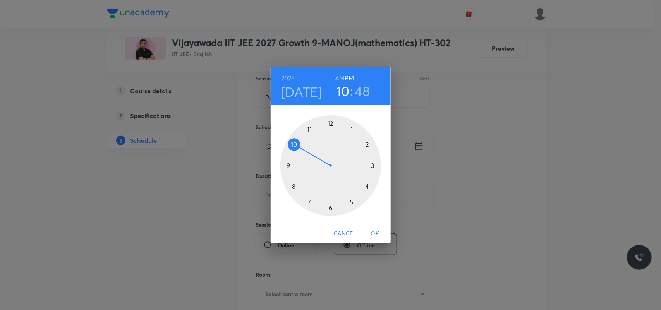
click at [373, 164] on div at bounding box center [330, 165] width 101 height 101
click at [294, 186] on div at bounding box center [330, 165] width 101 height 101
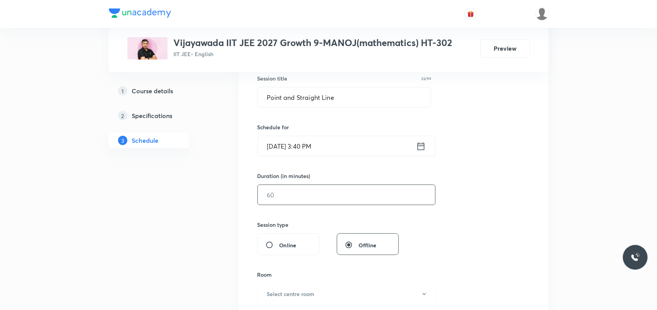
click at [278, 199] on input "text" at bounding box center [346, 195] width 177 height 20
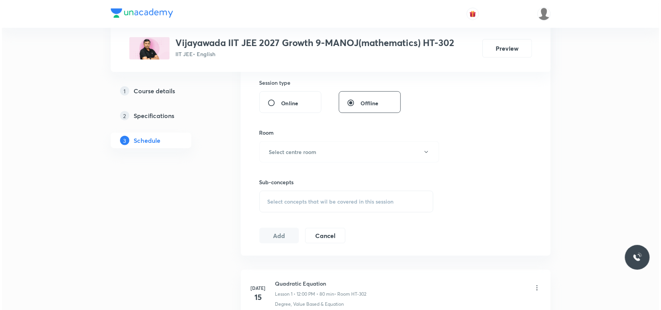
scroll to position [290, 0]
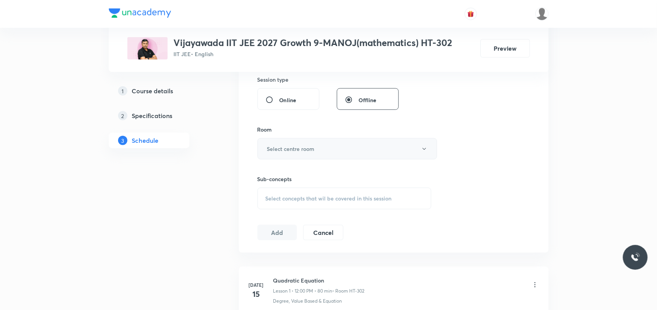
type input "95"
click at [306, 146] on h6 "Select centre room" at bounding box center [291, 149] width 48 height 8
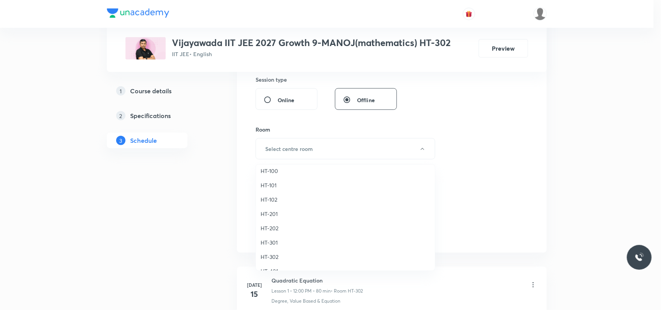
click at [270, 257] on span "HT-302" at bounding box center [344, 257] width 169 height 8
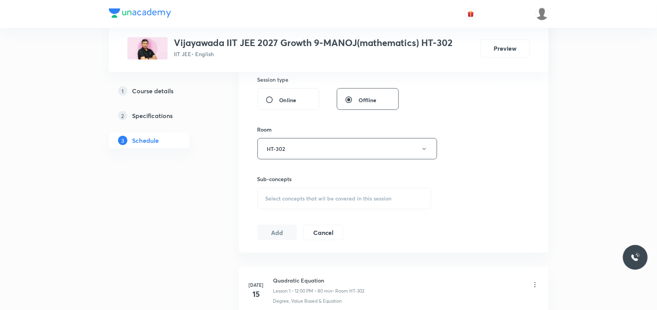
click at [300, 194] on div "Select concepts that wil be covered in this session" at bounding box center [344, 199] width 174 height 22
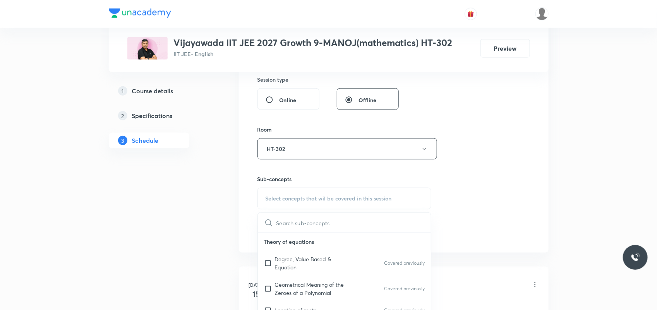
click at [304, 252] on div "Degree, Value Based & Equation Covered previously" at bounding box center [344, 263] width 173 height 26
checkbox input "true"
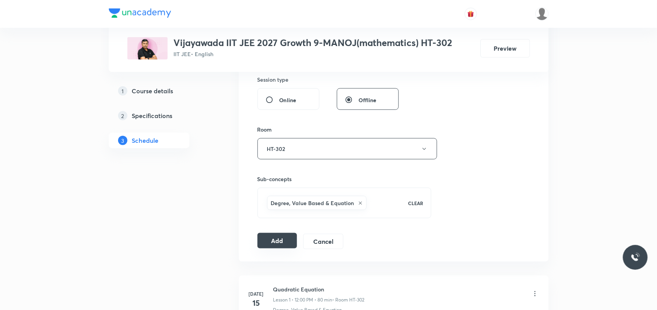
click at [285, 238] on button "Add" at bounding box center [277, 240] width 40 height 15
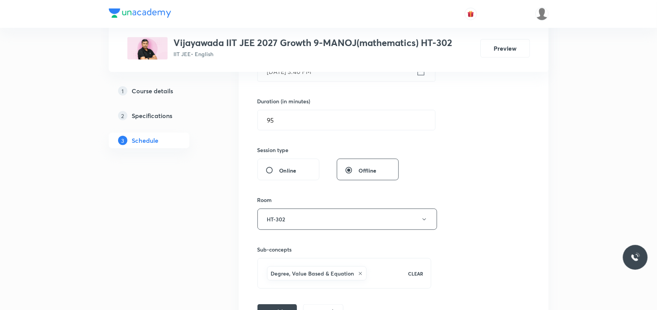
scroll to position [242, 0]
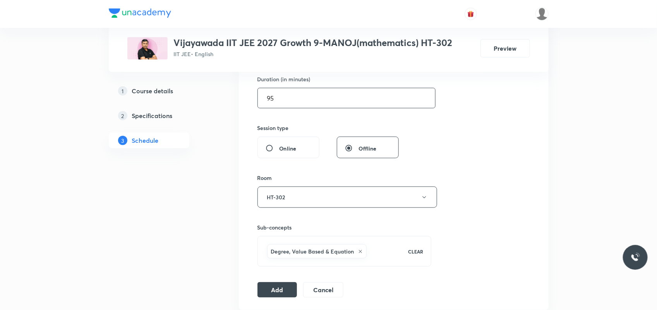
click at [289, 108] on input "95" at bounding box center [346, 98] width 177 height 20
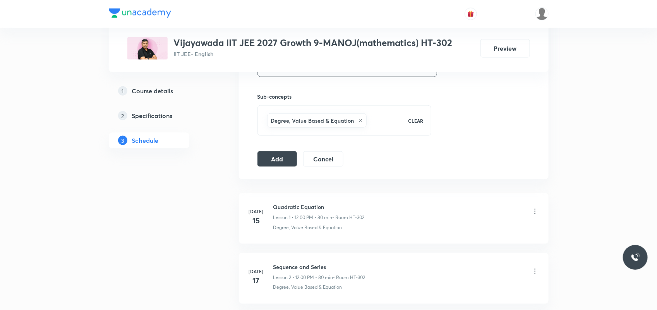
scroll to position [387, 0]
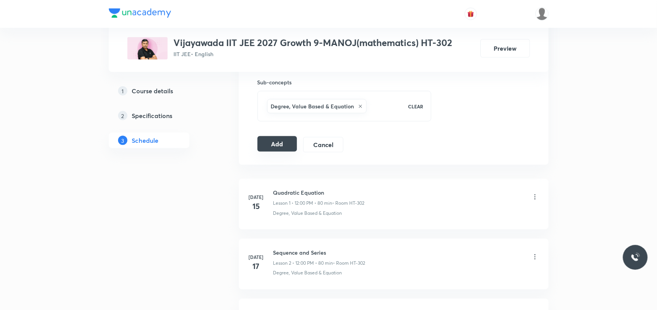
click at [268, 150] on button "Add" at bounding box center [277, 143] width 40 height 15
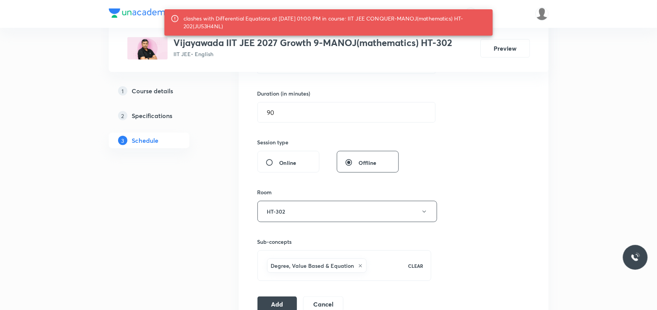
scroll to position [193, 0]
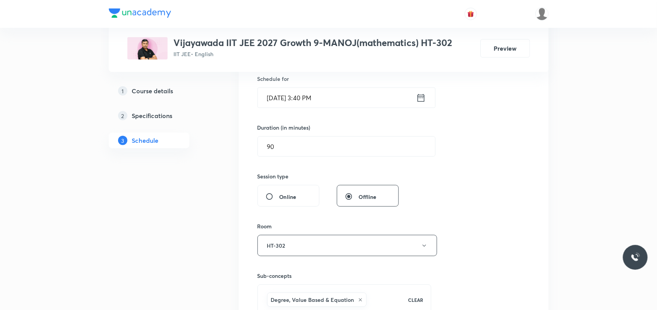
click at [308, 95] on input "[DATE] 3:40 PM" at bounding box center [337, 98] width 158 height 20
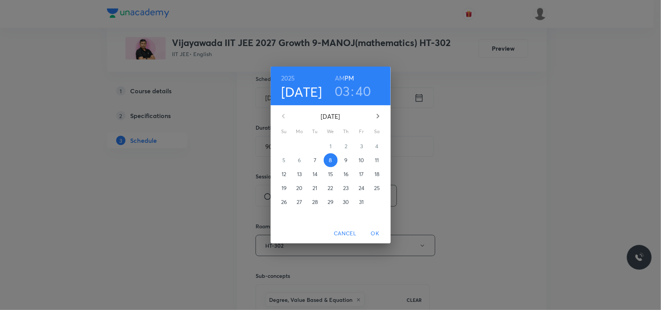
click at [345, 96] on h3 "03" at bounding box center [341, 91] width 15 height 16
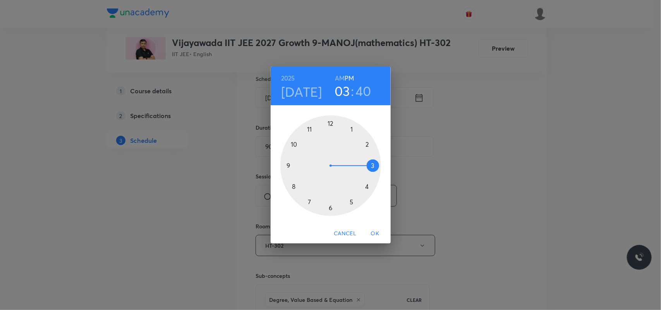
click at [368, 186] on div at bounding box center [330, 165] width 101 height 101
click at [348, 130] on div at bounding box center [330, 165] width 101 height 101
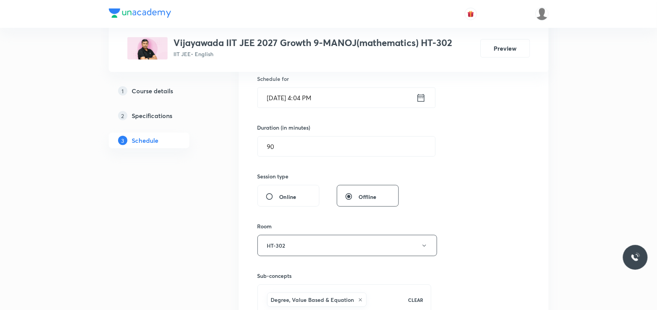
click at [313, 98] on input "Oct 8, 2025, 4:04 PM" at bounding box center [337, 98] width 158 height 20
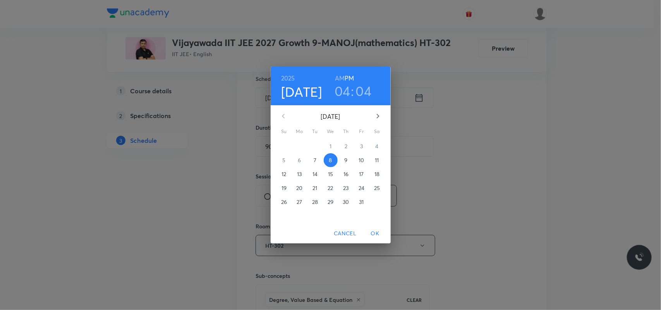
click at [362, 87] on h3 "04" at bounding box center [364, 91] width 16 height 16
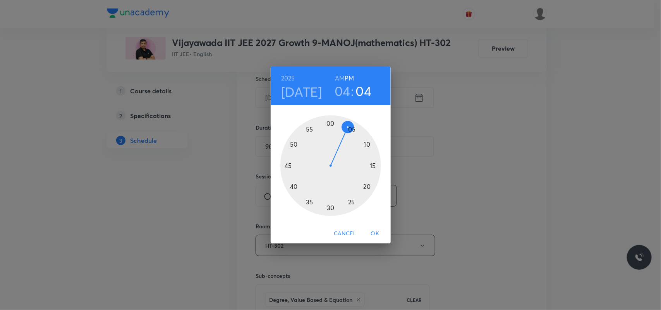
click at [351, 125] on div at bounding box center [330, 165] width 101 height 101
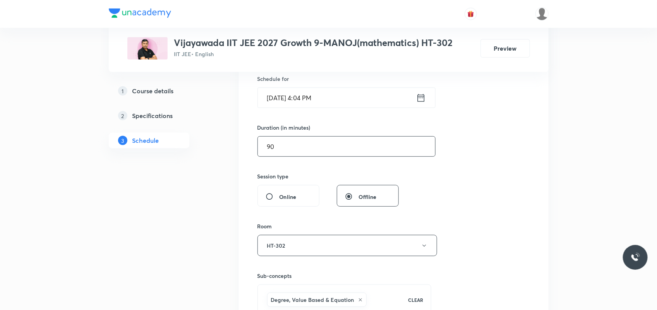
click at [283, 148] on input "90" at bounding box center [346, 147] width 177 height 20
type input "9"
type input "0"
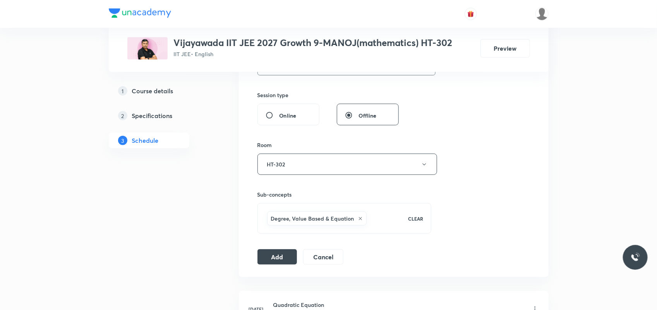
scroll to position [290, 0]
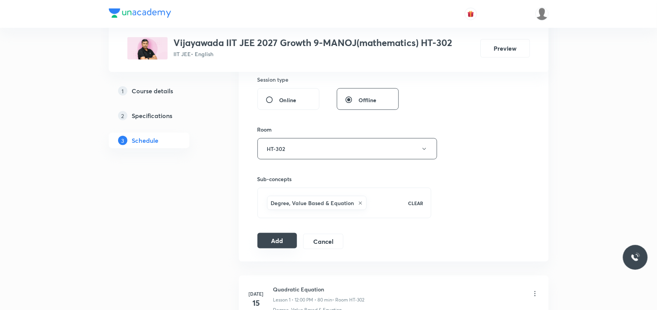
type input "75"
click at [281, 240] on button "Add" at bounding box center [277, 240] width 40 height 15
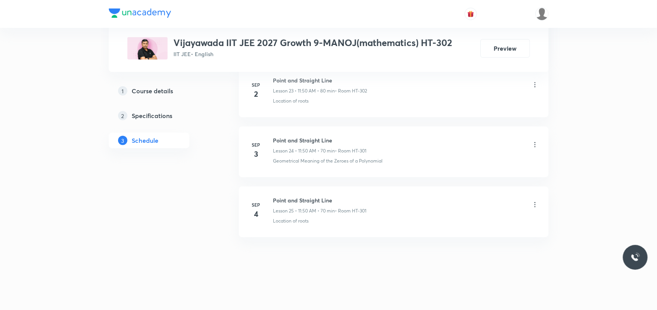
scroll to position [1528, 0]
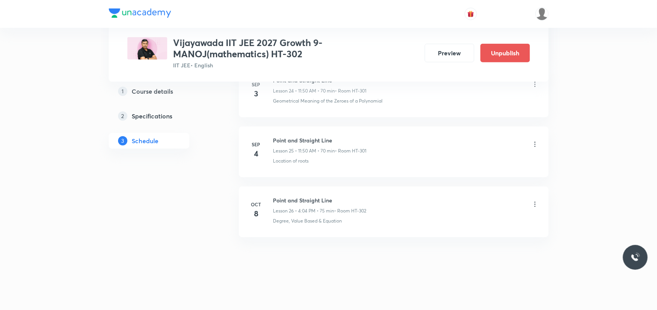
click at [537, 205] on icon at bounding box center [535, 204] width 8 height 8
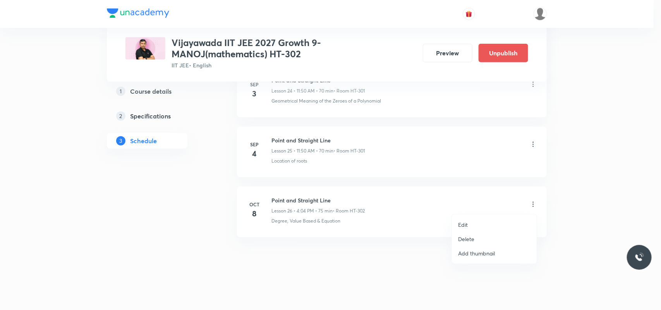
click at [467, 224] on li "Edit" at bounding box center [494, 224] width 85 height 14
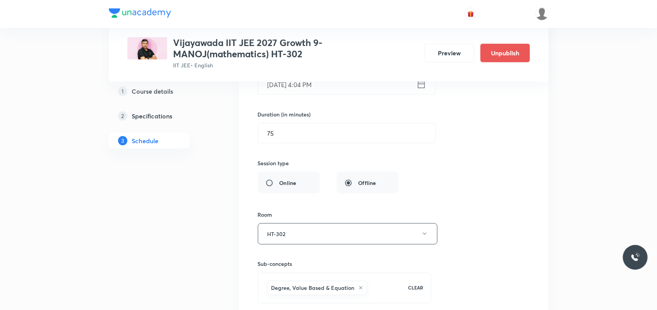
scroll to position [1721, 0]
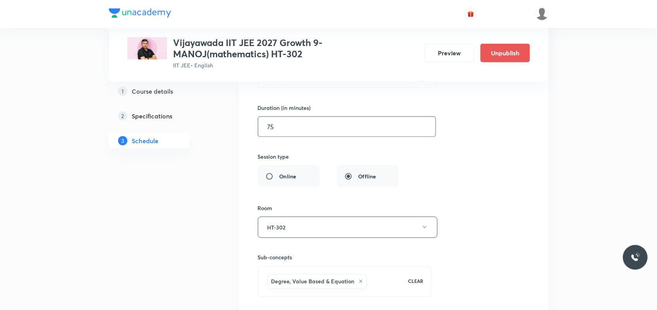
click at [284, 124] on input "75" at bounding box center [346, 127] width 177 height 20
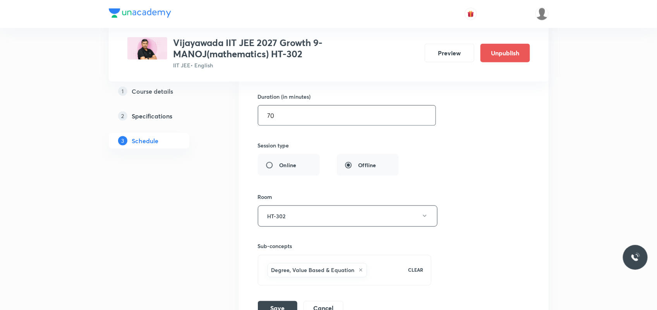
scroll to position [1827, 0]
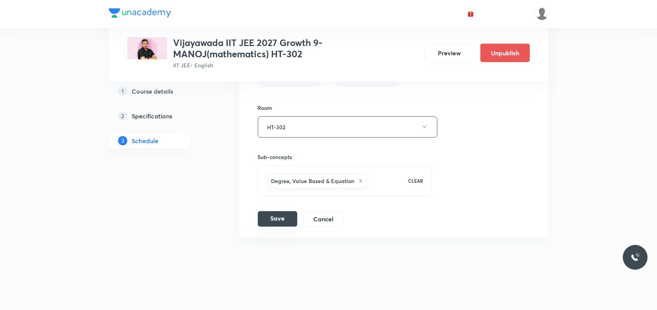
type input "70"
click at [277, 216] on button "Save" at bounding box center [277, 218] width 39 height 15
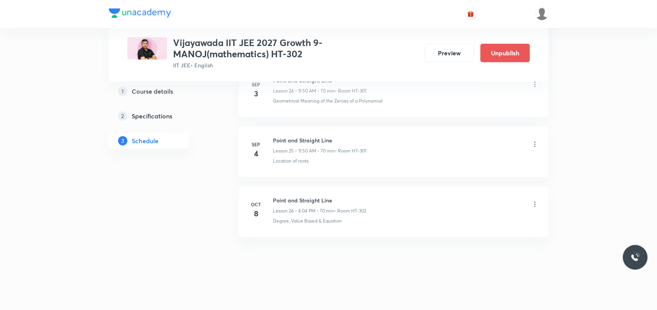
scroll to position [1528, 0]
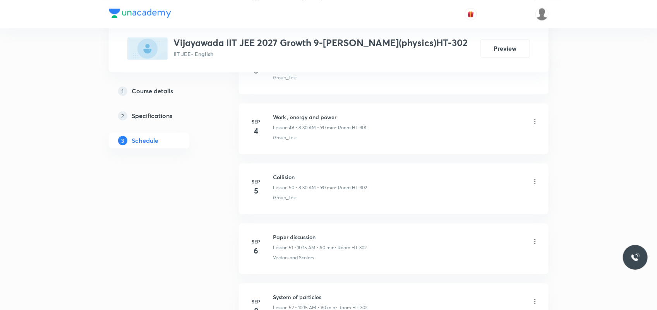
scroll to position [3499, 0]
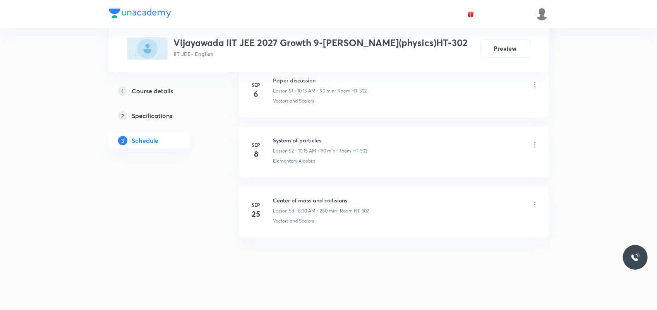
click at [309, 201] on h6 "Center of mass and collisions" at bounding box center [321, 200] width 96 height 8
copy h6 "Center of mass and collisions"
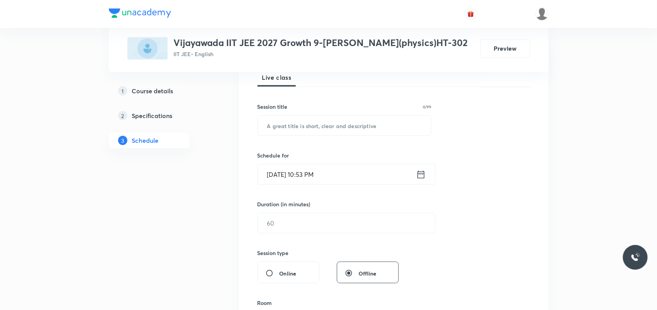
scroll to position [145, 0]
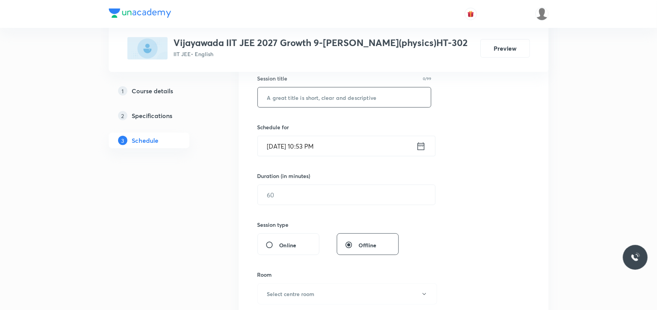
click at [302, 99] on input "text" at bounding box center [344, 97] width 173 height 20
paste input "Center of mass and collisions"
type input "Center of mass and collisions"
click at [284, 145] on input "[DATE] 10:53 PM" at bounding box center [337, 146] width 158 height 20
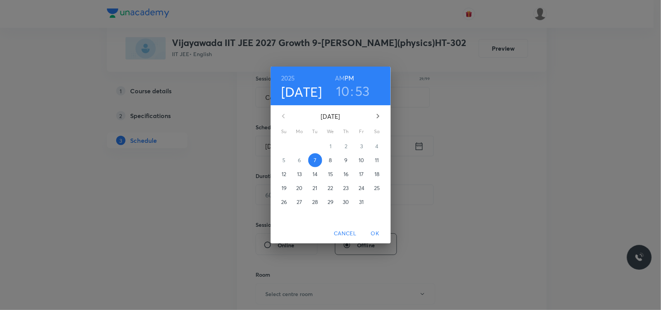
click at [329, 159] on p "8" at bounding box center [330, 160] width 3 height 8
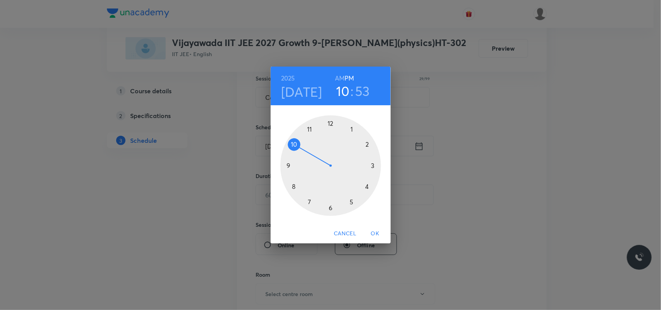
click at [350, 203] on div at bounding box center [330, 165] width 101 height 101
click at [365, 187] on div at bounding box center [330, 165] width 101 height 101
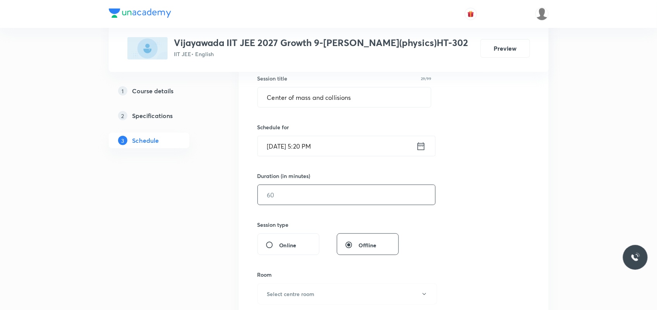
click at [337, 190] on input "text" at bounding box center [346, 195] width 177 height 20
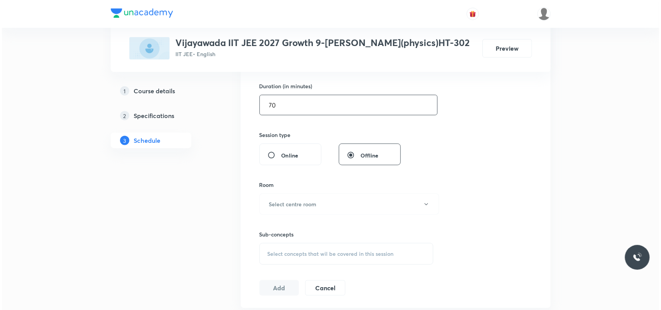
scroll to position [242, 0]
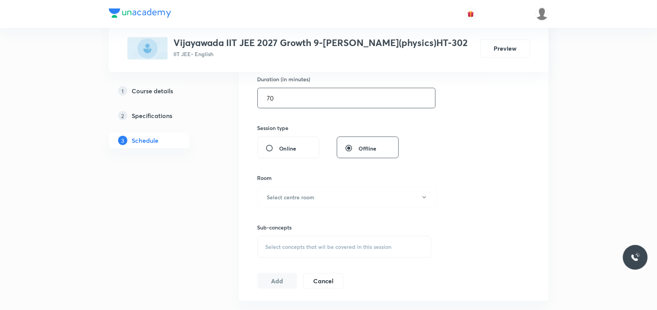
type input "70"
click at [279, 198] on h6 "Select centre room" at bounding box center [291, 197] width 48 height 8
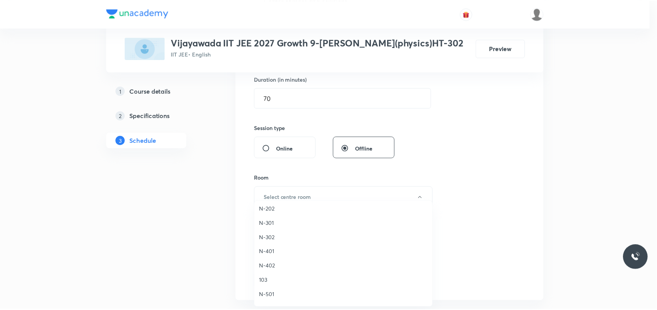
scroll to position [290, 0]
click at [273, 248] on span "HT-302" at bounding box center [344, 293] width 169 height 8
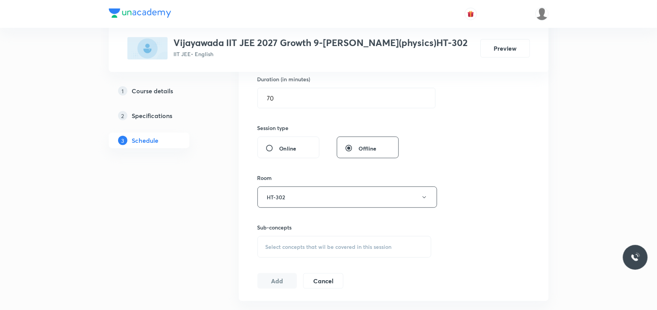
click at [288, 248] on div "Select concepts that wil be covered in this session" at bounding box center [344, 247] width 174 height 22
click at [292, 248] on div "Physics Mock Questions Covered previously" at bounding box center [344, 307] width 173 height 17
checkbox input "true"
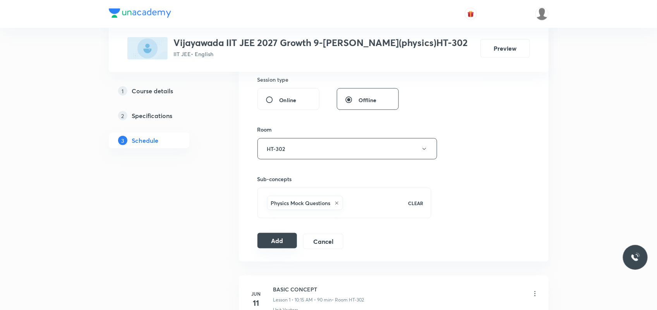
click at [287, 242] on button "Add" at bounding box center [277, 240] width 40 height 15
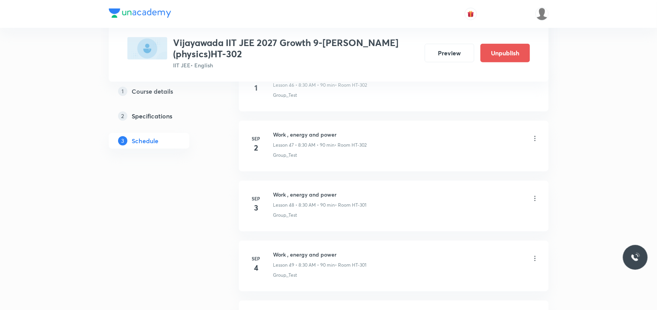
scroll to position [3212, 0]
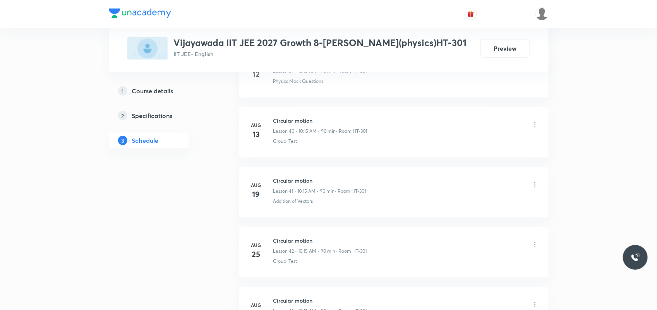
scroll to position [3439, 0]
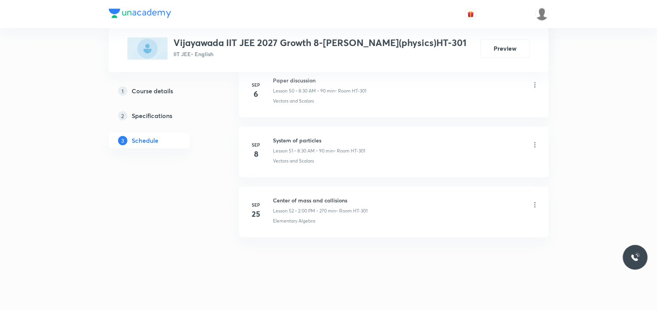
click at [296, 203] on h6 "Center of mass and collisions" at bounding box center [320, 200] width 94 height 8
click at [299, 198] on h6 "Center of mass and collisions" at bounding box center [320, 200] width 94 height 8
copy h6 "Center of mass and collisions"
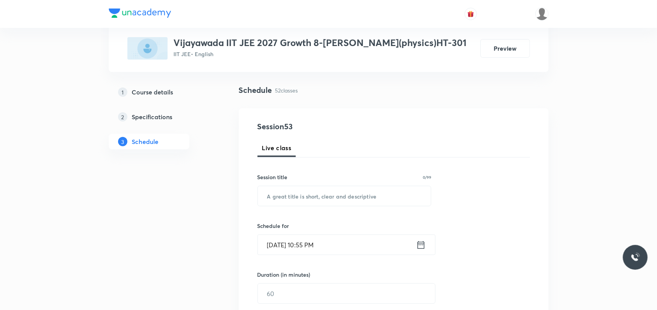
scroll to position [97, 0]
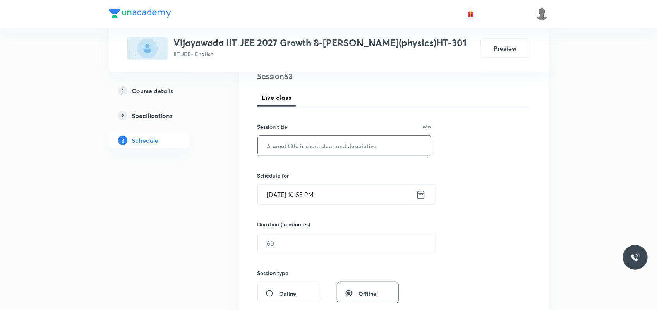
click at [312, 149] on input "text" at bounding box center [344, 146] width 173 height 20
paste input "Center of mass and collisions"
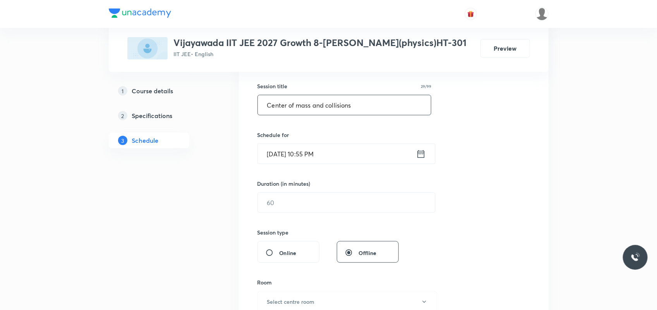
scroll to position [193, 0]
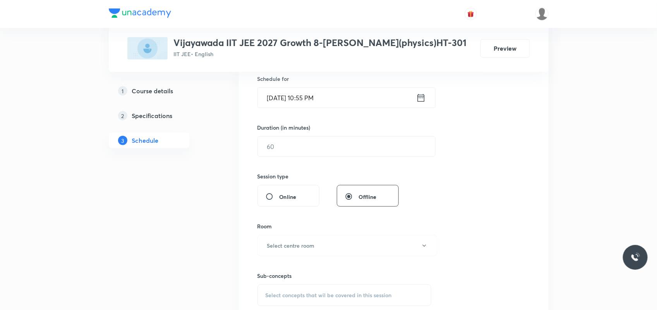
type input "Center of mass and collisions"
click at [282, 104] on input "Oct 7, 2025, 10:55 PM" at bounding box center [337, 98] width 158 height 20
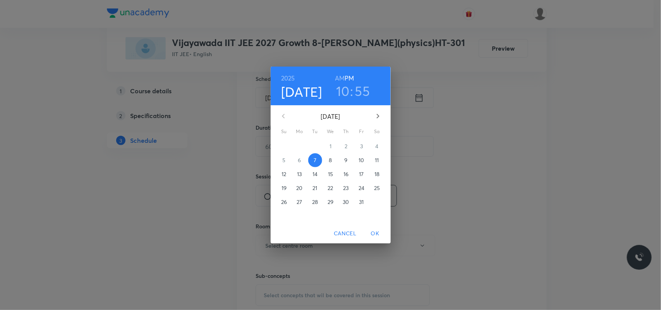
click at [329, 163] on p "8" at bounding box center [330, 160] width 3 height 8
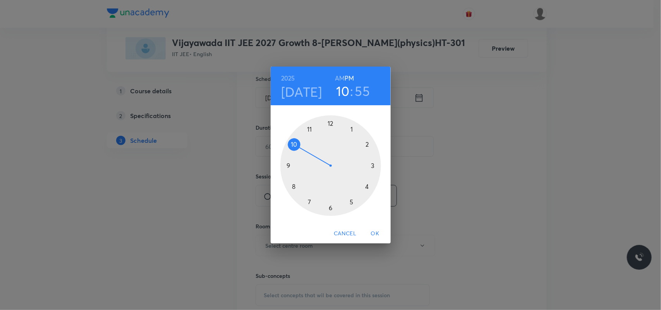
click at [339, 75] on h6 "AM" at bounding box center [340, 78] width 10 height 11
click at [311, 130] on div at bounding box center [330, 165] width 101 height 101
click at [291, 144] on div at bounding box center [330, 165] width 101 height 101
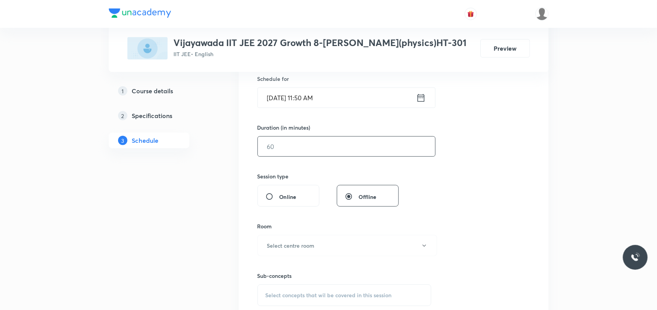
click at [297, 153] on input "text" at bounding box center [346, 147] width 177 height 20
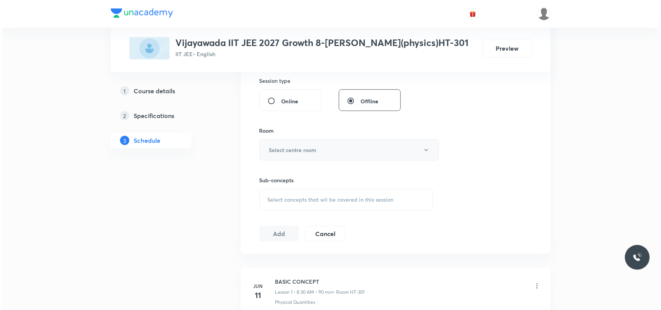
scroll to position [290, 0]
type input "80"
click at [299, 147] on h6 "Select centre room" at bounding box center [291, 149] width 48 height 8
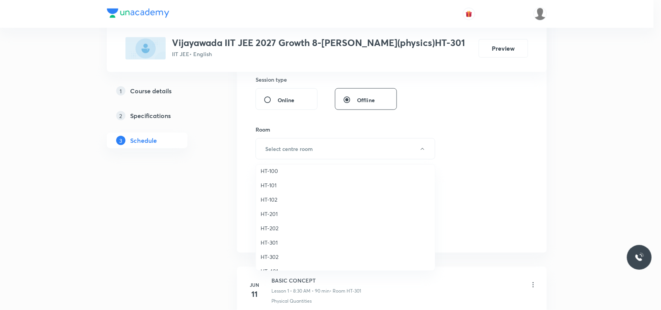
click at [272, 241] on span "HT-301" at bounding box center [344, 242] width 169 height 8
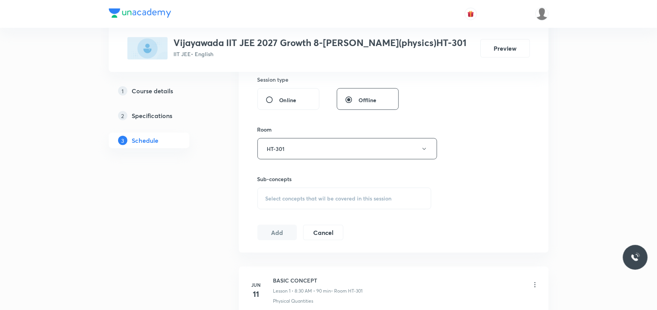
click at [295, 204] on div "Select concepts that wil be covered in this session" at bounding box center [344, 199] width 174 height 22
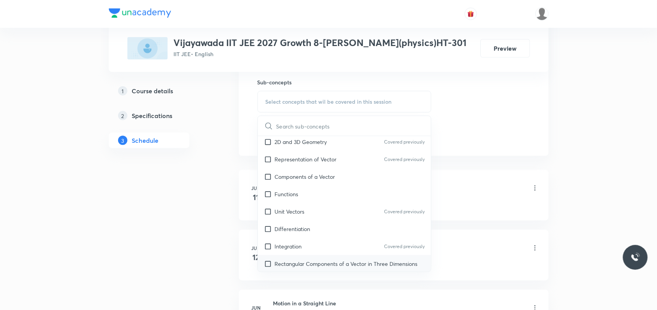
scroll to position [193, 0]
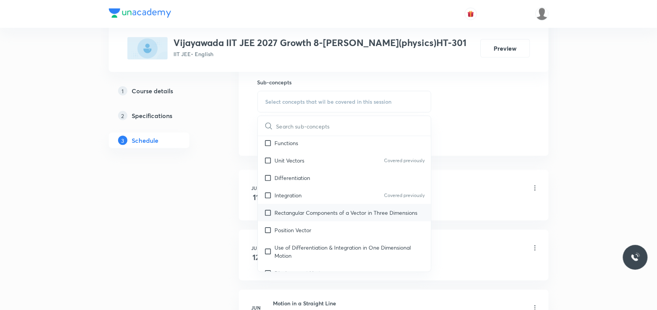
click at [298, 211] on p "Rectangular Components of a Vector in Three Dimensions" at bounding box center [346, 213] width 143 height 8
checkbox input "true"
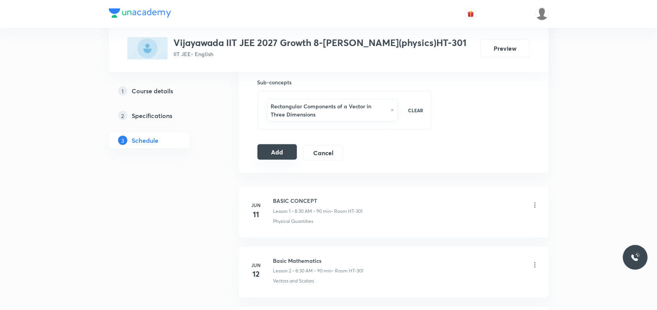
click at [277, 156] on button "Add" at bounding box center [277, 151] width 40 height 15
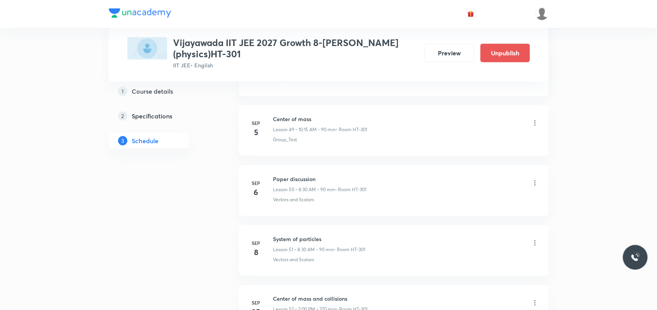
scroll to position [3152, 0]
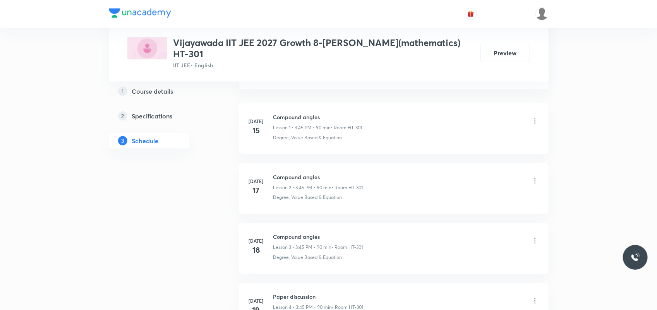
scroll to position [1644, 0]
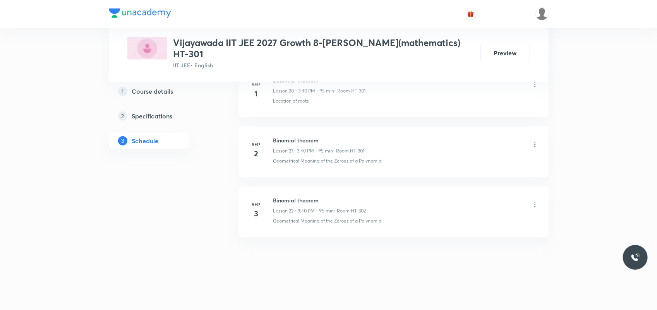
click at [285, 203] on h6 "Binomial theorem" at bounding box center [319, 200] width 93 height 8
copy h6 "Binomial theorem"
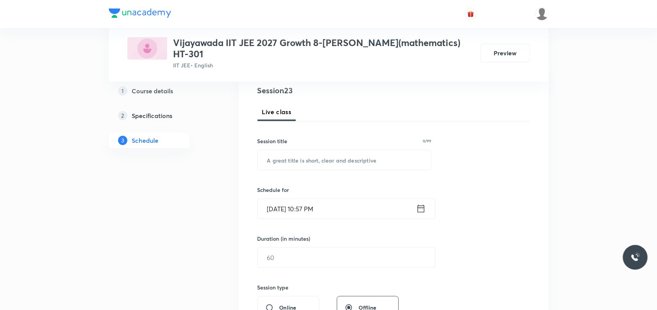
scroll to position [98, 0]
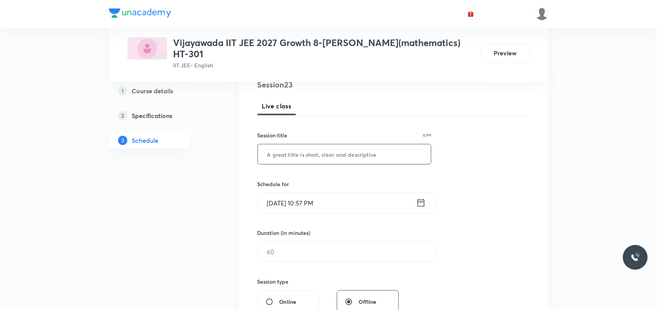
click at [325, 150] on input "text" at bounding box center [344, 154] width 173 height 20
paste input "Binomial theorem"
type input "Binomial theorem"
click at [281, 204] on input "[DATE] 10:57 PM" at bounding box center [337, 203] width 158 height 20
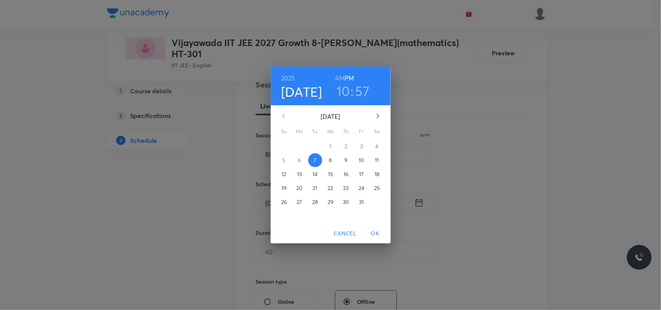
click at [329, 159] on p "8" at bounding box center [330, 160] width 3 height 8
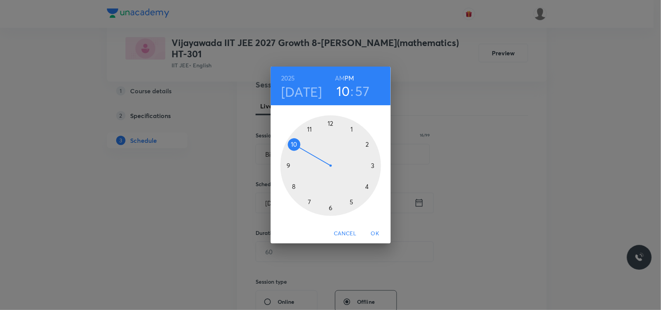
click at [371, 163] on div at bounding box center [330, 165] width 101 height 101
click at [294, 187] on div at bounding box center [330, 165] width 101 height 101
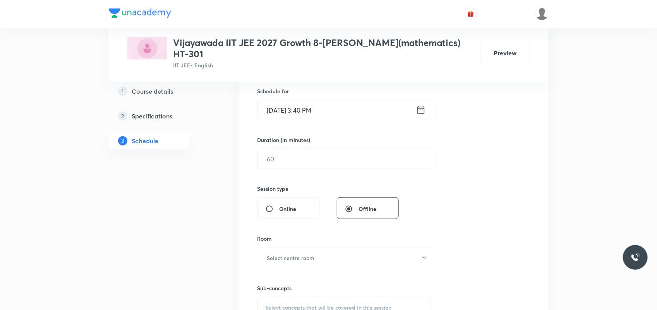
scroll to position [195, 0]
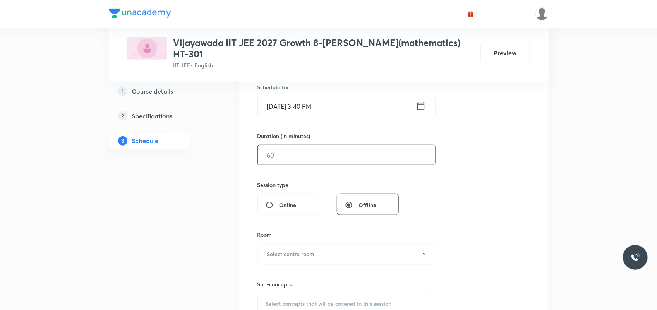
click at [304, 163] on input "text" at bounding box center [346, 155] width 177 height 20
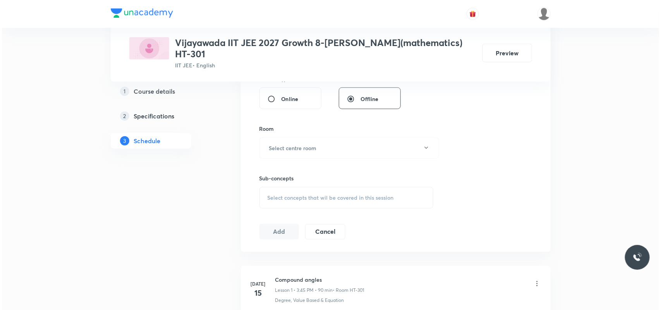
scroll to position [340, 0]
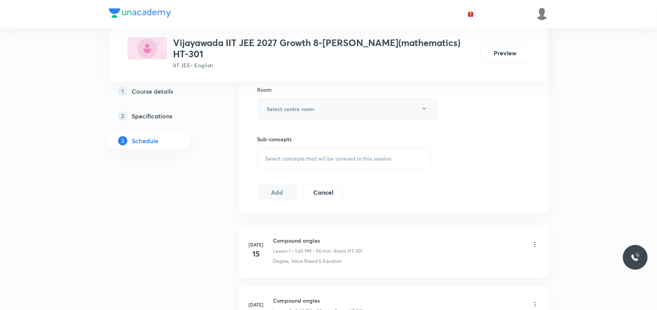
type input "95"
click at [320, 102] on button "Select centre room" at bounding box center [347, 108] width 180 height 21
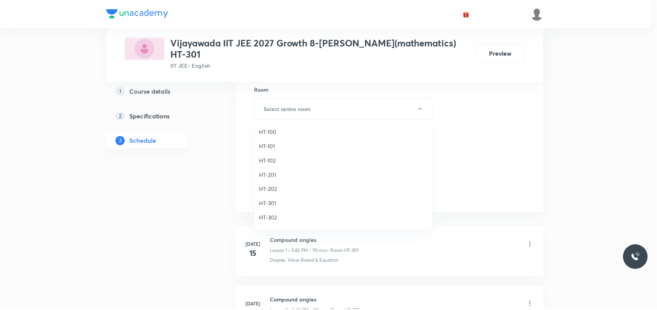
scroll to position [339, 0]
click at [273, 151] on span "HT-301" at bounding box center [344, 154] width 169 height 8
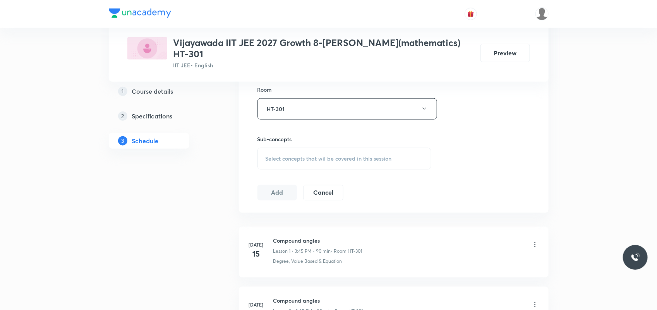
click at [299, 168] on div "Select concepts that wil be covered in this session" at bounding box center [344, 159] width 174 height 22
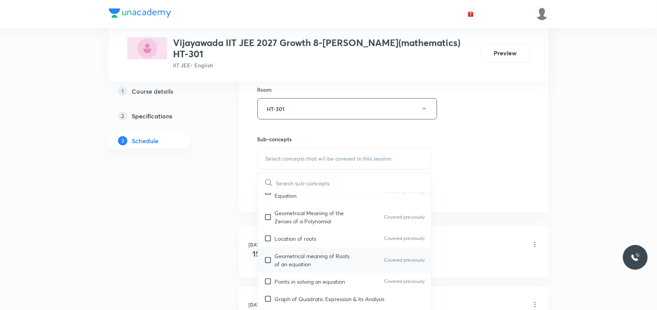
scroll to position [48, 0]
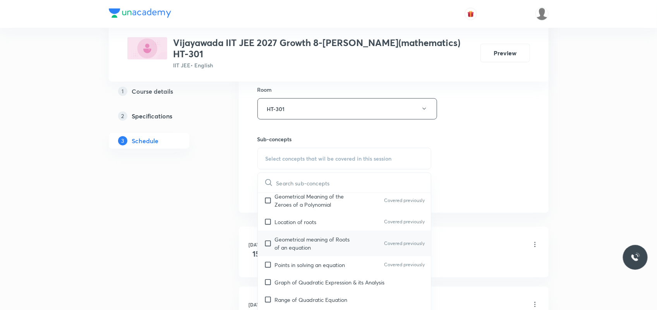
click at [311, 252] on p "Geometrical meaning of Roots of an equation" at bounding box center [314, 243] width 78 height 16
checkbox input "true"
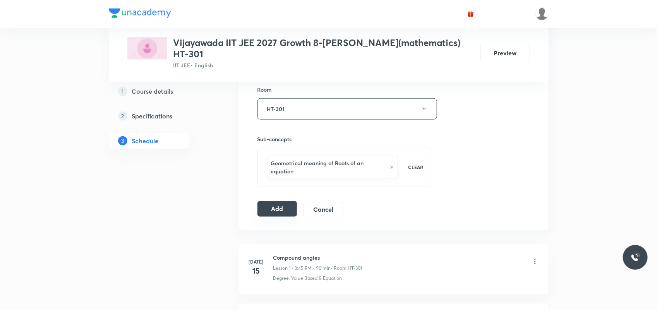
click at [284, 215] on button "Add" at bounding box center [277, 208] width 40 height 15
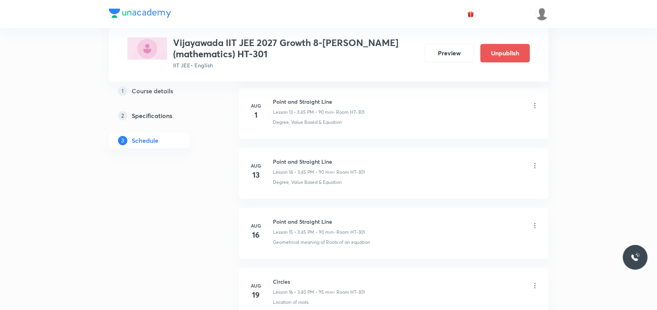
scroll to position [1347, 0]
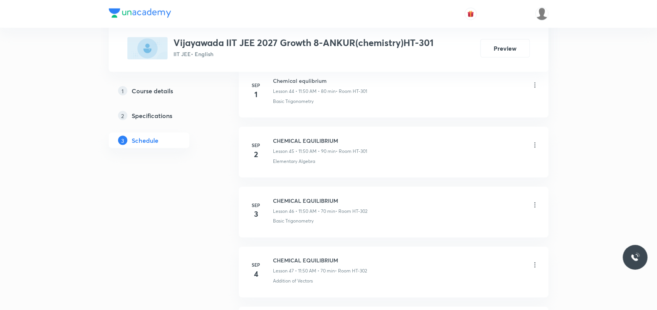
scroll to position [3318, 0]
click at [311, 199] on h6 "States of Matter(Gaseous State)" at bounding box center [320, 200] width 94 height 8
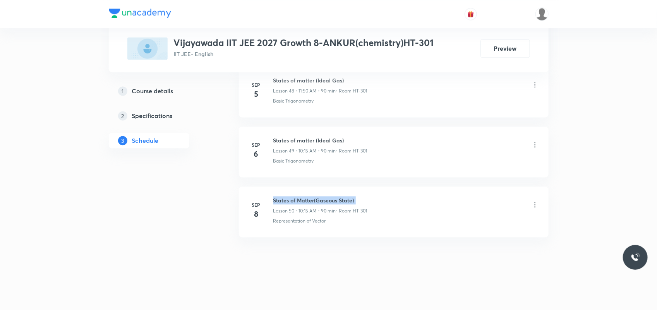
click at [311, 199] on h6 "States of Matter(Gaseous State)" at bounding box center [320, 200] width 94 height 8
copy h6 "States of Matter(Gaseous State)"
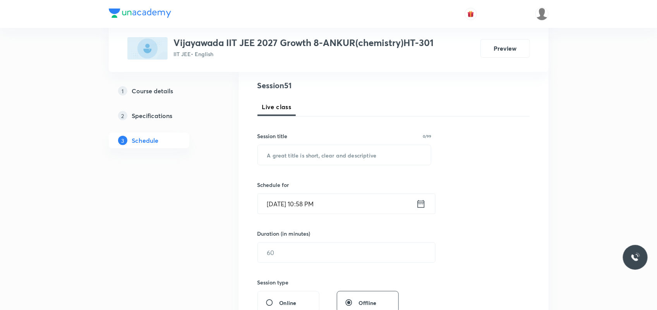
scroll to position [97, 0]
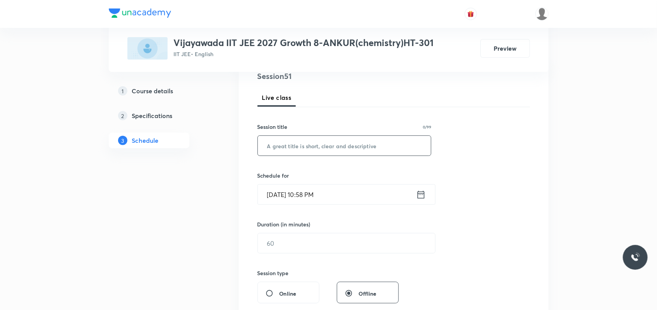
click at [305, 144] on input "text" at bounding box center [344, 146] width 173 height 20
paste input "States of Matter(Gaseous State)"
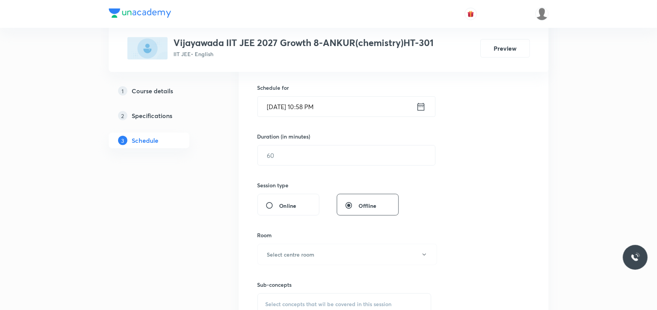
scroll to position [193, 0]
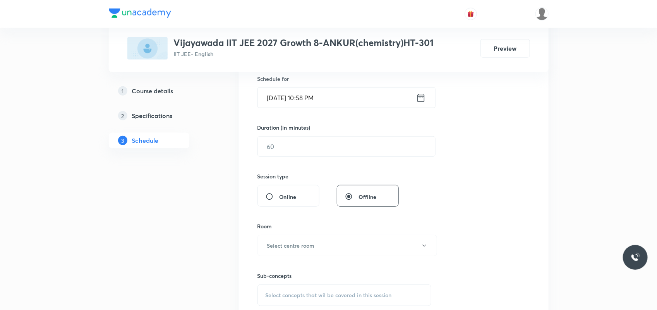
type input "States of Matter(Gaseous State)"
click at [280, 99] on input "Oct 7, 2025, 10:58 PM" at bounding box center [337, 98] width 158 height 20
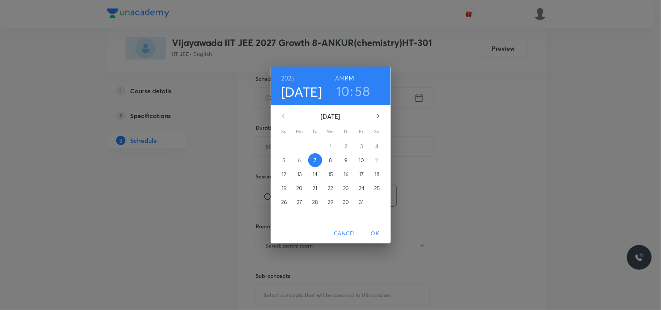
click at [329, 159] on p "8" at bounding box center [330, 160] width 3 height 8
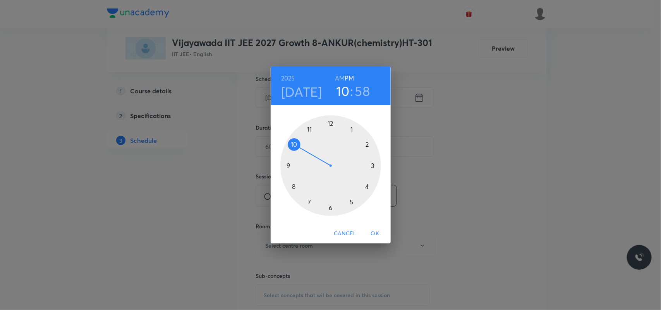
click at [352, 199] on div at bounding box center [330, 165] width 101 height 101
click at [366, 186] on div at bounding box center [330, 165] width 101 height 101
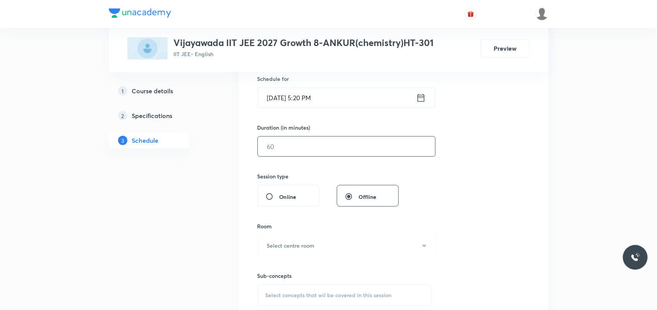
click at [312, 142] on input "text" at bounding box center [346, 147] width 177 height 20
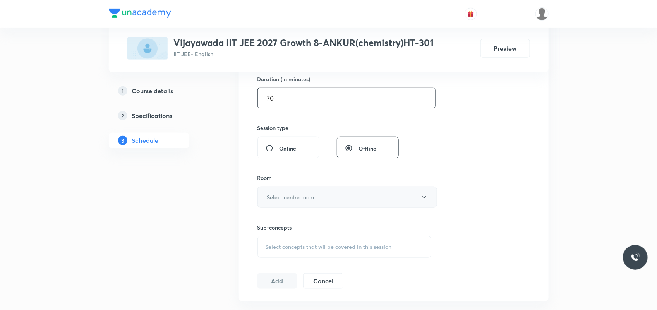
type input "70"
click at [281, 199] on h6 "Select centre room" at bounding box center [291, 197] width 48 height 8
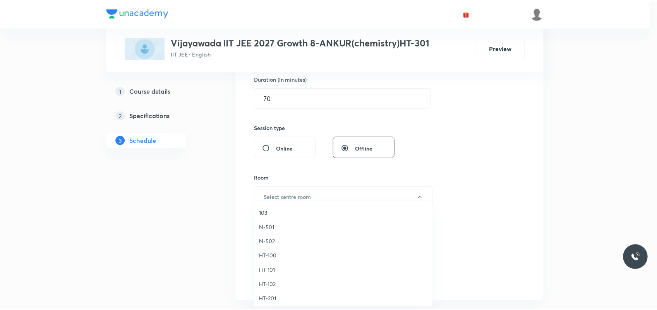
scroll to position [290, 0]
click at [267, 279] on span "HT-301" at bounding box center [344, 279] width 169 height 8
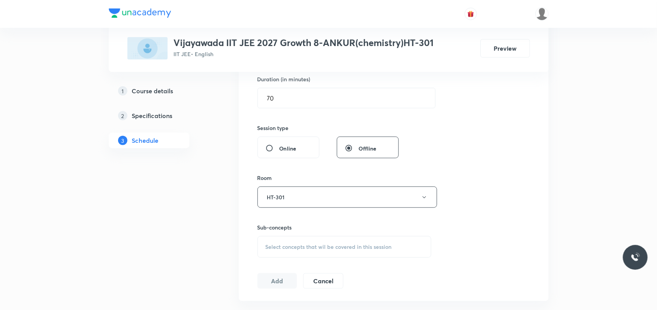
click at [291, 249] on span "Select concepts that wil be covered in this session" at bounding box center [328, 247] width 126 height 6
click at [290, 296] on p "Representation of Vector" at bounding box center [306, 298] width 62 height 8
checkbox input "true"
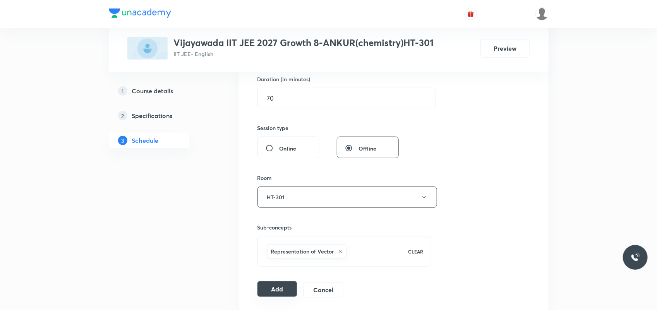
click at [279, 291] on button "Add" at bounding box center [277, 288] width 40 height 15
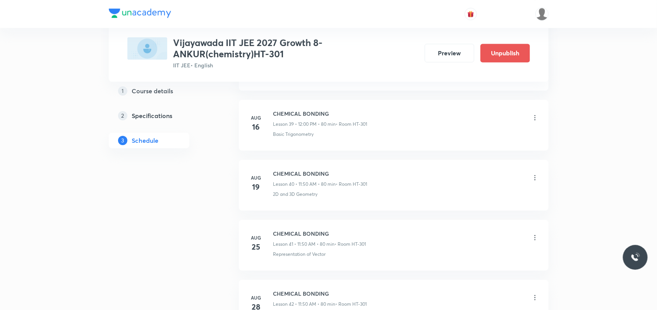
scroll to position [3031, 0]
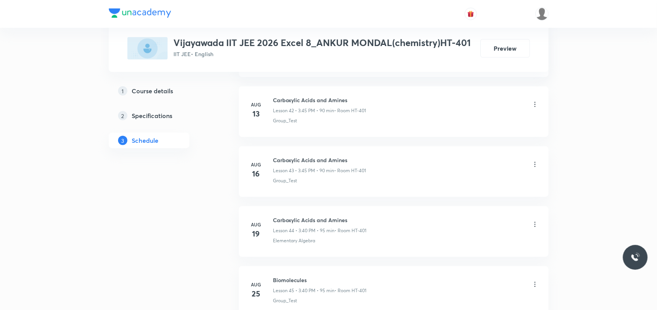
scroll to position [3439, 0]
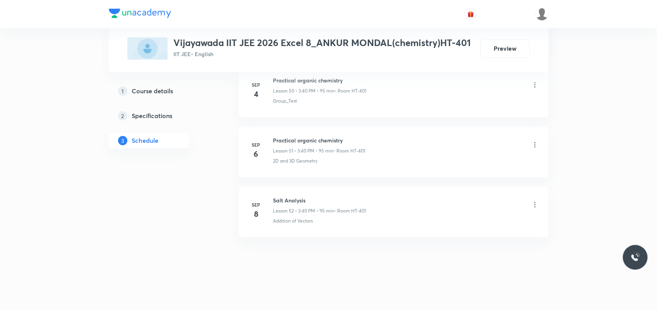
click at [289, 200] on h6 "Salt Analysis" at bounding box center [319, 200] width 93 height 8
copy h6 "Salt Analysis"
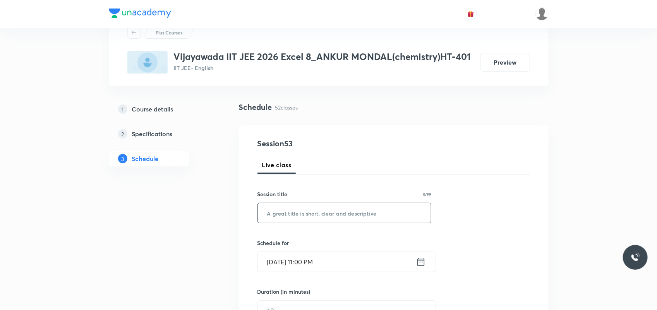
scroll to position [97, 0]
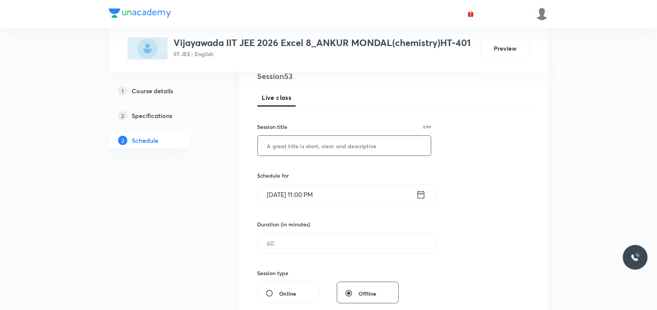
click at [300, 149] on input "text" at bounding box center [344, 146] width 173 height 20
paste input "Salt Analysis"
type input "Salt Analysis"
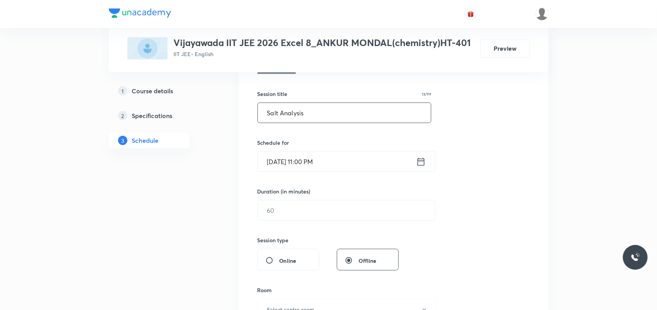
scroll to position [145, 0]
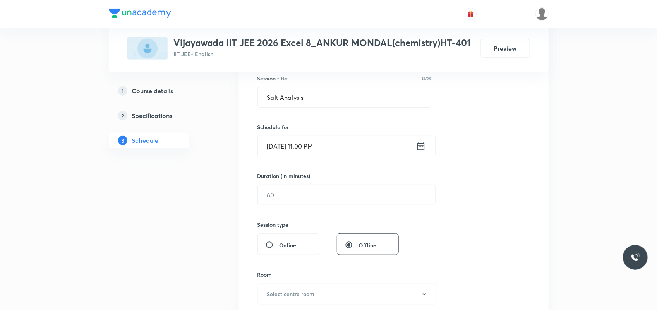
click at [278, 144] on input "[DATE] 11:00 PM" at bounding box center [337, 146] width 158 height 20
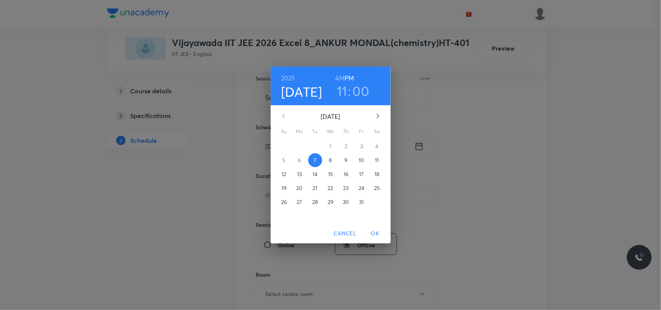
click at [331, 159] on p "8" at bounding box center [330, 160] width 3 height 8
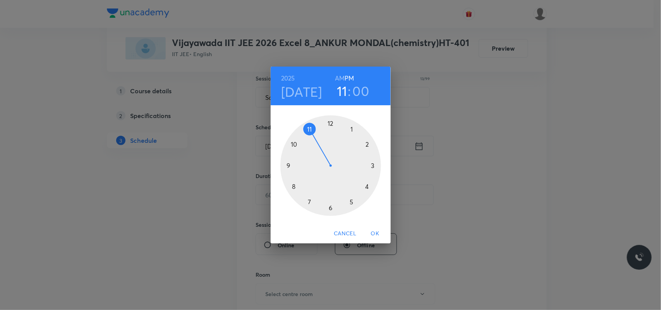
click at [363, 144] on div at bounding box center [330, 165] width 101 height 101
click at [330, 124] on div at bounding box center [330, 165] width 101 height 101
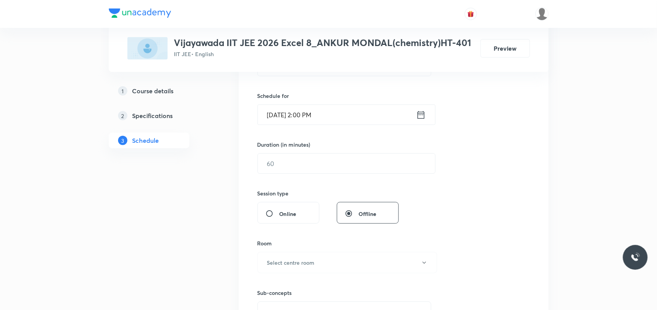
scroll to position [193, 0]
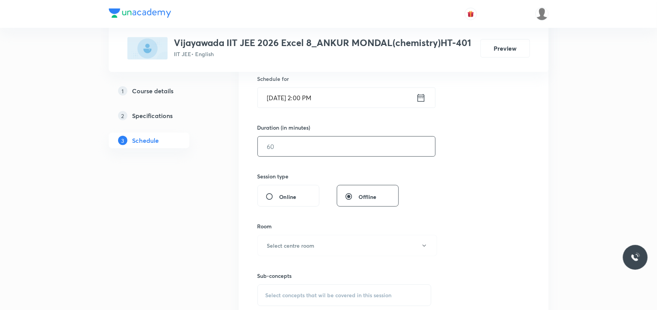
click at [305, 147] on input "text" at bounding box center [346, 147] width 177 height 20
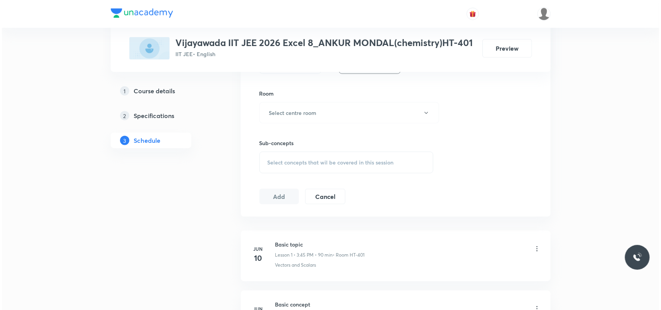
scroll to position [339, 0]
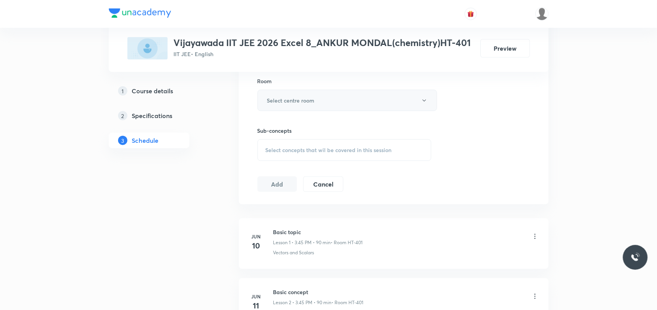
type input "90"
click at [318, 99] on button "Select centre room" at bounding box center [347, 100] width 180 height 21
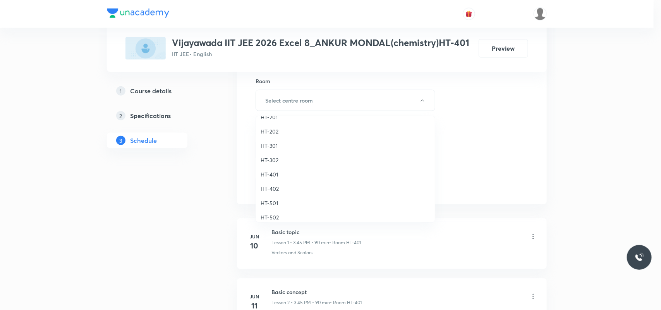
click at [270, 173] on span "HT-401" at bounding box center [344, 174] width 169 height 8
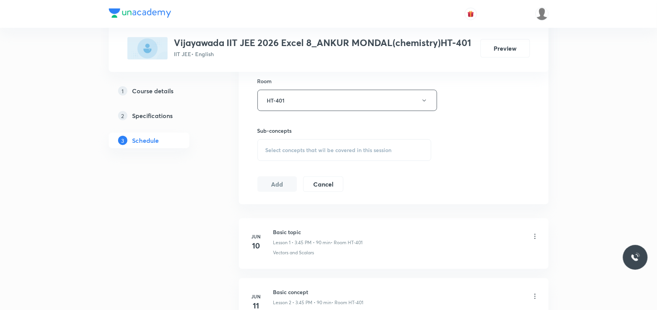
click at [289, 152] on span "Select concepts that wil be covered in this session" at bounding box center [328, 150] width 126 height 6
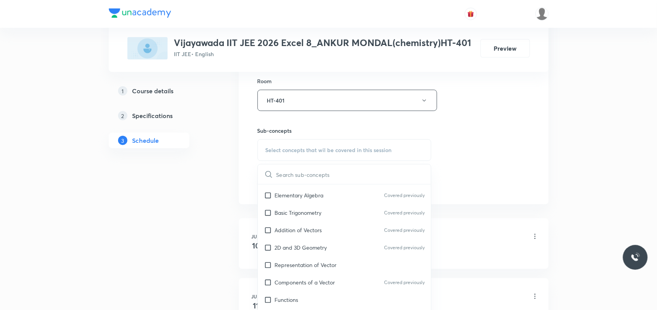
scroll to position [97, 0]
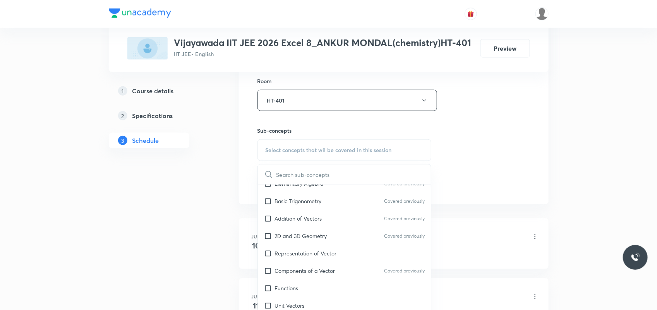
click at [293, 247] on div "Representation of Vector" at bounding box center [344, 253] width 173 height 17
checkbox input "true"
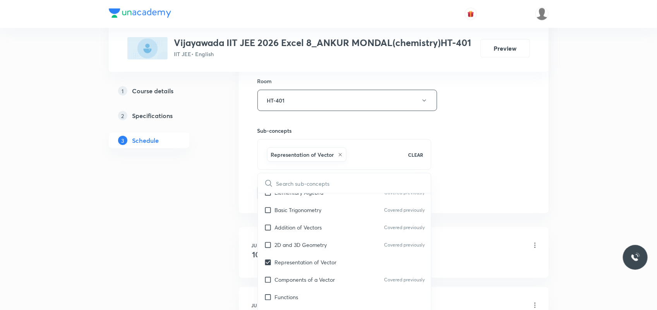
click at [249, 230] on li "[DATE] Basic topic Lesson 1 • 3:45 PM • 90 min • Room HT-401 Vectors and Scalars" at bounding box center [394, 252] width 310 height 51
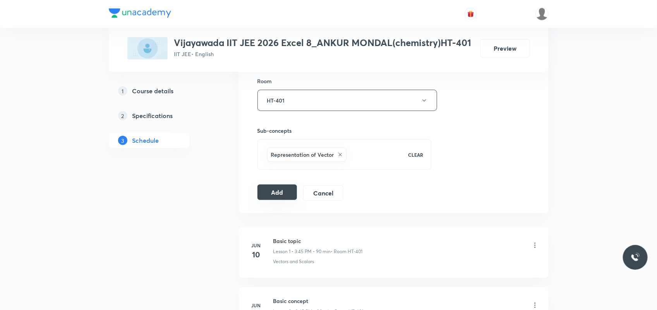
click at [275, 193] on button "Add" at bounding box center [277, 192] width 40 height 15
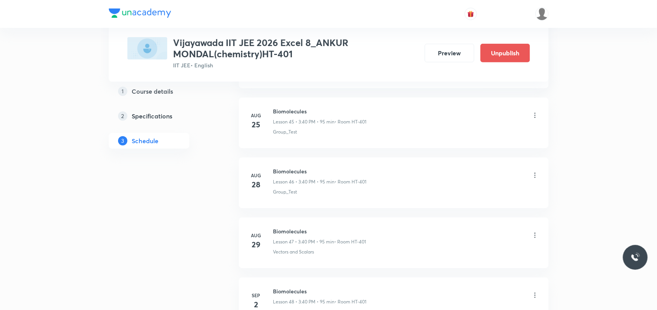
scroll to position [3152, 0]
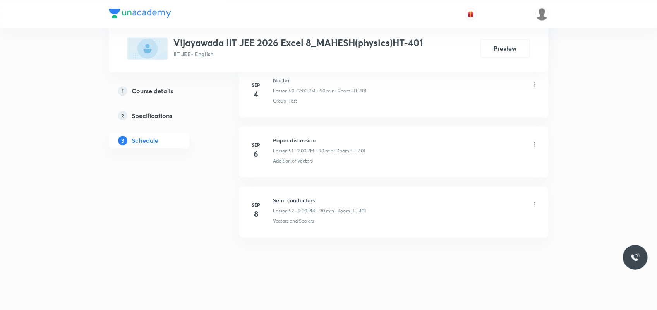
scroll to position [3439, 0]
click at [296, 200] on h6 "Semi conductors" at bounding box center [319, 200] width 93 height 8
copy h6 "Semi conductors"
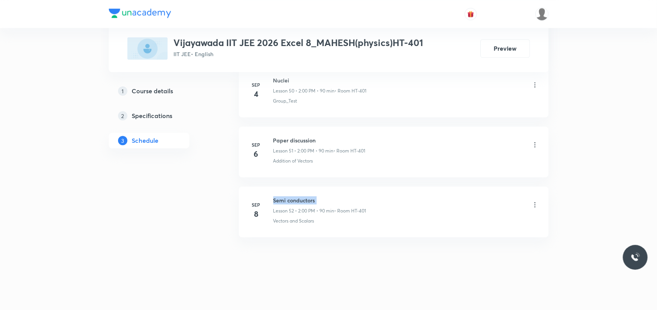
copy h6 "Semi conductors"
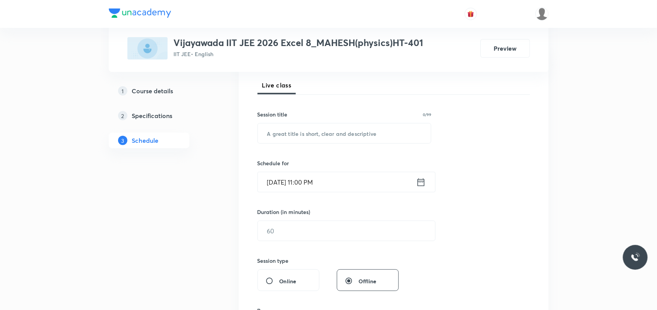
scroll to position [145, 0]
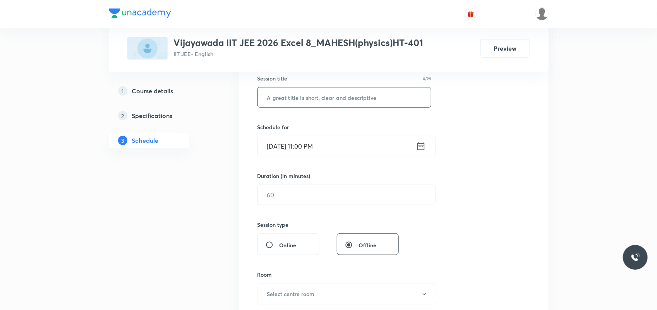
click at [294, 101] on input "text" at bounding box center [344, 97] width 173 height 20
paste input "Semi conductors"
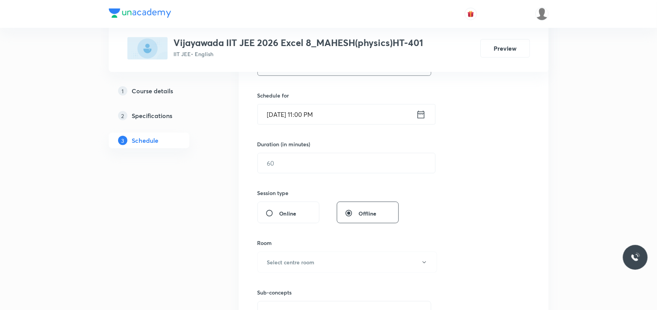
scroll to position [193, 0]
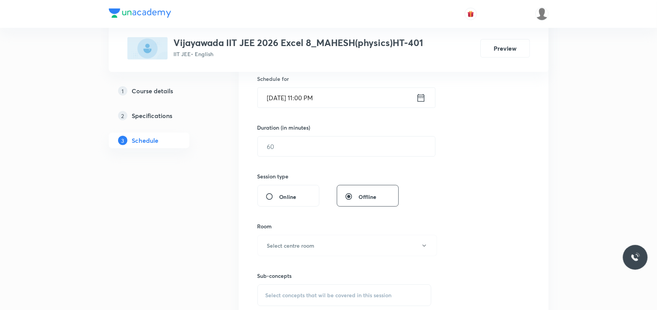
type input "Semi conductors"
click at [282, 99] on input "Oct 7, 2025, 11:00 PM" at bounding box center [337, 98] width 158 height 20
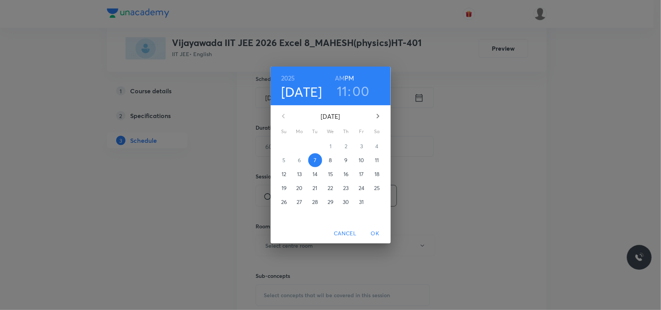
click at [329, 164] on p "8" at bounding box center [330, 160] width 3 height 8
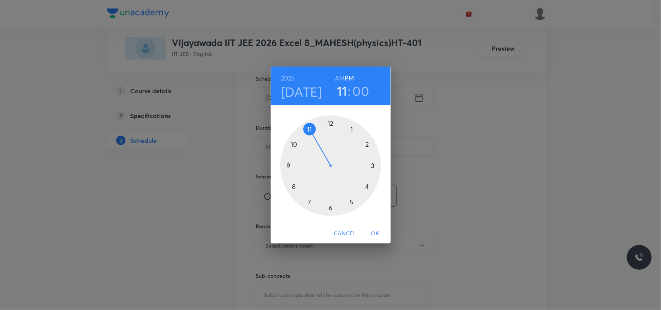
click at [371, 163] on div at bounding box center [330, 165] width 101 height 101
click at [293, 185] on div at bounding box center [330, 165] width 101 height 101
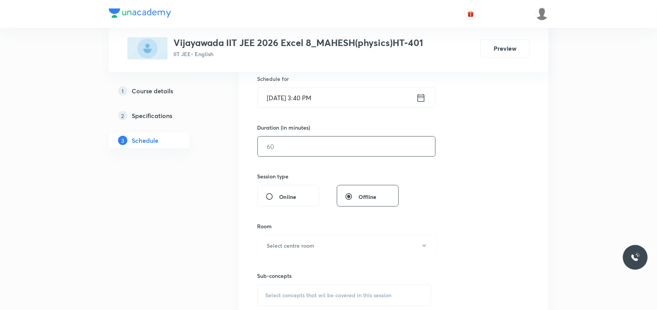
click at [306, 144] on input "text" at bounding box center [346, 147] width 177 height 20
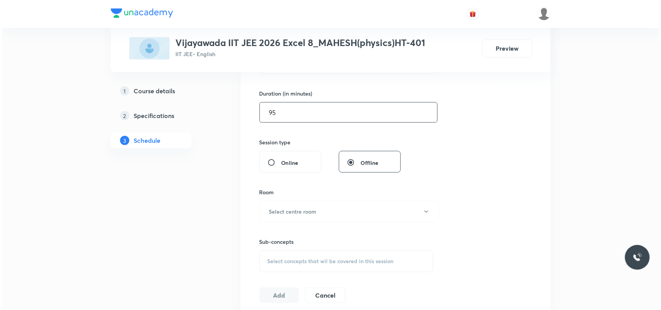
scroll to position [290, 0]
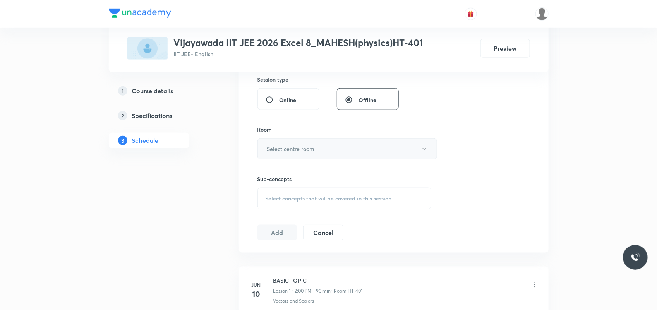
type input "95"
click at [304, 149] on h6 "Select centre room" at bounding box center [291, 149] width 48 height 8
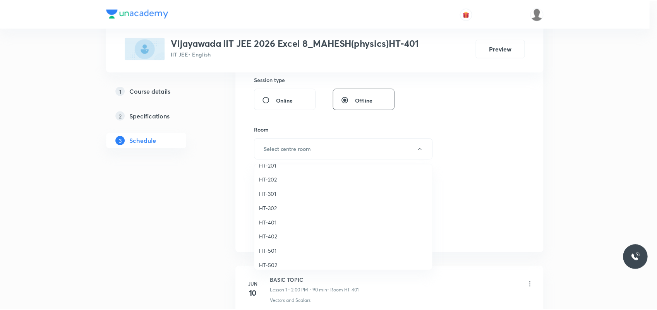
scroll to position [344, 0]
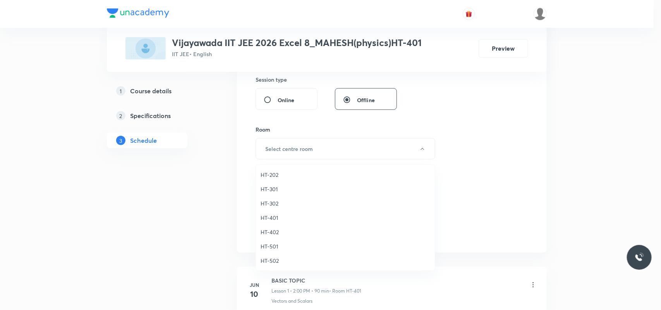
click at [277, 220] on span "HT-401" at bounding box center [344, 218] width 169 height 8
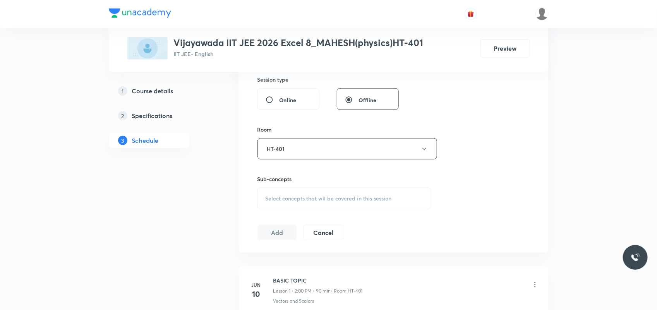
click at [289, 199] on span "Select concepts that wil be covered in this session" at bounding box center [328, 198] width 126 height 6
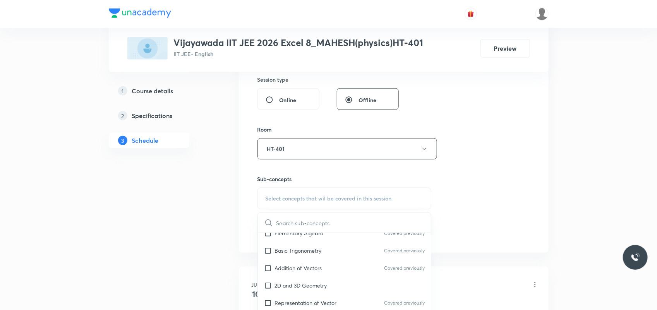
scroll to position [97, 0]
click at [279, 267] on p "Addition of Vectors" at bounding box center [298, 267] width 47 height 8
checkbox input "true"
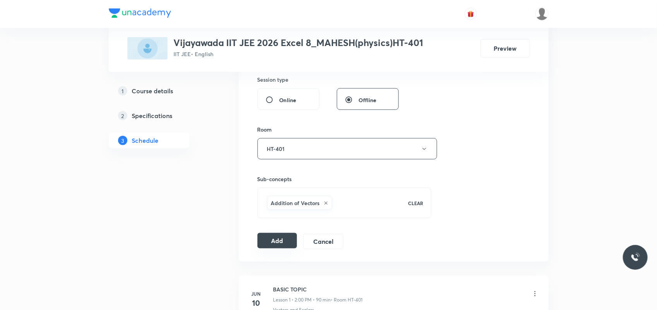
click at [275, 245] on button "Add" at bounding box center [277, 240] width 40 height 15
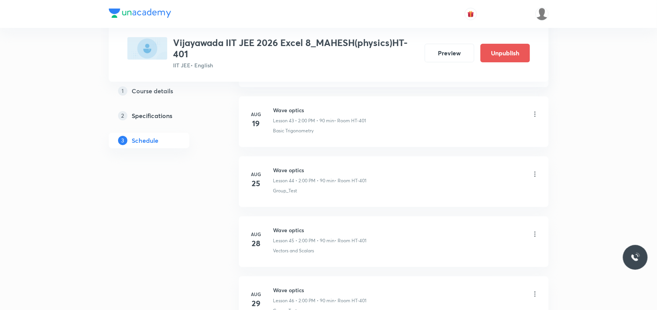
scroll to position [3152, 0]
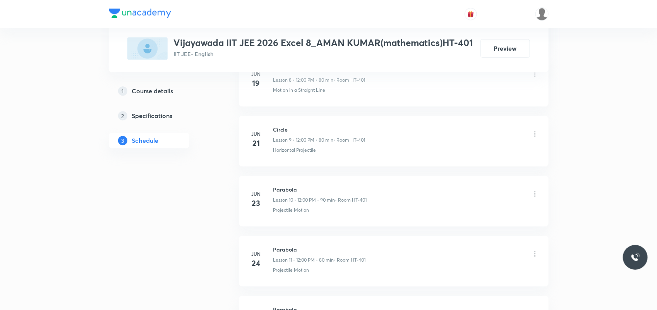
scroll to position [2967, 0]
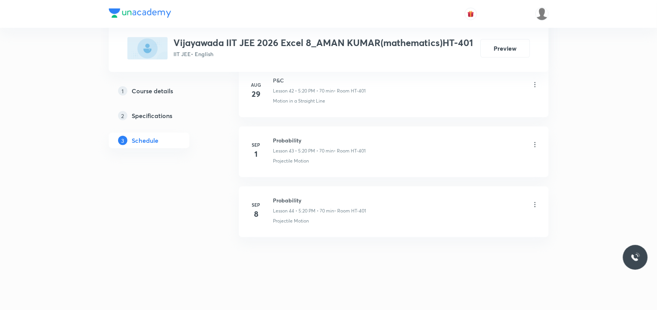
click at [285, 202] on h6 "Probability" at bounding box center [319, 200] width 93 height 8
copy h6 "Probability"
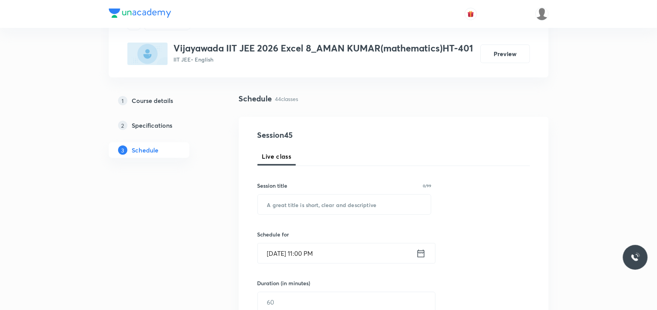
scroll to position [97, 0]
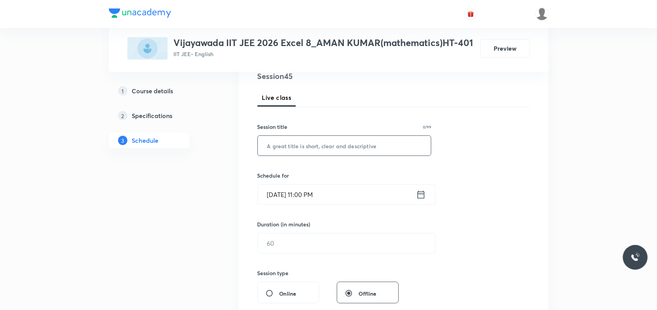
click at [291, 155] on input "text" at bounding box center [344, 146] width 173 height 20
paste input "Probability"
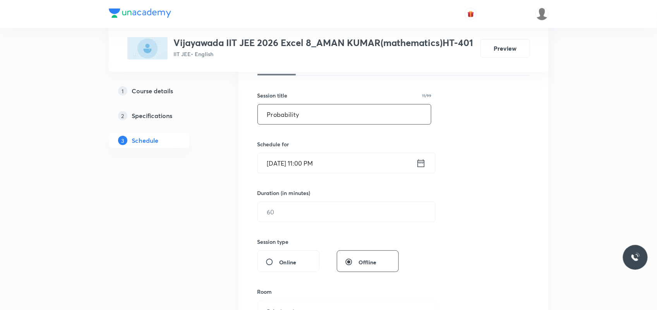
scroll to position [145, 0]
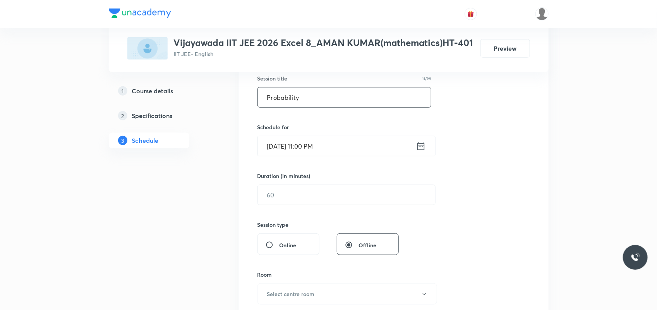
type input "Probability"
click at [281, 156] on input "[DATE] 11:00 PM" at bounding box center [337, 146] width 158 height 20
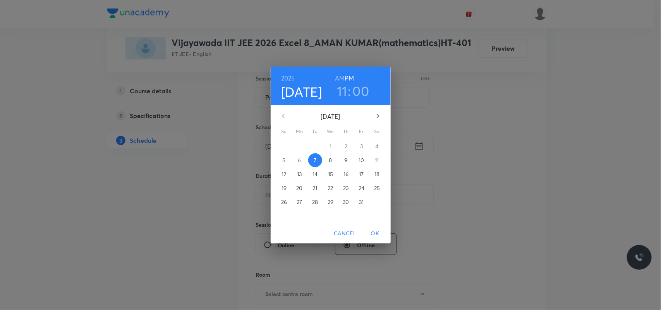
click at [327, 162] on span "8" at bounding box center [331, 160] width 14 height 8
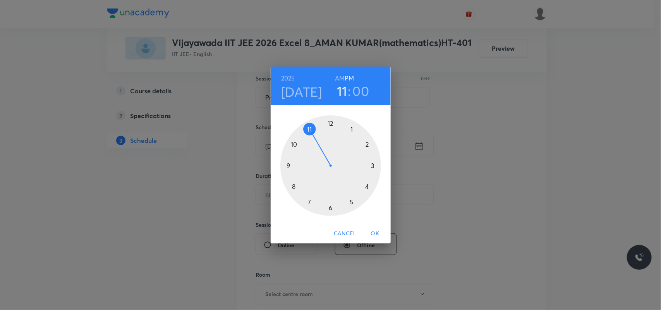
click at [351, 202] on div at bounding box center [330, 165] width 101 height 101
click at [364, 185] on div at bounding box center [330, 165] width 101 height 101
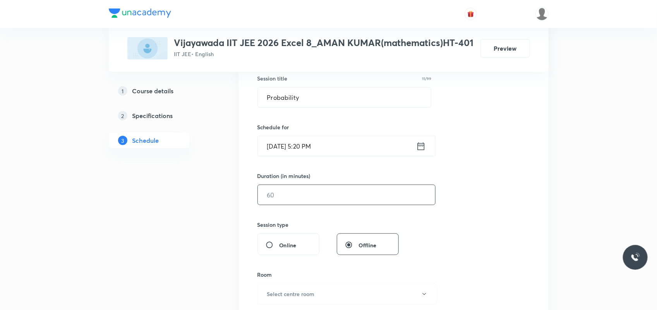
click at [282, 205] on input "text" at bounding box center [346, 195] width 177 height 20
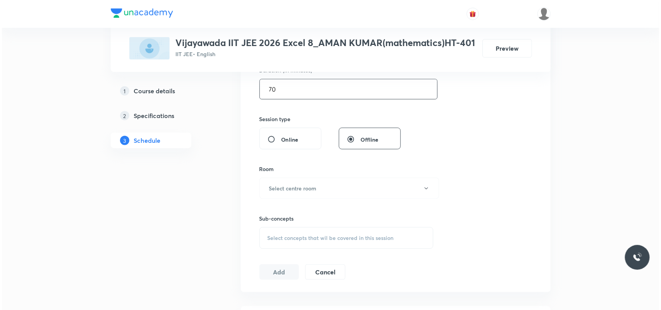
scroll to position [290, 0]
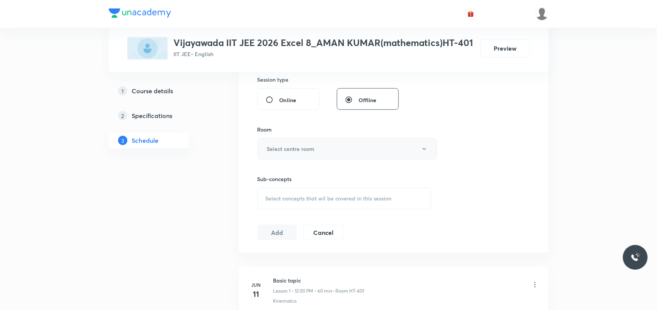
type input "70"
click at [286, 153] on h6 "Select centre room" at bounding box center [291, 149] width 48 height 8
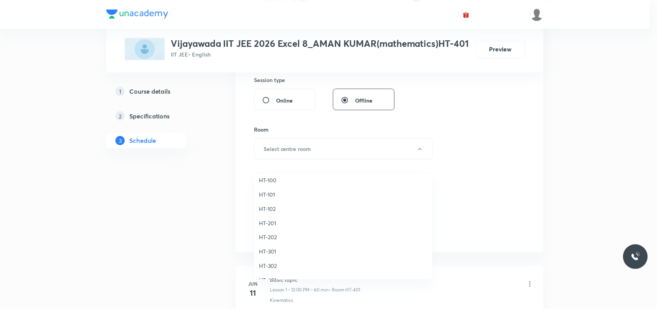
scroll to position [339, 0]
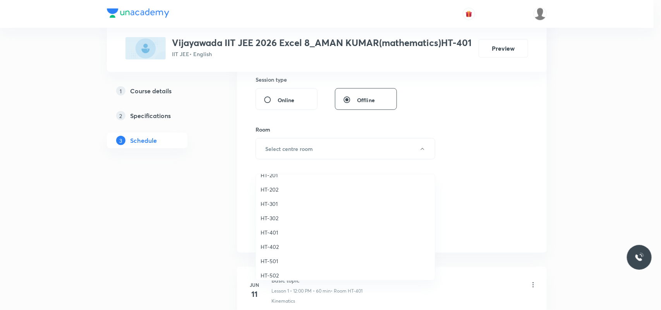
click at [273, 232] on span "HT-401" at bounding box center [344, 232] width 169 height 8
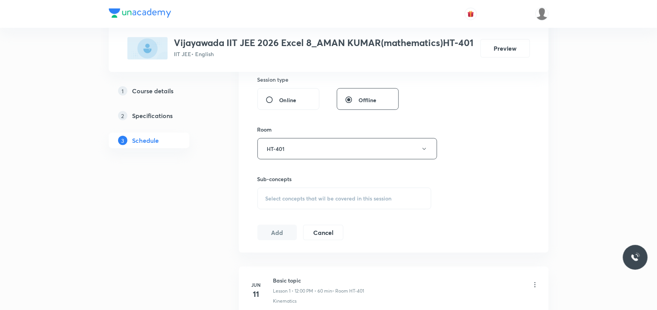
click at [291, 209] on div "Select concepts that wil be covered in this session" at bounding box center [344, 199] width 174 height 22
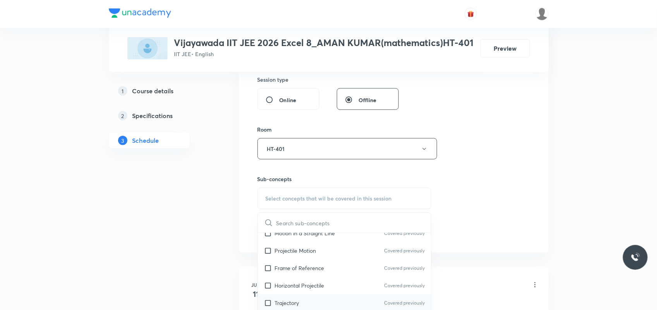
scroll to position [97, 0]
click at [308, 276] on div "Trajectory Covered previously" at bounding box center [344, 266] width 173 height 17
checkbox input "true"
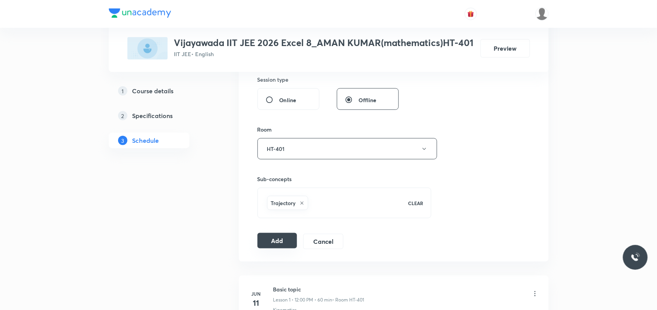
click at [276, 248] on button "Add" at bounding box center [277, 240] width 40 height 15
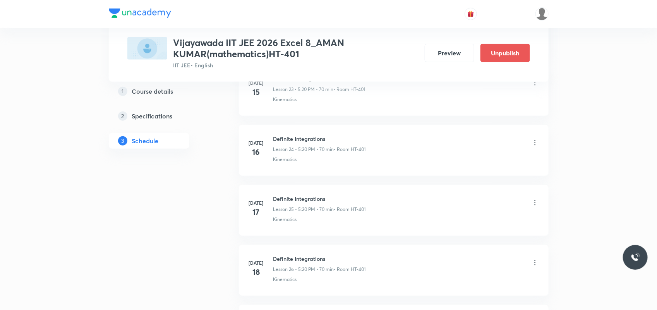
scroll to position [2671, 0]
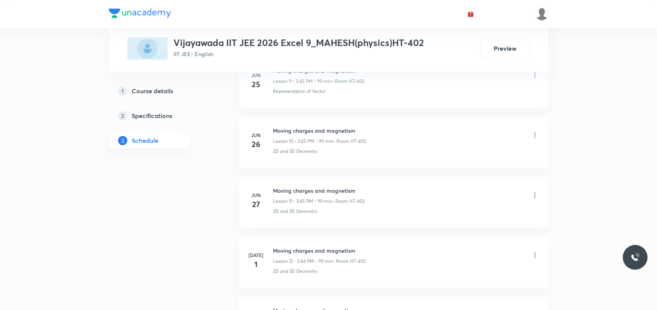
scroll to position [3198, 0]
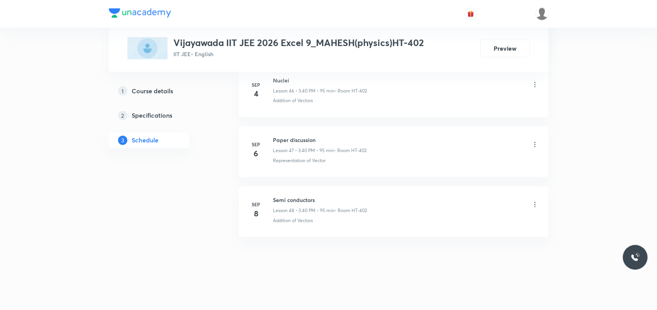
click at [288, 200] on h6 "Semi conductors" at bounding box center [320, 200] width 94 height 8
copy h6 "Semi conductors"
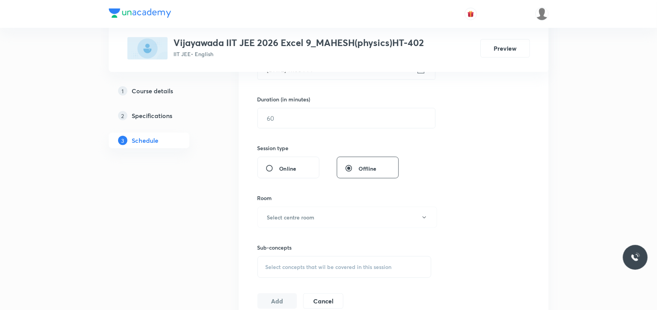
scroll to position [77, 0]
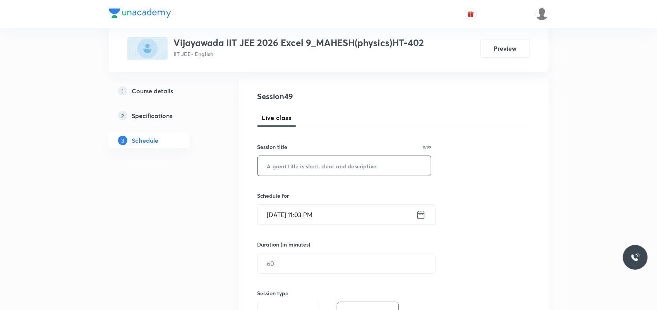
click at [331, 167] on input "text" at bounding box center [344, 166] width 173 height 20
paste input "Semi conductors"
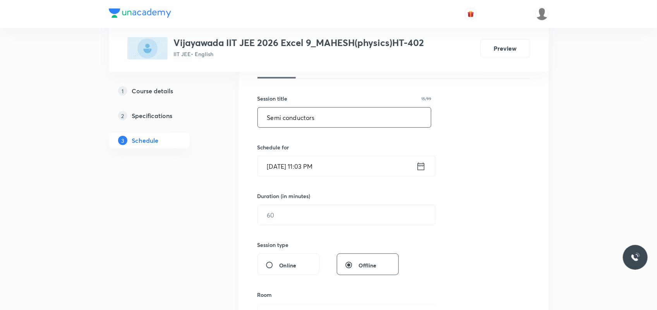
type input "Semi conductors"
click at [283, 164] on input "Oct 7, 2025, 11:03 PM" at bounding box center [337, 166] width 158 height 20
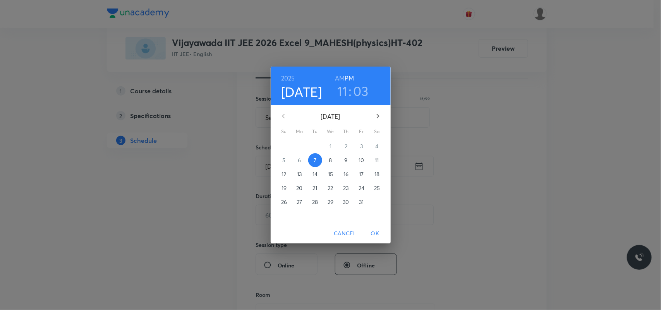
click at [329, 158] on p "8" at bounding box center [330, 160] width 3 height 8
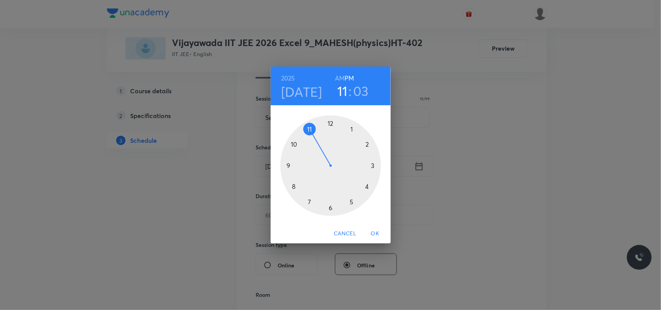
click at [368, 146] on div at bounding box center [330, 165] width 101 height 101
click at [332, 123] on div at bounding box center [330, 165] width 101 height 101
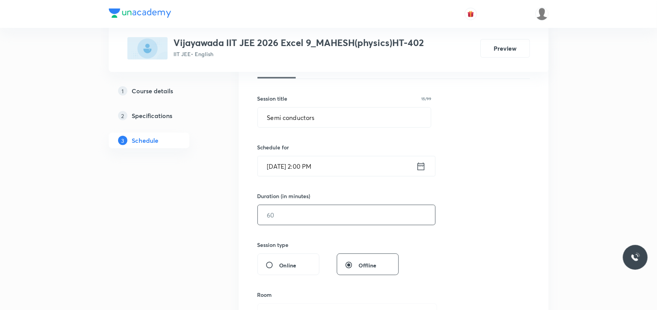
click at [287, 214] on input "text" at bounding box center [346, 215] width 177 height 20
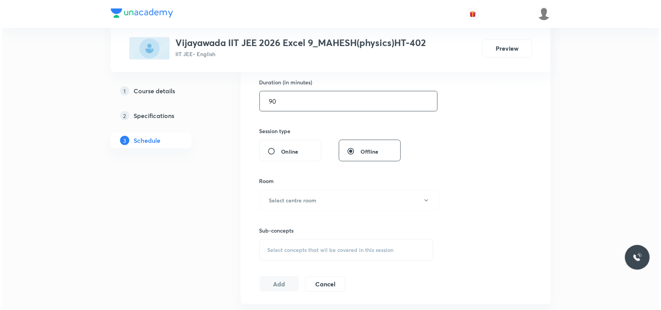
scroll to position [270, 0]
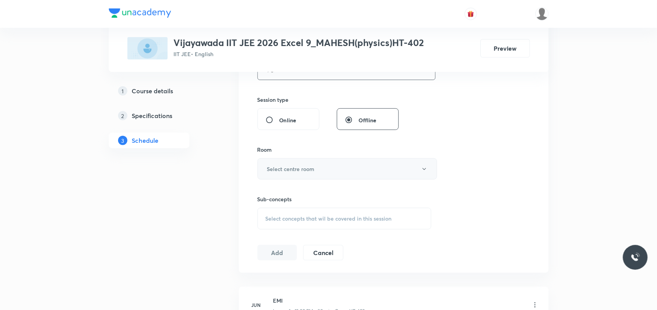
type input "90"
click at [297, 164] on button "Select centre room" at bounding box center [347, 168] width 180 height 21
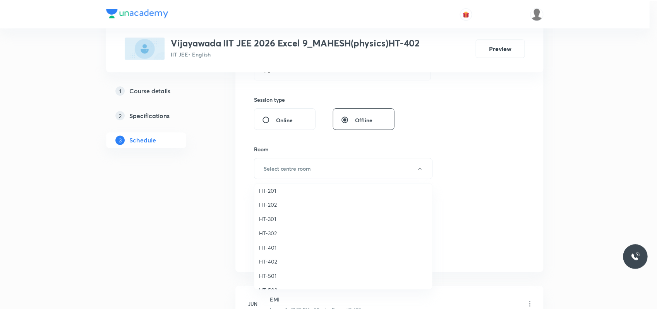
scroll to position [339, 0]
click at [267, 248] on span "HT-402" at bounding box center [344, 257] width 169 height 8
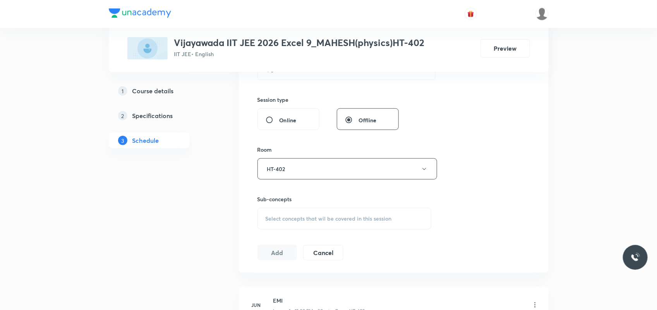
click at [293, 218] on span "Select concepts that wil be covered in this session" at bounding box center [328, 219] width 126 height 6
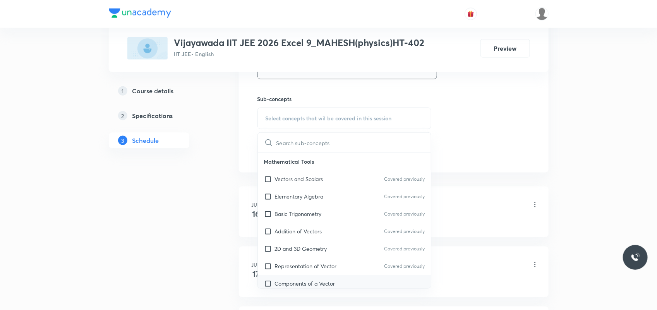
scroll to position [415, 0]
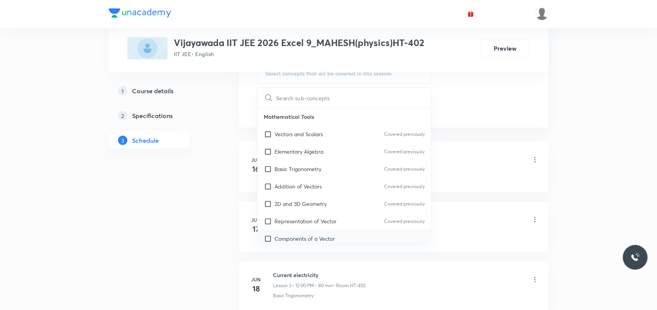
click at [324, 234] on div "Components of a Vector" at bounding box center [344, 238] width 173 height 17
checkbox input "true"
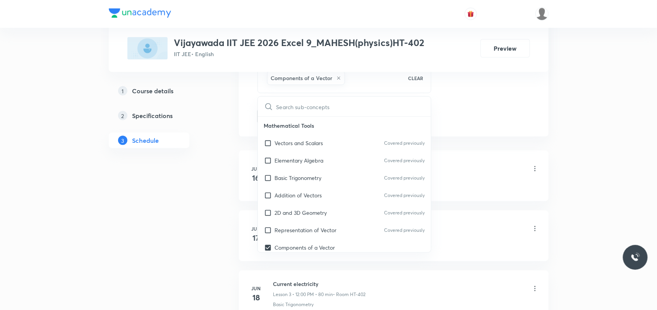
click at [243, 163] on li "Jun 16 EMI Lesson 1 • 12:00 PM • 80 min • Room HT-402 2D and 3D Geometry" at bounding box center [394, 176] width 310 height 51
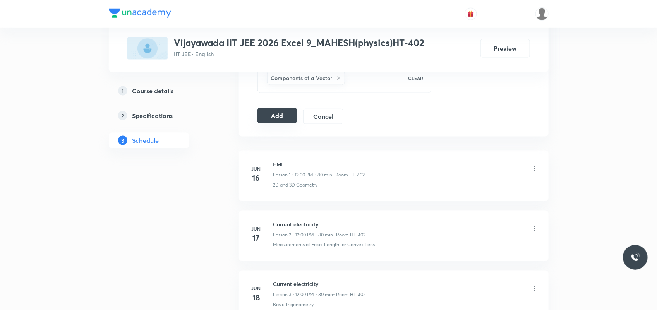
click at [287, 117] on button "Add" at bounding box center [277, 115] width 40 height 15
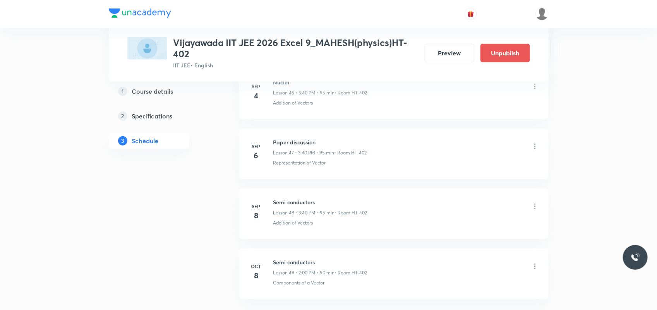
scroll to position [2851, 0]
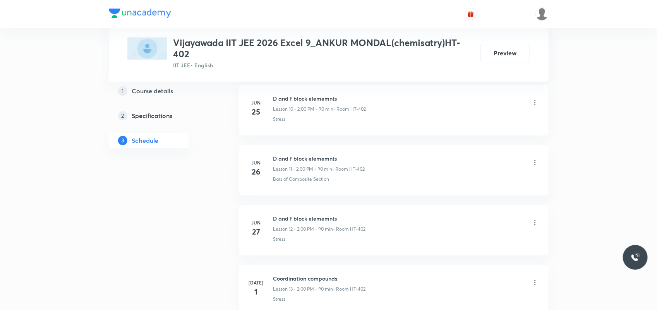
scroll to position [3207, 0]
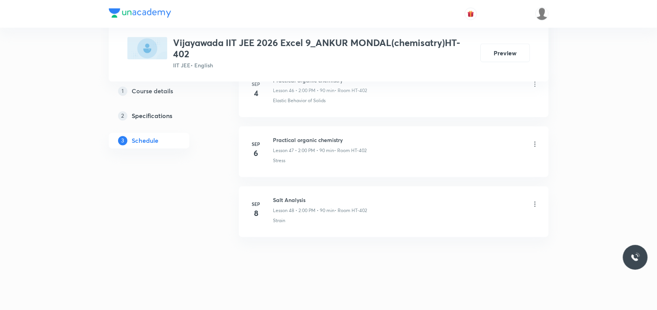
click at [289, 199] on h6 "Salt Analysis" at bounding box center [320, 200] width 94 height 8
copy h6 "Salt Analysis"
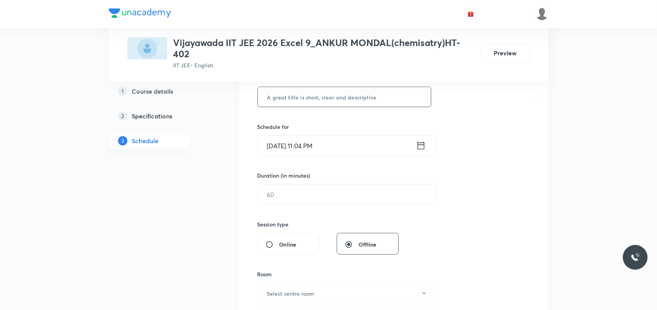
scroll to position [138, 0]
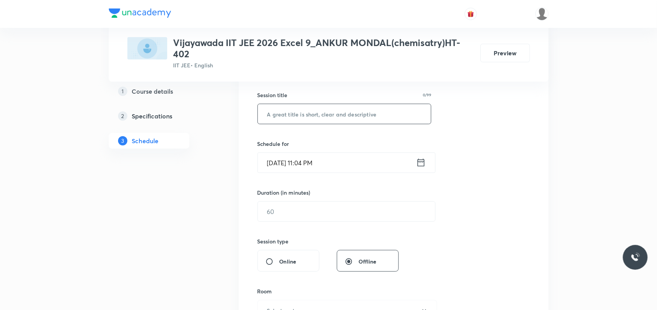
click at [311, 111] on input "text" at bounding box center [344, 114] width 173 height 20
paste input "Salt Analysis"
type input "Salt Analysis"
click at [282, 161] on input "[DATE] 11:04 PM" at bounding box center [337, 163] width 158 height 20
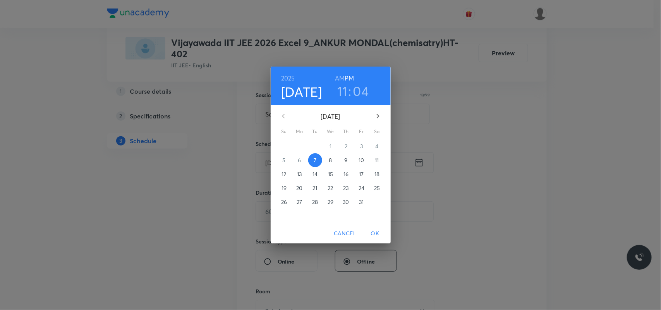
click at [329, 161] on p "8" at bounding box center [330, 160] width 3 height 8
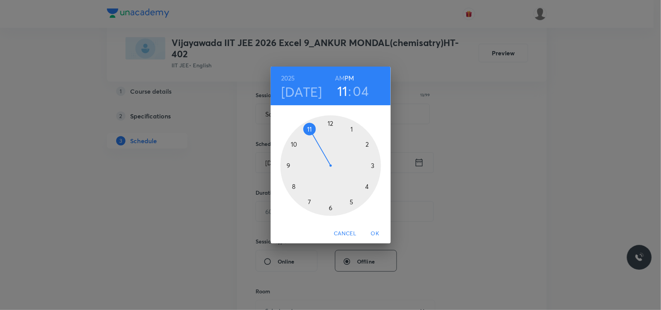
click at [372, 166] on div at bounding box center [330, 165] width 101 height 101
click at [292, 184] on div at bounding box center [330, 165] width 101 height 101
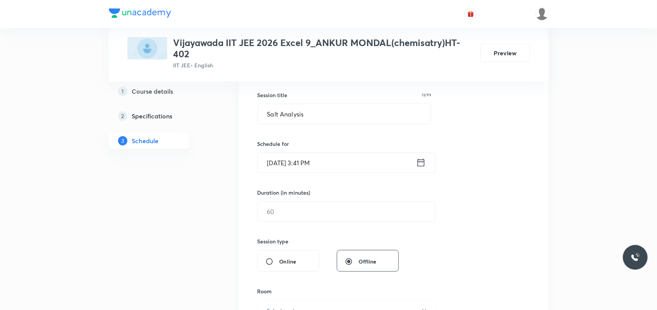
click at [309, 163] on input "[DATE] 3:41 PM" at bounding box center [337, 163] width 158 height 20
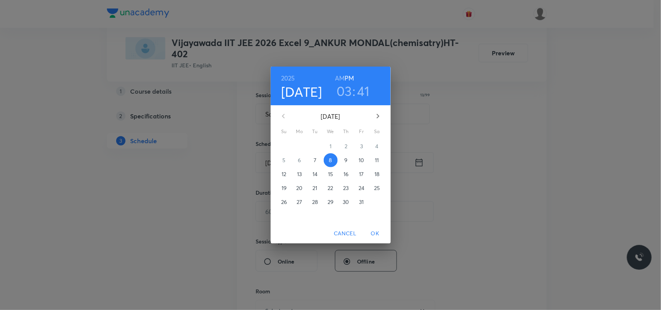
click at [362, 86] on h3 "41" at bounding box center [363, 91] width 12 height 16
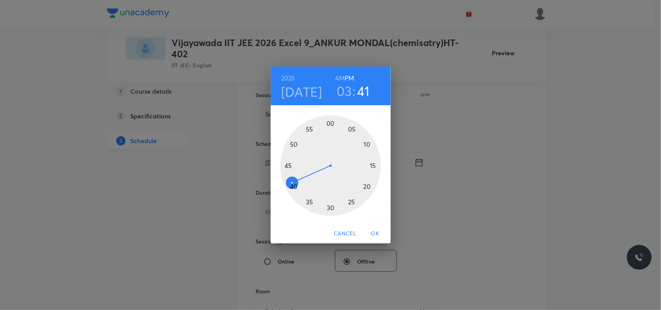
click at [293, 184] on div at bounding box center [330, 165] width 101 height 101
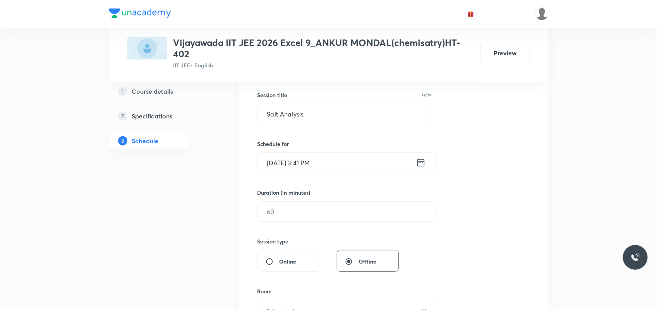
click at [313, 166] on input "[DATE] 3:41 PM" at bounding box center [337, 163] width 158 height 20
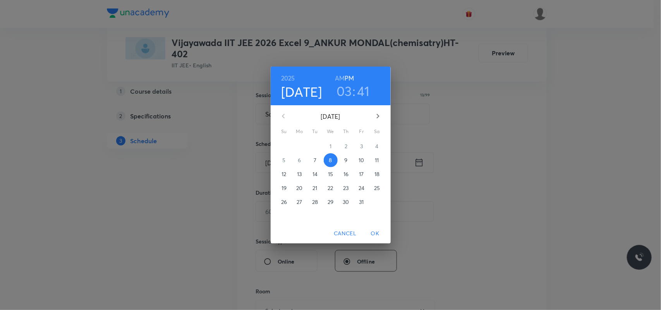
click at [368, 96] on h3 "41" at bounding box center [363, 91] width 12 height 16
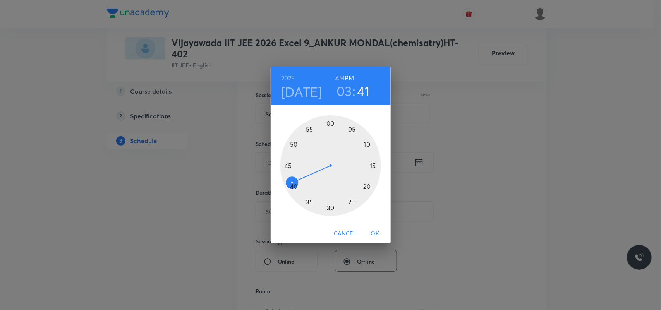
click at [294, 188] on div at bounding box center [330, 165] width 101 height 101
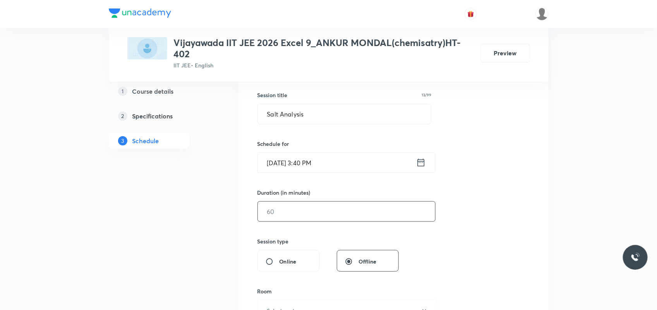
click at [277, 215] on input "text" at bounding box center [346, 212] width 177 height 20
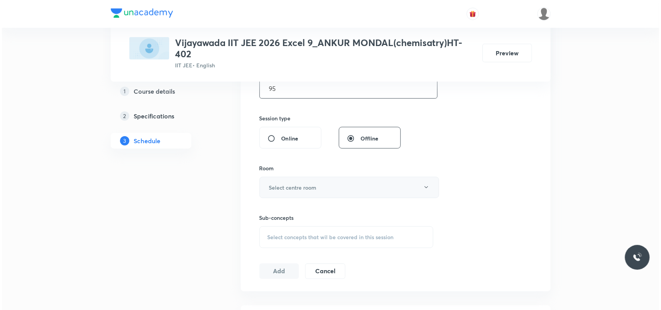
scroll to position [332, 0]
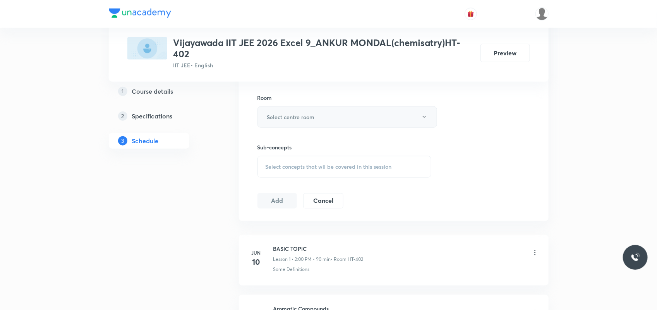
type input "95"
click at [324, 116] on button "Select centre room" at bounding box center [347, 116] width 180 height 21
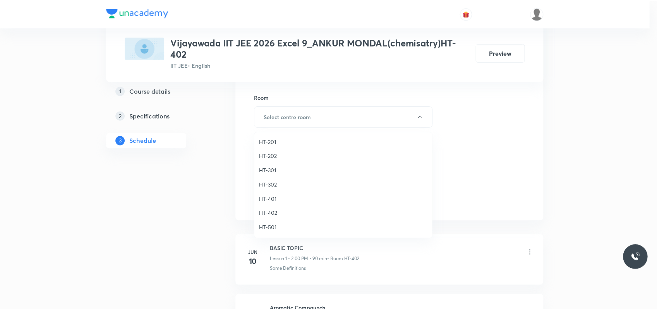
scroll to position [339, 0]
click at [274, 202] on span "HT-402" at bounding box center [344, 205] width 169 height 8
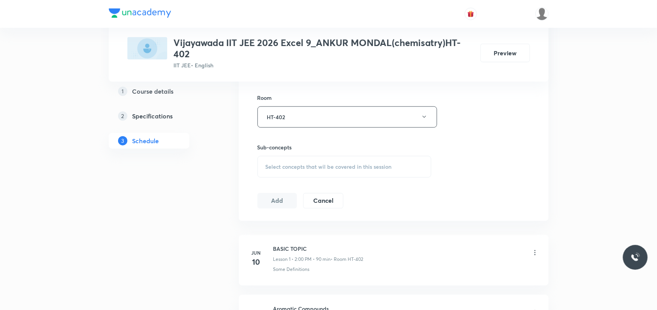
click at [294, 171] on div "Select concepts that wil be covered in this session" at bounding box center [344, 167] width 174 height 22
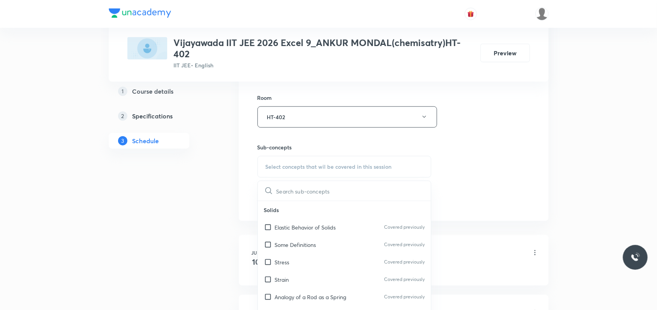
scroll to position [97, 0]
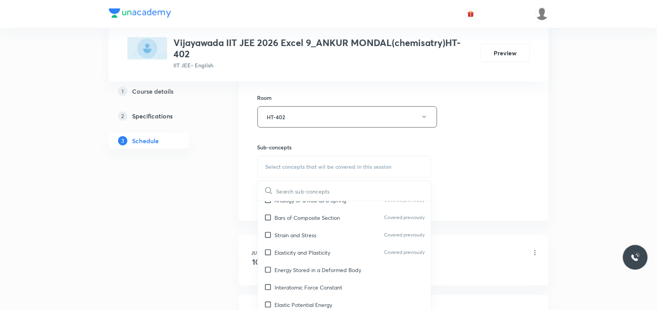
click at [315, 235] on p "Strain and Stress" at bounding box center [296, 235] width 42 height 8
checkbox input "true"
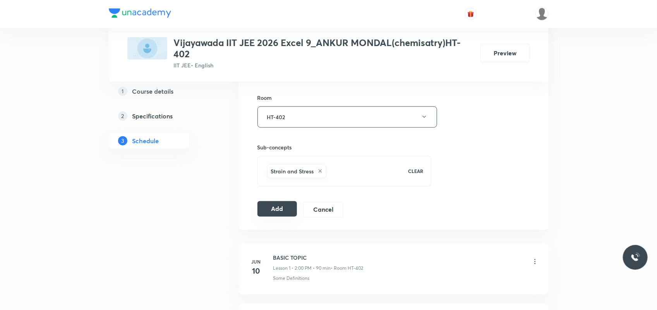
click at [277, 204] on button "Add" at bounding box center [277, 208] width 40 height 15
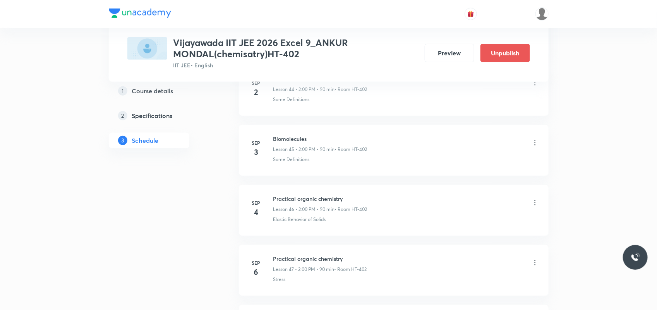
scroll to position [2911, 0]
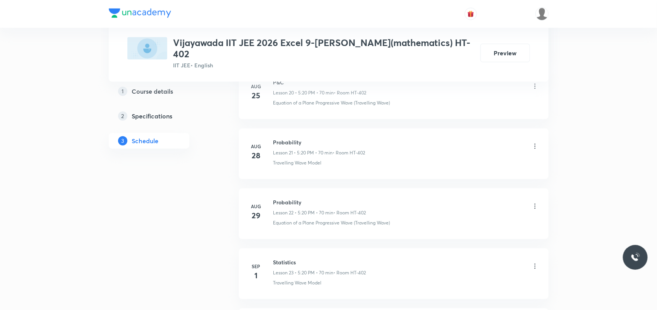
scroll to position [1885, 0]
click at [285, 202] on h6 "Revision" at bounding box center [319, 200] width 93 height 8
copy h6 "Revision"
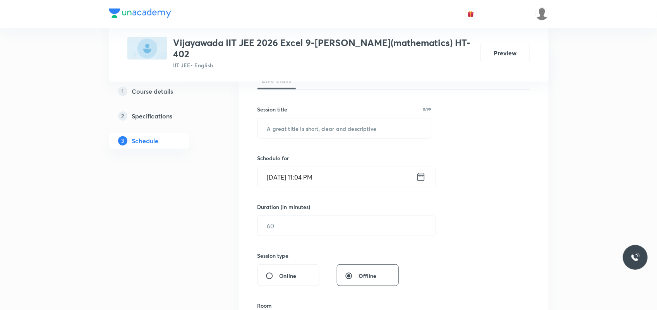
scroll to position [145, 0]
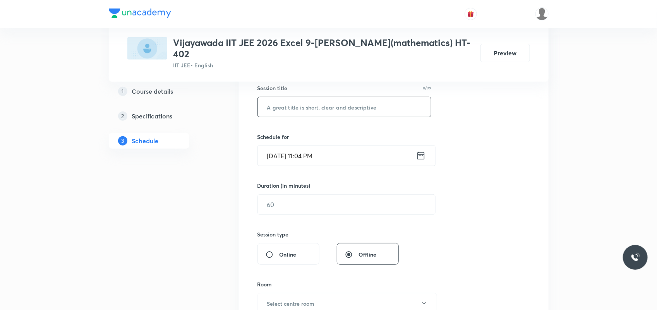
click at [341, 106] on input "text" at bounding box center [344, 107] width 173 height 20
paste input "Revision"
type input "Revision"
click at [284, 156] on input "[DATE] 11:04 PM" at bounding box center [337, 156] width 158 height 20
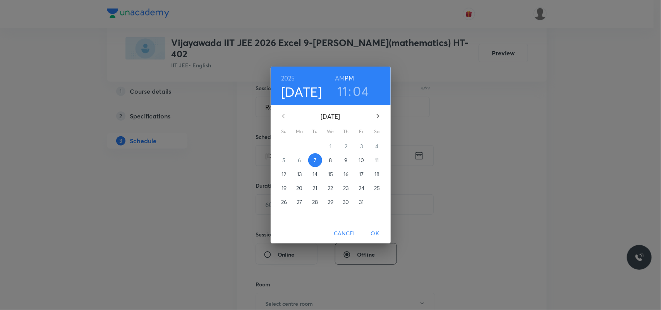
click at [331, 161] on p "8" at bounding box center [330, 160] width 3 height 8
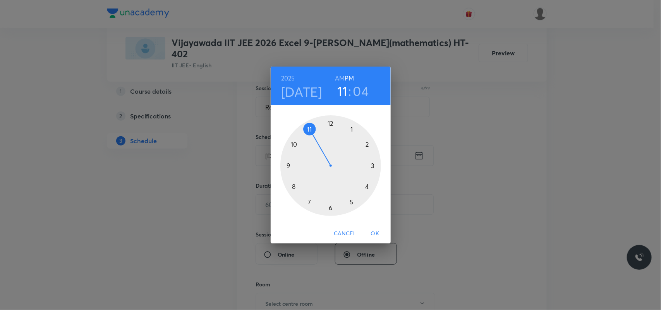
click at [351, 202] on div at bounding box center [330, 165] width 101 height 101
click at [368, 187] on div at bounding box center [330, 165] width 101 height 101
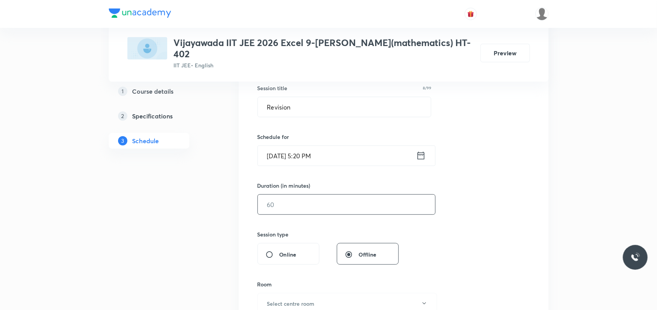
click at [325, 199] on input "text" at bounding box center [346, 205] width 177 height 20
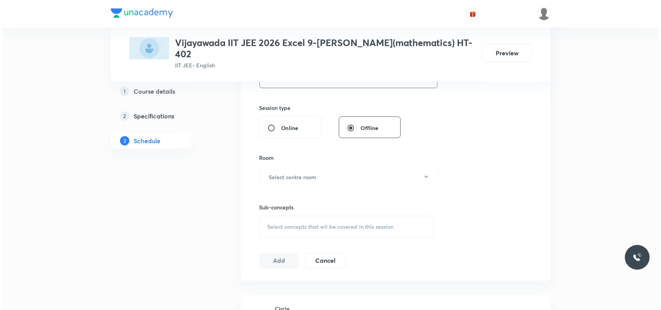
scroll to position [290, 0]
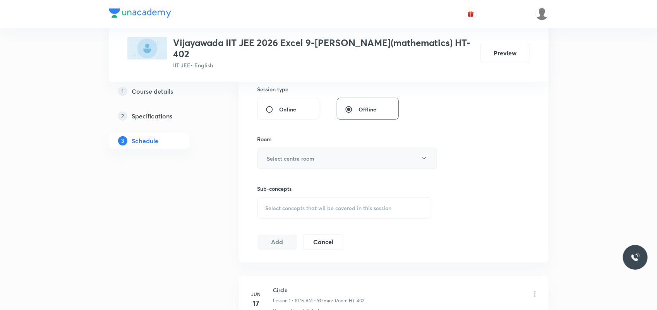
type input "70"
click at [319, 163] on button "Select centre room" at bounding box center [347, 158] width 180 height 21
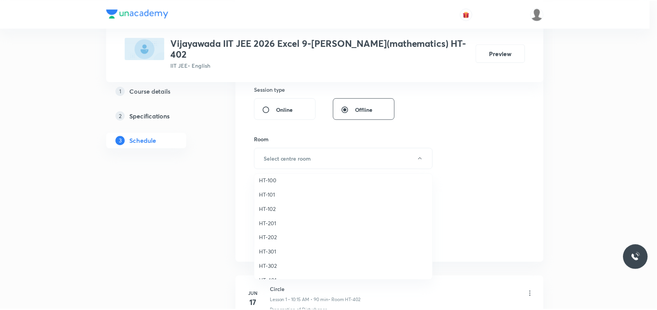
scroll to position [339, 0]
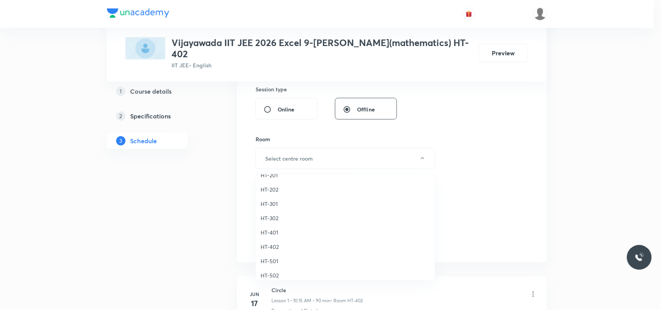
click at [262, 247] on span "HT-402" at bounding box center [344, 247] width 169 height 8
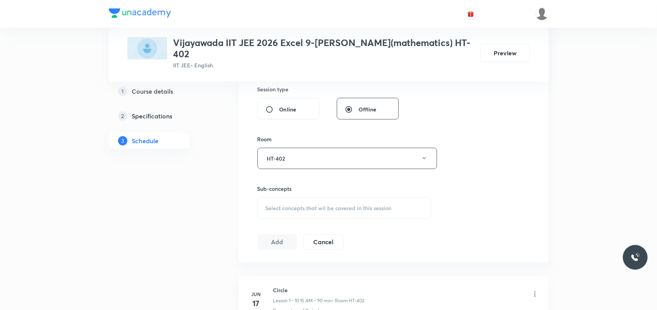
click at [310, 212] on div "Select concepts that wil be covered in this session" at bounding box center [344, 208] width 174 height 22
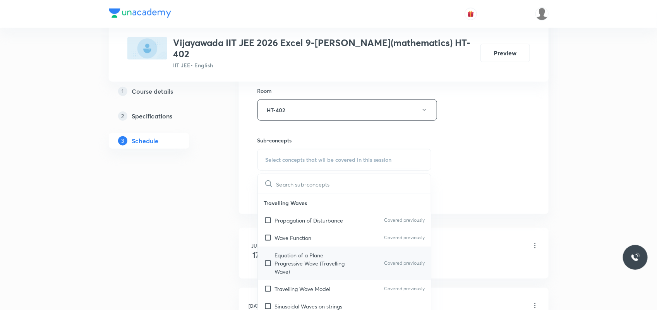
click at [284, 259] on p "Equation of a Plane Progressive Wave (Travelling Wave)" at bounding box center [314, 263] width 78 height 24
checkbox input "true"
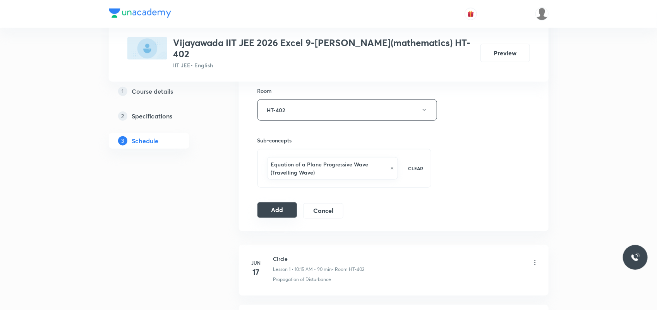
click at [277, 215] on button "Add" at bounding box center [277, 209] width 40 height 15
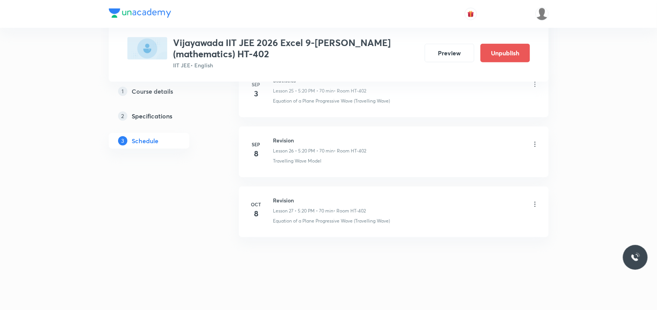
scroll to position [1588, 0]
